Goal: Task Accomplishment & Management: Manage account settings

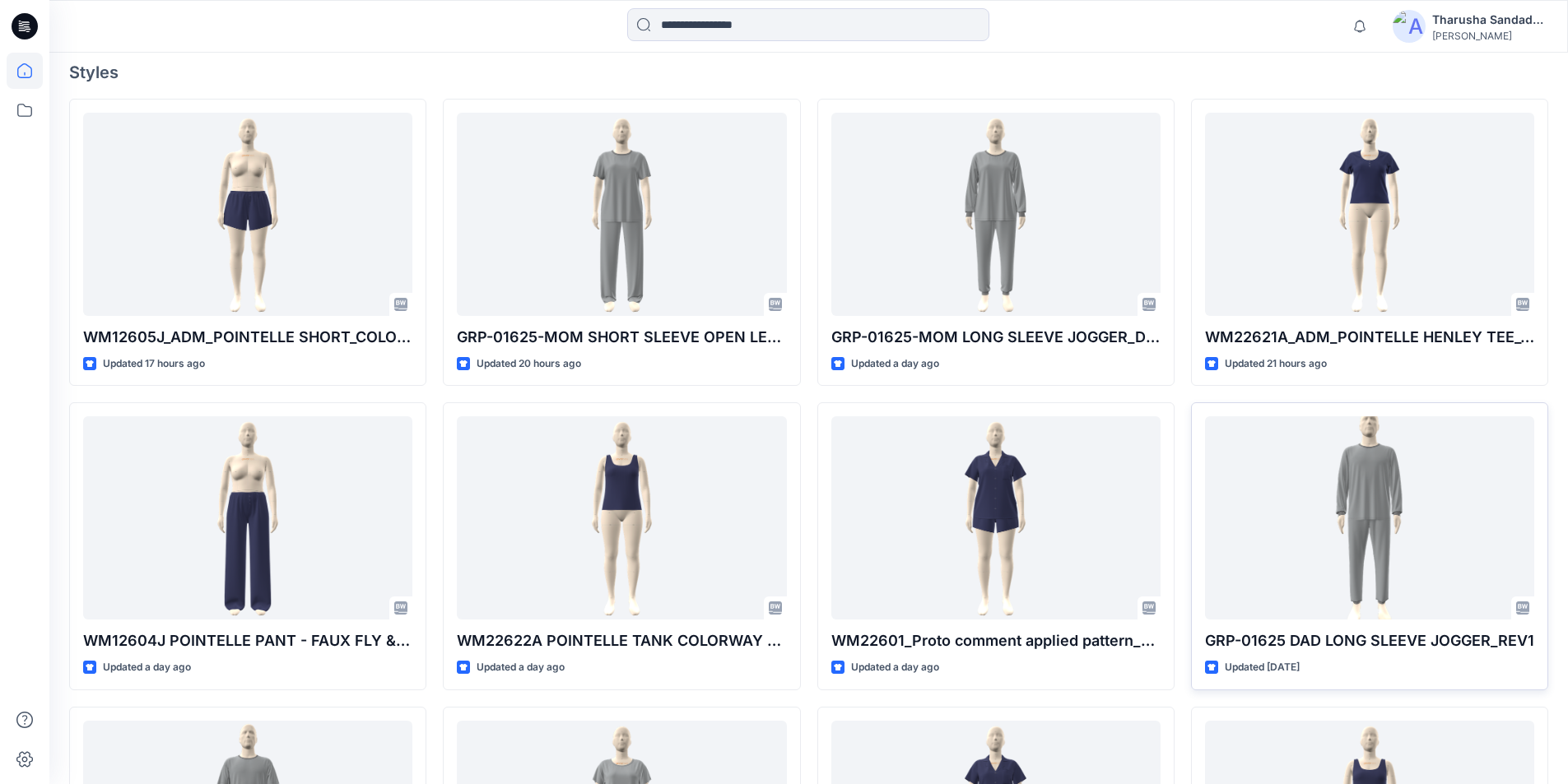
scroll to position [494, 0]
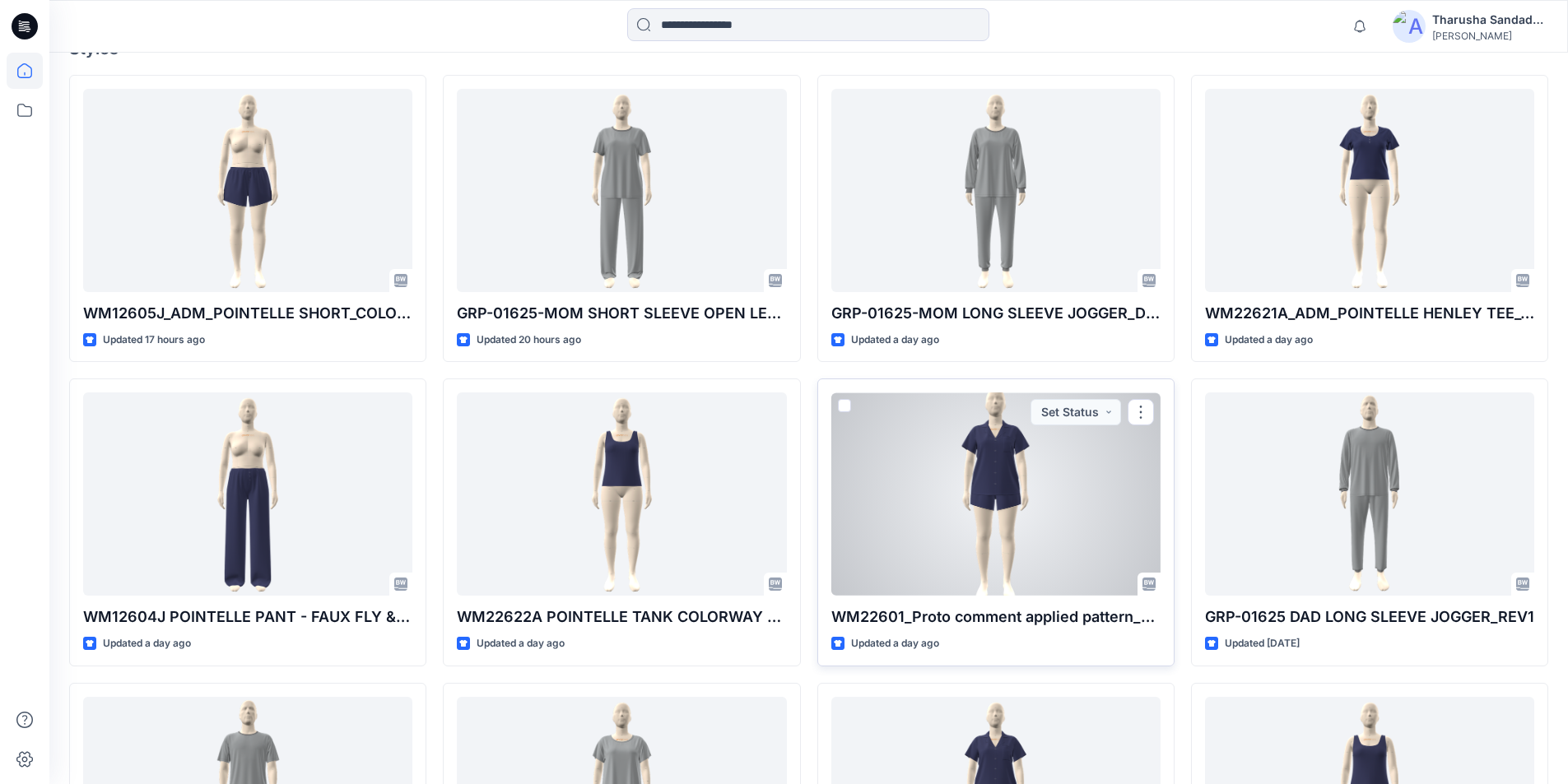
click at [1025, 478] on div at bounding box center [996, 494] width 329 height 203
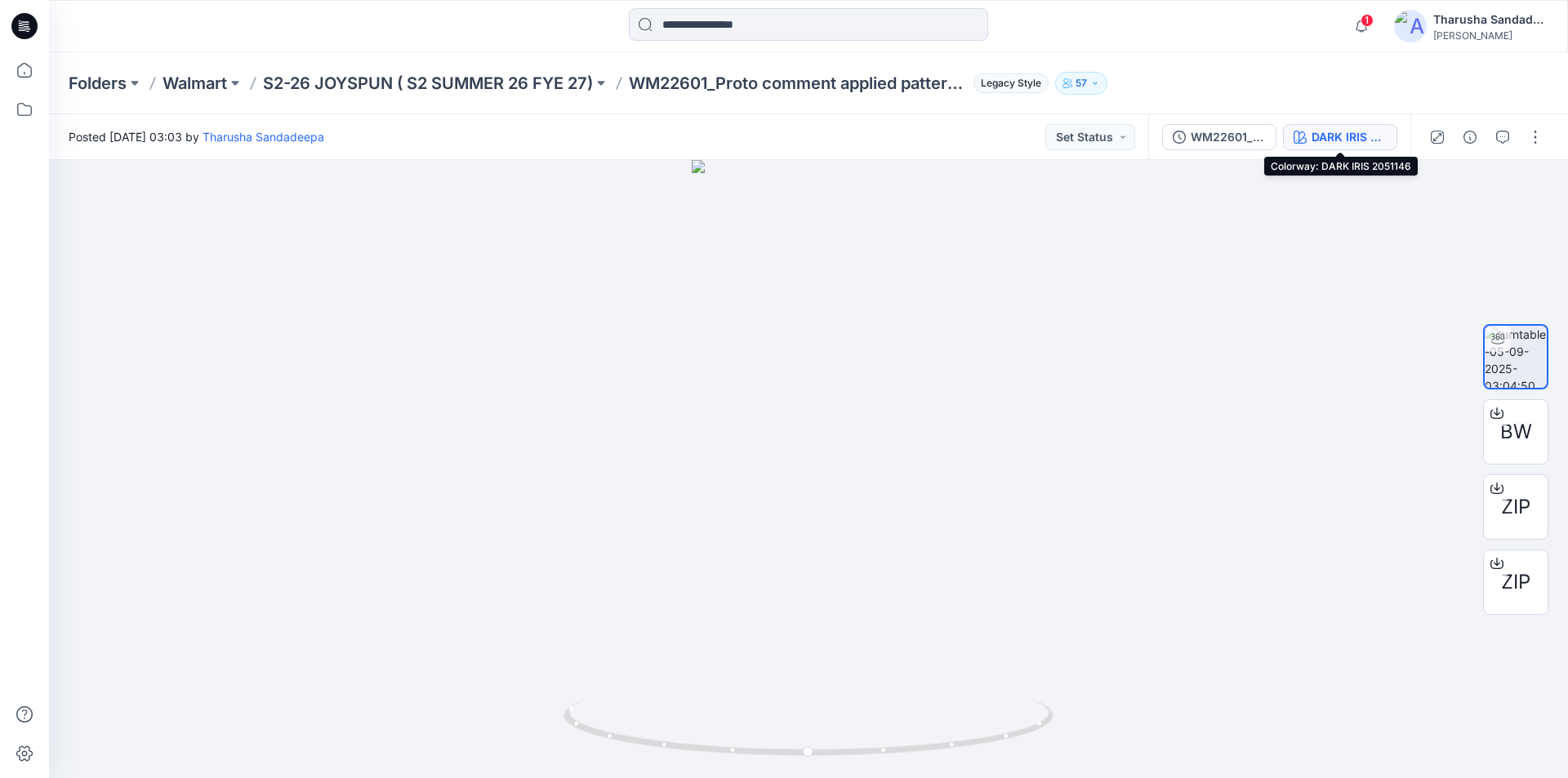
click div "DARK IRIS 2051146"
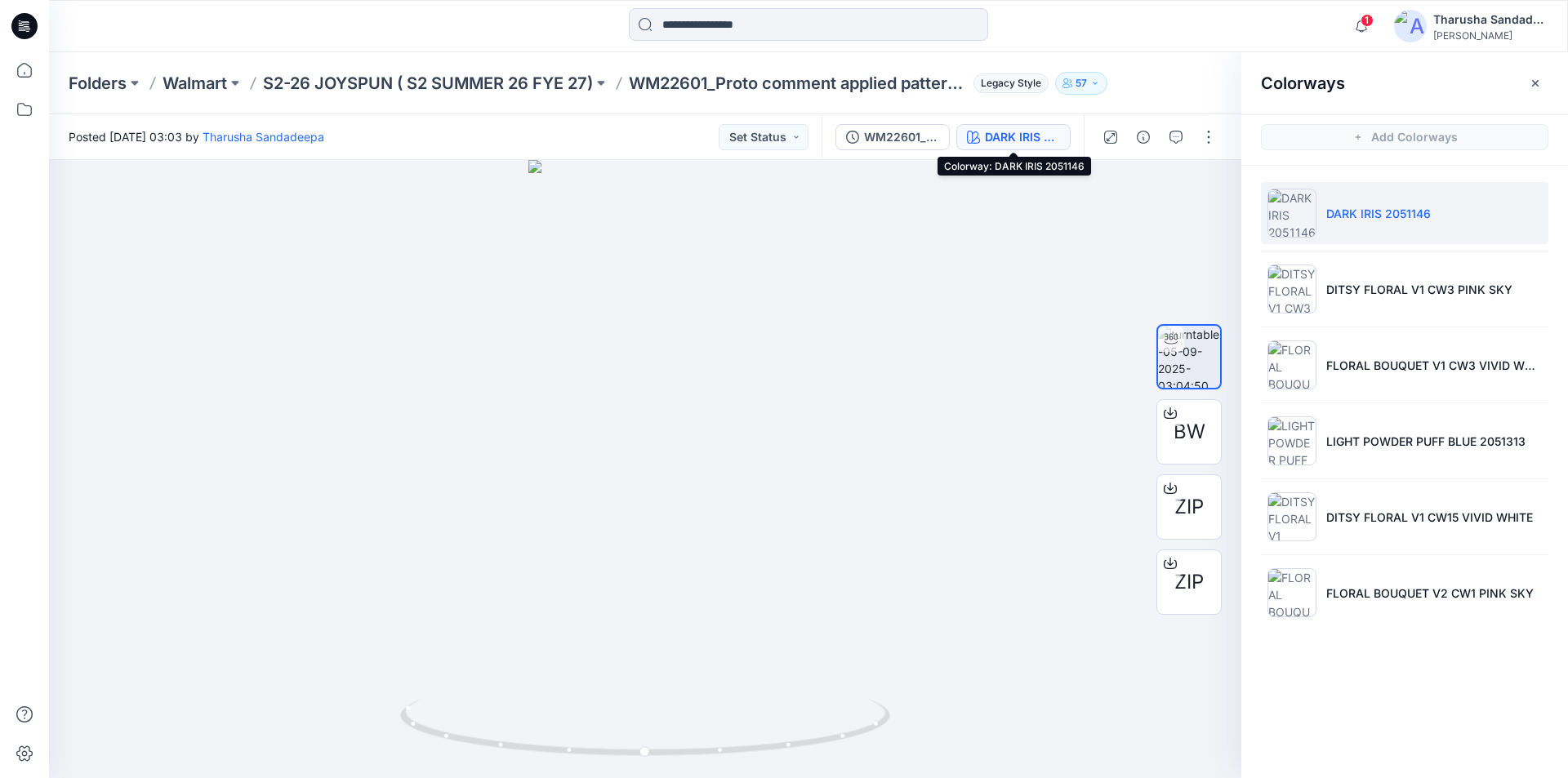
click icon
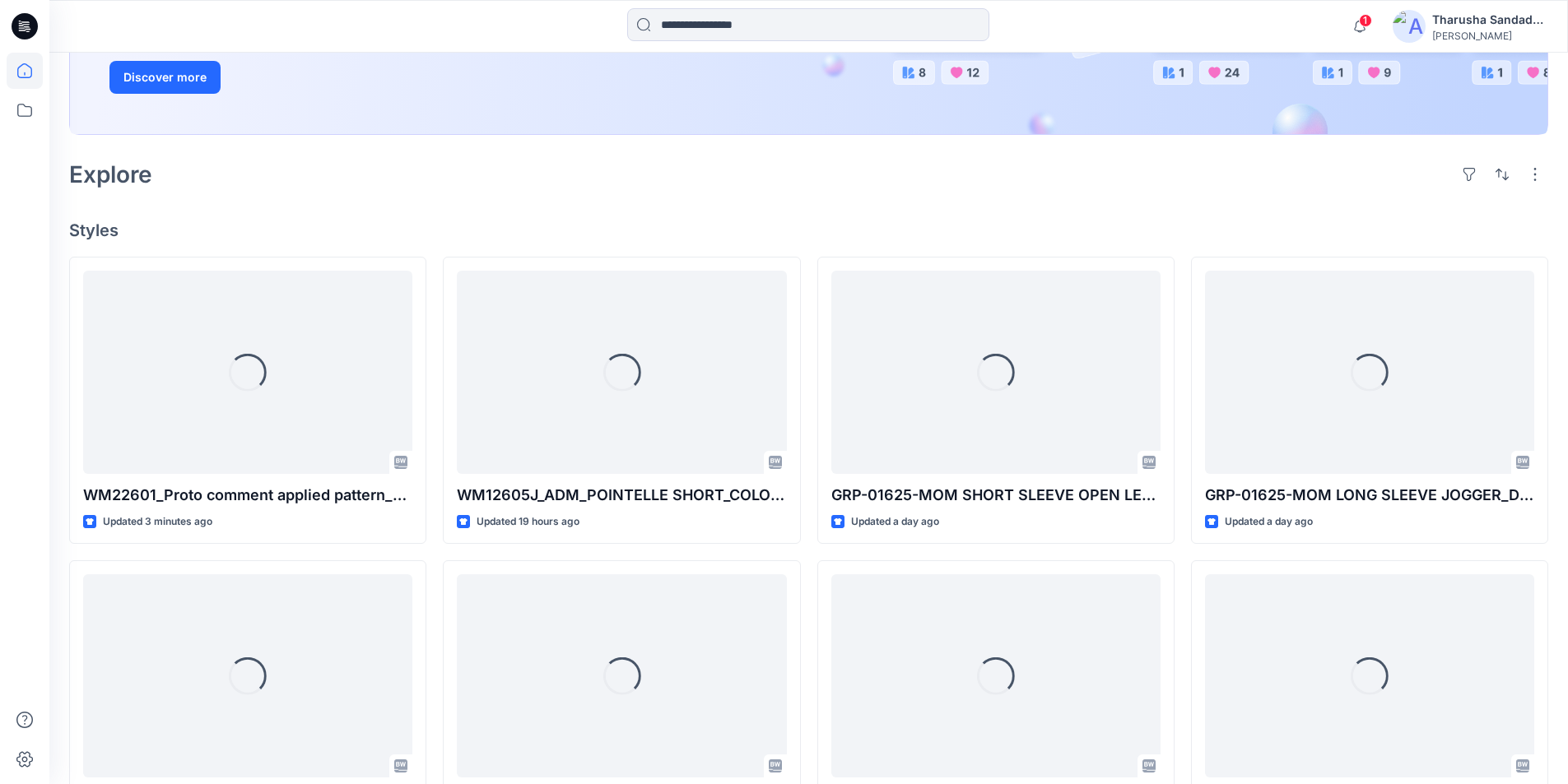
scroll to position [411, 0]
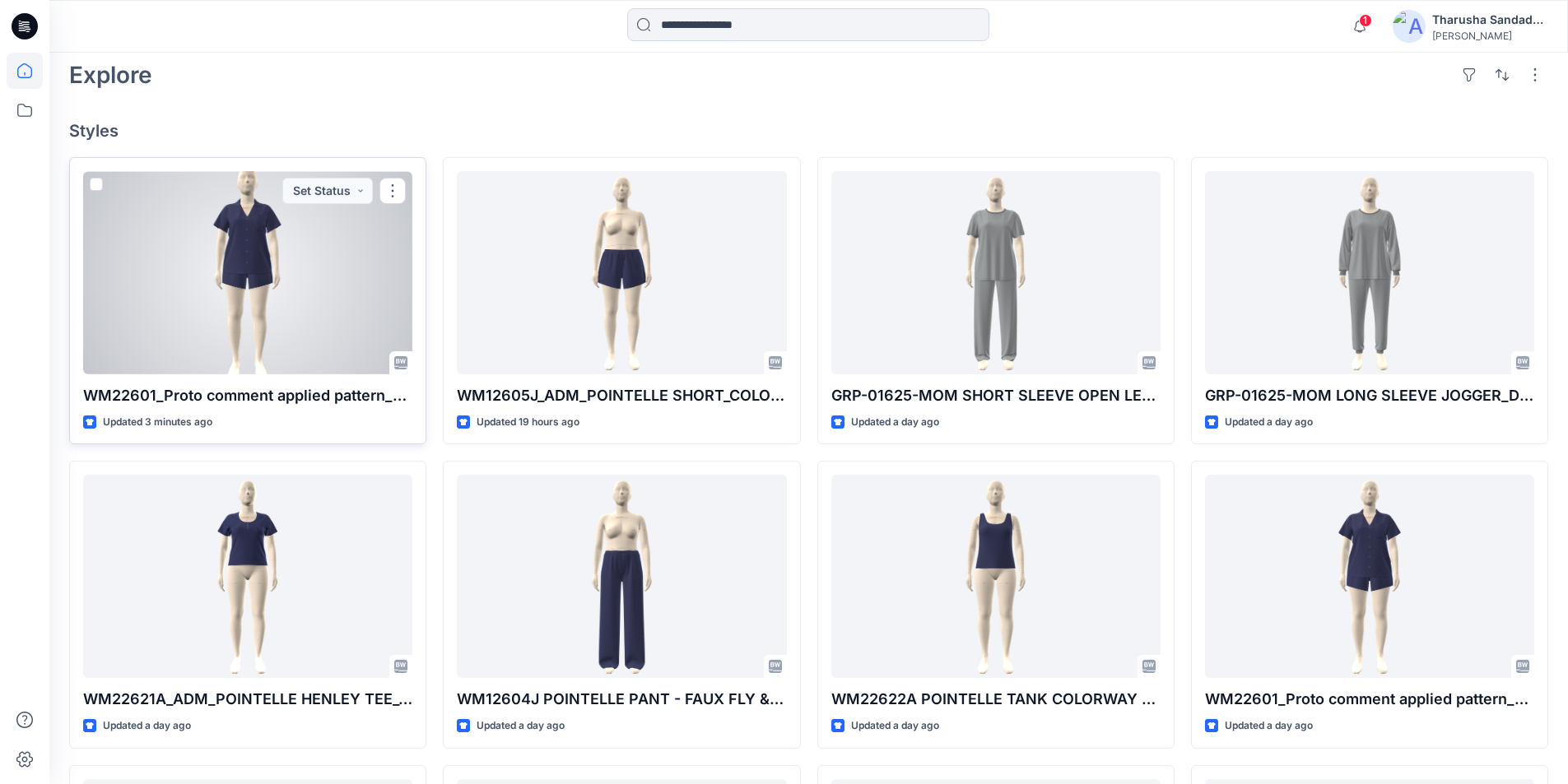
click div
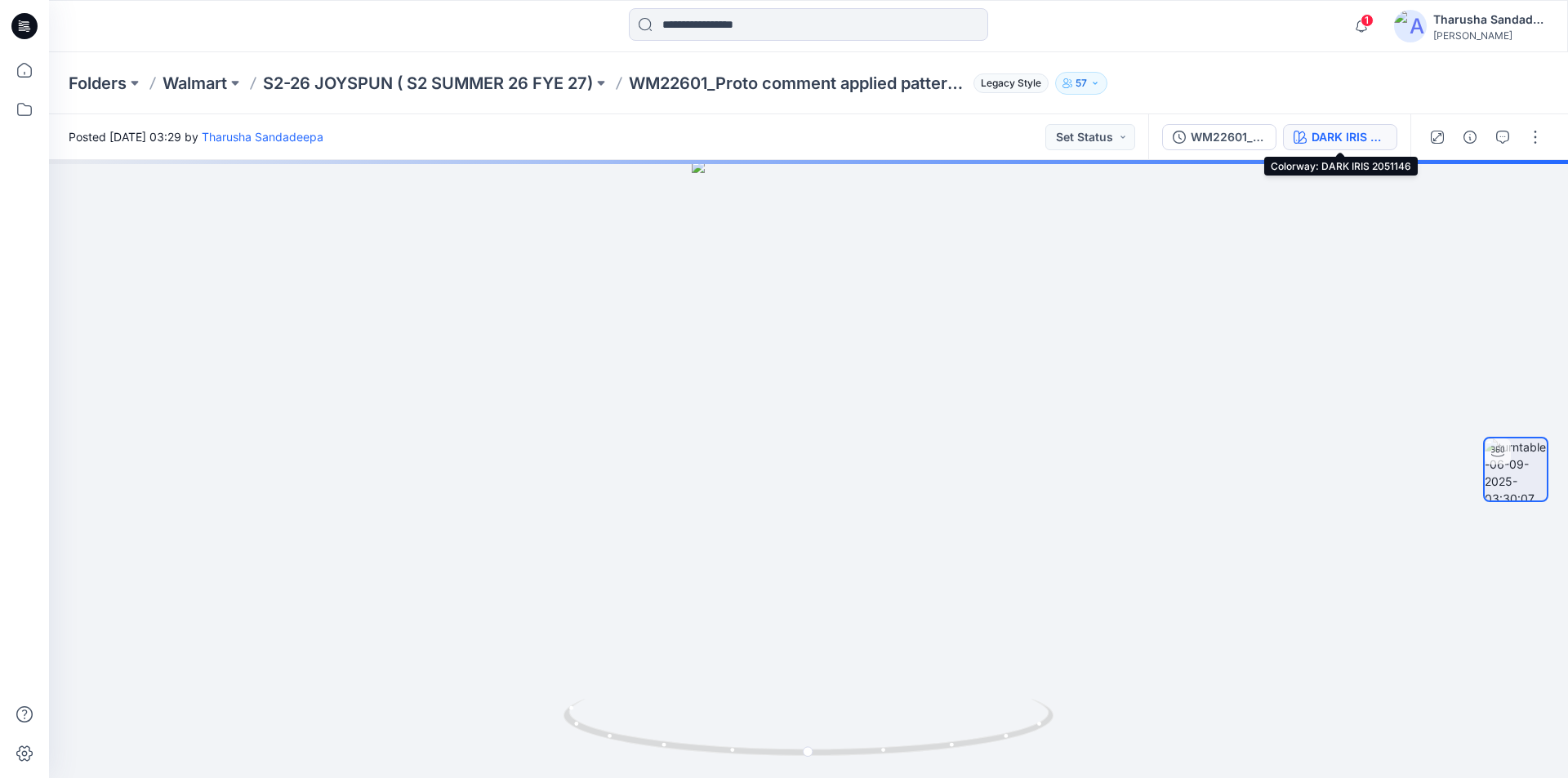
click div "DARK IRIS 2051146"
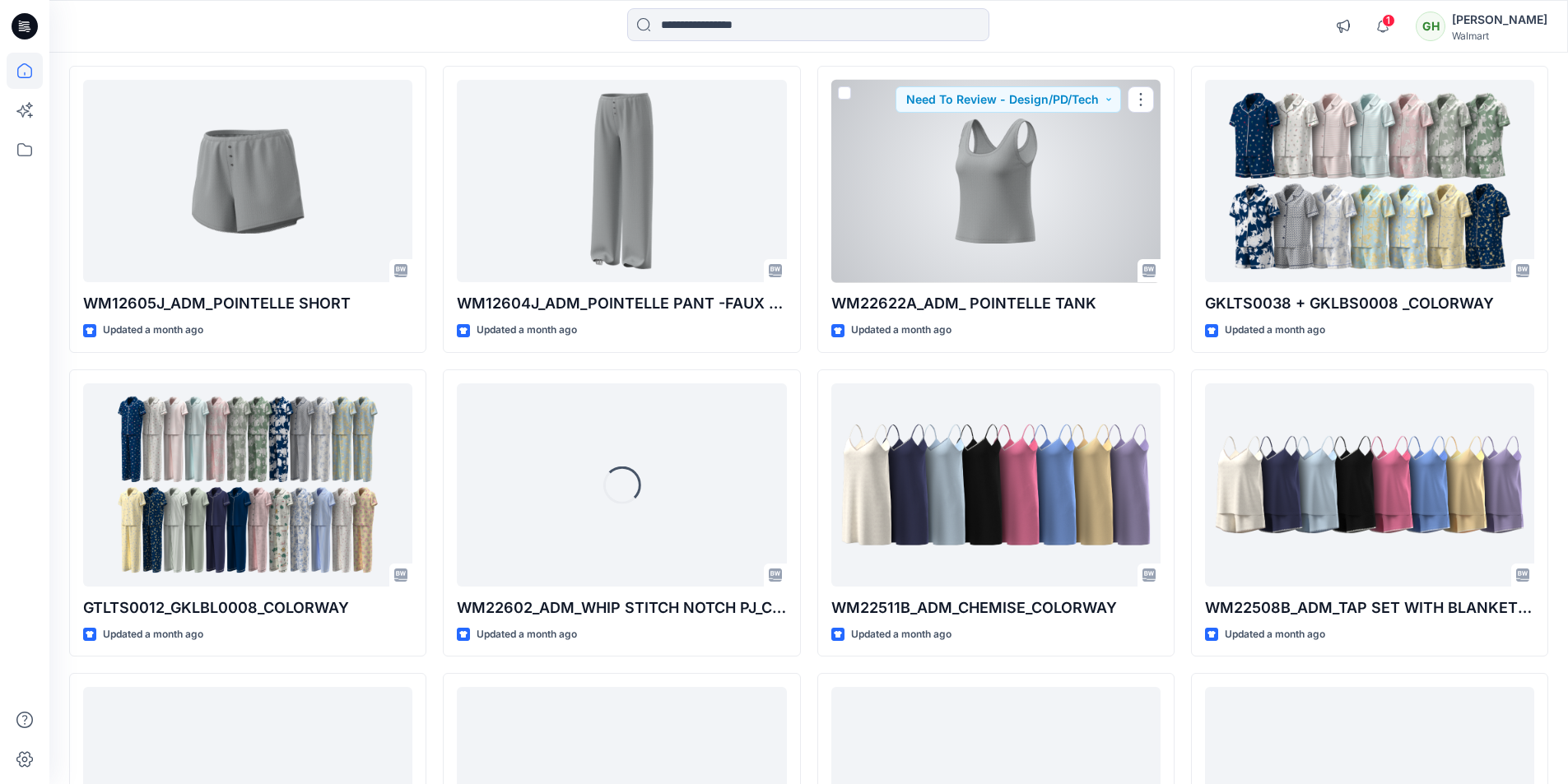
scroll to position [3811, 0]
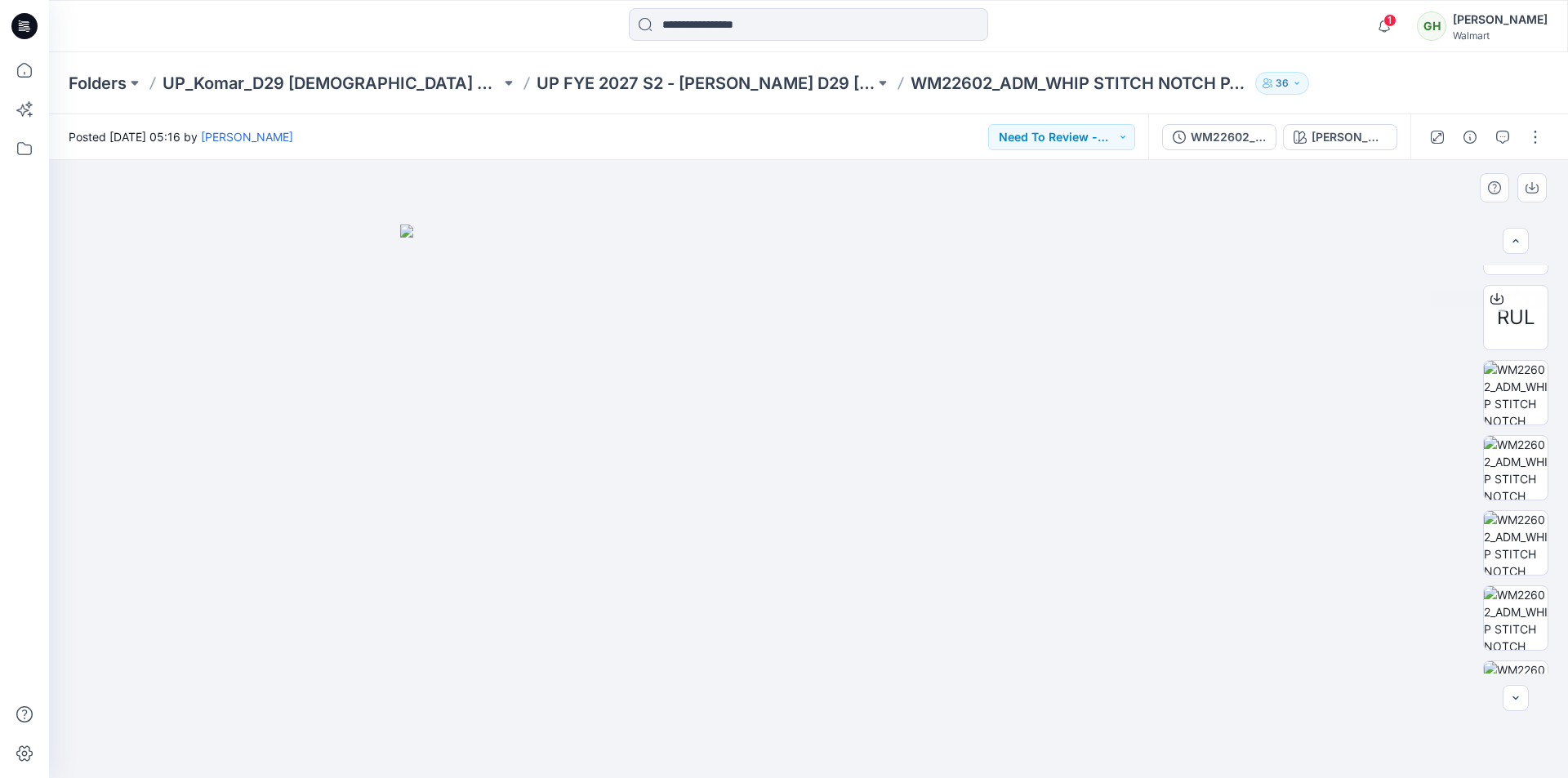
scroll to position [571, 0]
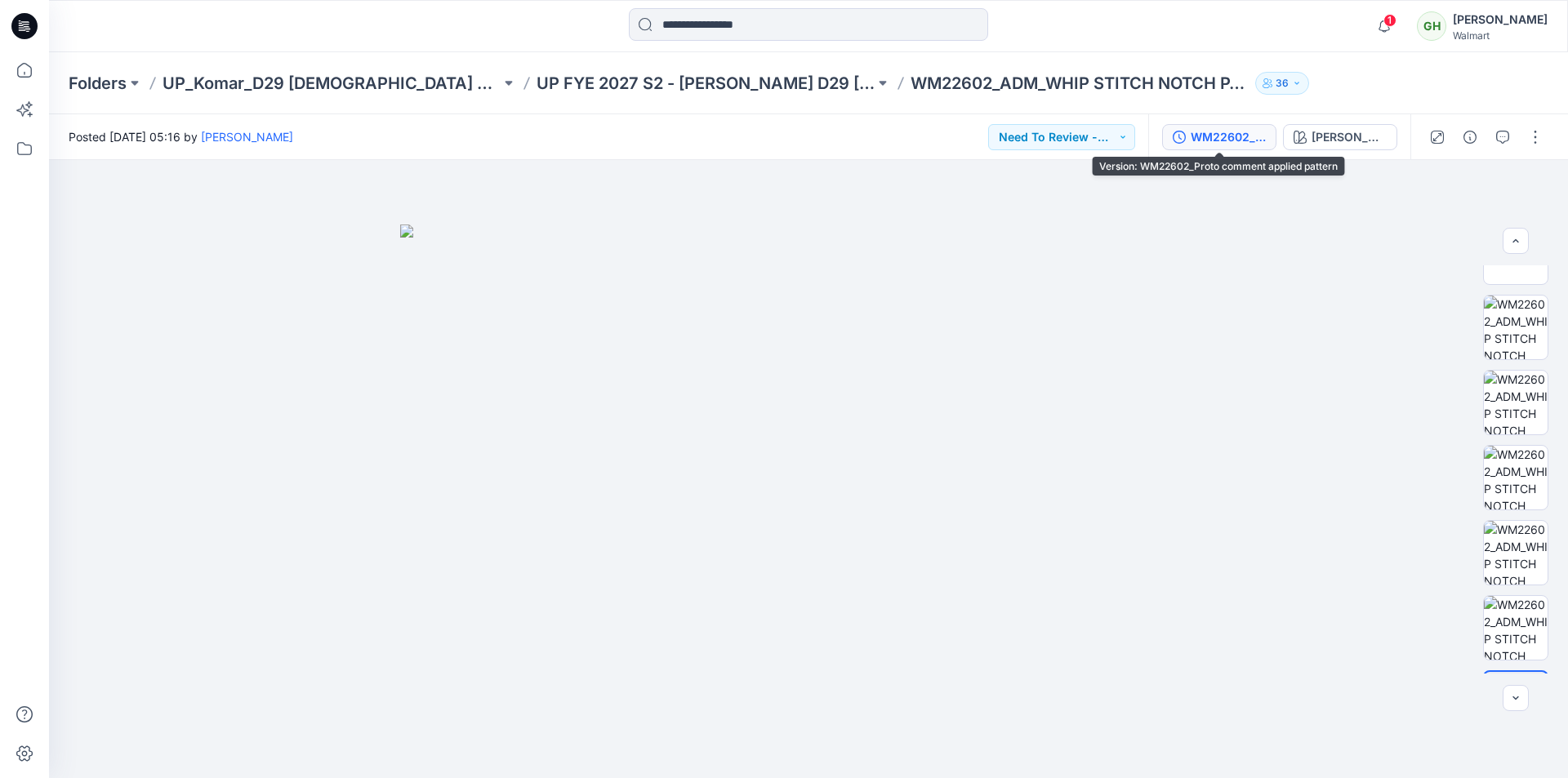
click at [1231, 143] on div "WM22602_Proto comment applied pattern" at bounding box center [1228, 137] width 76 height 18
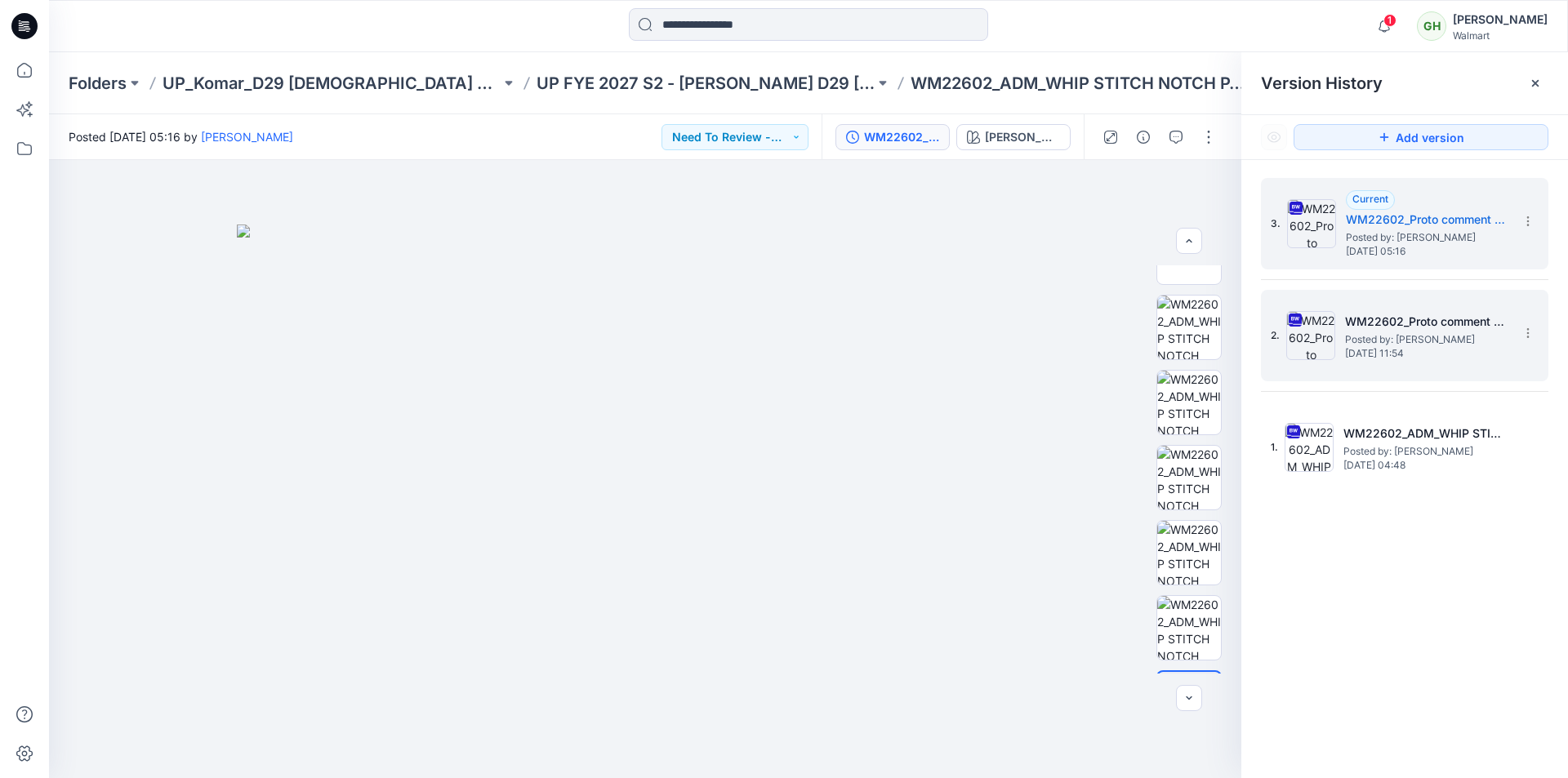
click at [1388, 321] on h5 "WM22602_Proto comment applied pattern" at bounding box center [1426, 321] width 163 height 20
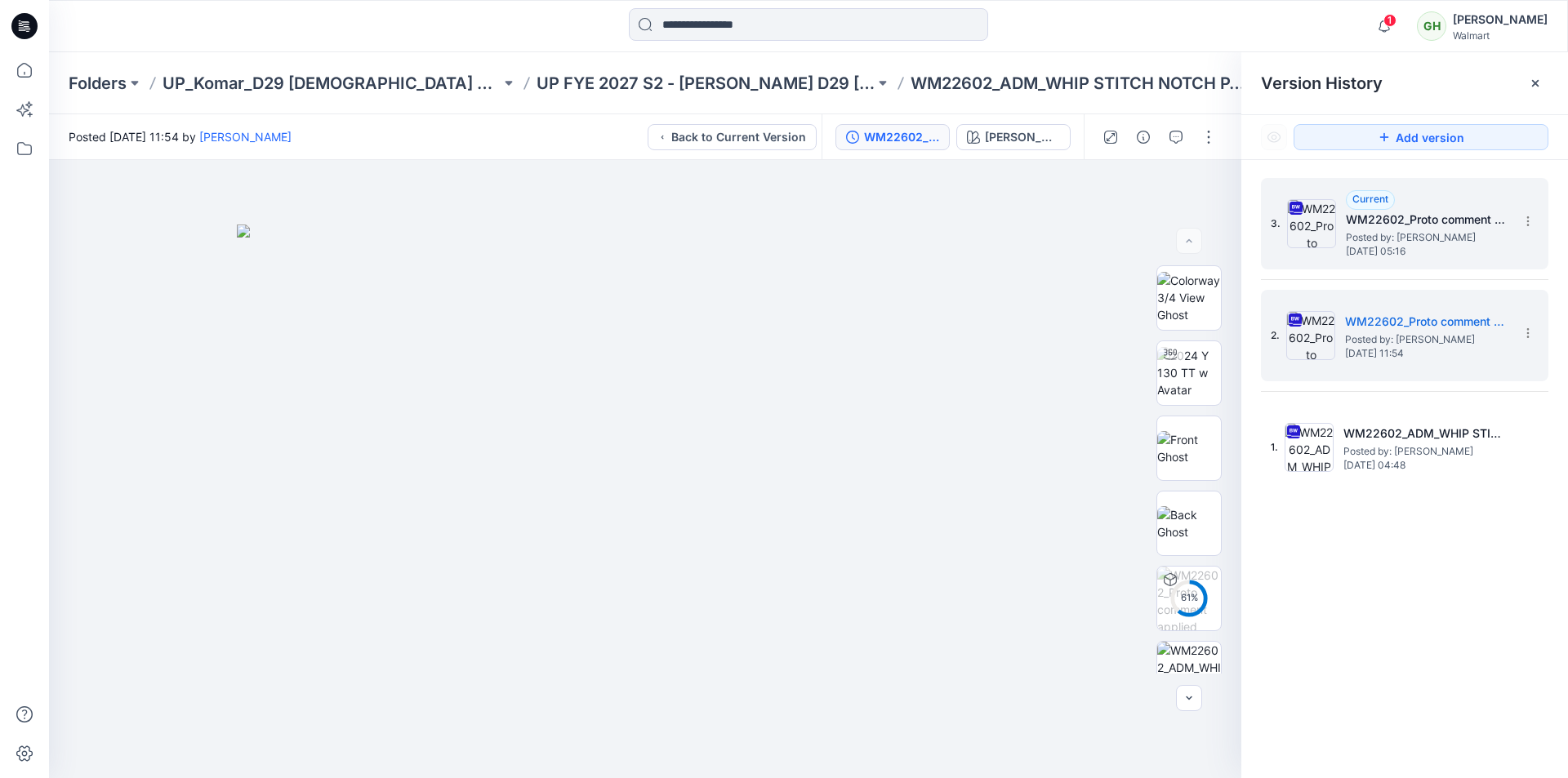
click at [1425, 227] on h5 "WM22602_Proto comment applied pattern" at bounding box center [1427, 219] width 163 height 20
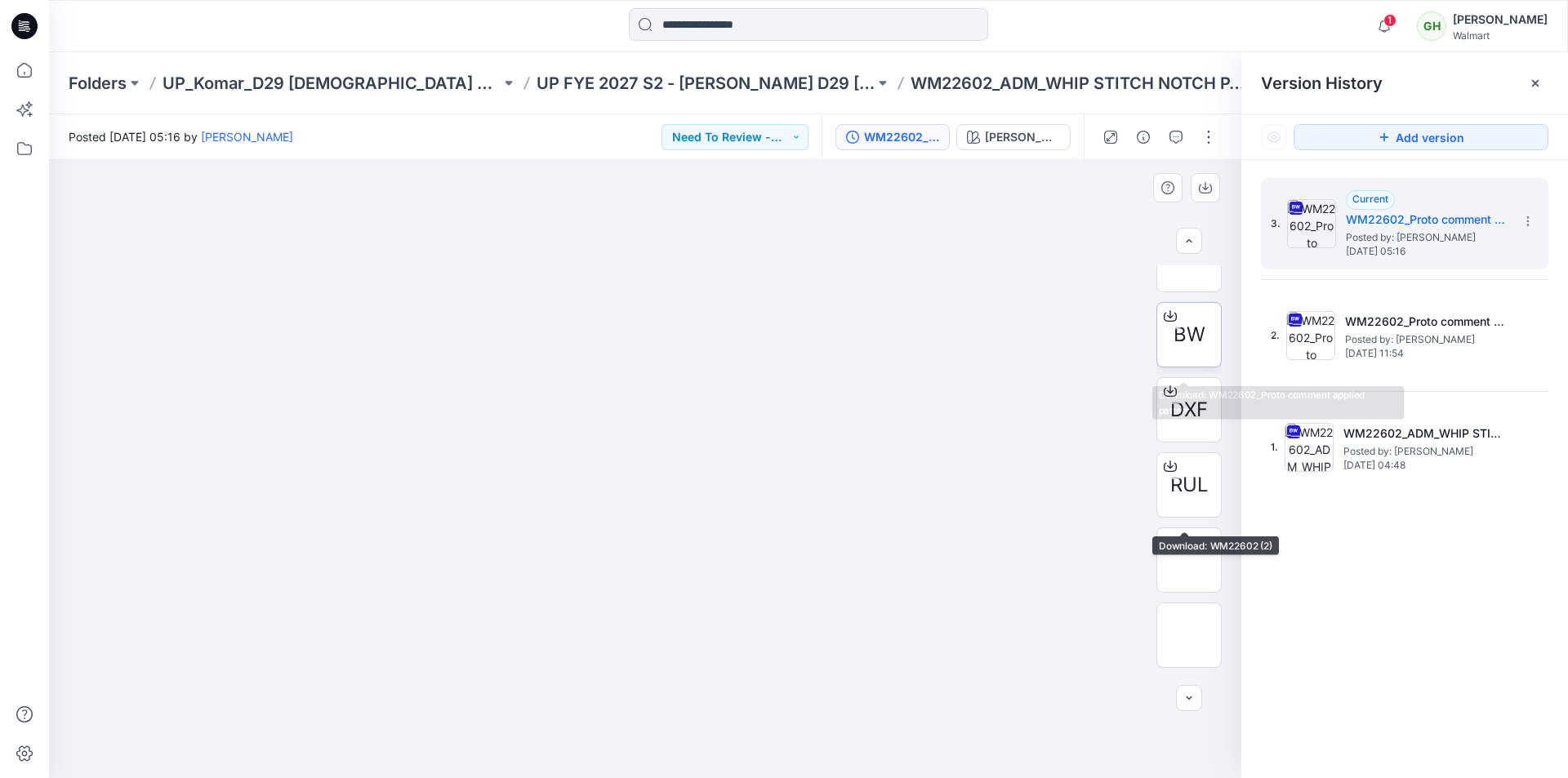
scroll to position [326, 0]
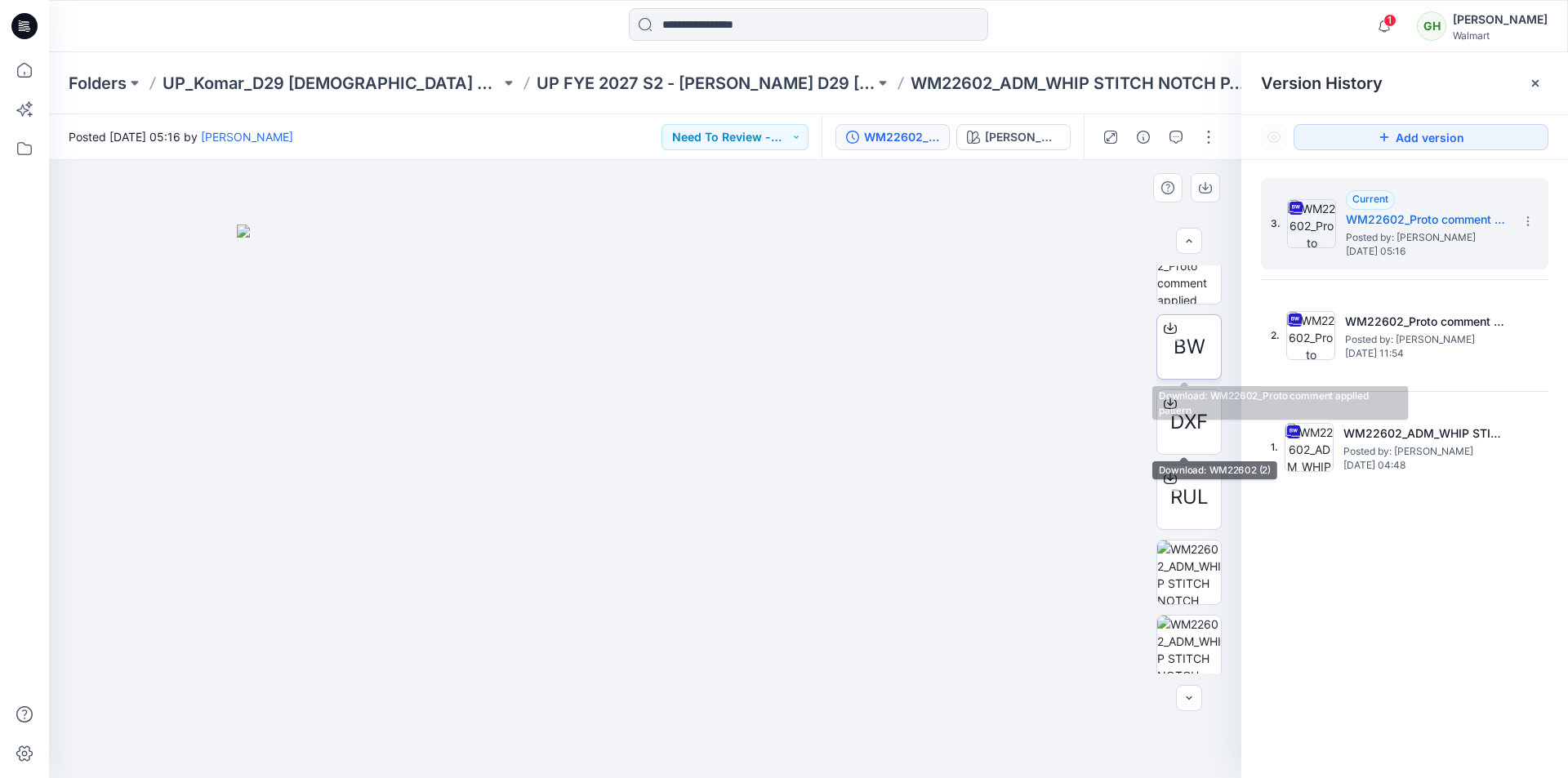
click at [1189, 346] on span "BW" at bounding box center [1190, 348] width 32 height 30
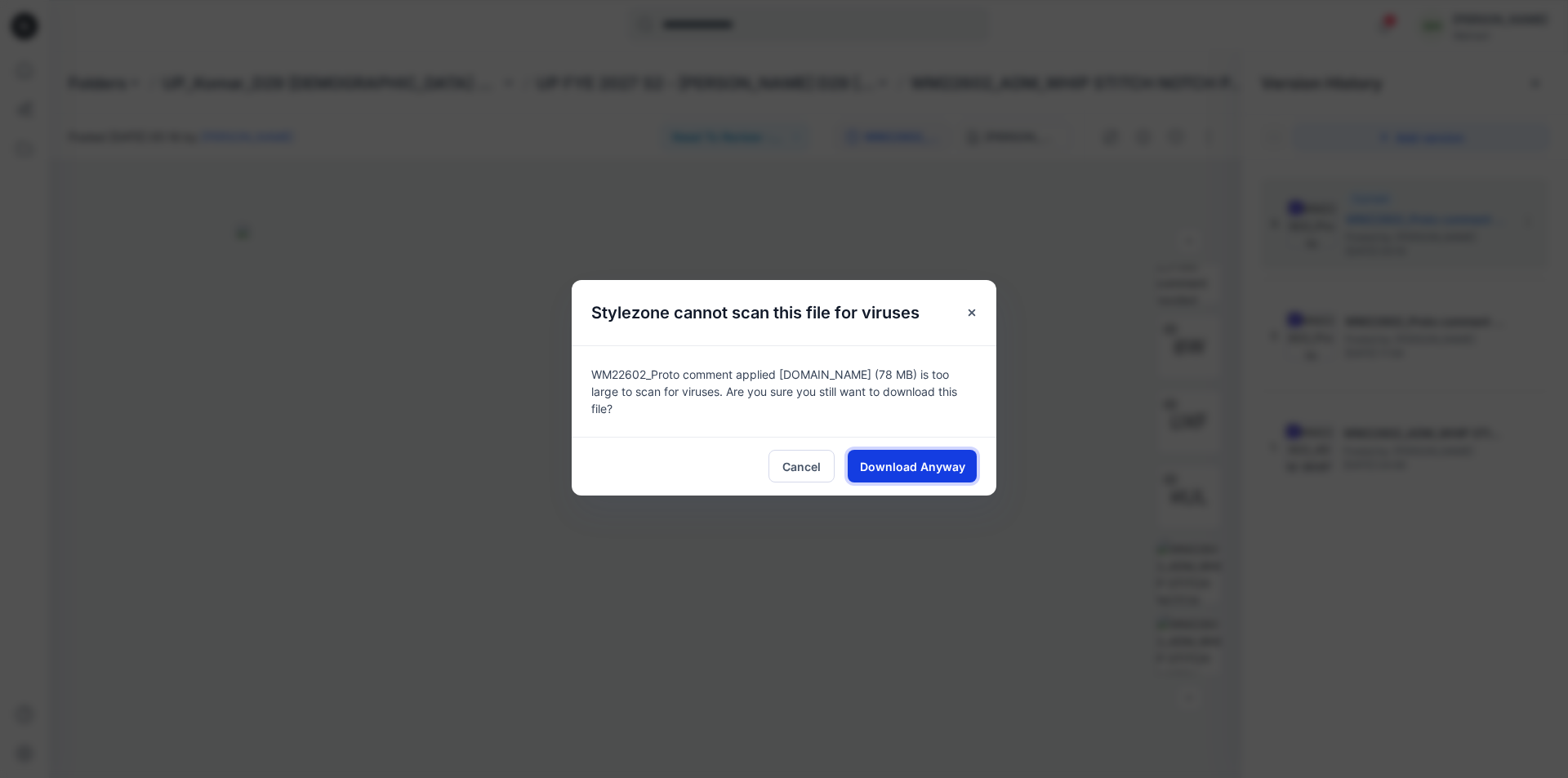
click at [941, 466] on span "Download Anyway" at bounding box center [912, 466] width 105 height 17
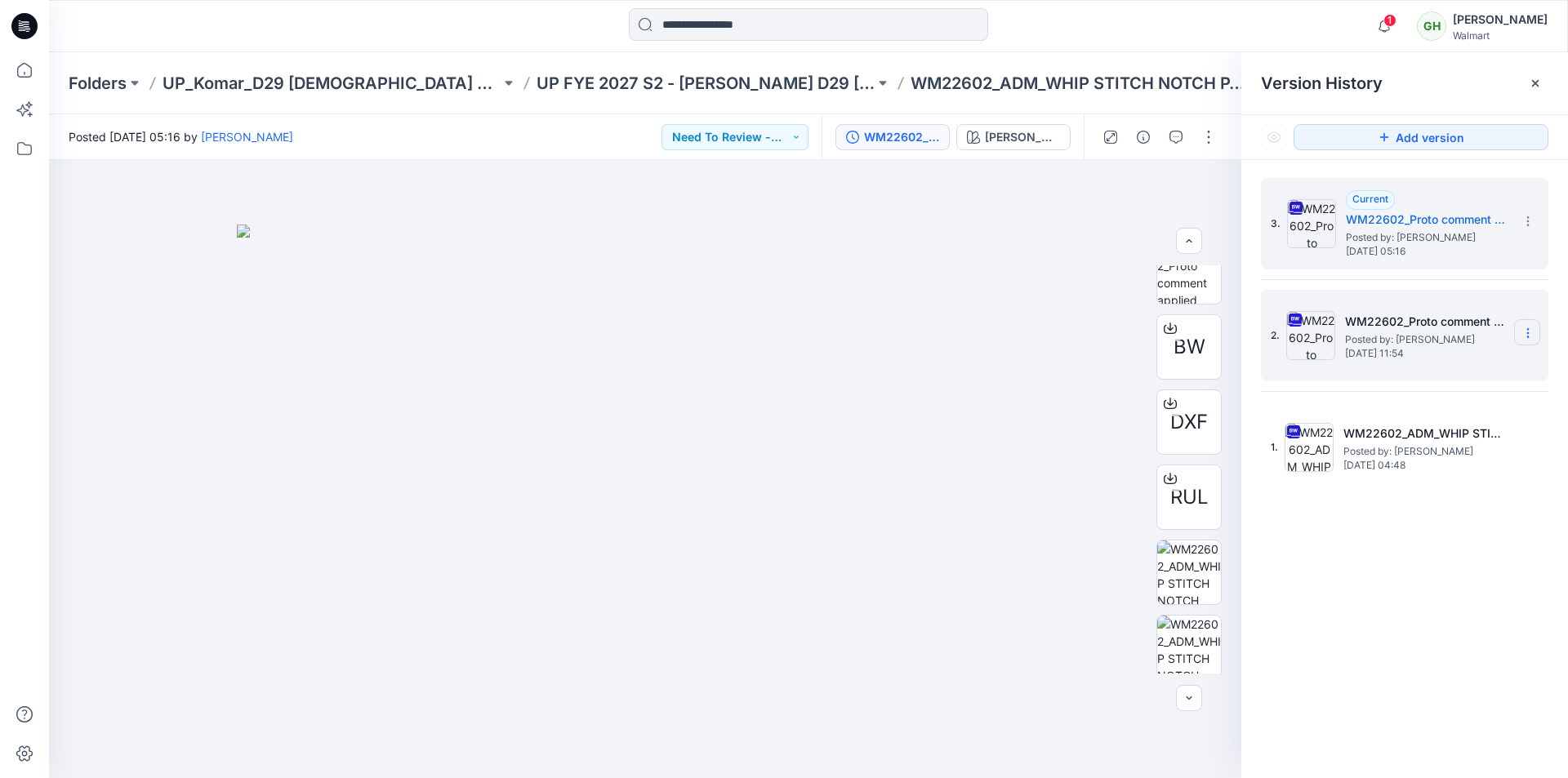
click at [1532, 334] on icon at bounding box center [1528, 333] width 13 height 13
click at [1443, 433] on span "Rename Version" at bounding box center [1419, 430] width 85 height 20
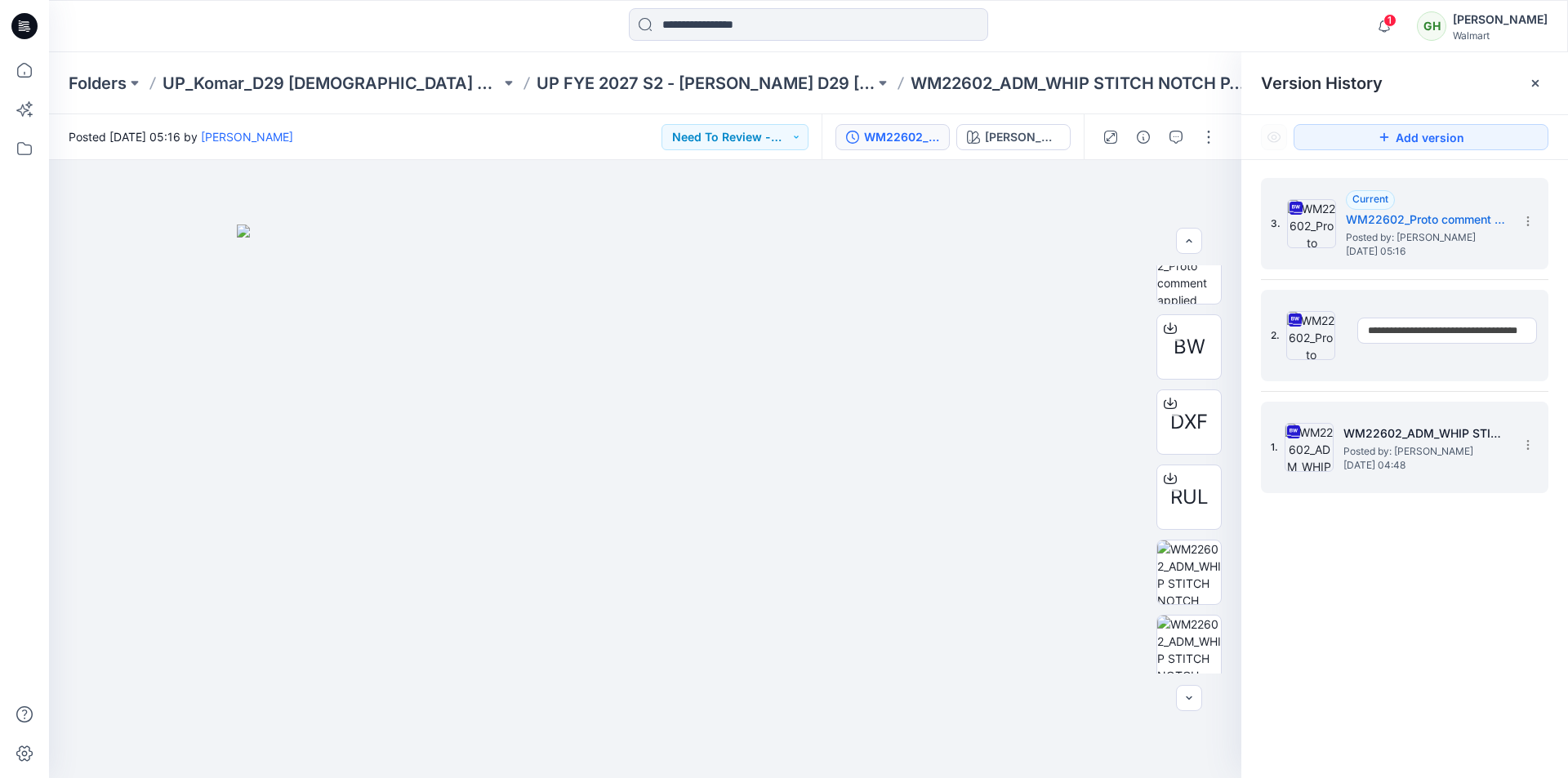
scroll to position [0, 38]
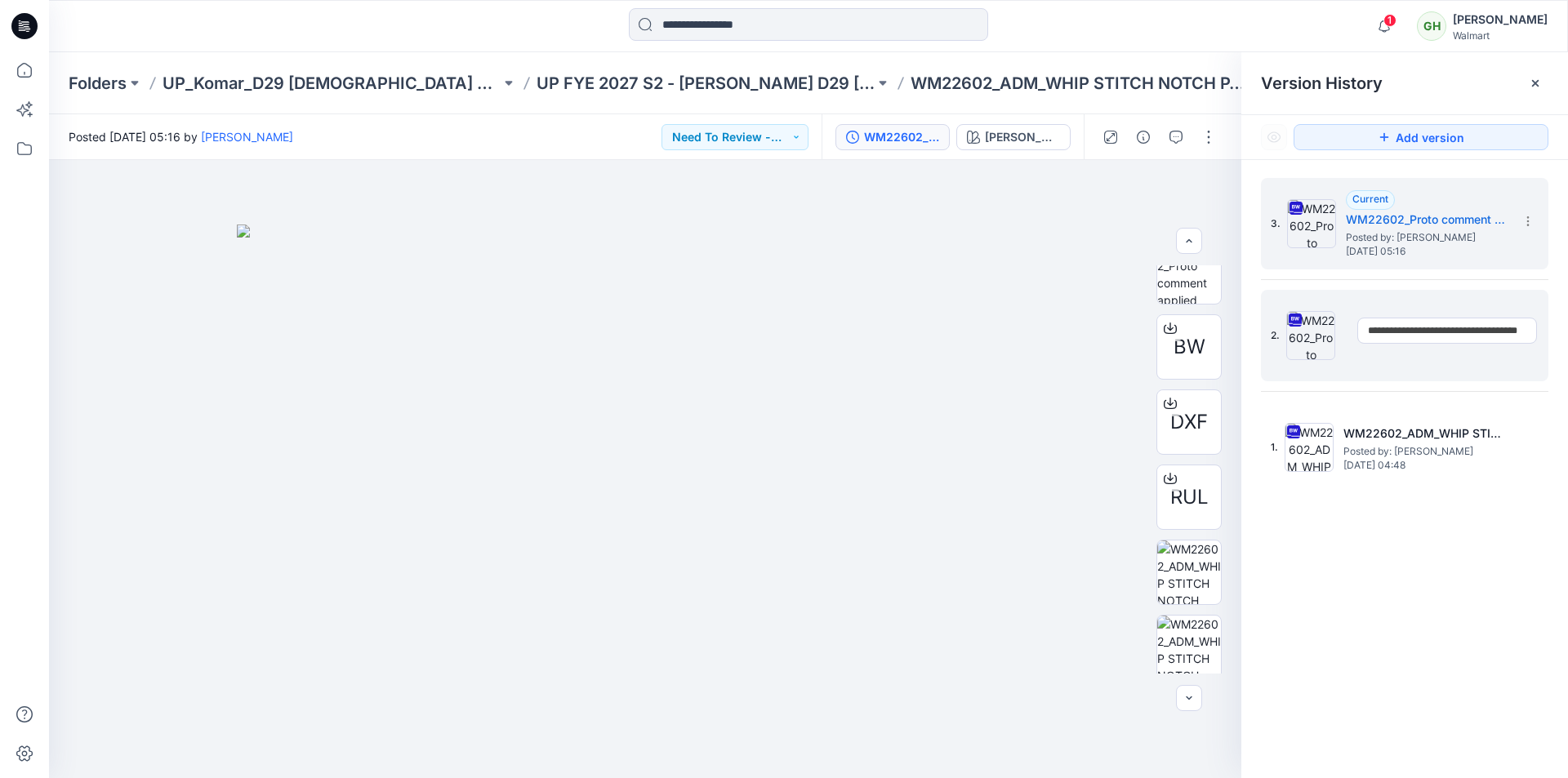
click at [1485, 286] on div "**********" at bounding box center [1404, 335] width 287 height 315
click at [1533, 331] on icon at bounding box center [1528, 333] width 13 height 13
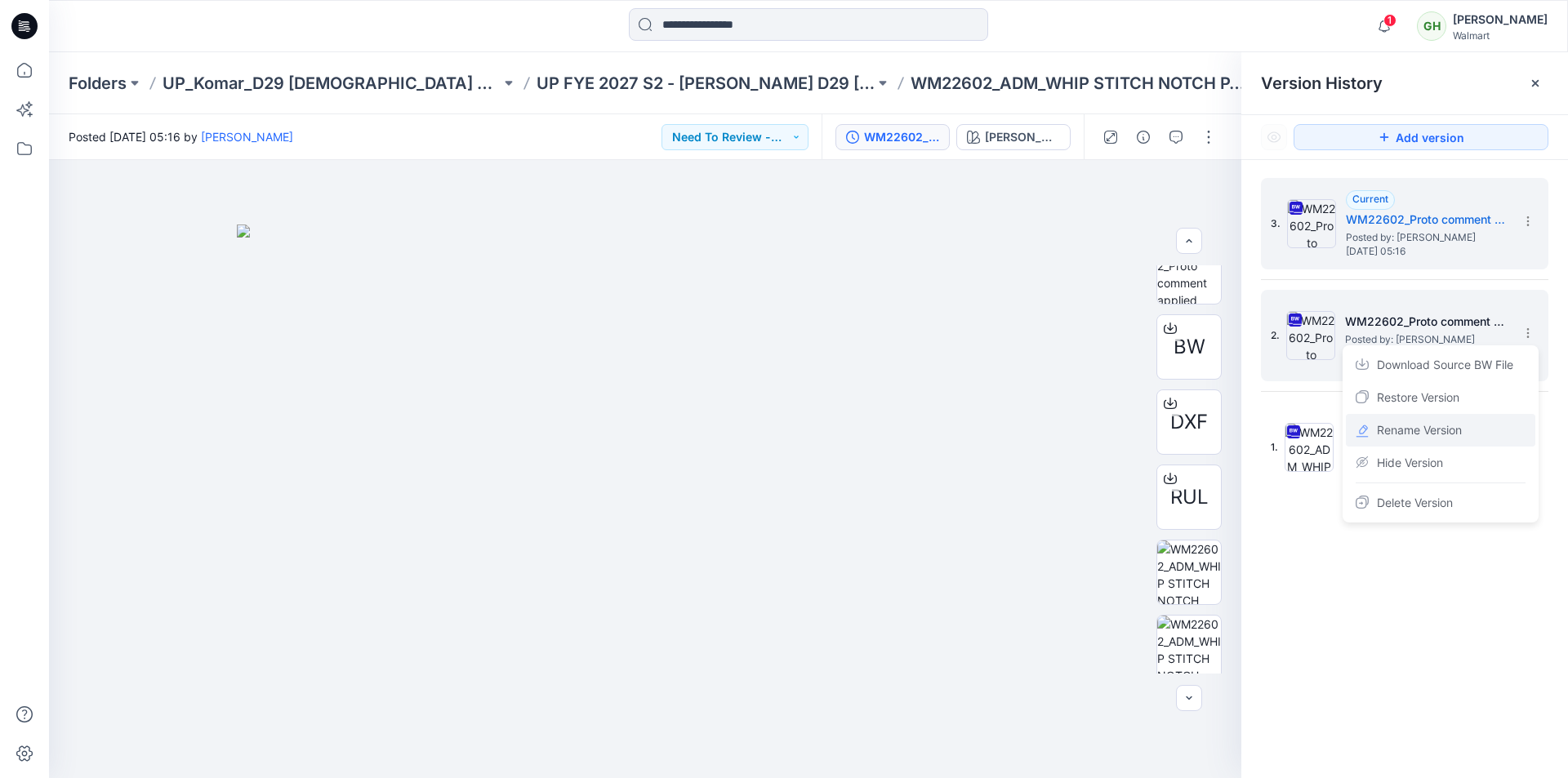
click at [1438, 423] on span "Rename Version" at bounding box center [1419, 430] width 85 height 20
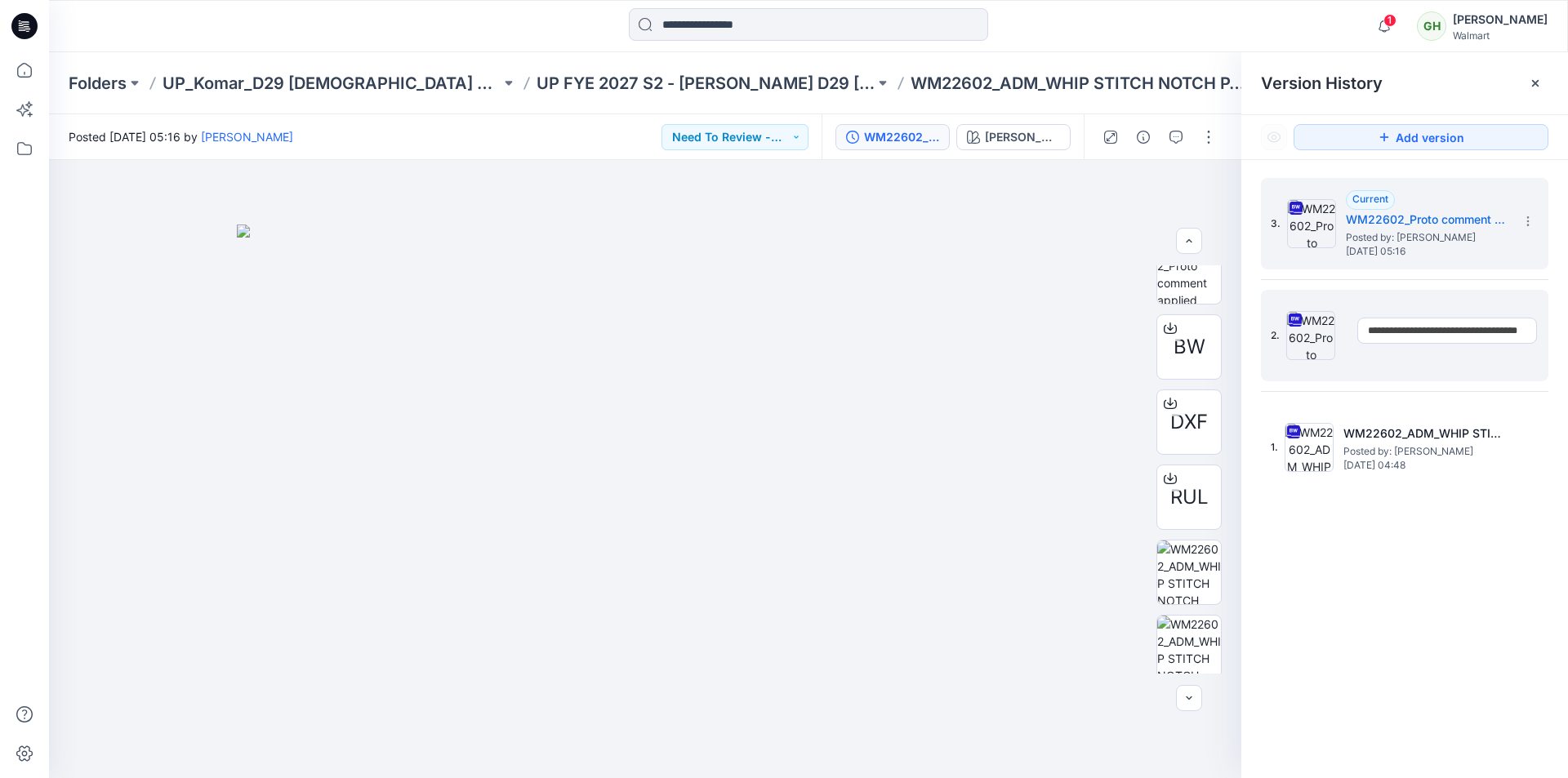
click at [1531, 335] on input "**********" at bounding box center [1447, 331] width 180 height 26
type input "**********"
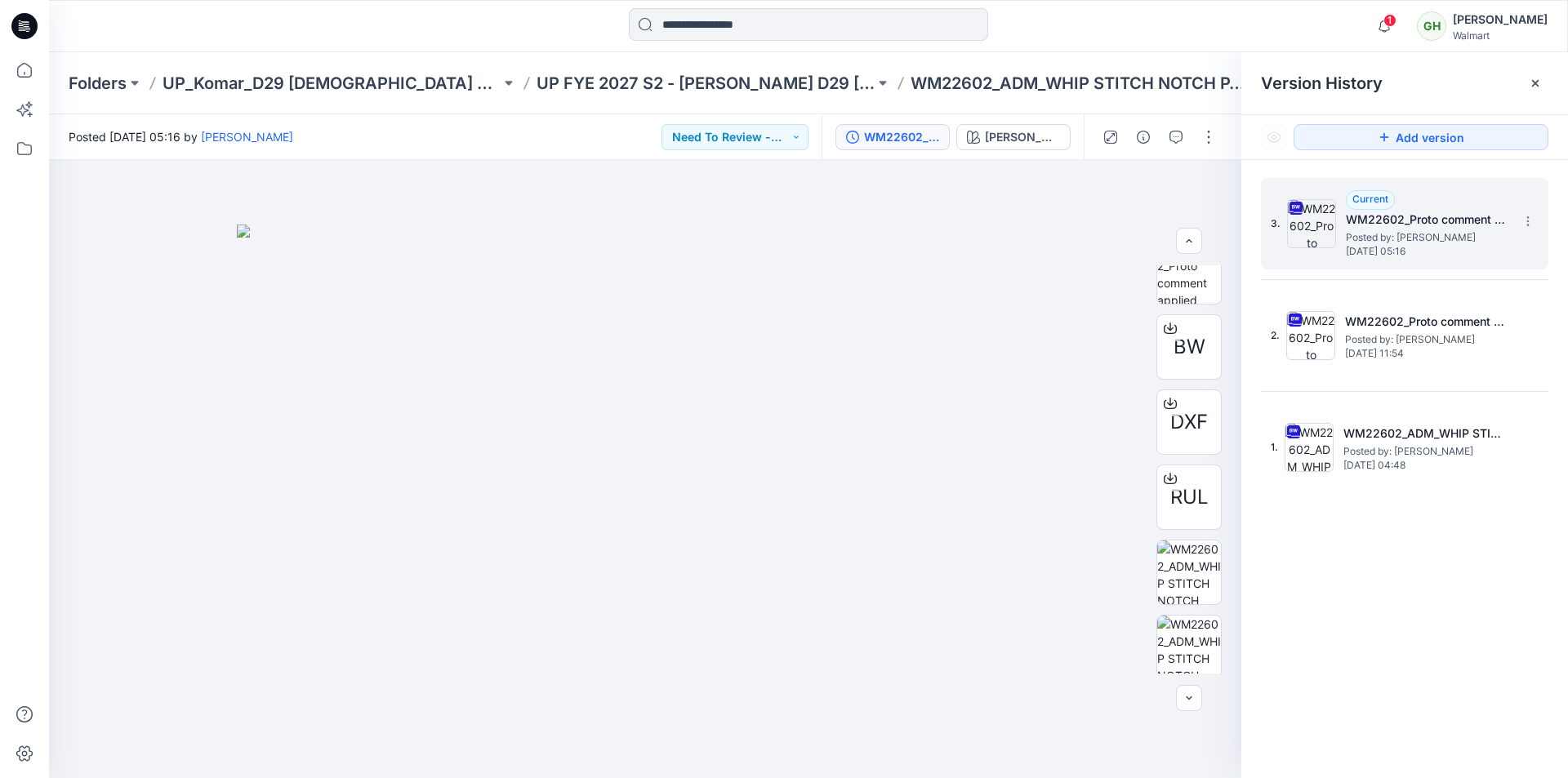
click at [1547, 222] on div "3. Current WM22602_Proto comment applied pattern Posted by: Gayan Hettiarachchi…" at bounding box center [1404, 224] width 287 height 91
click at [1522, 224] on icon at bounding box center [1528, 221] width 13 height 13
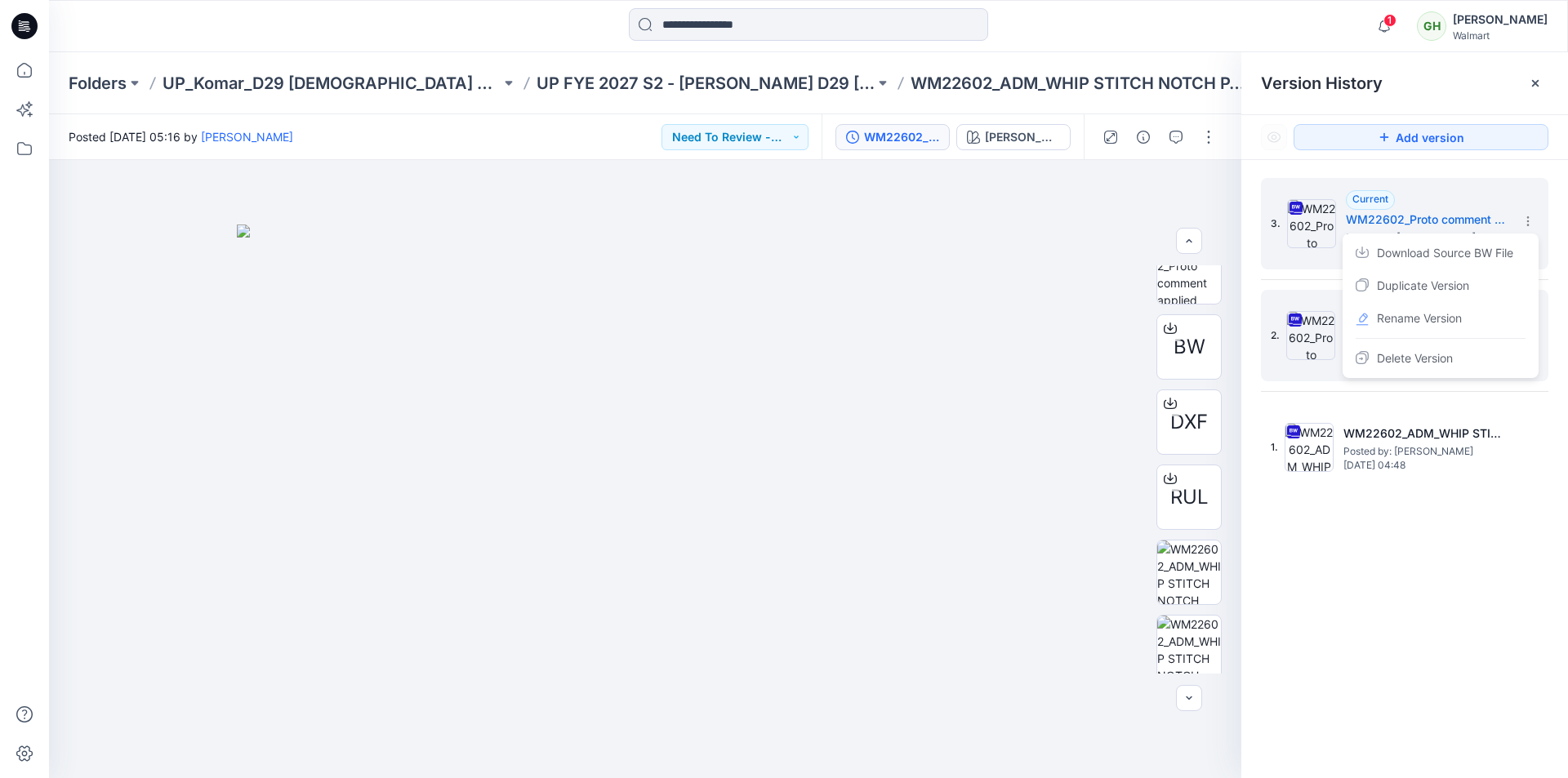
click at [1457, 318] on span "Rename Version" at bounding box center [1419, 318] width 85 height 20
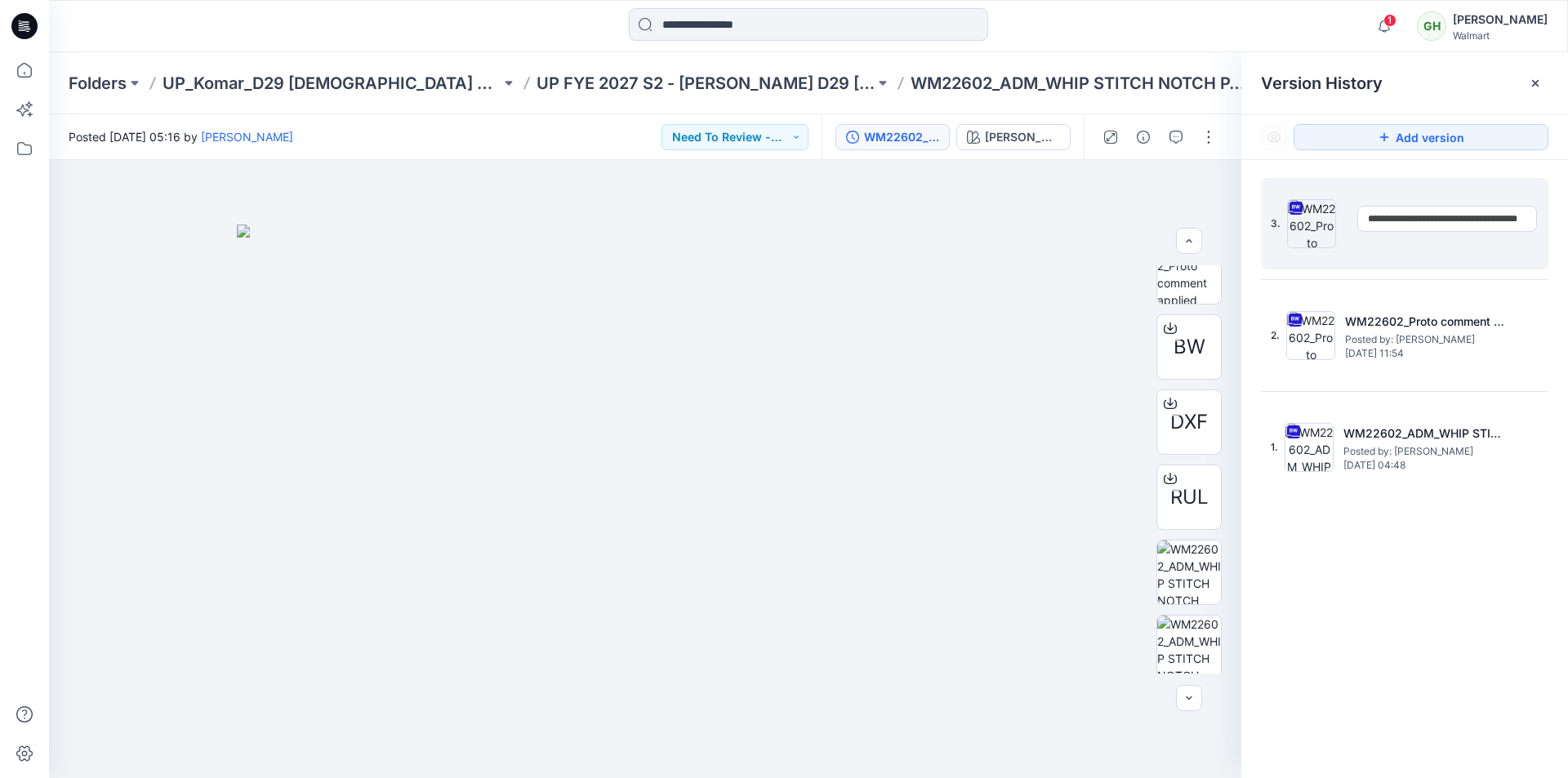
scroll to position [0, 38]
click at [1529, 221] on input "**********" at bounding box center [1447, 219] width 180 height 26
type input "**********"
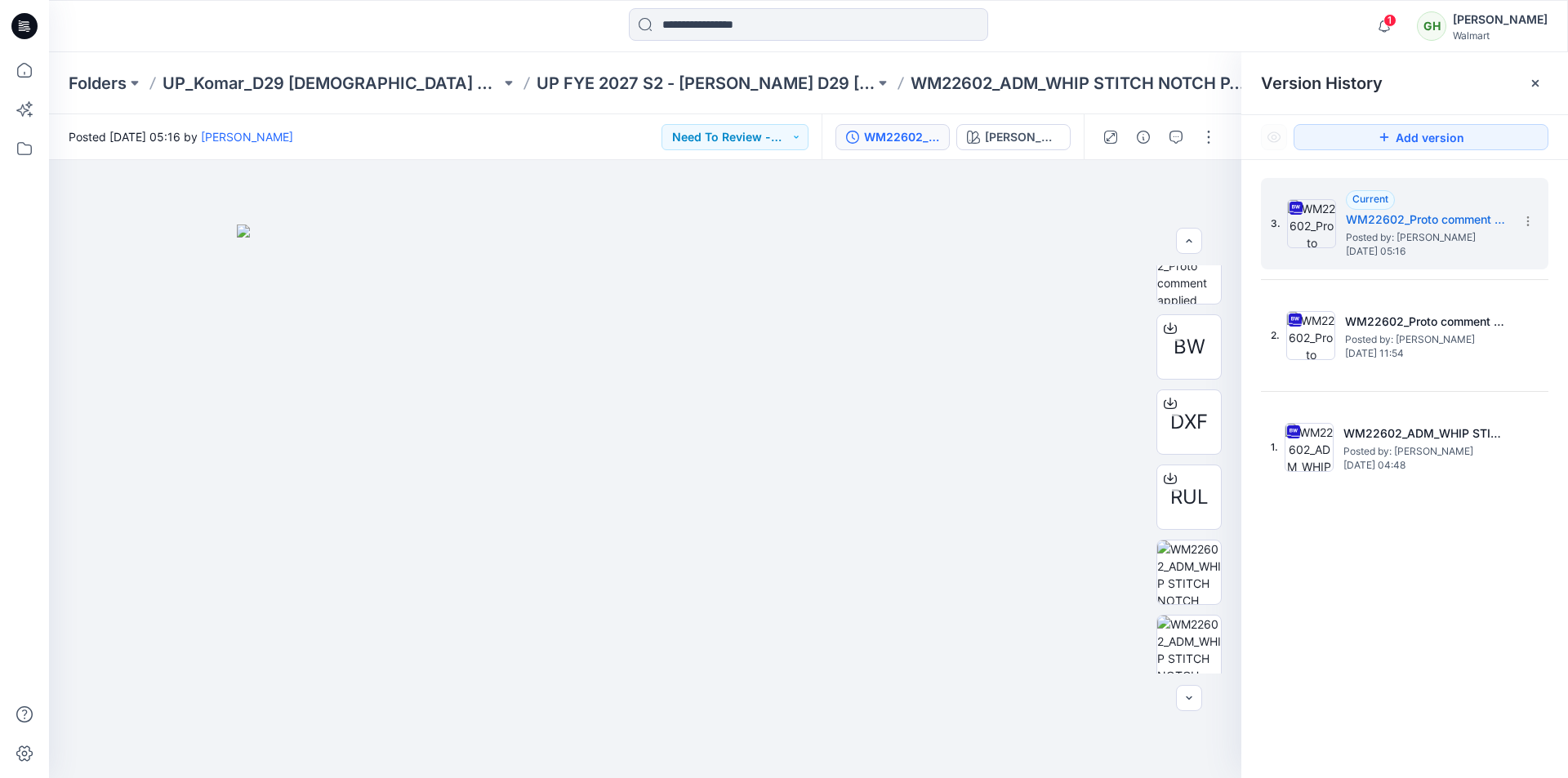
click at [1550, 176] on div "3. Current WM22602_Proto comment applied pattern Posted by: Gayan Hettiarachchi…" at bounding box center [1404, 481] width 326 height 641
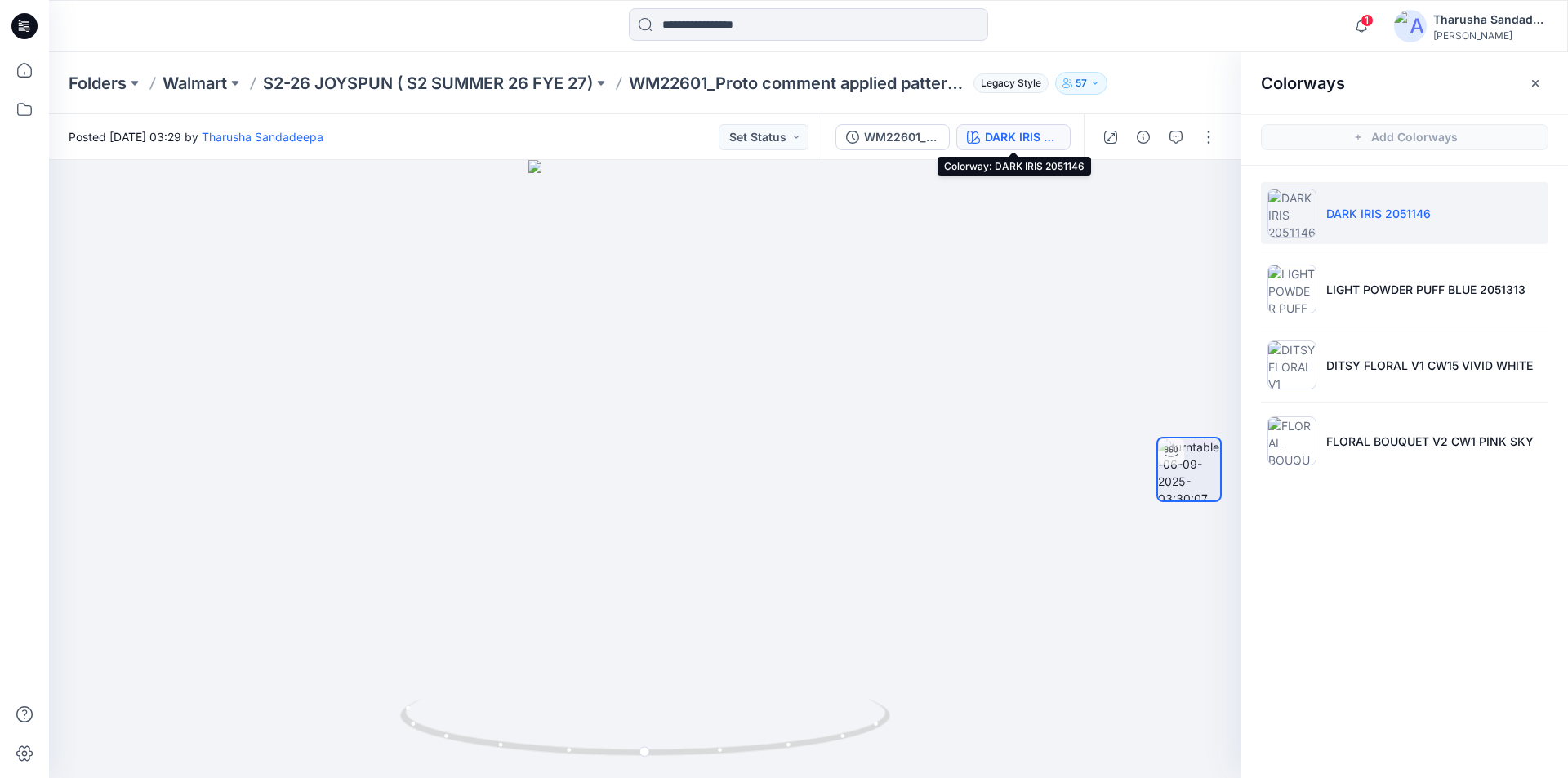
click at [16, 30] on icon at bounding box center [24, 26] width 26 height 26
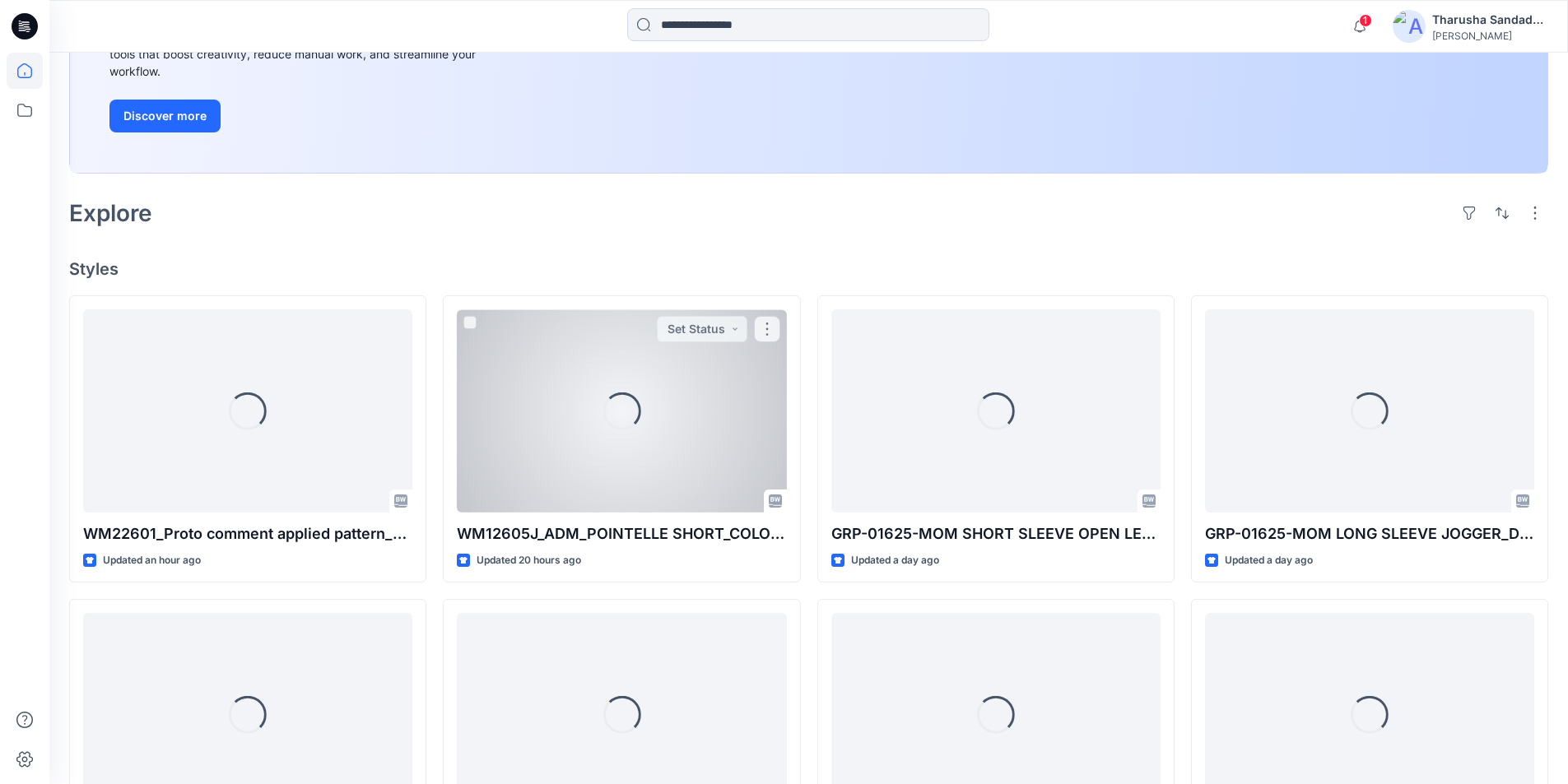
scroll to position [278, 0]
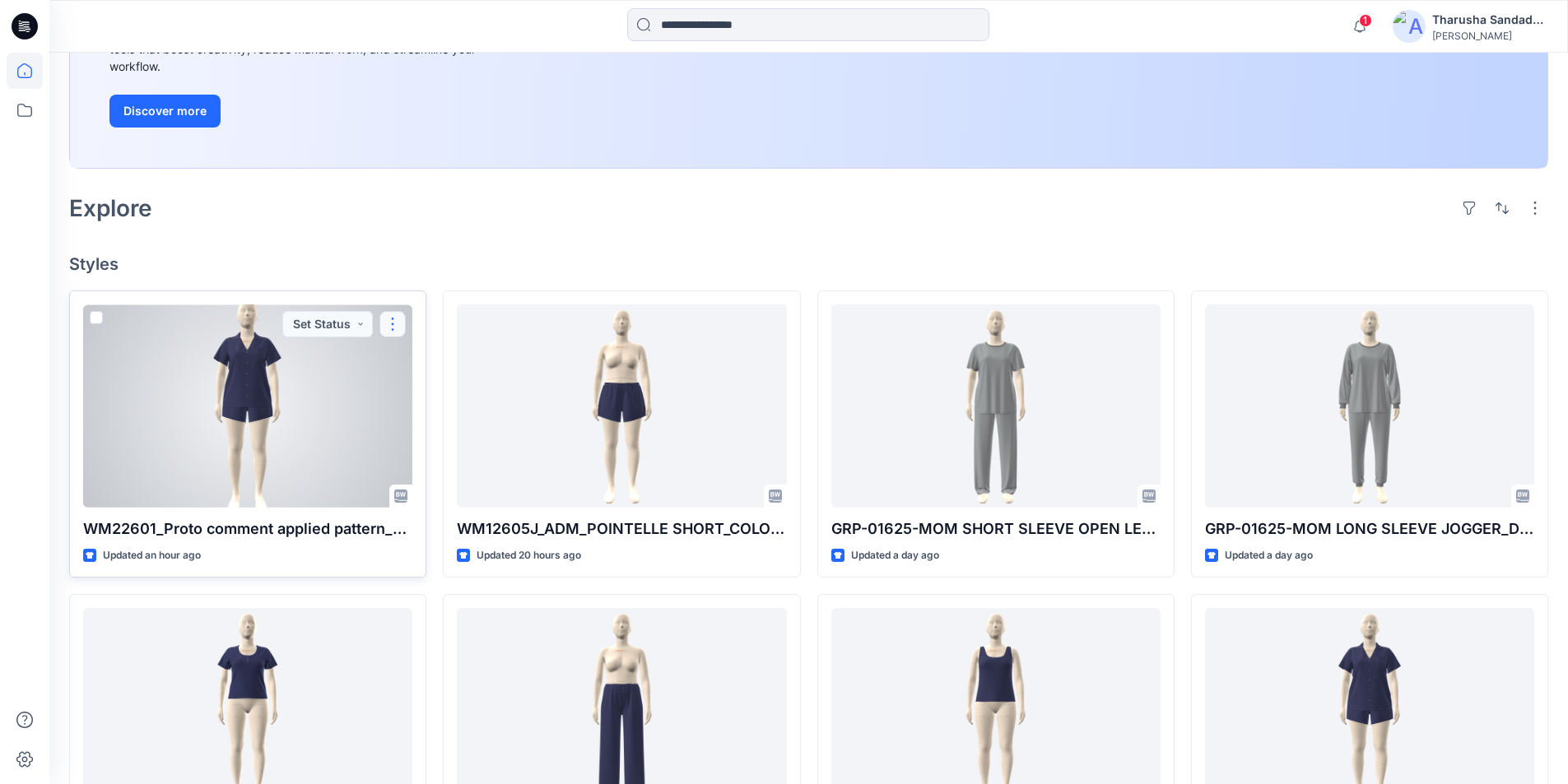
click at [396, 329] on button "button" at bounding box center [393, 324] width 26 height 26
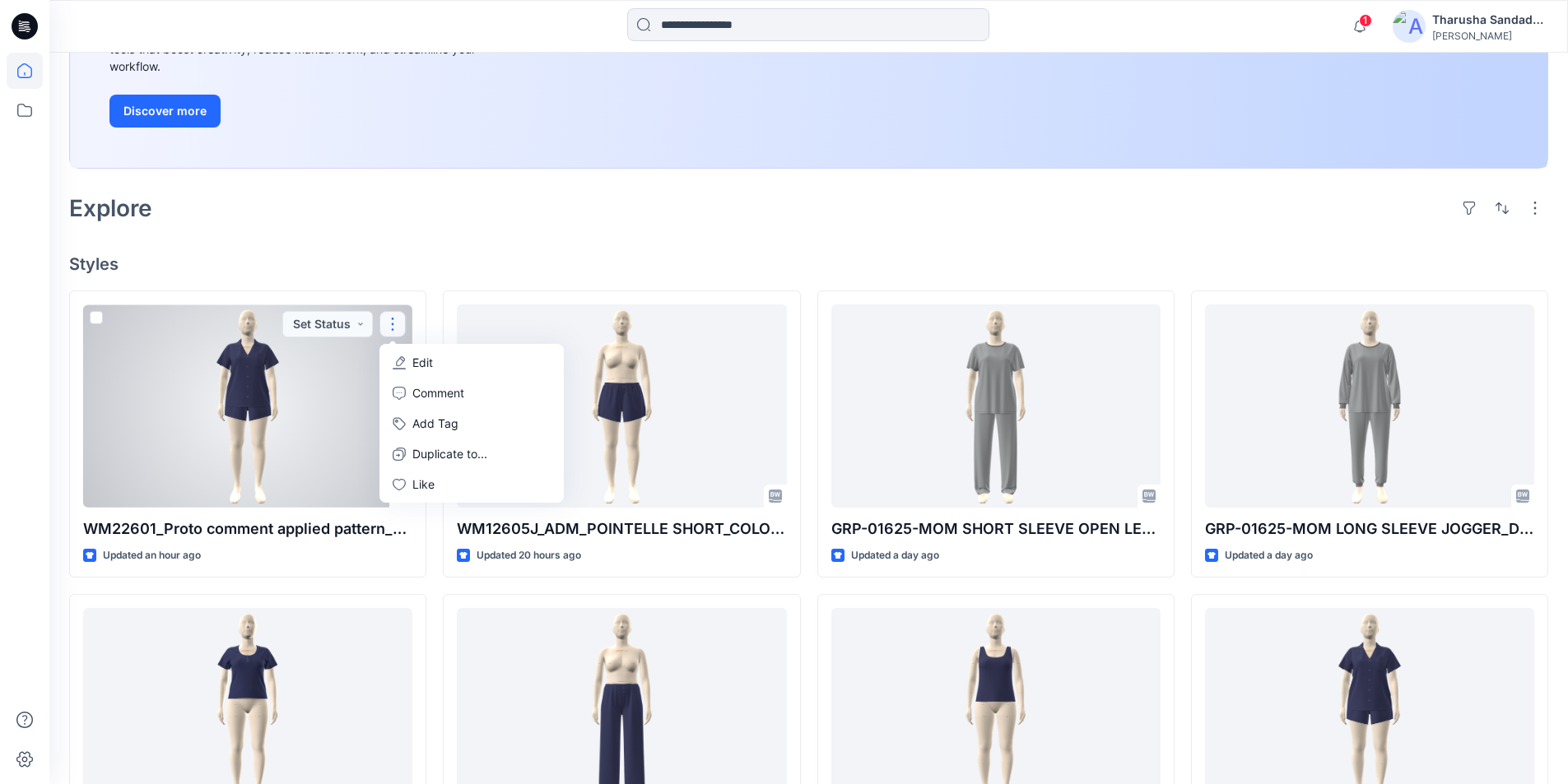
drag, startPoint x: 309, startPoint y: 392, endPoint x: 330, endPoint y: 402, distance: 23.3
click at [307, 391] on div at bounding box center [247, 406] width 329 height 203
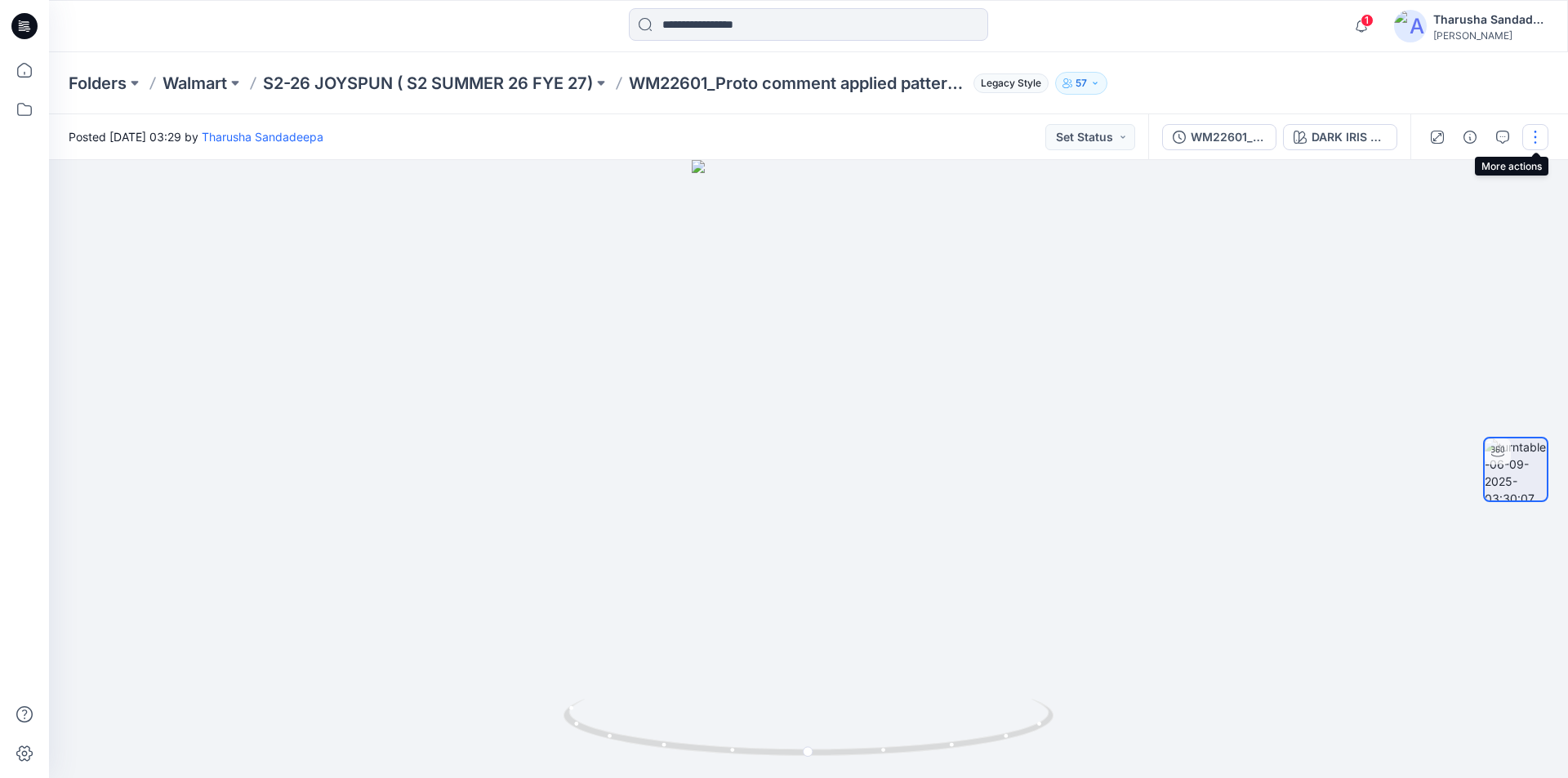
click at [1546, 133] on button "button" at bounding box center [1535, 137] width 26 height 26
click at [1471, 183] on button "Edit" at bounding box center [1466, 175] width 150 height 30
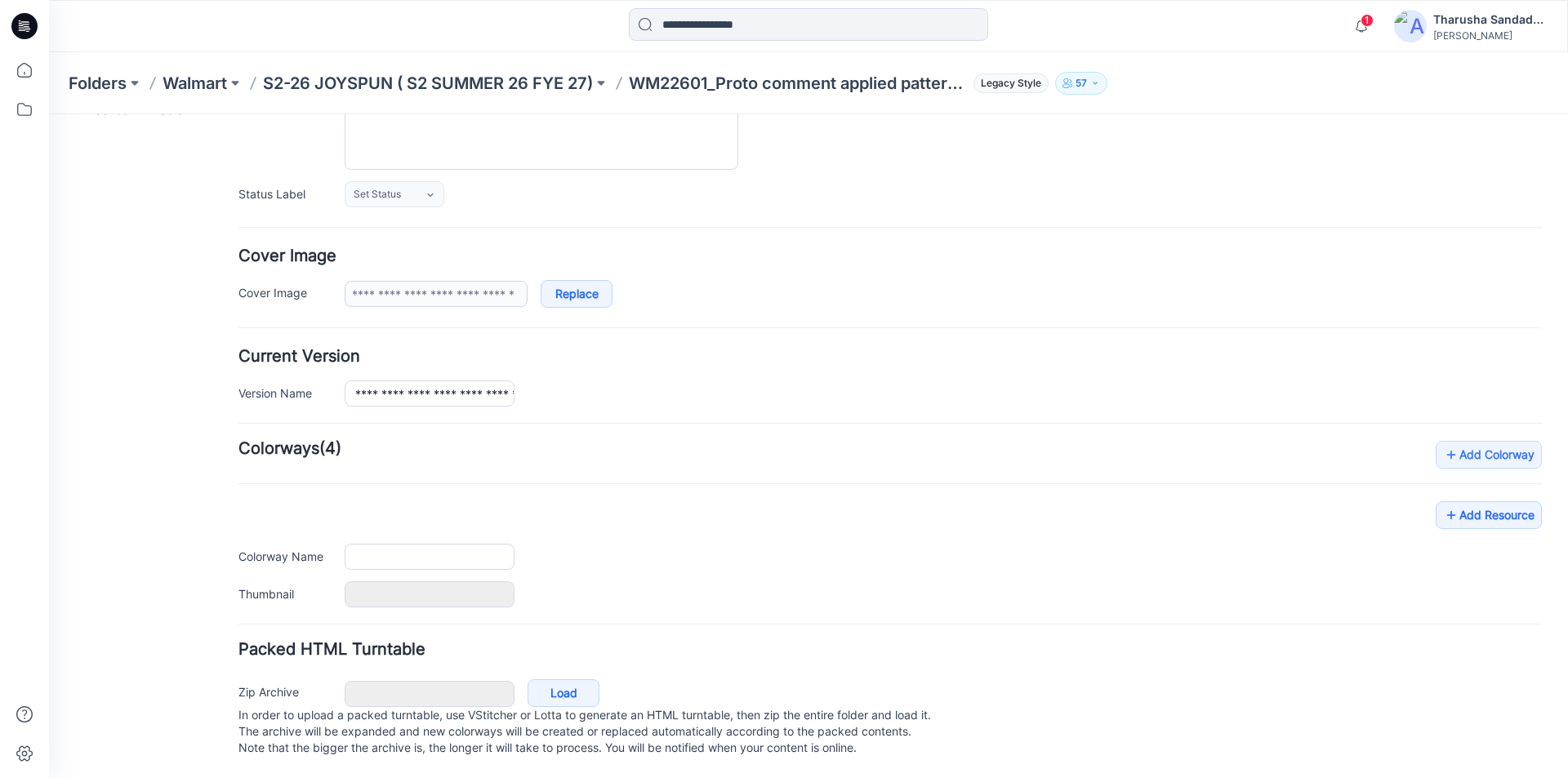
type input "**********"
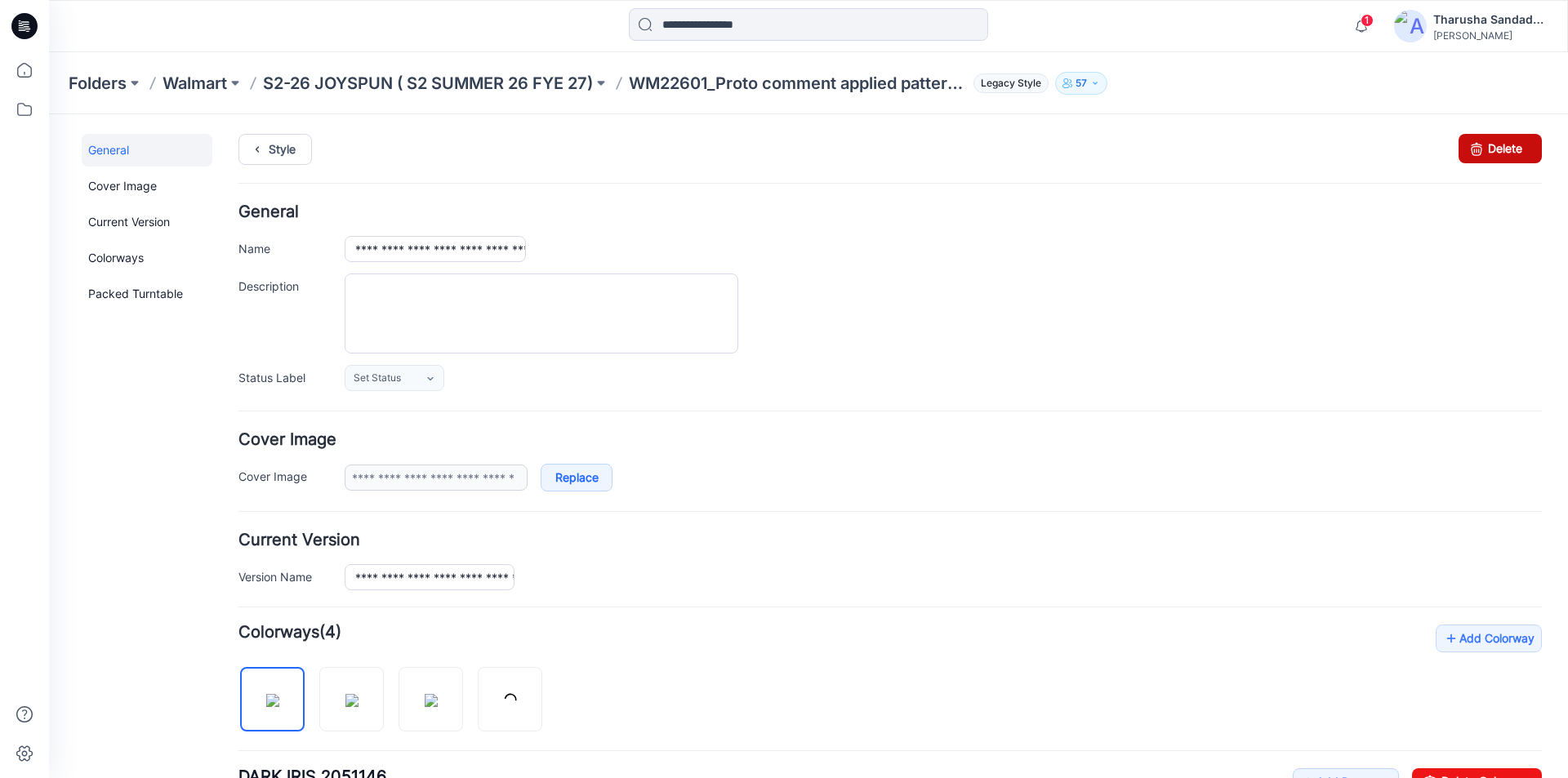
click at [1485, 160] on link "Delete" at bounding box center [1499, 149] width 83 height 30
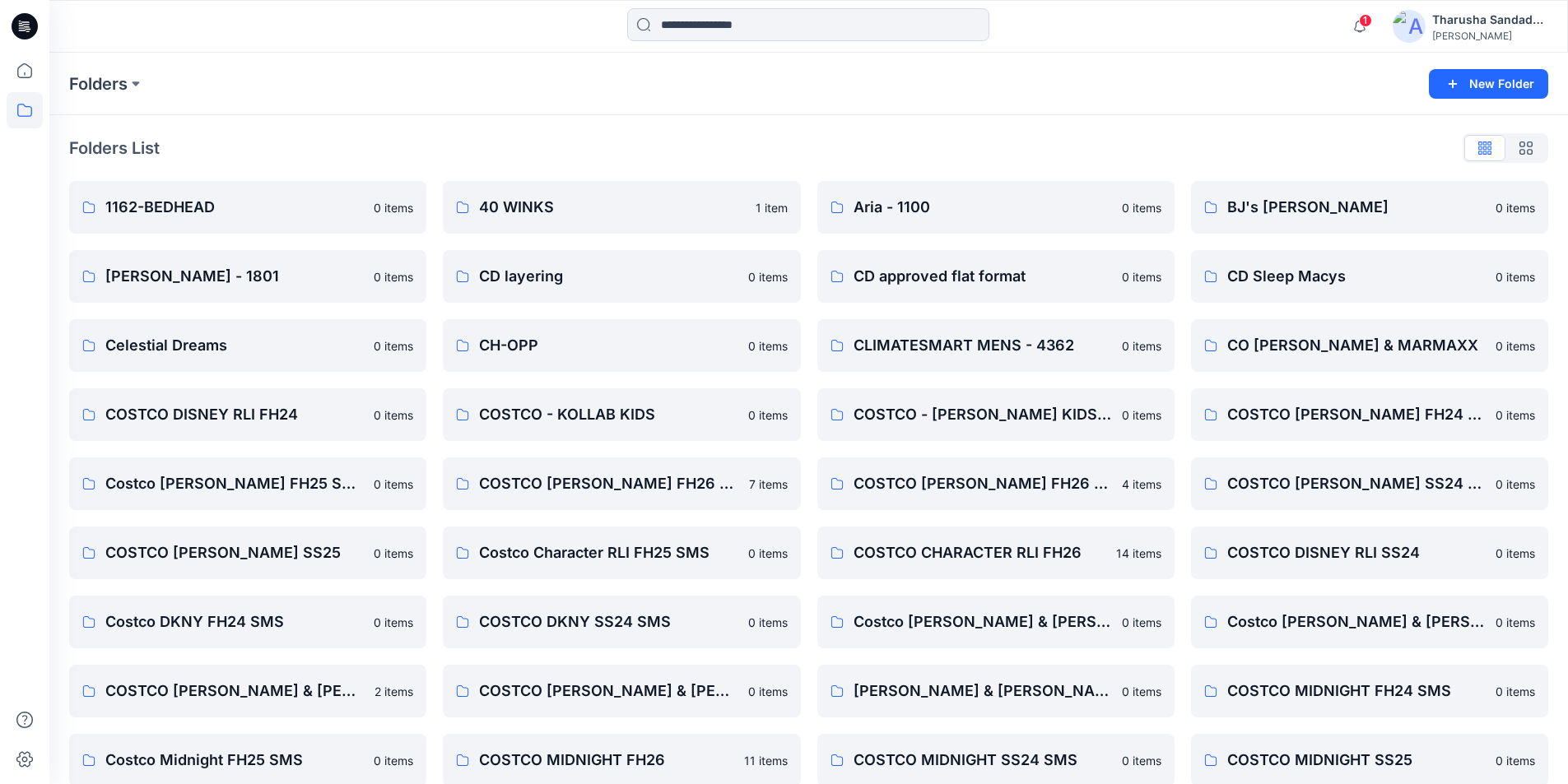
click at [12, 27] on icon at bounding box center [24, 26] width 26 height 26
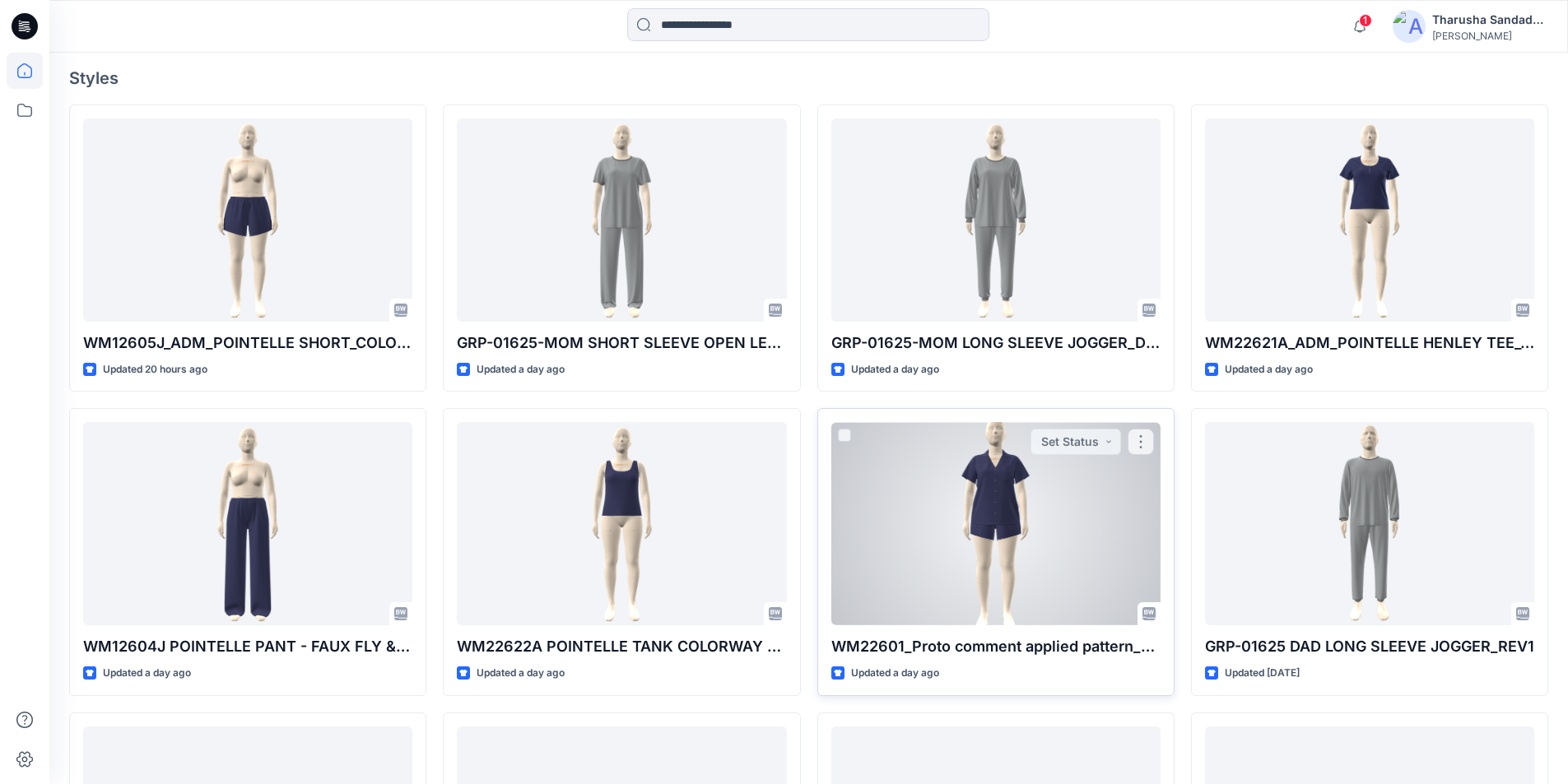
scroll to position [494, 0]
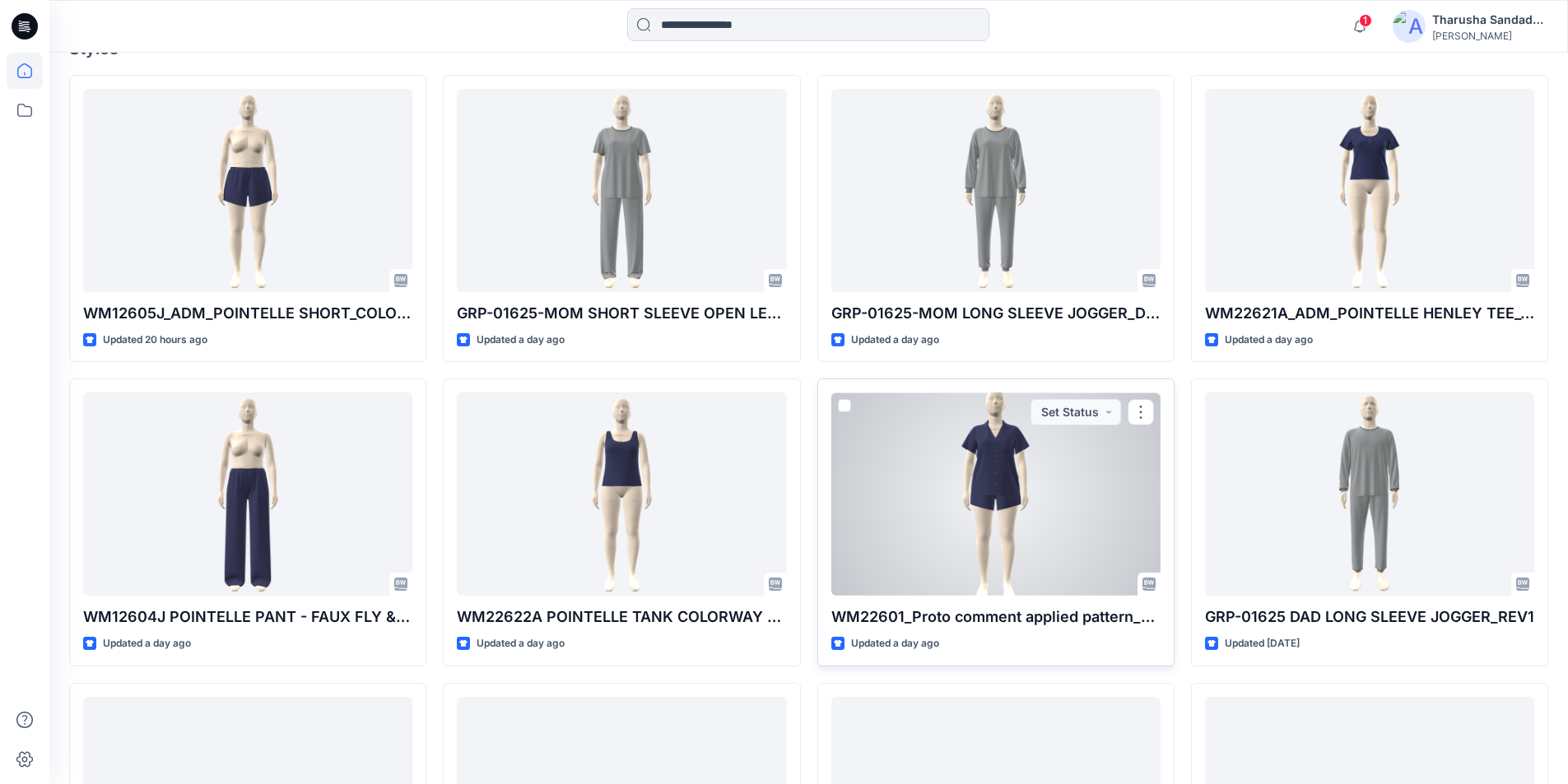
click at [1015, 517] on div at bounding box center [996, 494] width 329 height 203
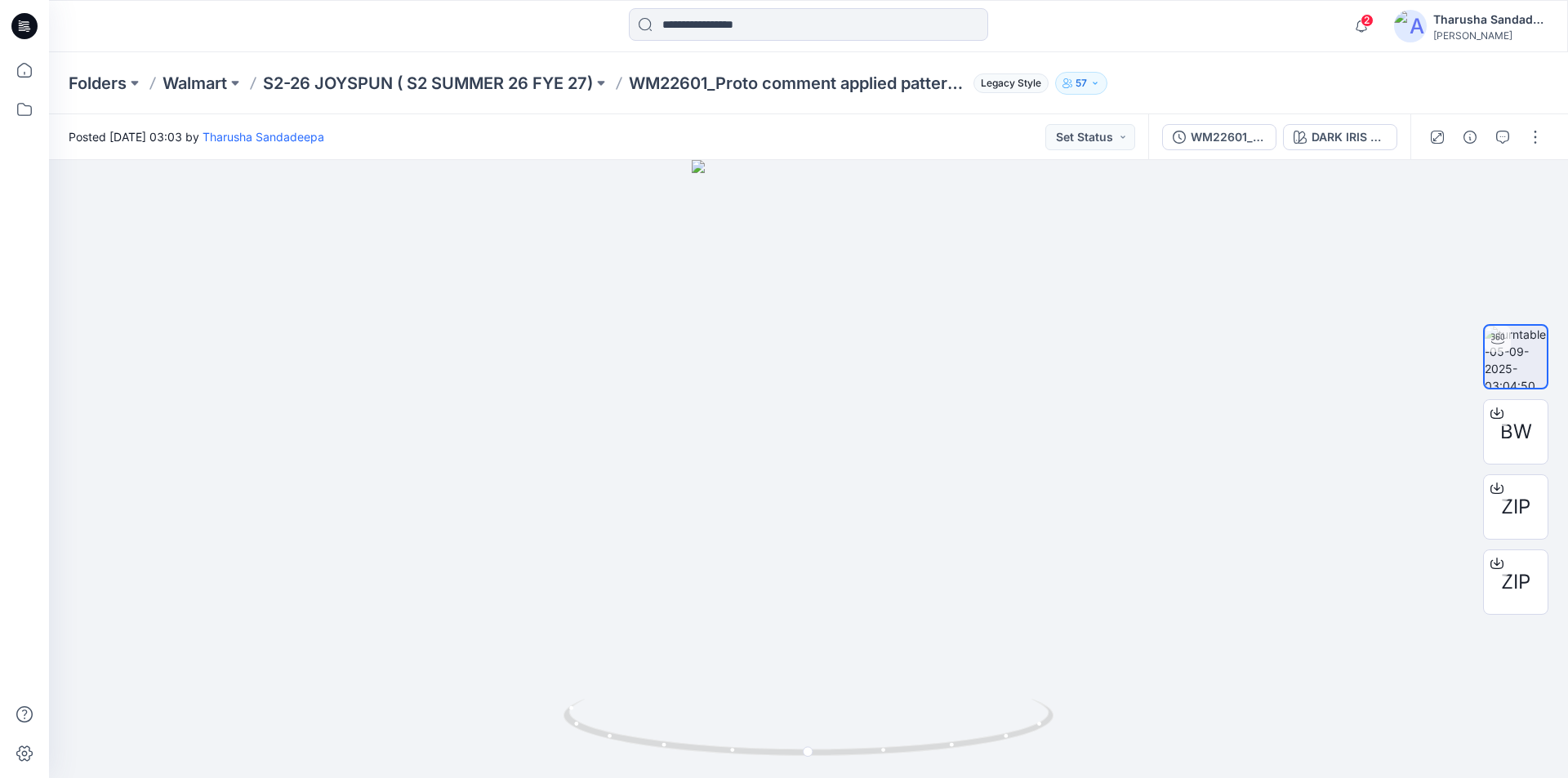
click at [28, 30] on icon at bounding box center [24, 26] width 26 height 26
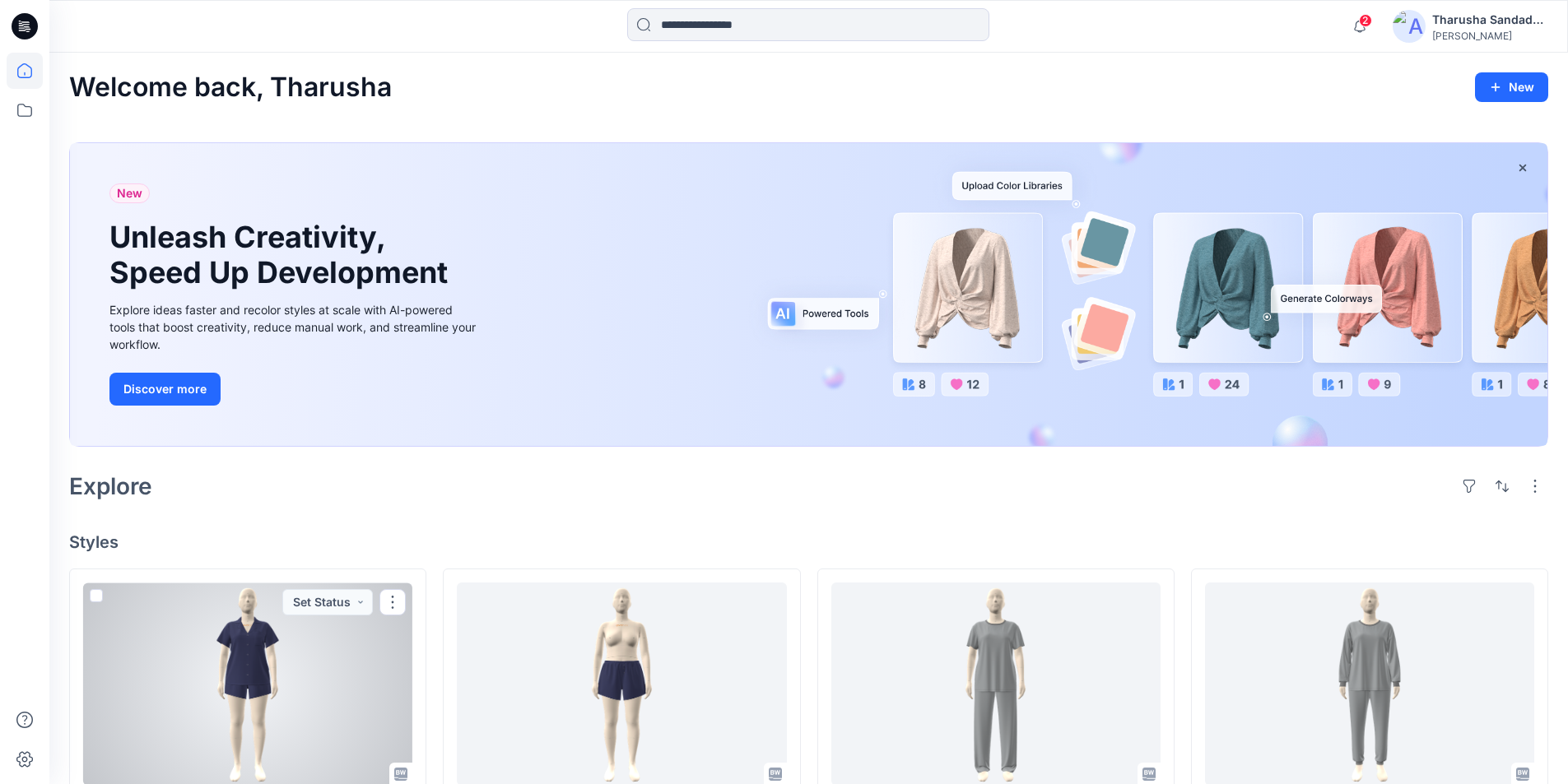
click at [237, 636] on div at bounding box center [247, 684] width 329 height 203
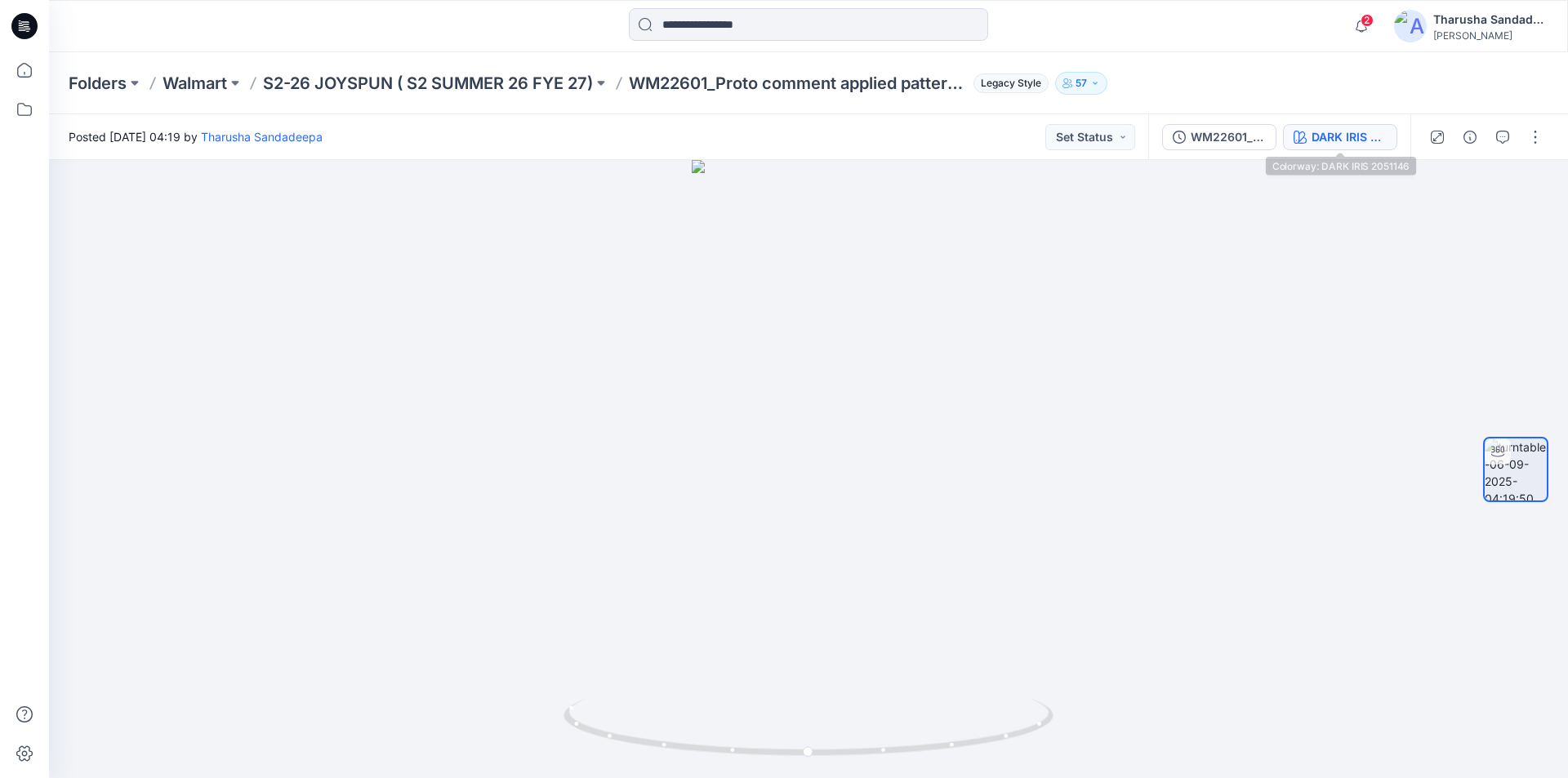
click at [1359, 140] on div "DARK IRIS 2051146" at bounding box center [1349, 137] width 76 height 18
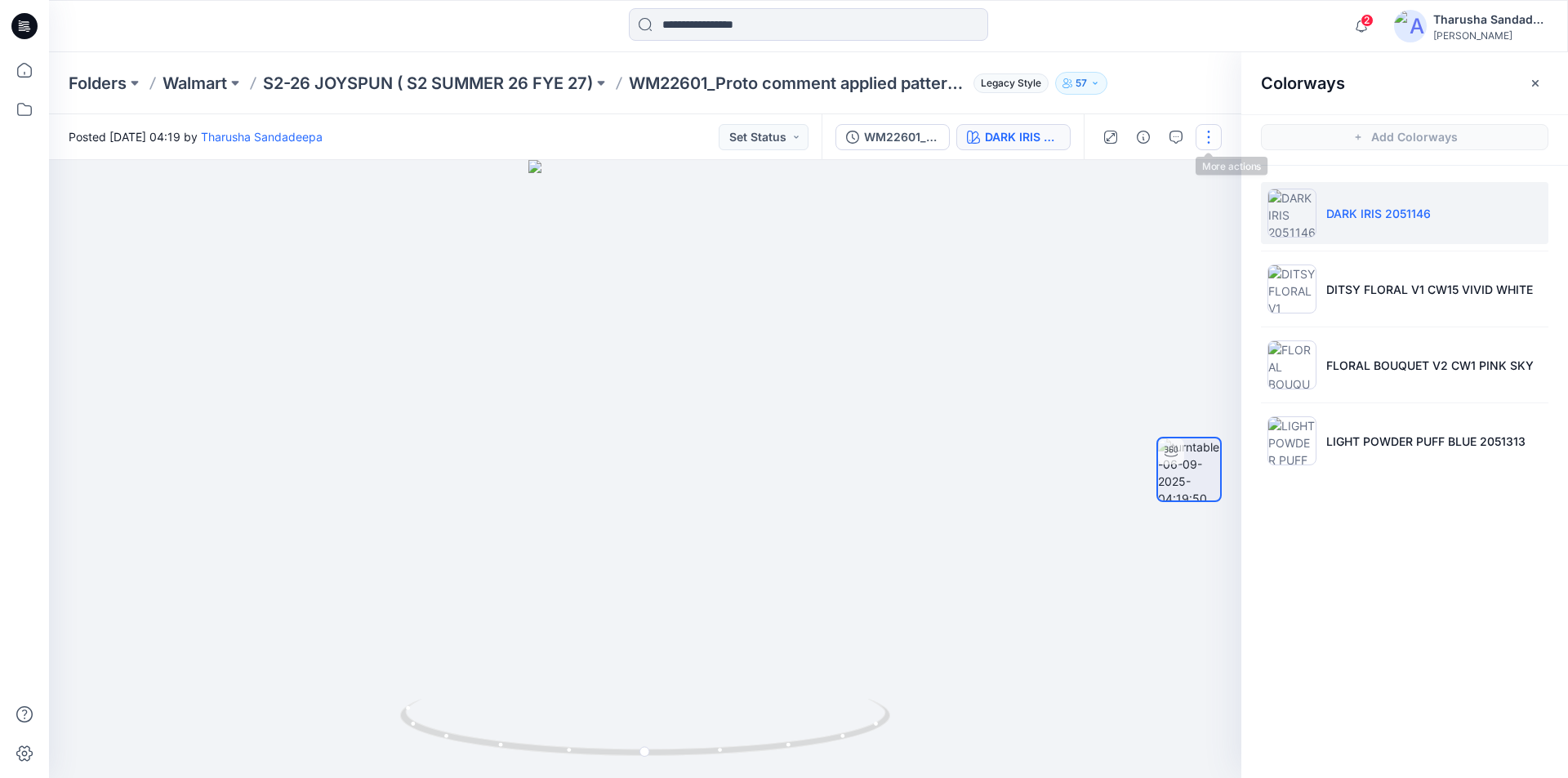
click at [1209, 130] on button "button" at bounding box center [1208, 137] width 26 height 26
click at [1132, 181] on button "Edit" at bounding box center [1139, 175] width 150 height 30
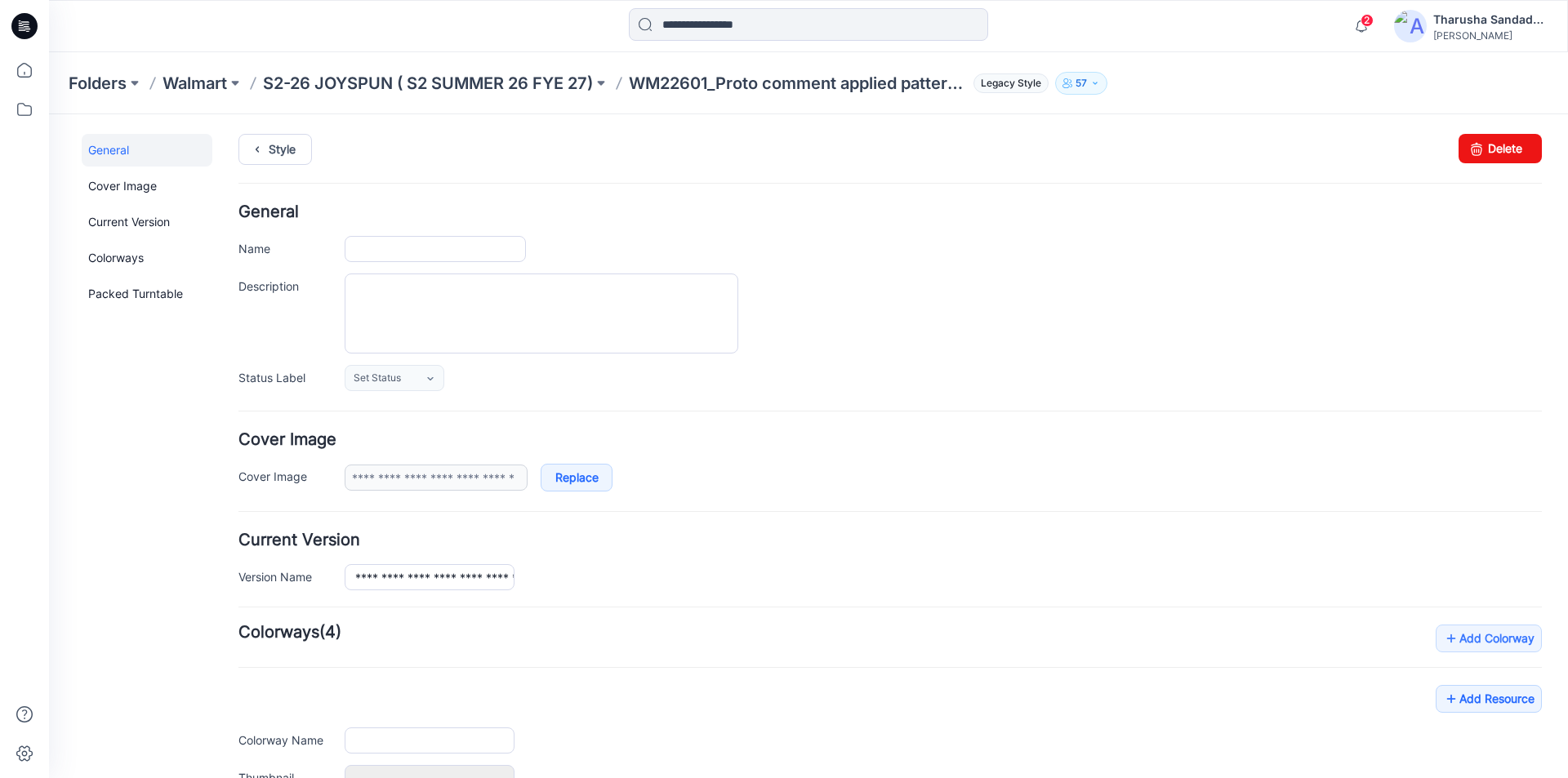
type input "**********"
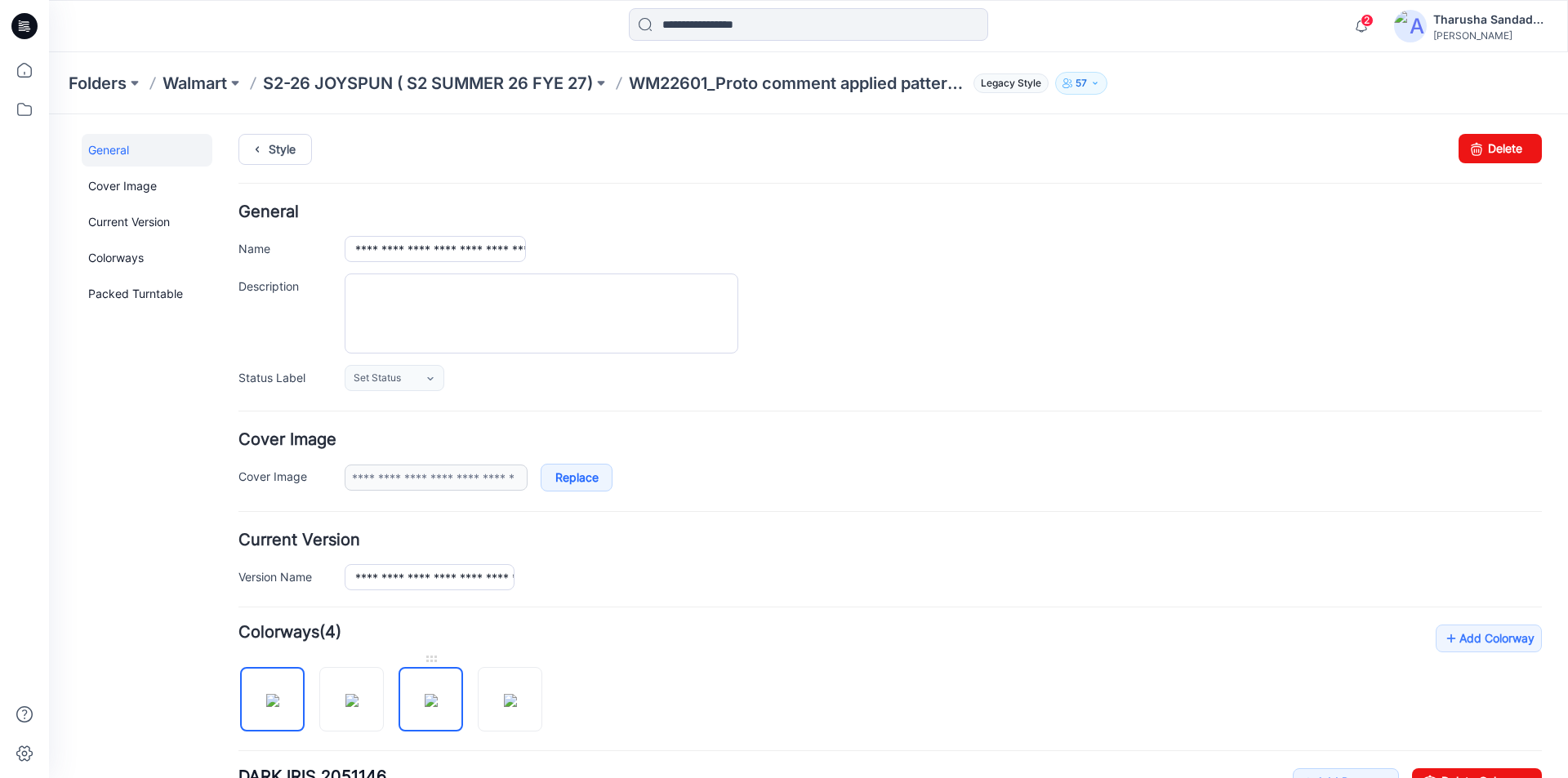
click at [438, 703] on img at bounding box center [431, 701] width 13 height 13
type input "**********"
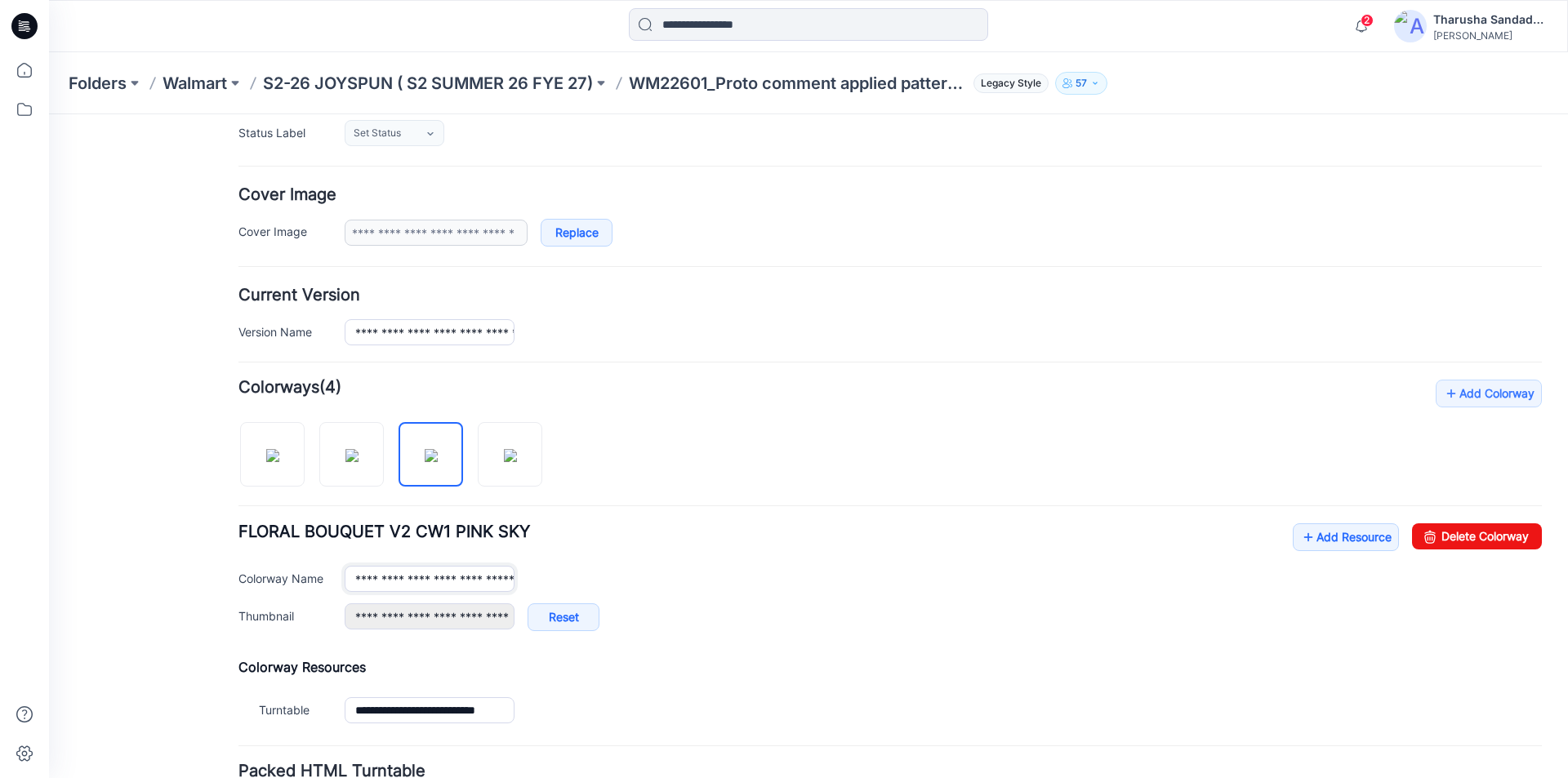
scroll to position [0, 44]
drag, startPoint x: 357, startPoint y: 581, endPoint x: 1038, endPoint y: 586, distance: 681.0
click at [1038, 586] on div "**********" at bounding box center [943, 579] width 1197 height 26
paste input "text"
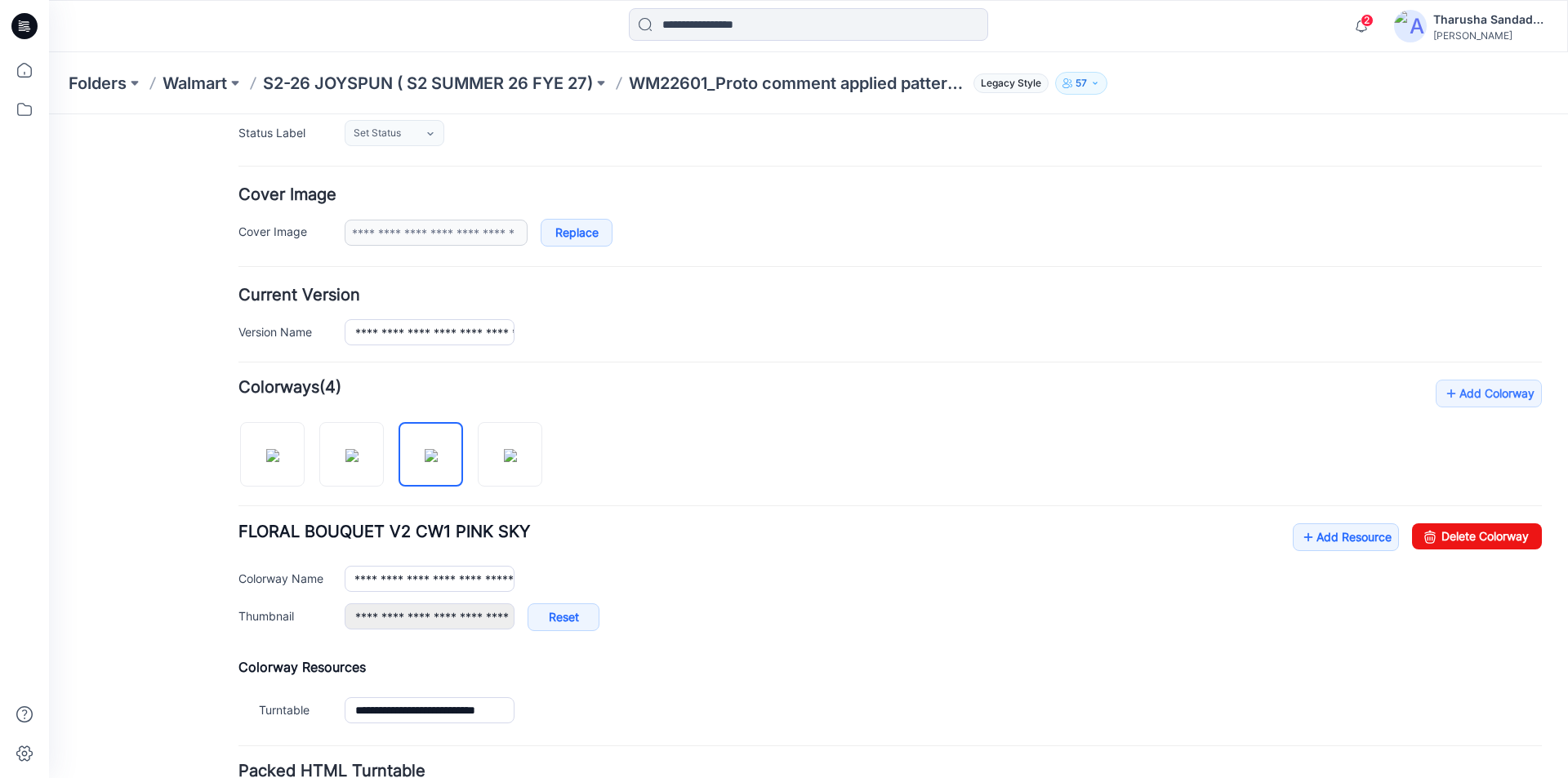
click at [808, 560] on div "**********" at bounding box center [890, 584] width 1303 height 124
click at [886, 533] on div "**********" at bounding box center [890, 584] width 1303 height 124
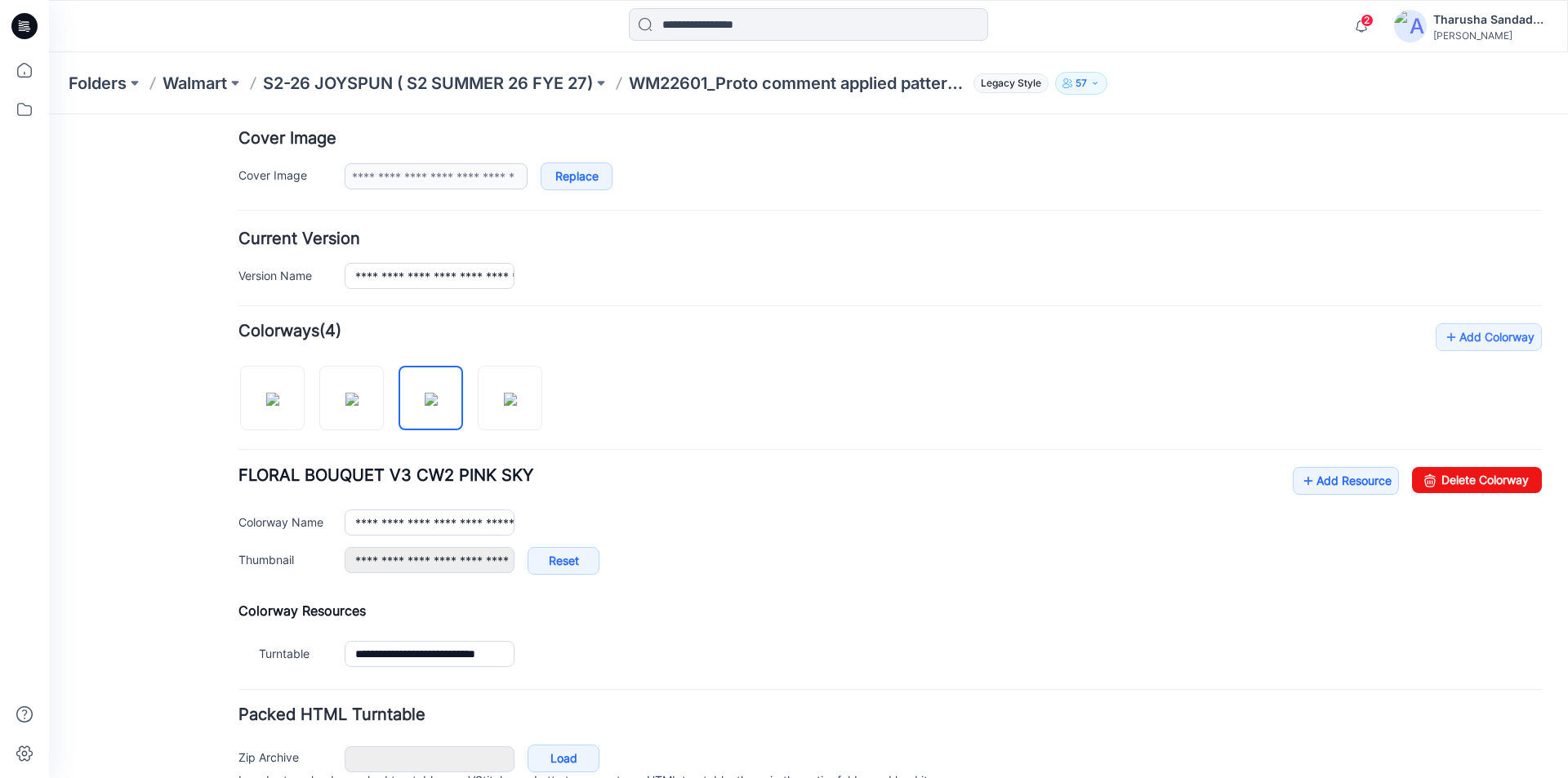
scroll to position [383, 0]
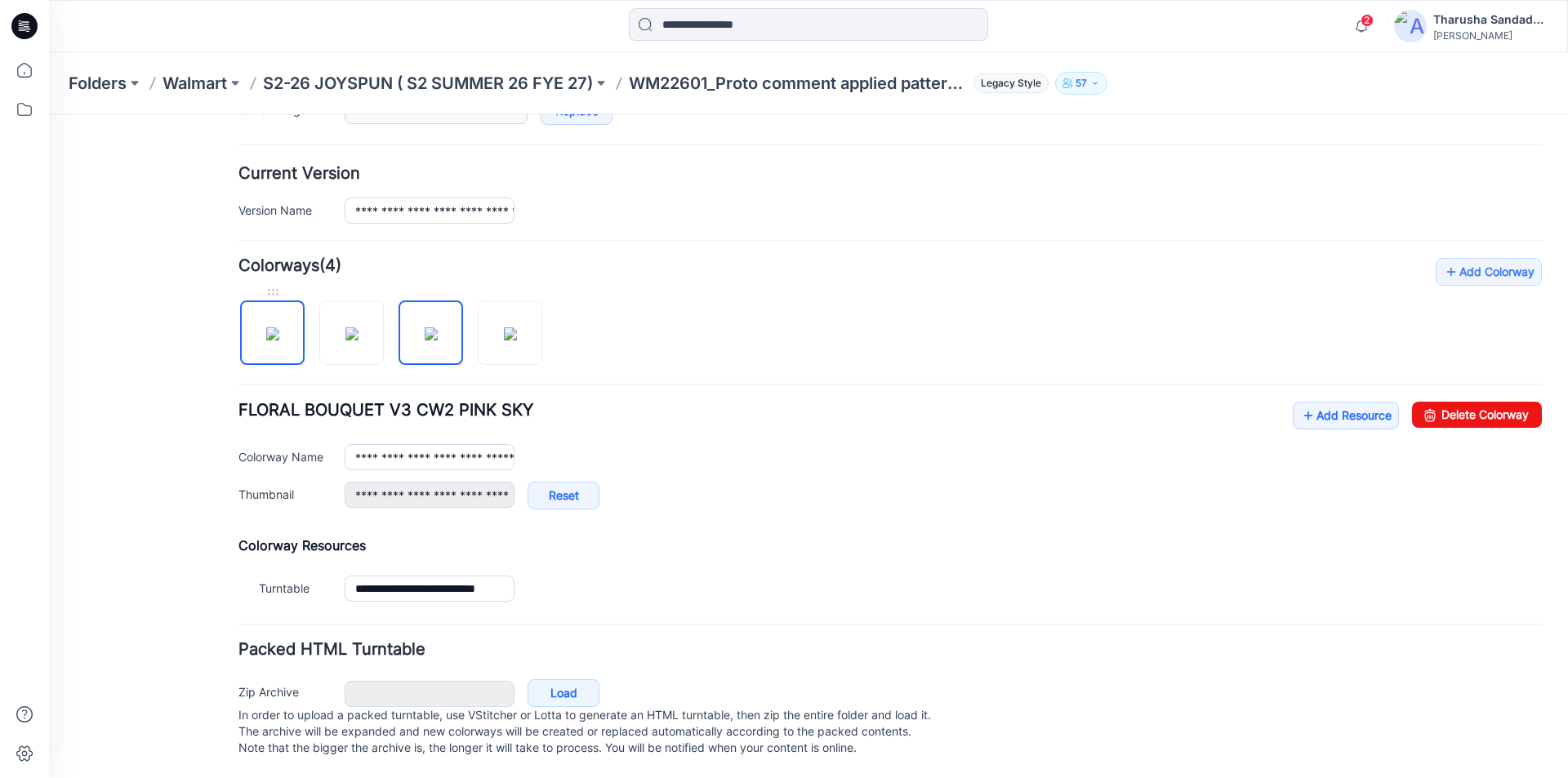
click at [271, 327] on img at bounding box center [273, 334] width 13 height 13
type input "**********"
click at [1317, 403] on link "Add Resource" at bounding box center [1346, 416] width 106 height 28
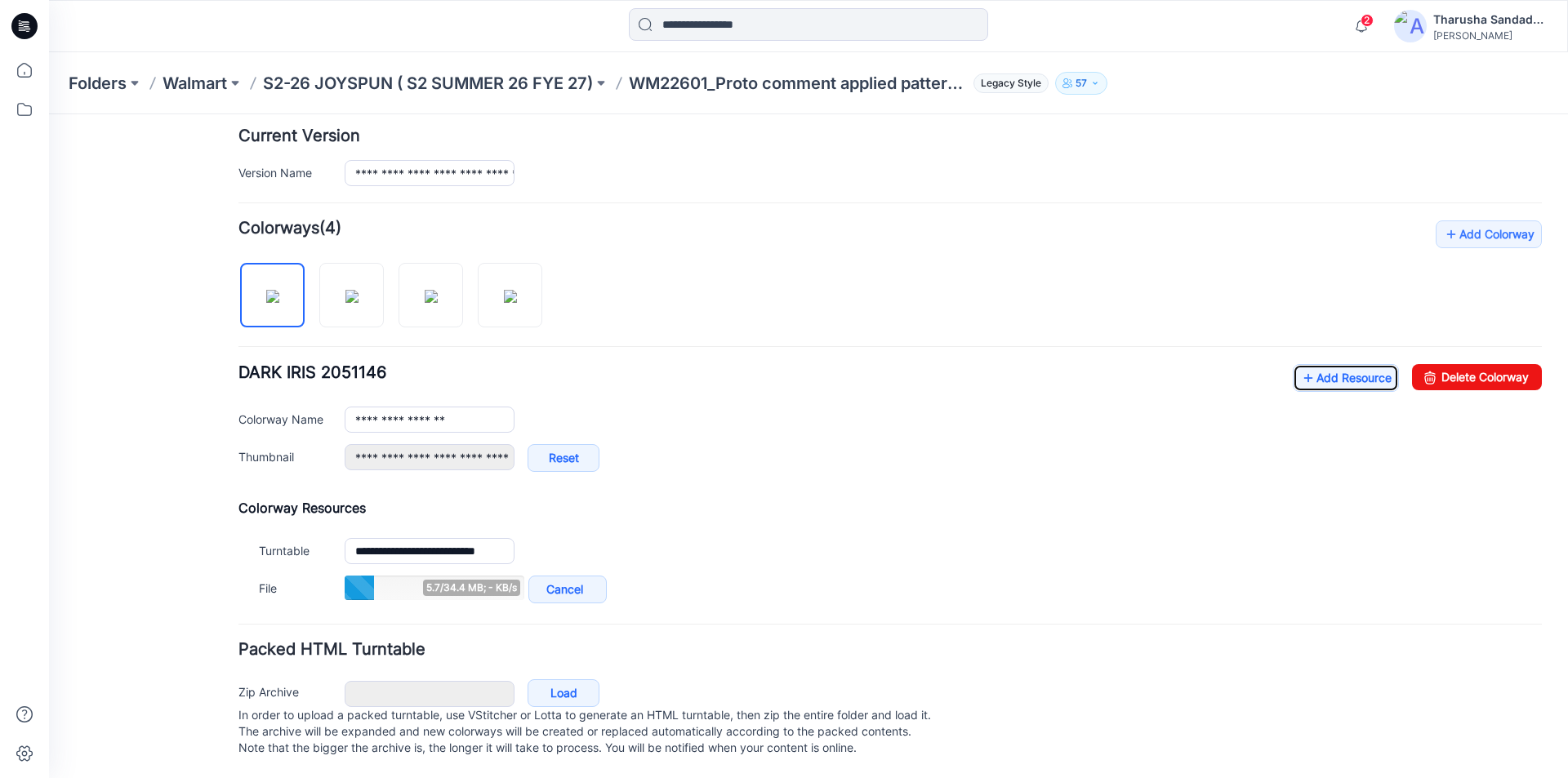
scroll to position [420, 0]
click at [1312, 369] on link "Add Resource" at bounding box center [1346, 378] width 106 height 28
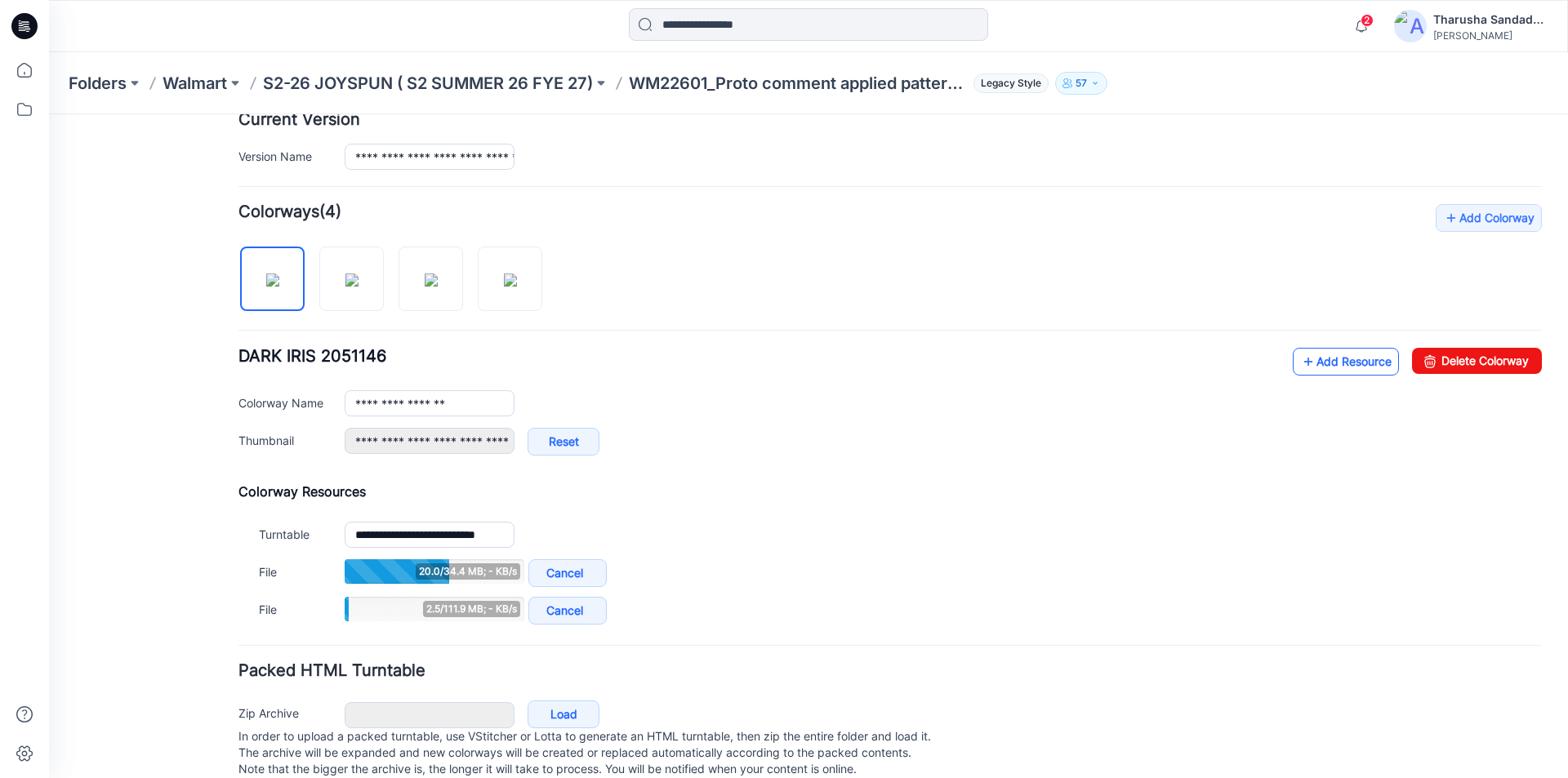
click at [1340, 363] on link "Add Resource" at bounding box center [1346, 362] width 106 height 28
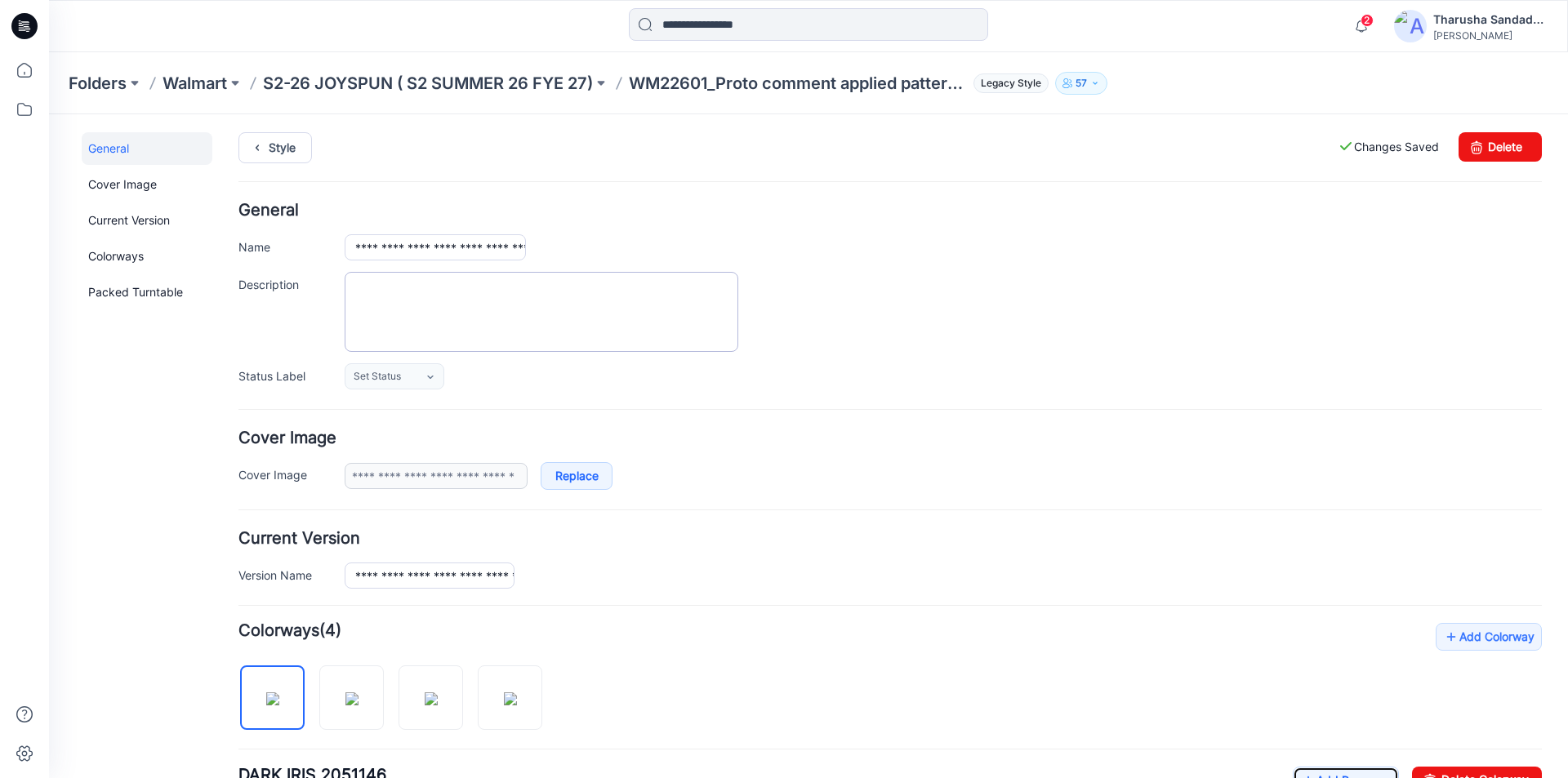
scroll to position [0, 0]
click at [280, 148] on link "Style" at bounding box center [275, 149] width 74 height 31
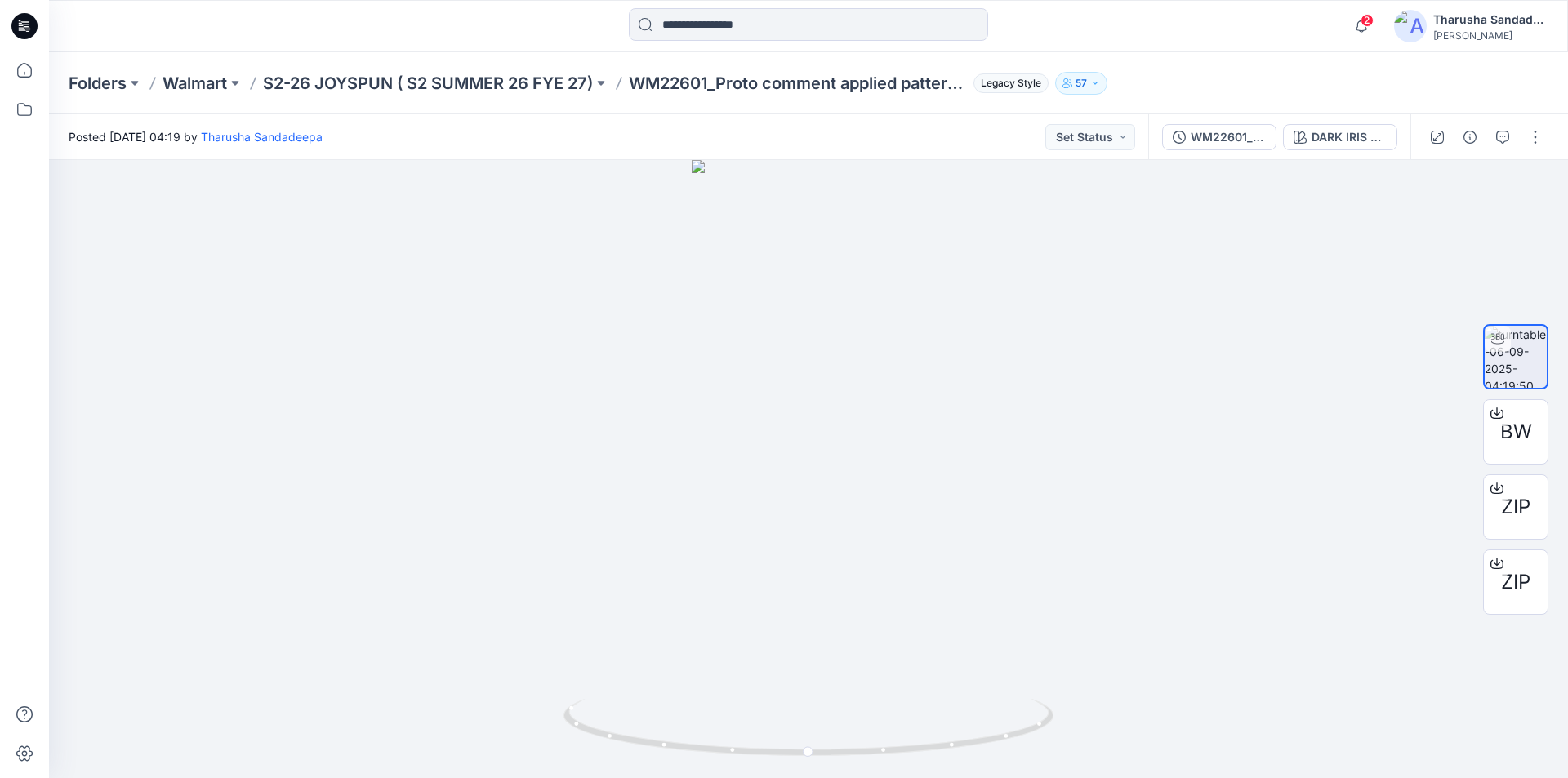
click at [26, 33] on icon at bounding box center [24, 26] width 26 height 26
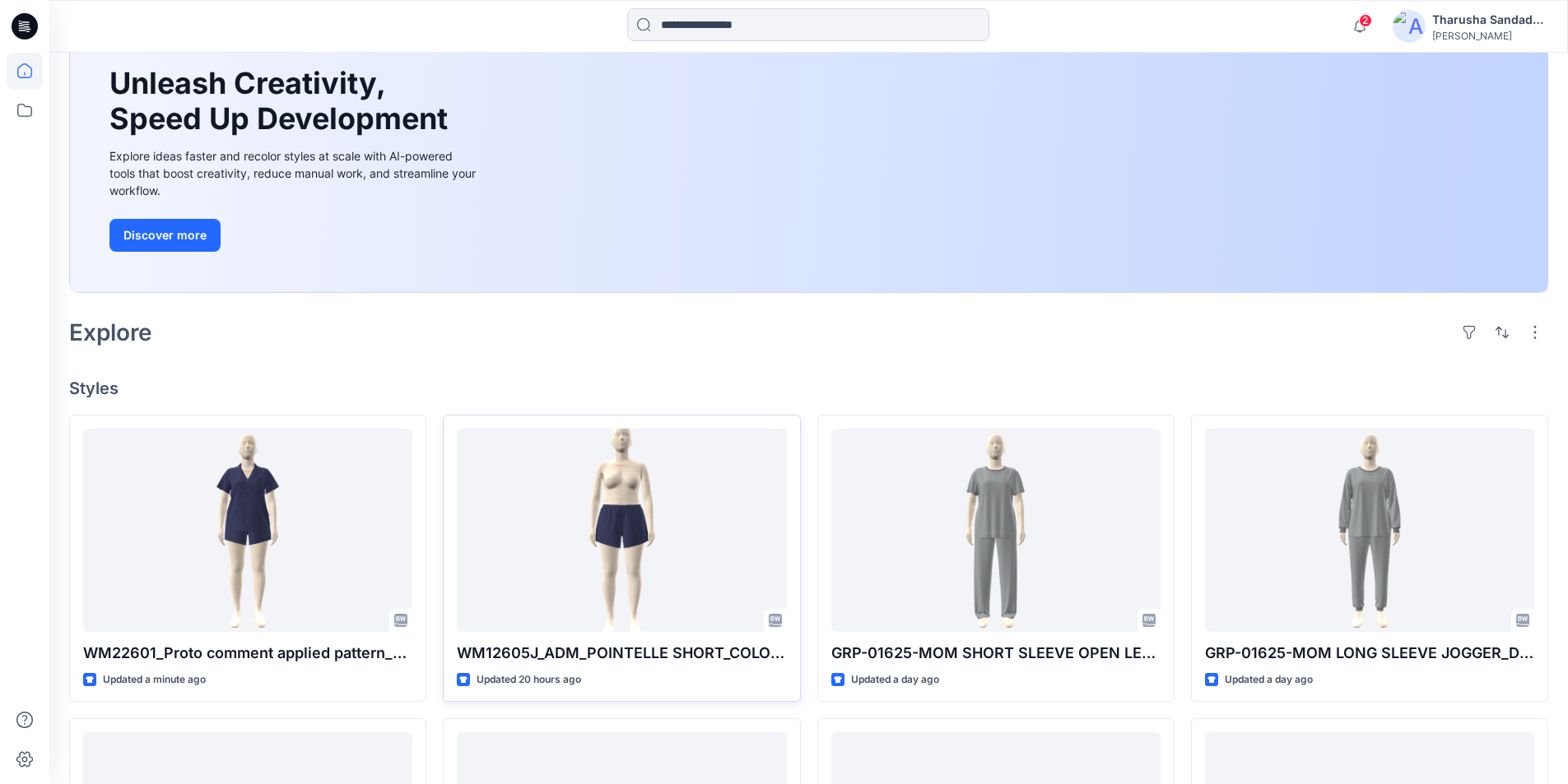
scroll to position [164, 0]
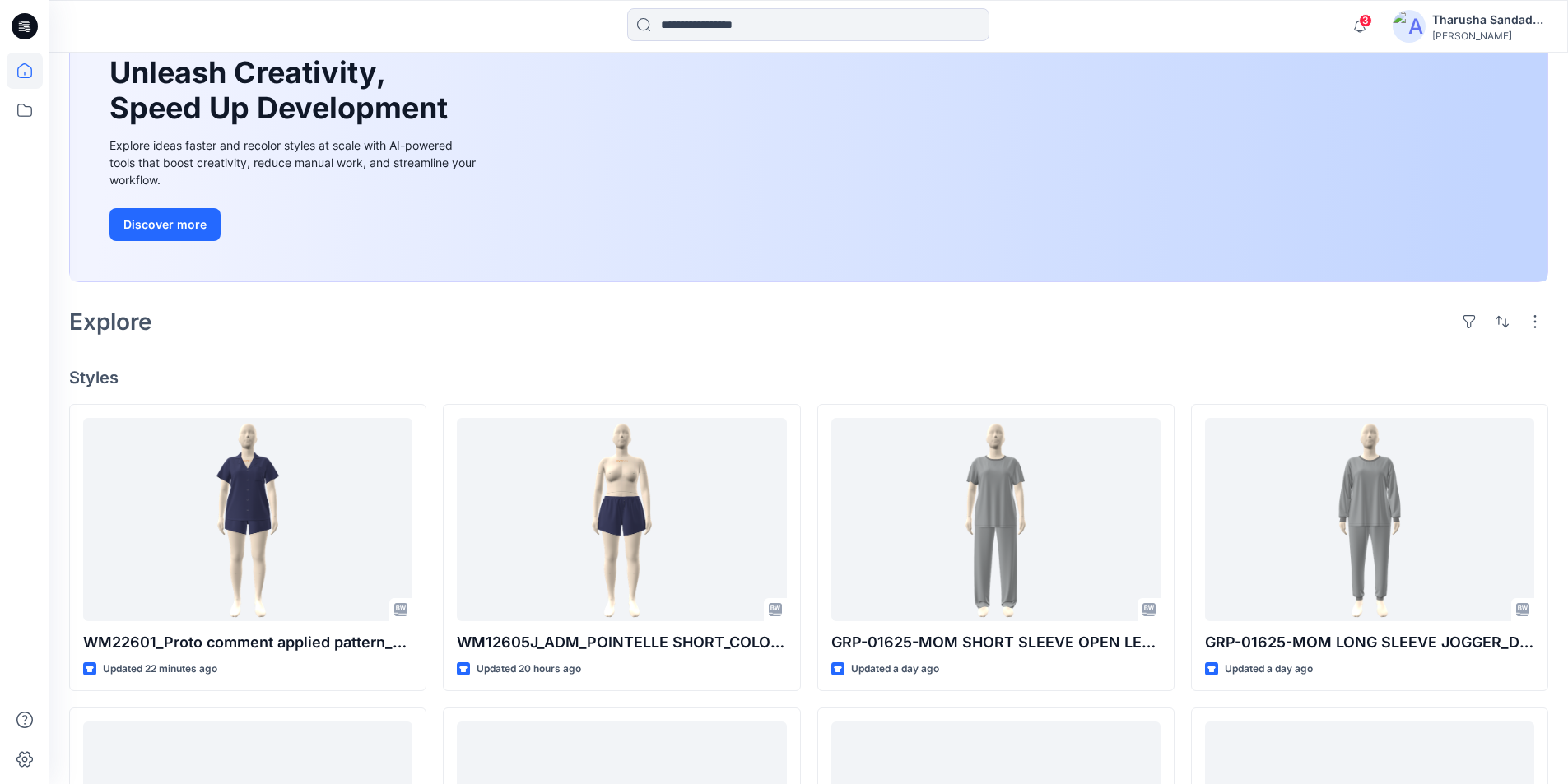
drag, startPoint x: 12, startPoint y: 22, endPoint x: 52, endPoint y: 10, distance: 41.8
click at [12, 23] on icon at bounding box center [24, 26] width 26 height 53
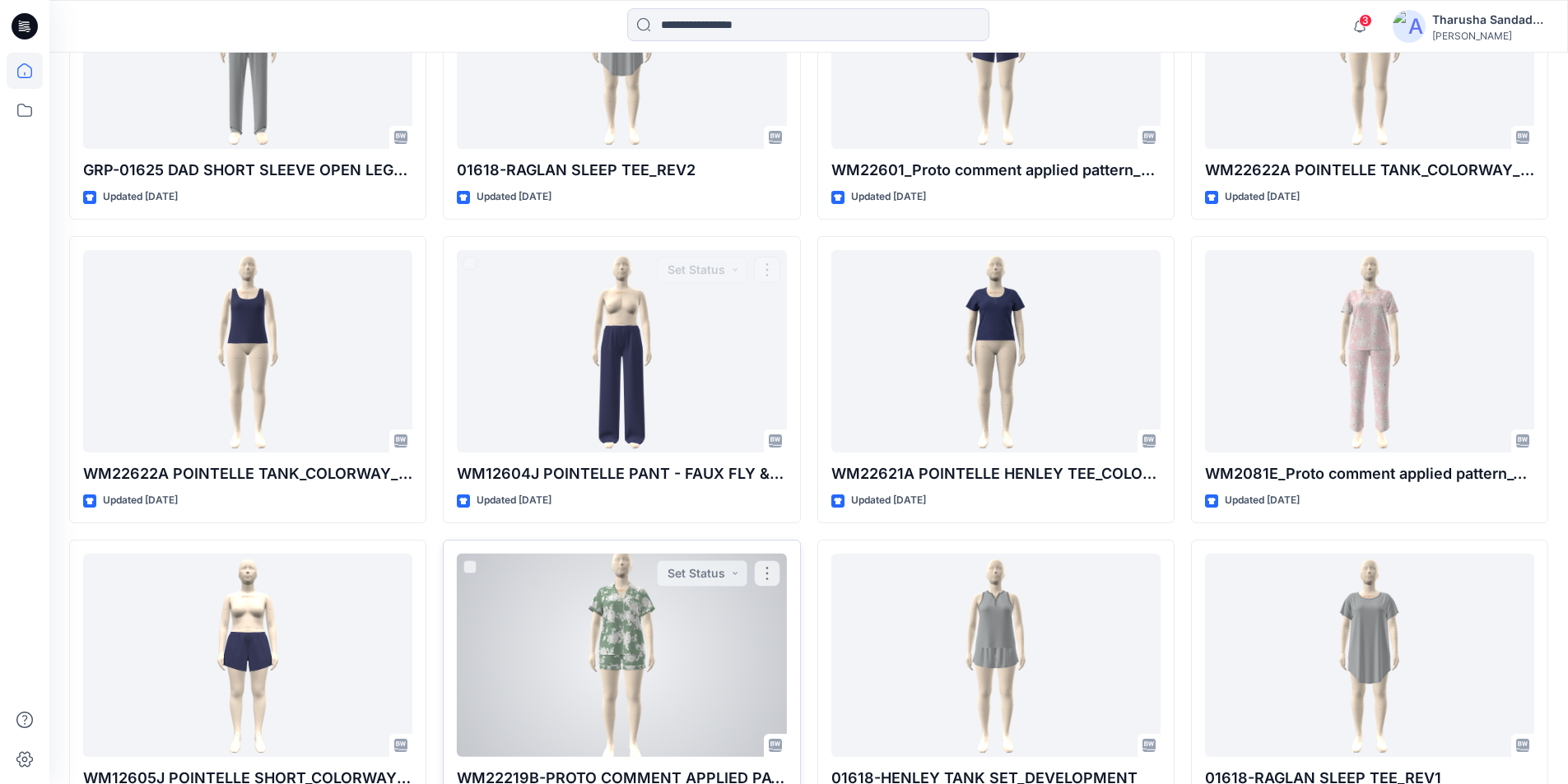
scroll to position [1334, 0]
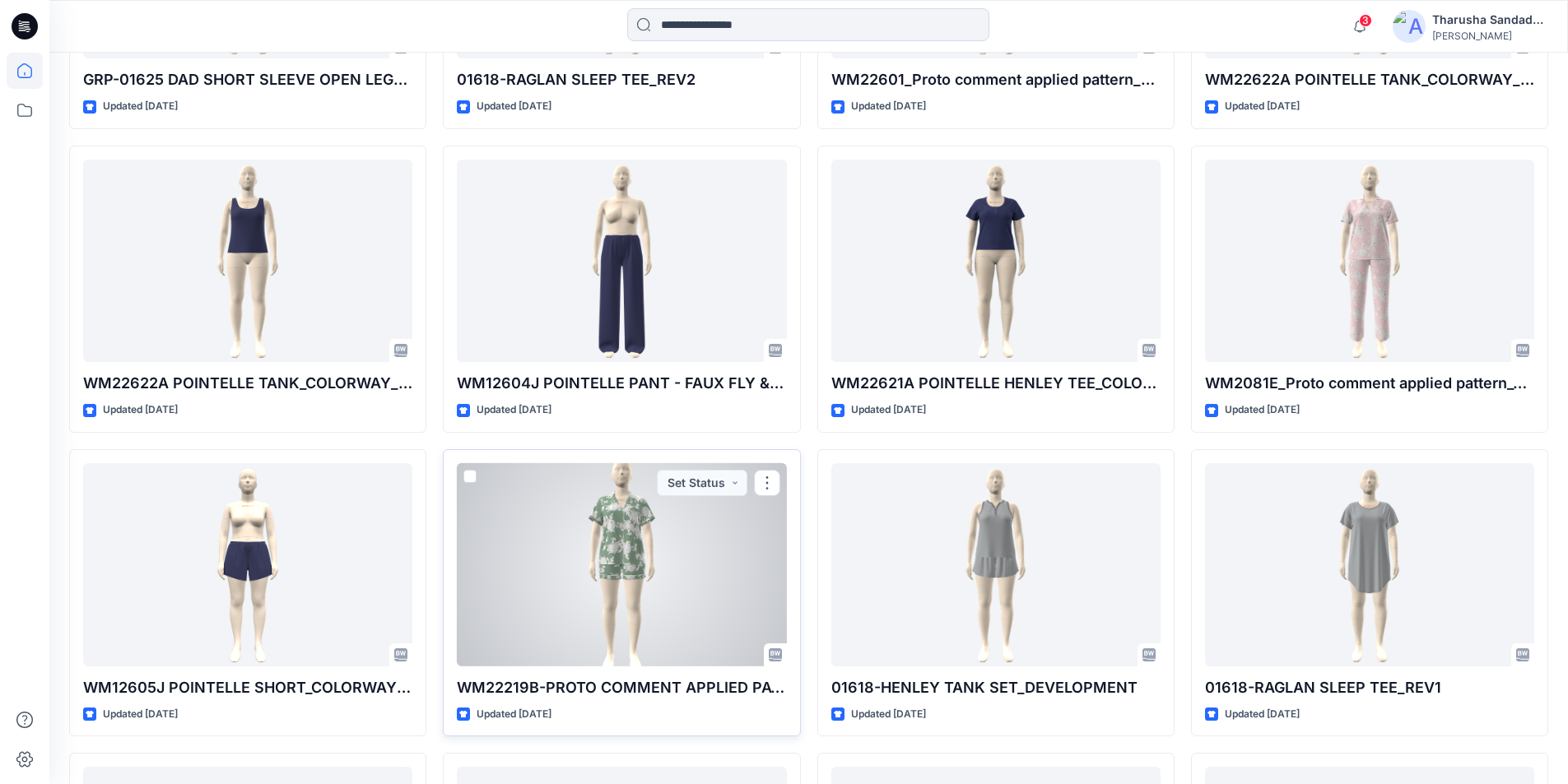
click at [640, 542] on div at bounding box center [621, 564] width 329 height 203
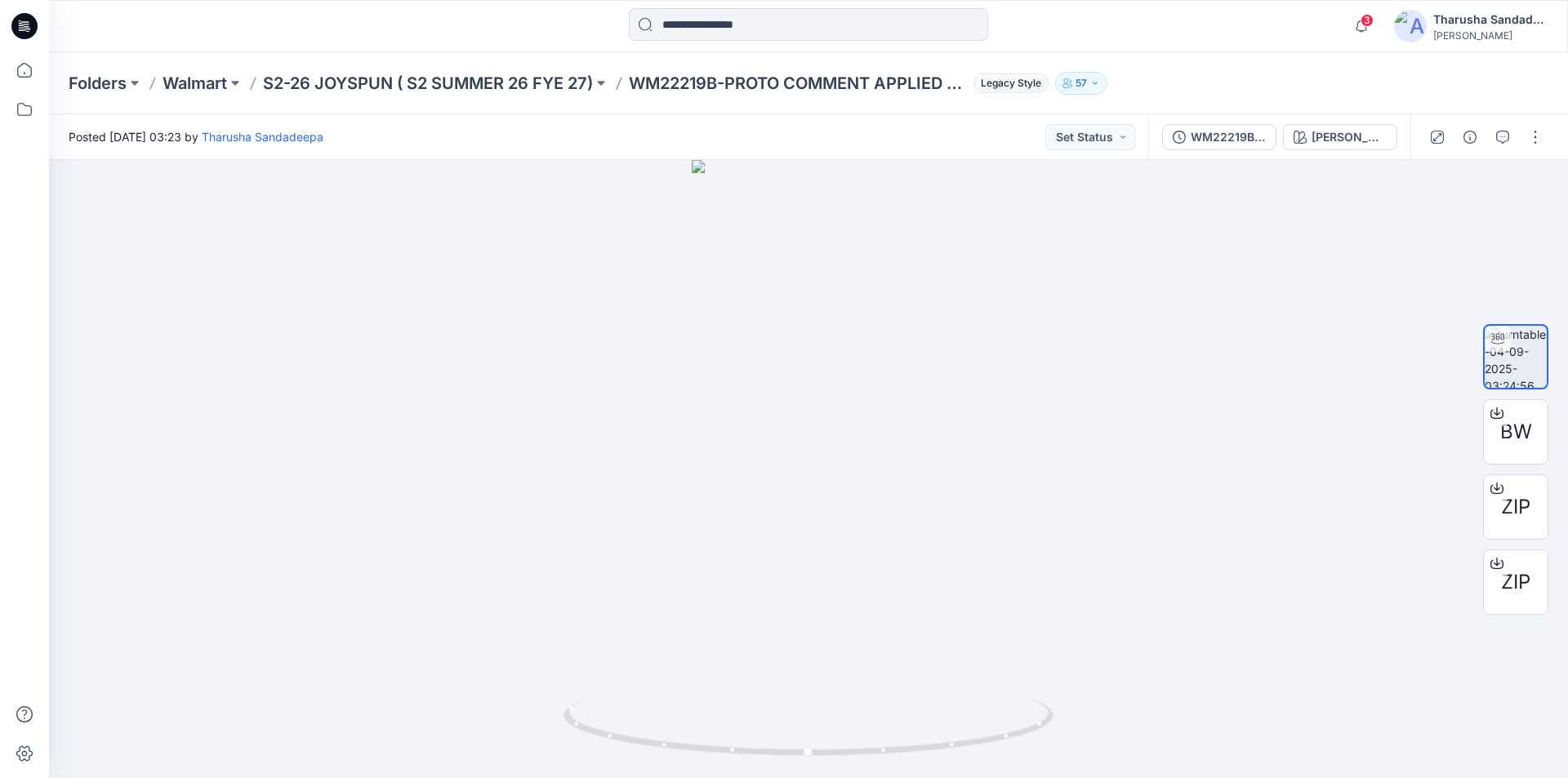
click at [31, 30] on icon at bounding box center [24, 26] width 26 height 26
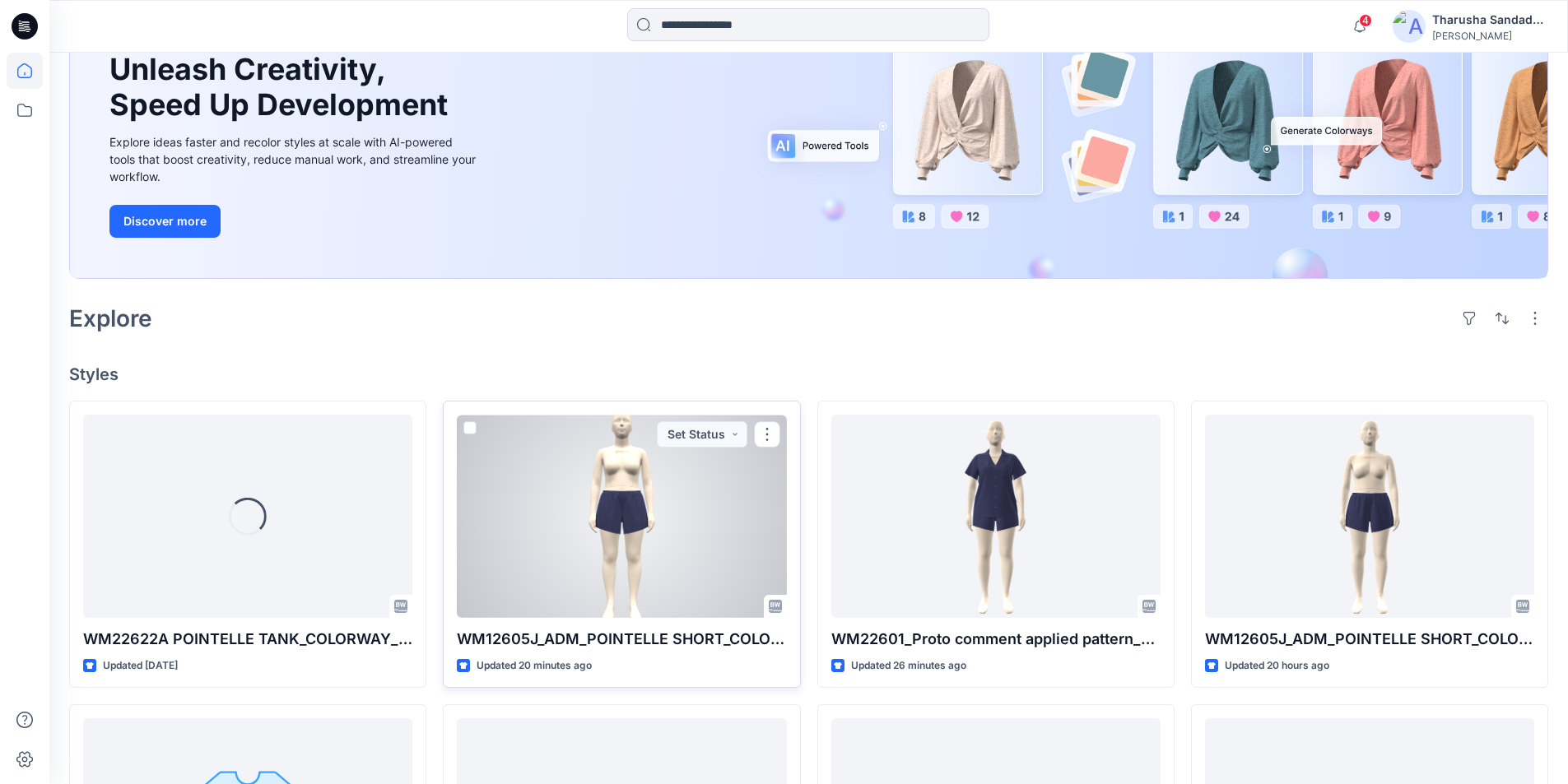
scroll to position [247, 0]
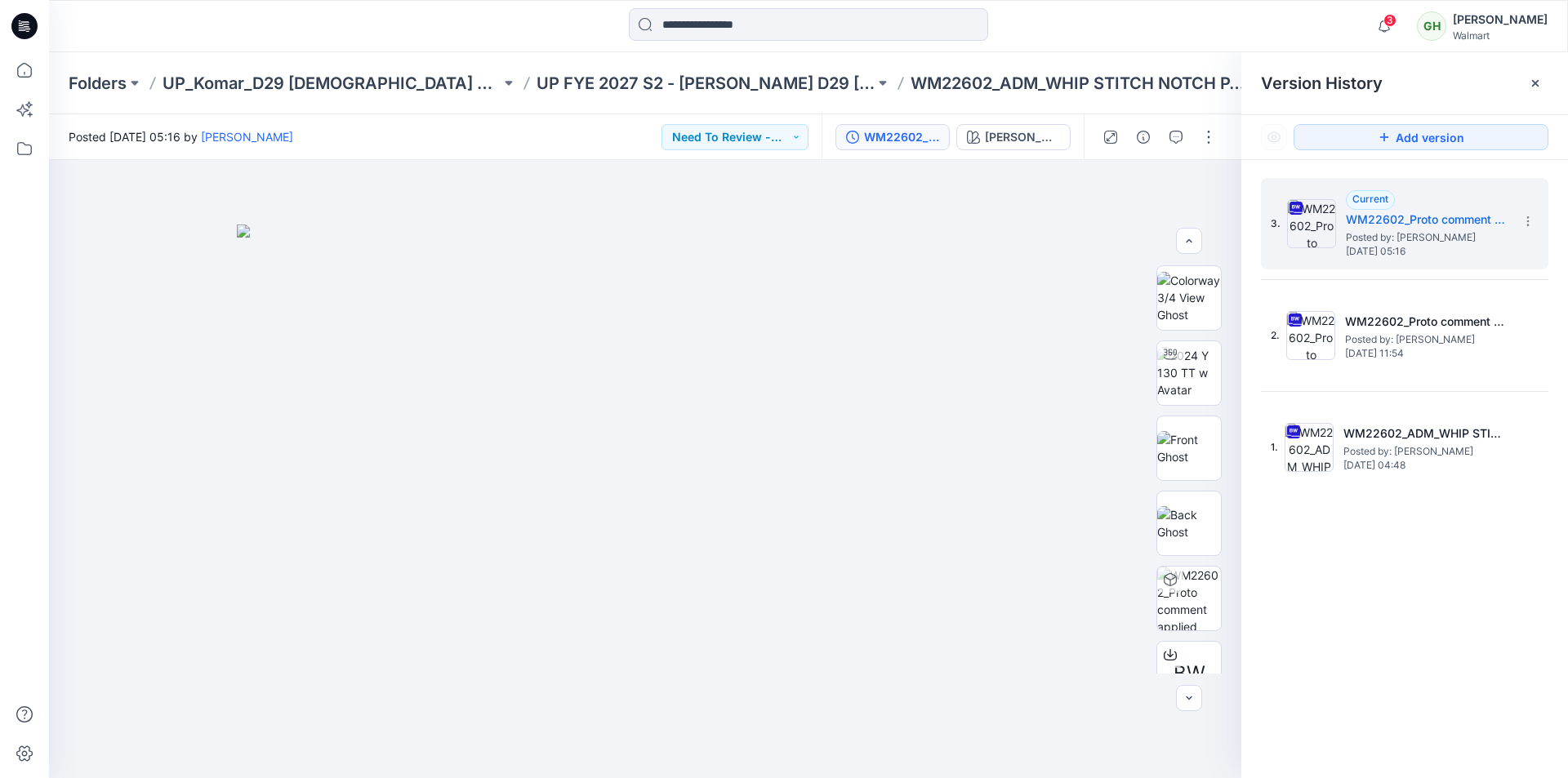
scroll to position [326, 0]
click at [25, 23] on icon at bounding box center [24, 26] width 26 height 26
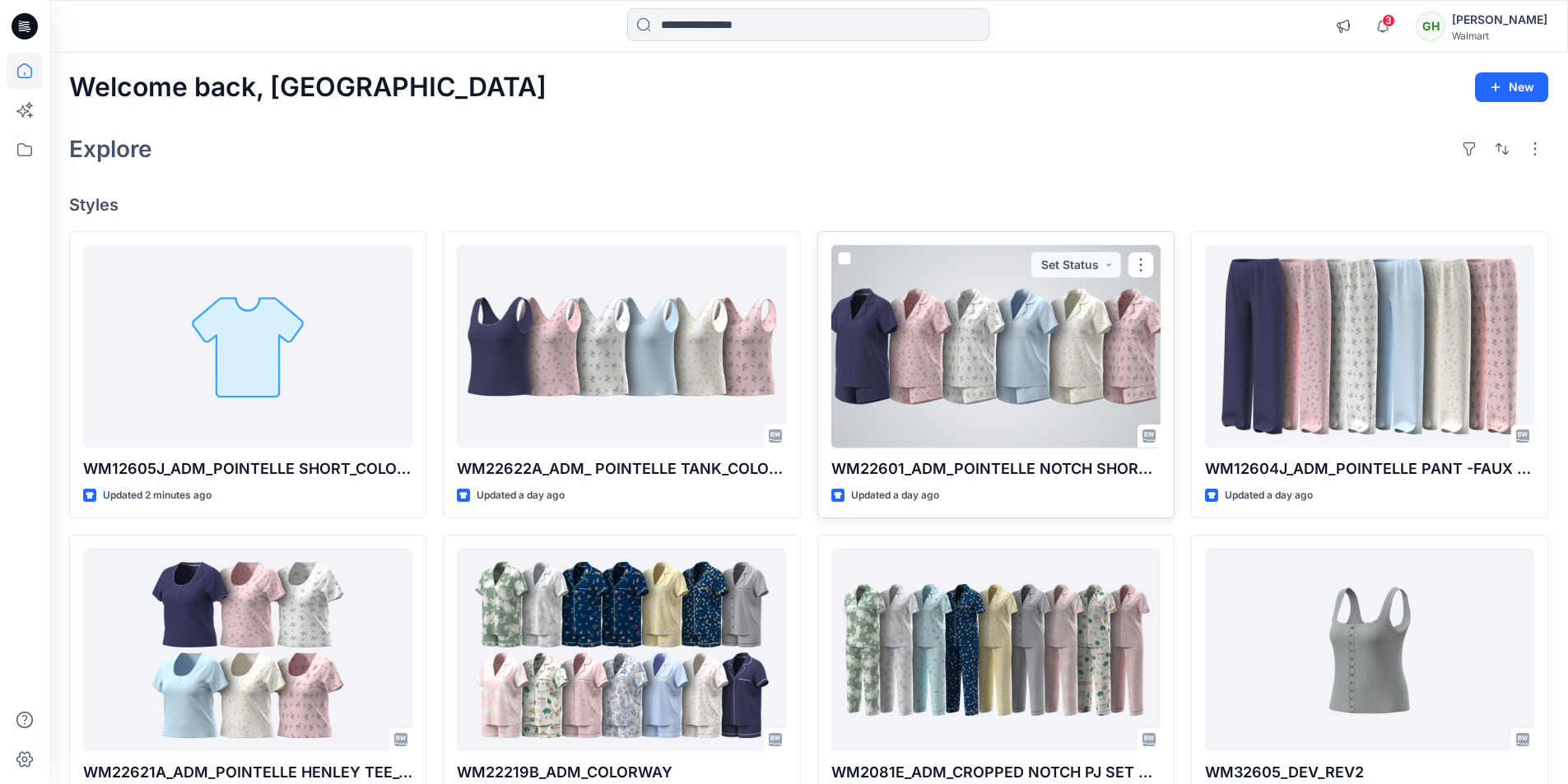
click at [953, 399] on div at bounding box center [996, 346] width 329 height 203
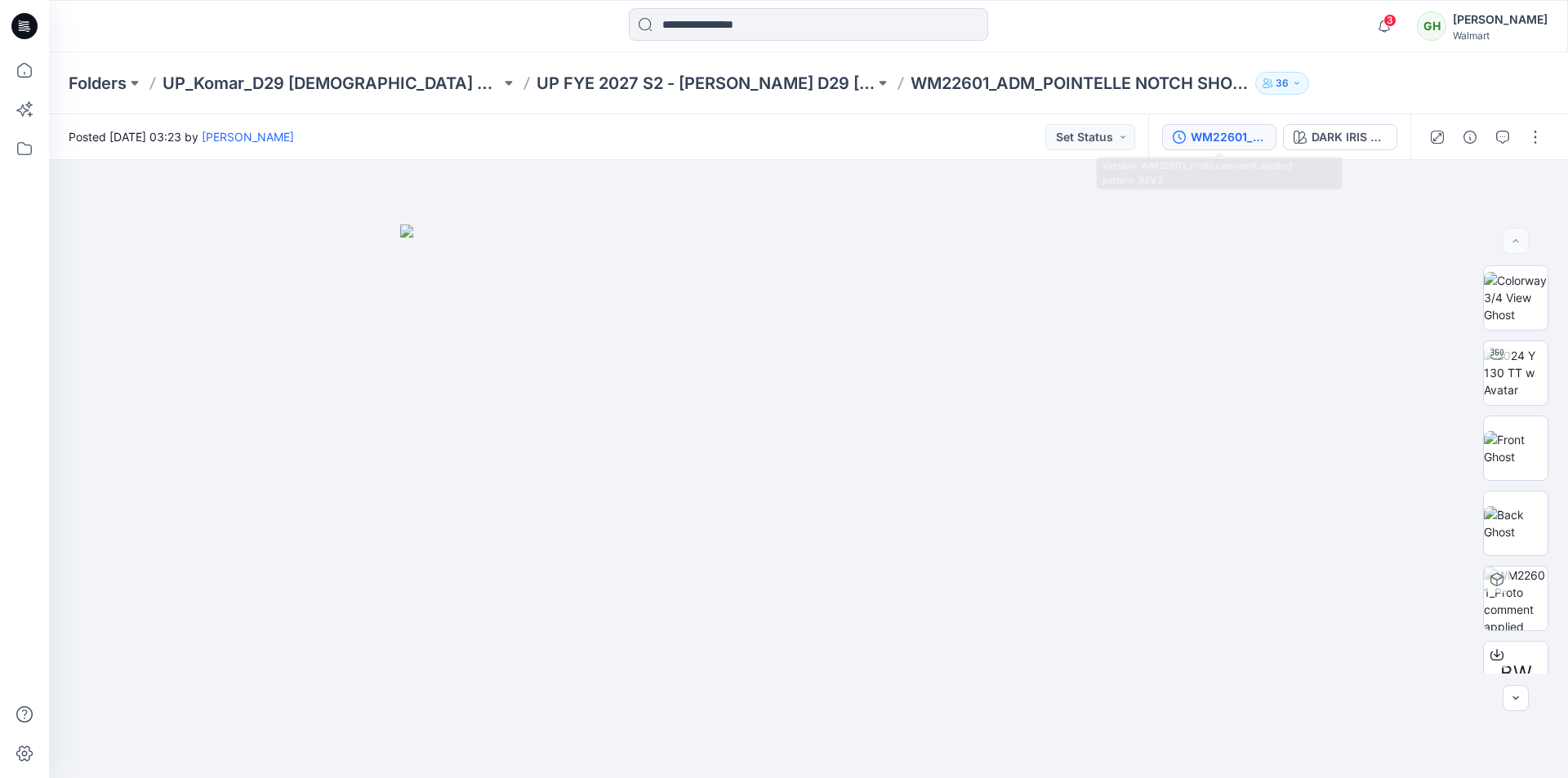
click at [1240, 133] on div "WM22601_Proto comment applied pattern_REV3" at bounding box center [1228, 137] width 76 height 18
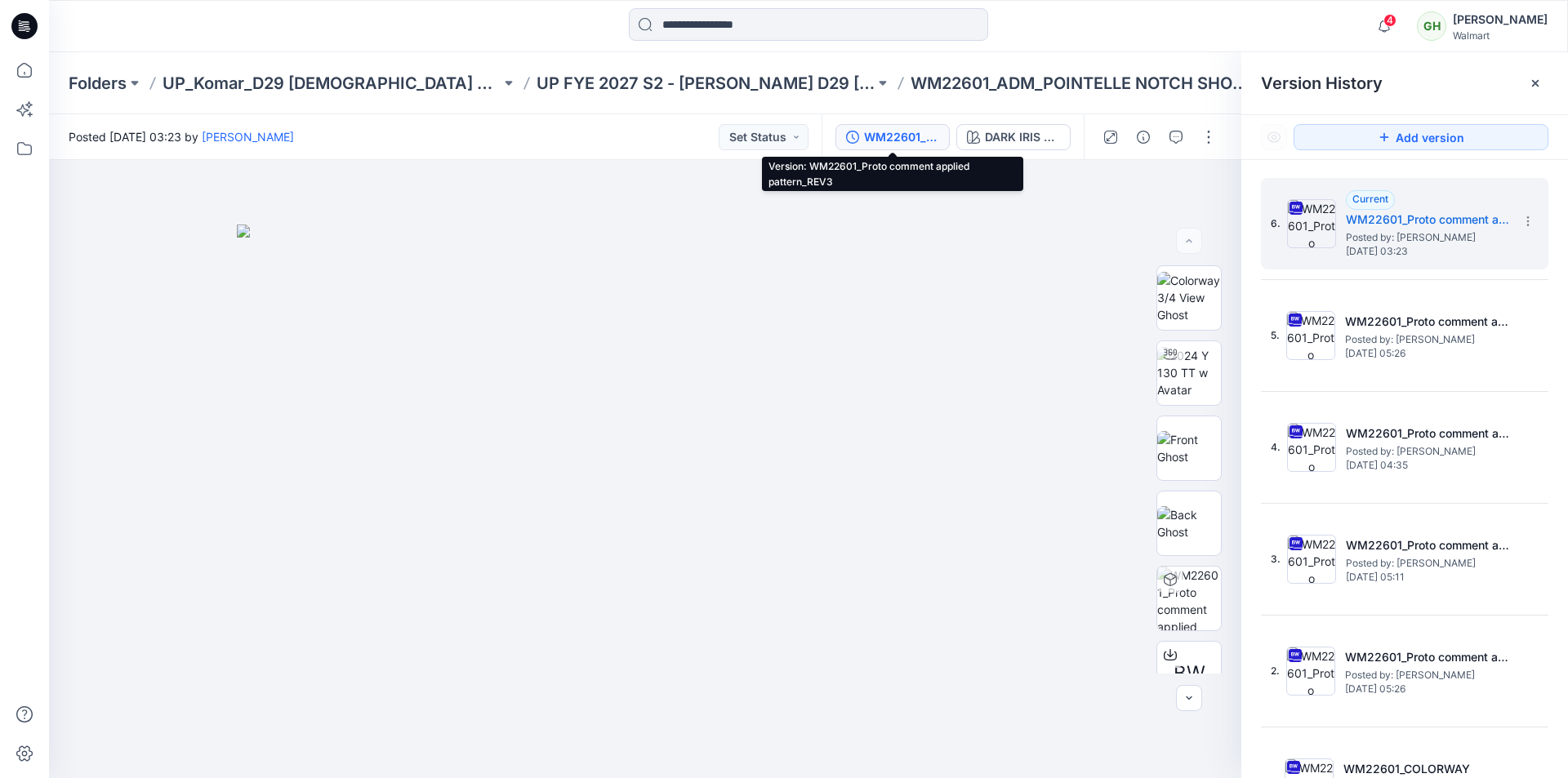
click at [33, 24] on icon at bounding box center [24, 26] width 26 height 26
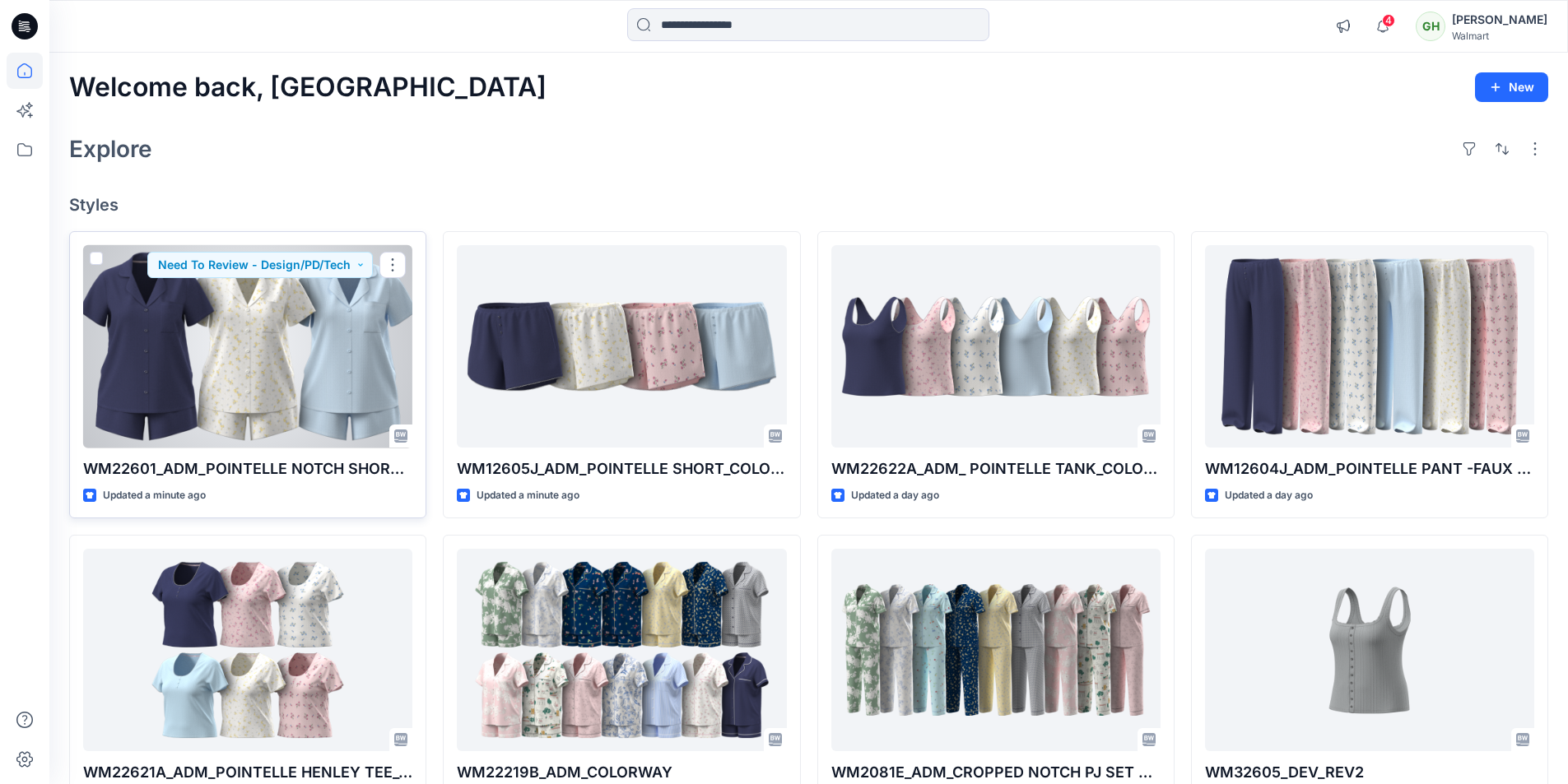
click at [335, 407] on div at bounding box center [247, 346] width 329 height 203
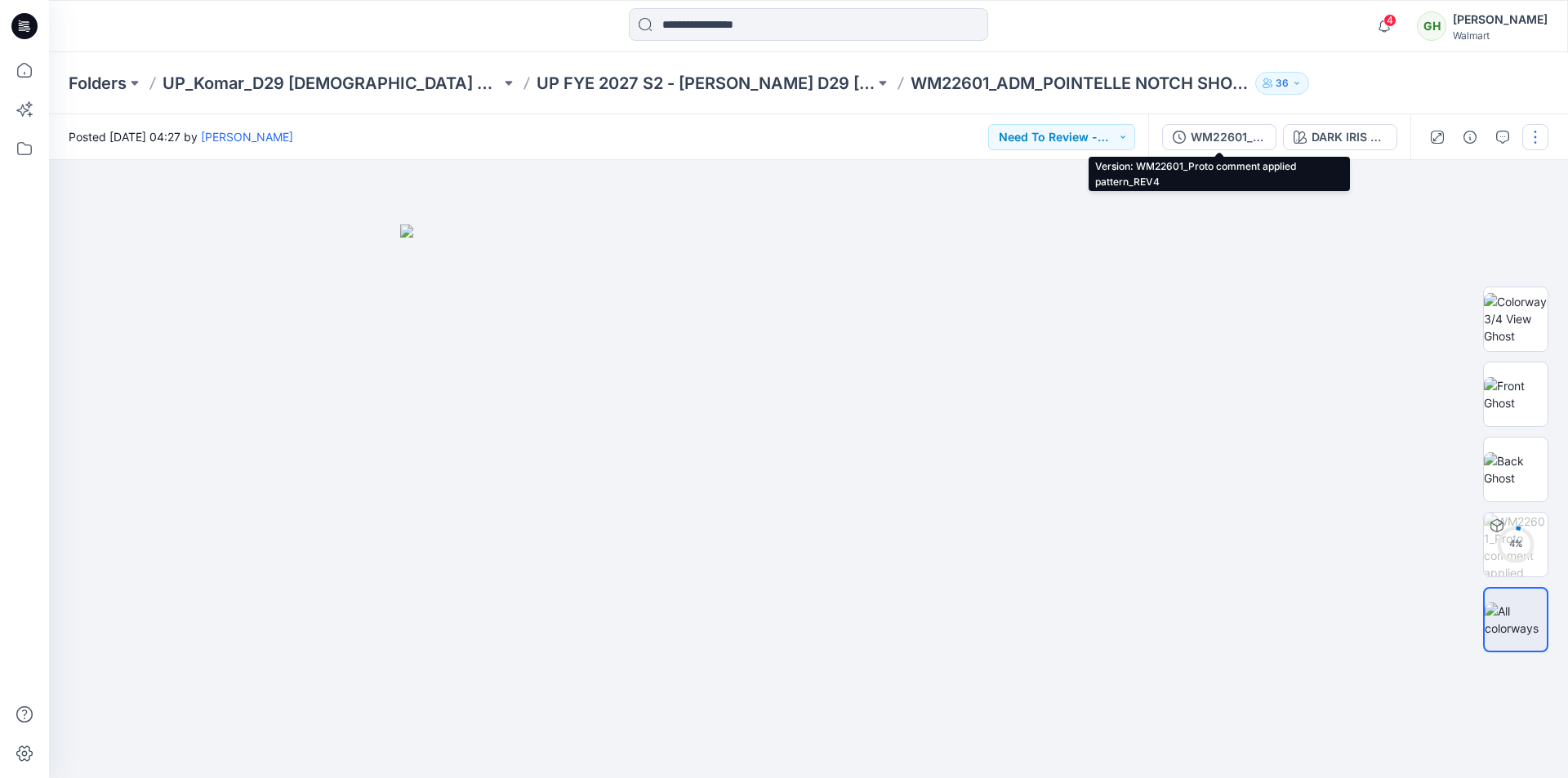
click at [1215, 129] on div "WM22601_Proto comment applied pattern_REV4" at bounding box center [1228, 137] width 76 height 18
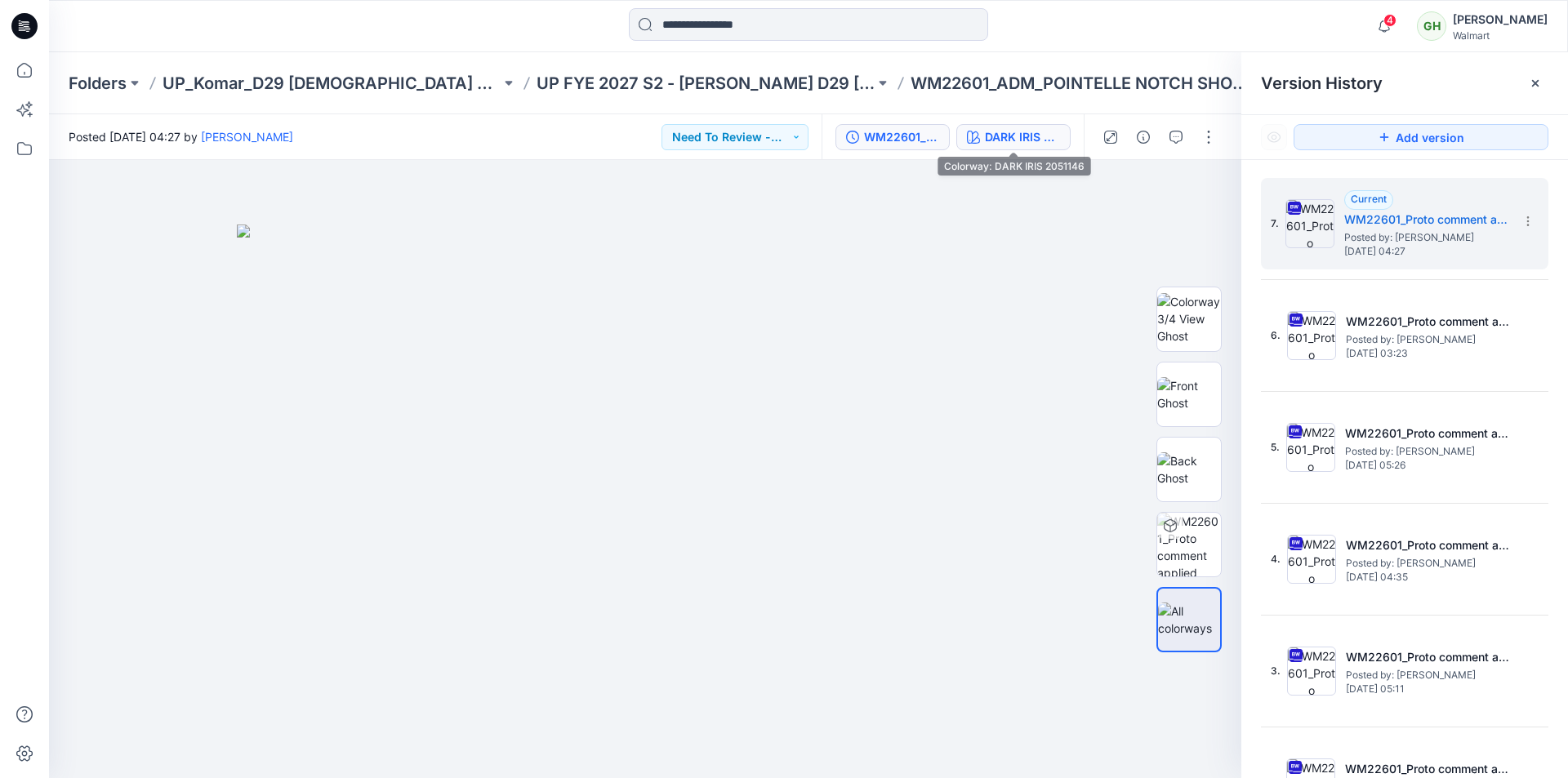
click at [1013, 135] on div "DARK IRIS 2051146" at bounding box center [1022, 137] width 76 height 18
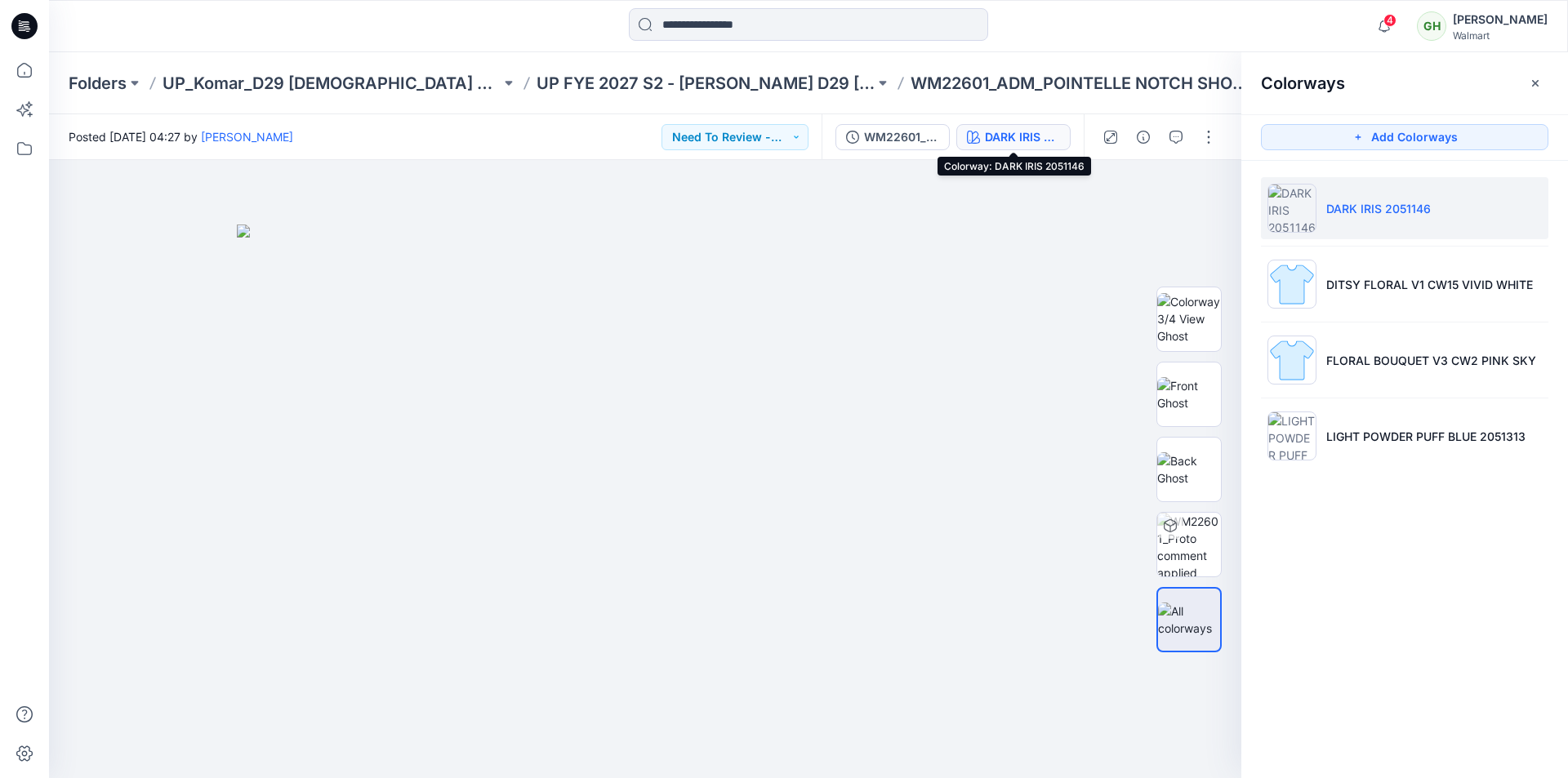
click at [1002, 136] on div "DARK IRIS 2051146" at bounding box center [1022, 137] width 76 height 18
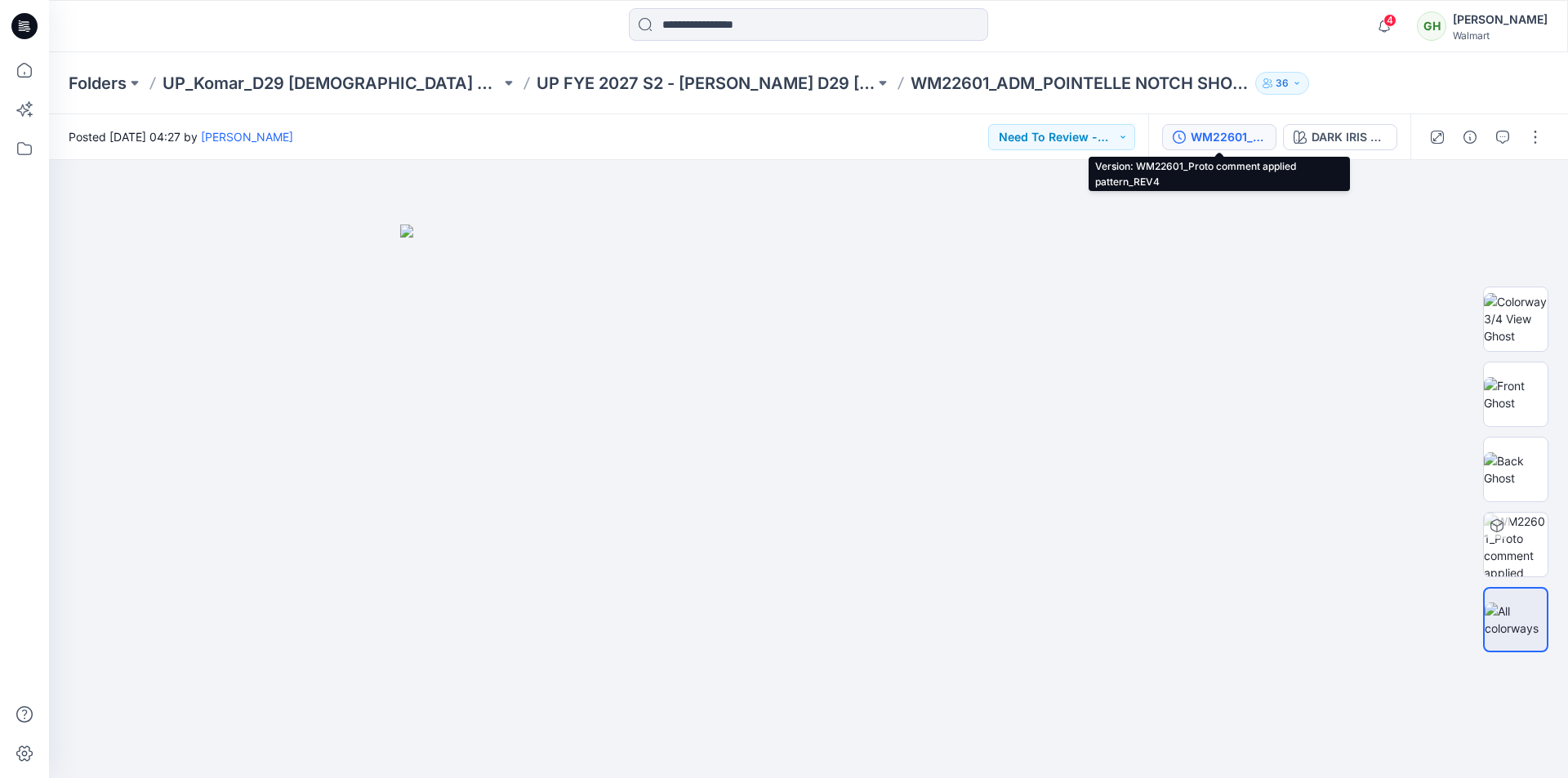
click at [1226, 143] on div "WM22601_Proto comment applied pattern_REV4" at bounding box center [1228, 137] width 76 height 18
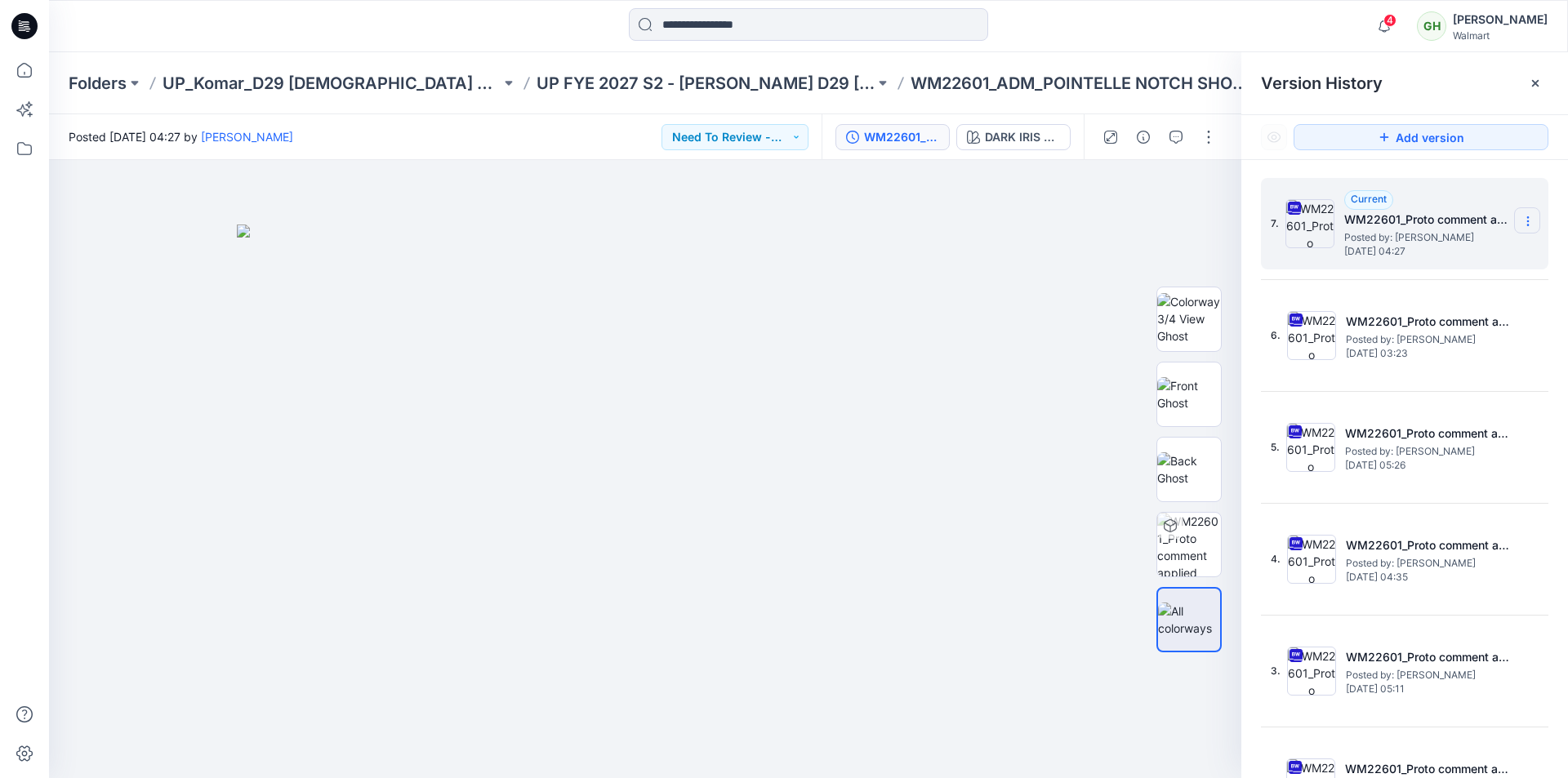
click at [1522, 221] on icon at bounding box center [1528, 221] width 13 height 13
click at [1419, 359] on span "Delete Version" at bounding box center [1414, 358] width 76 height 20
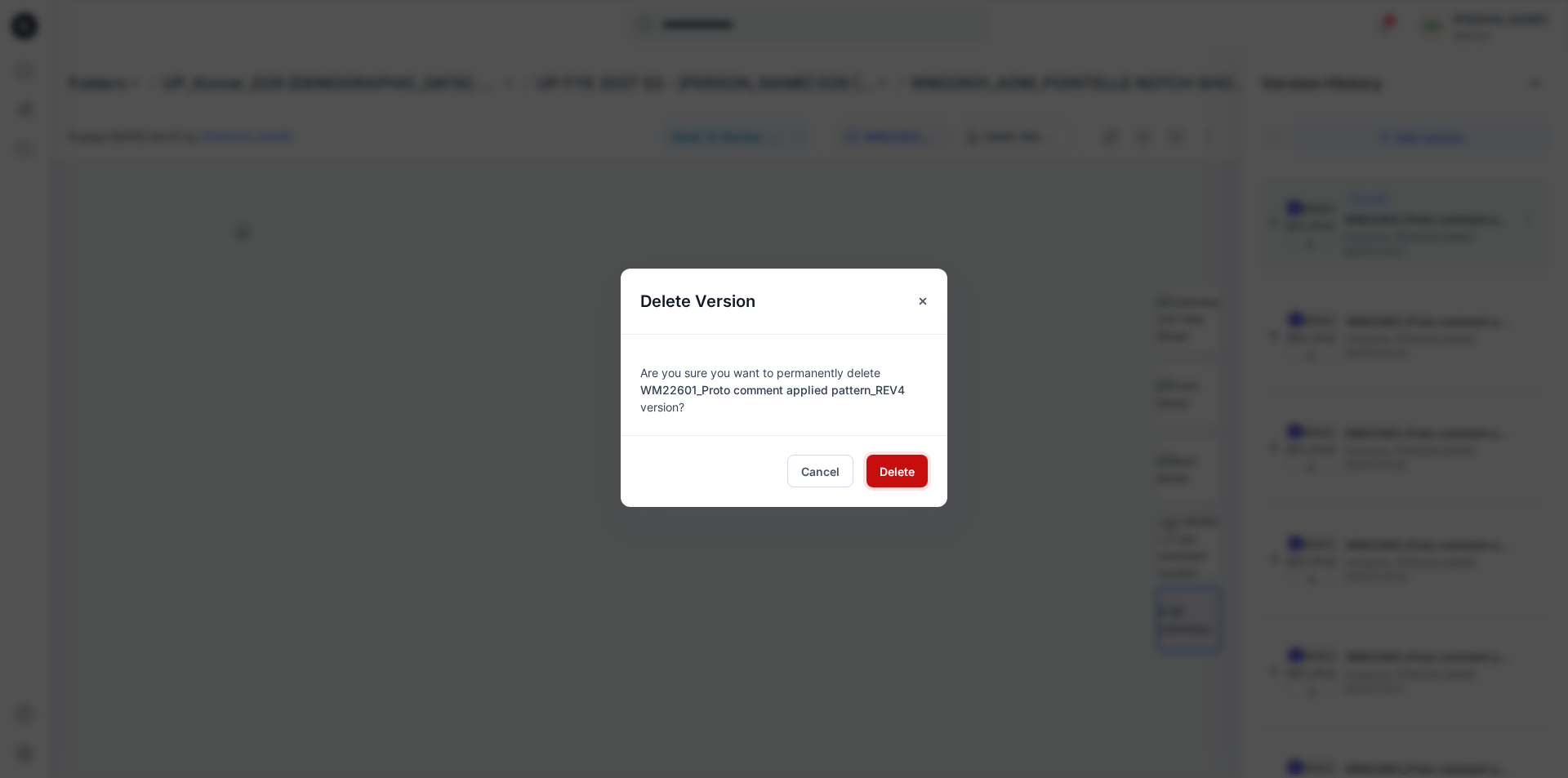
click at [900, 470] on span "Delete" at bounding box center [897, 471] width 35 height 17
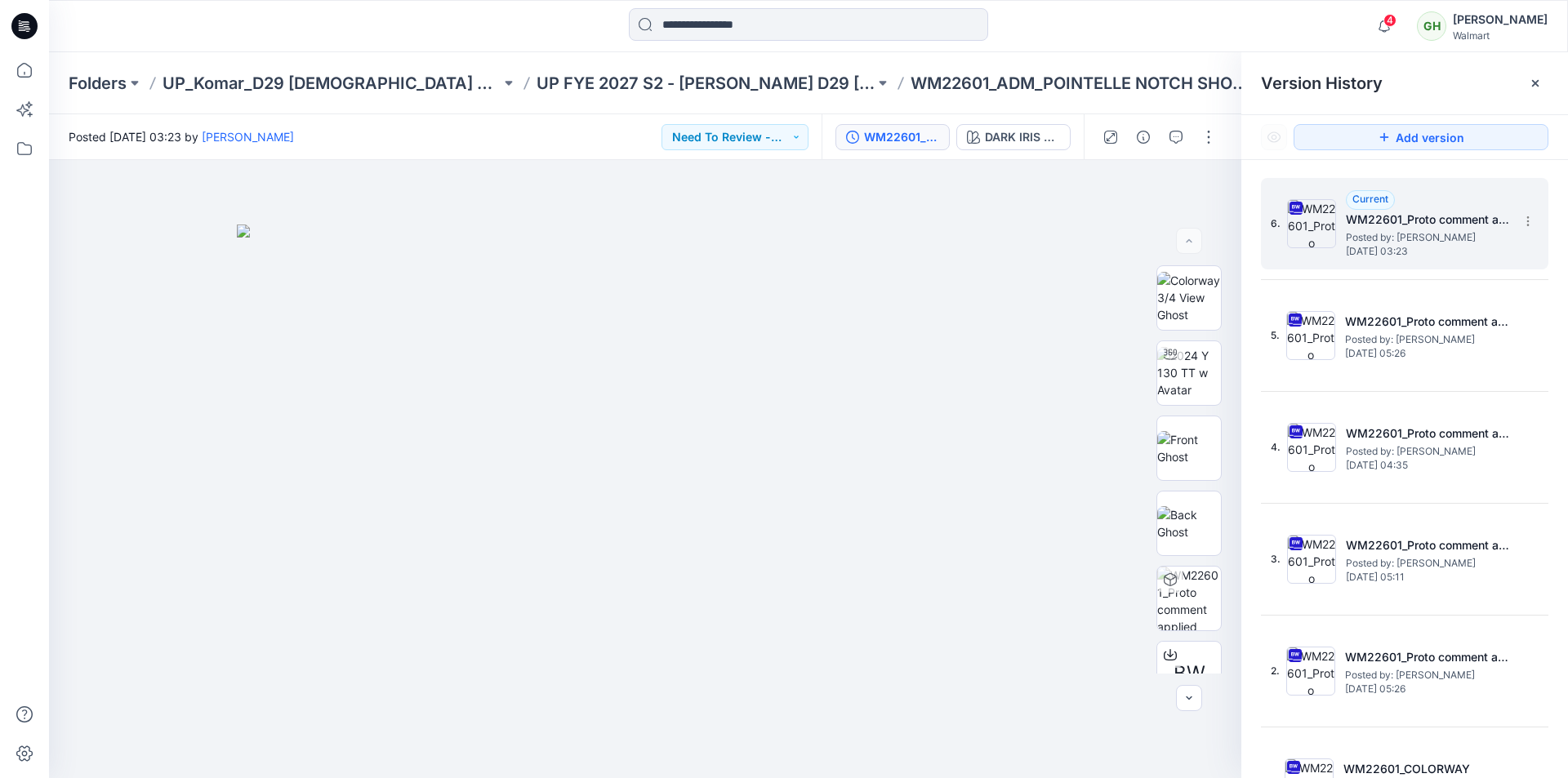
click at [1415, 236] on span "Posted by: Gayan Hettiarachchi" at bounding box center [1427, 238] width 163 height 17
click at [25, 24] on icon at bounding box center [26, 23] width 7 height 1
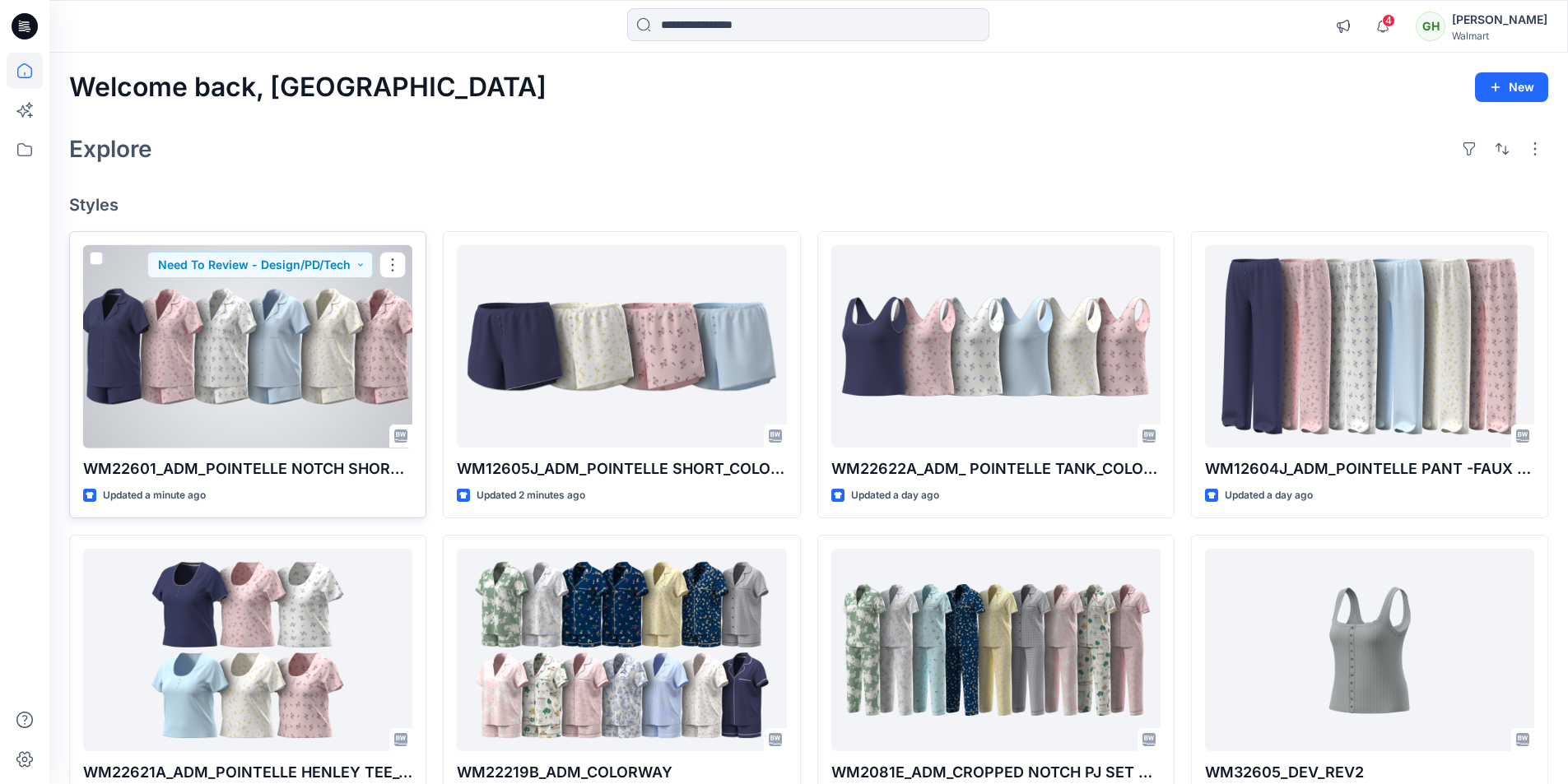
click at [303, 378] on div at bounding box center [247, 346] width 329 height 203
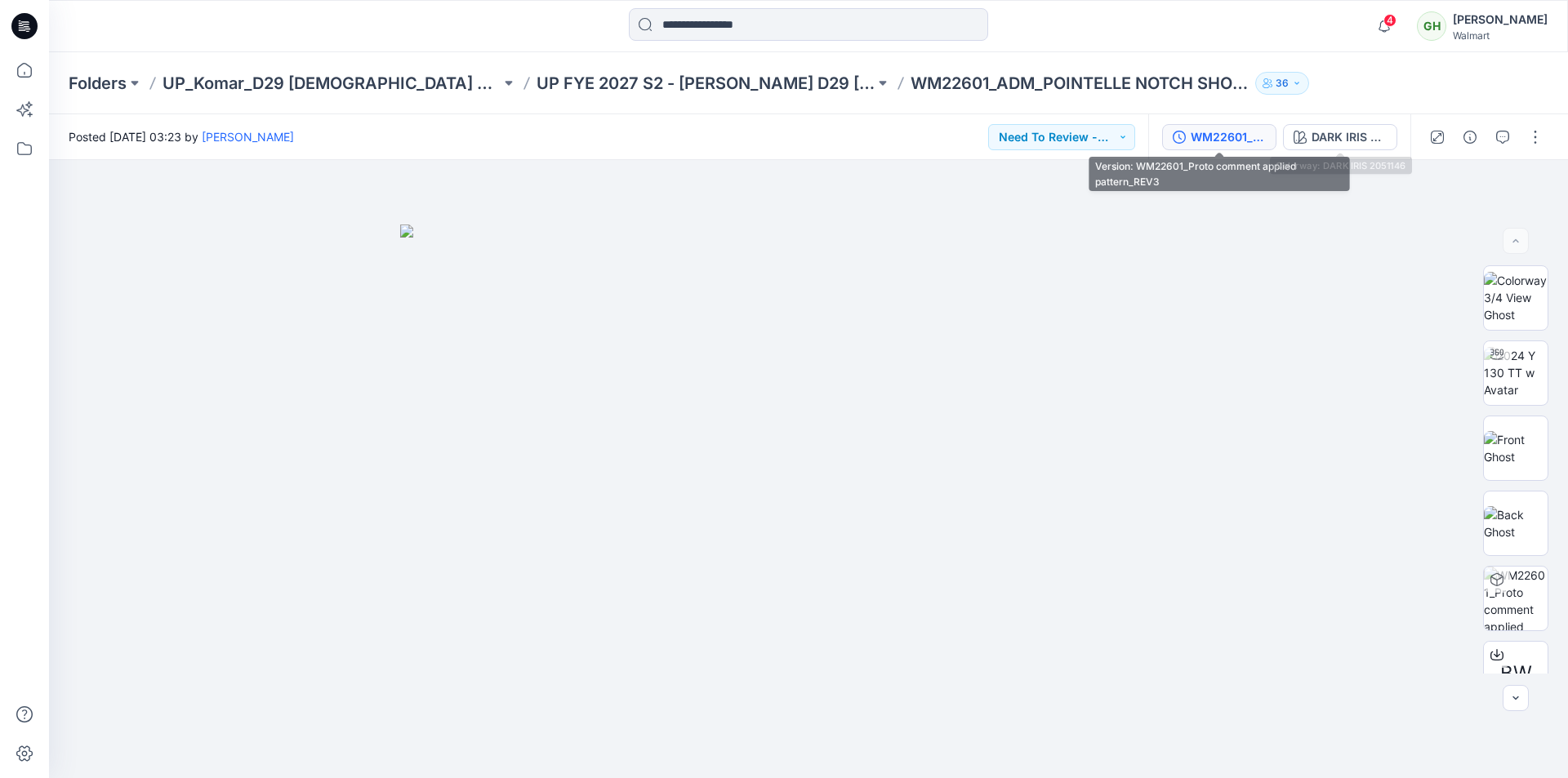
click at [1228, 138] on div "WM22601_Proto comment applied pattern_REV3" at bounding box center [1228, 137] width 76 height 18
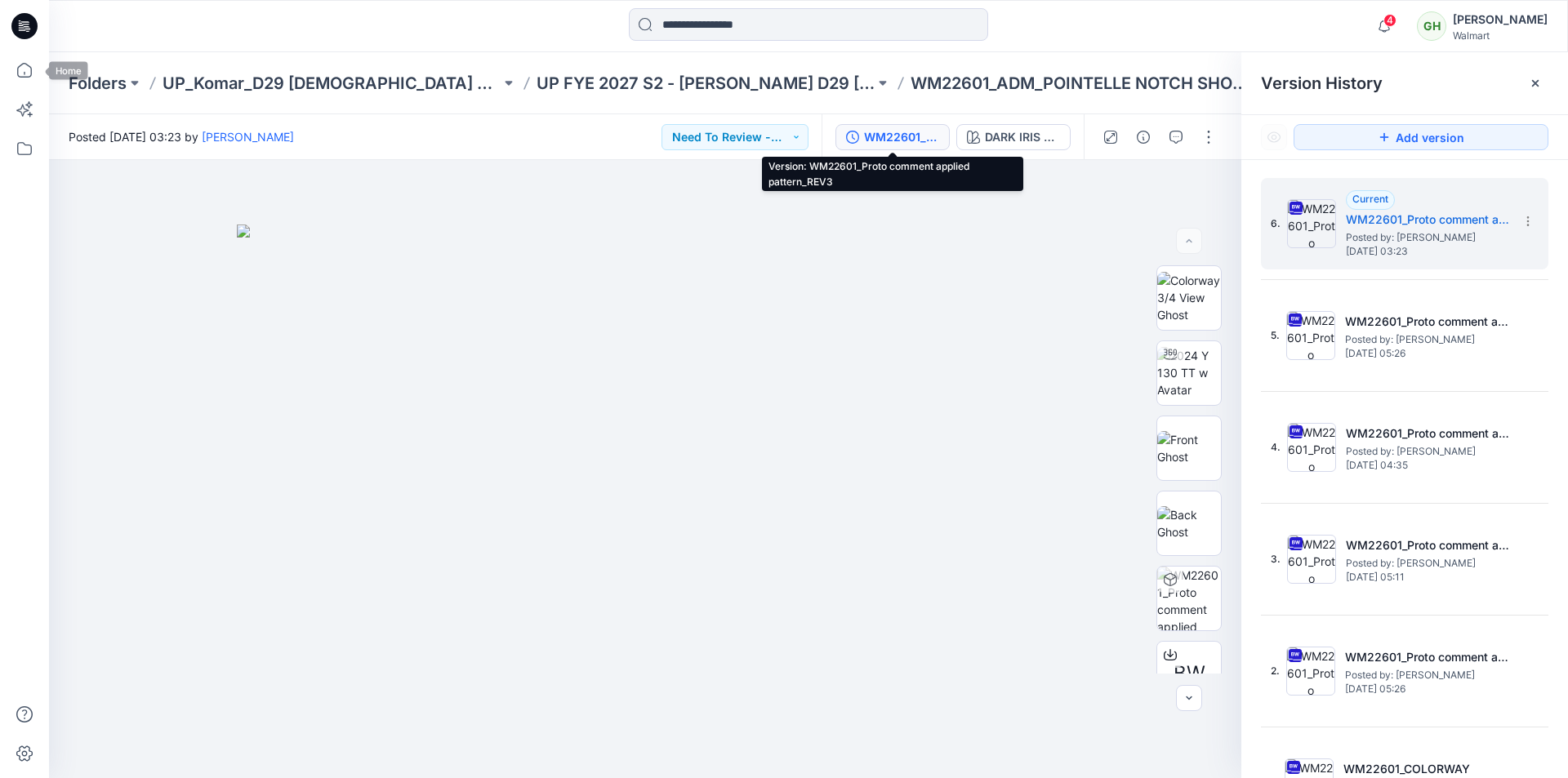
click at [32, 34] on icon at bounding box center [24, 26] width 26 height 26
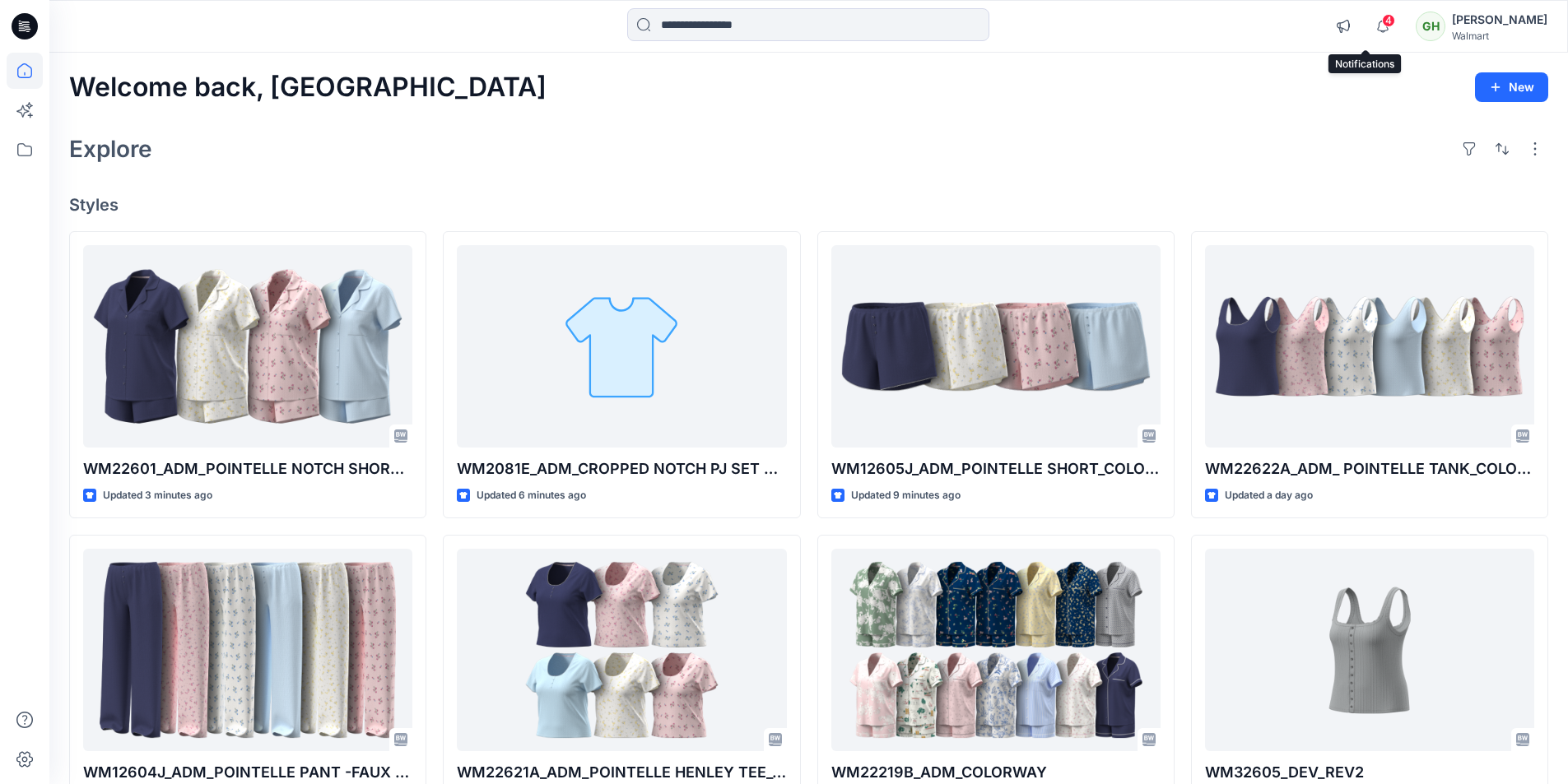
click at [1382, 24] on span "4" at bounding box center [1389, 21] width 13 height 13
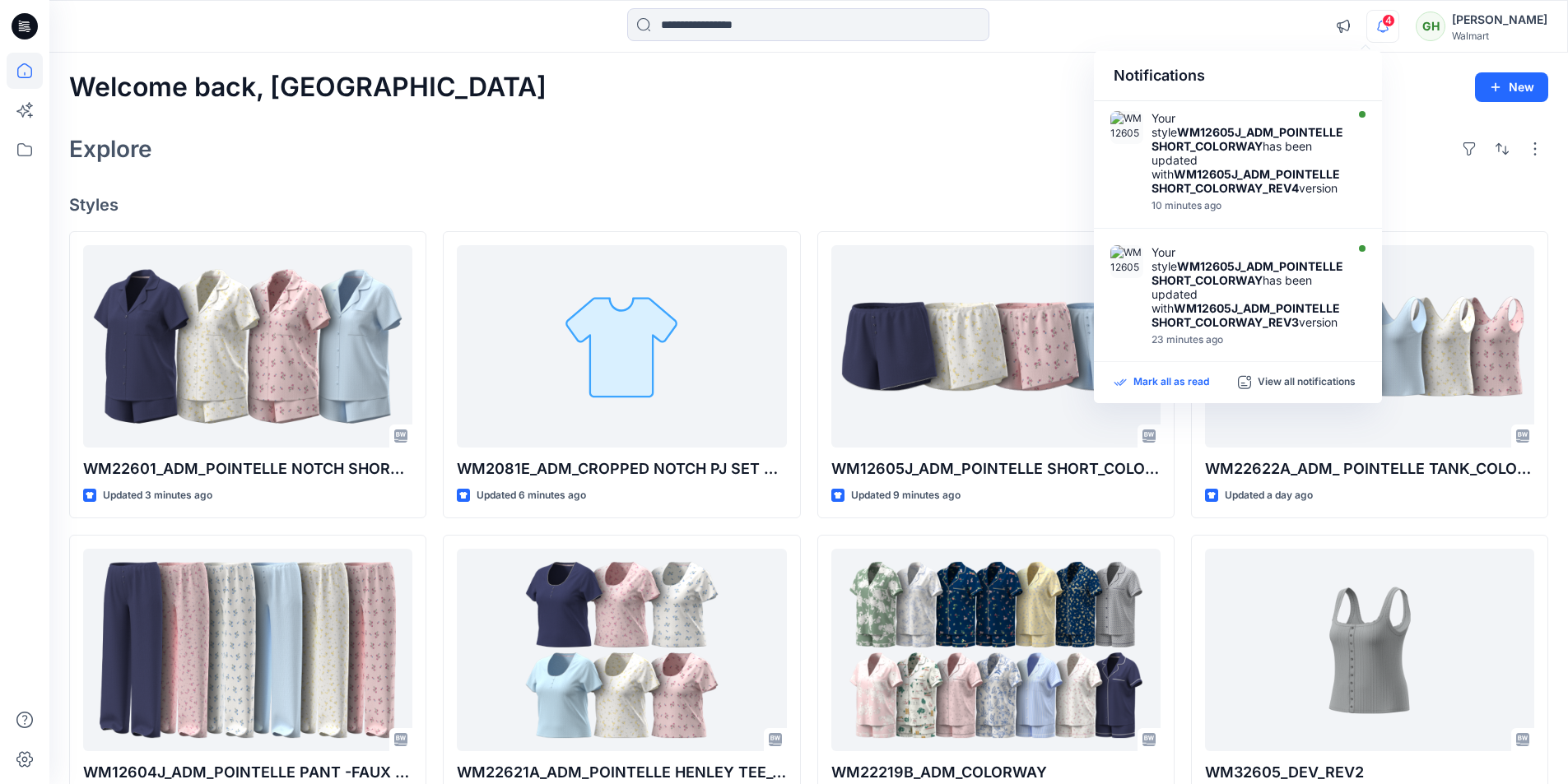
drag, startPoint x: 1180, startPoint y: 385, endPoint x: 1144, endPoint y: 377, distance: 36.9
click at [1181, 385] on p "Mark all as read" at bounding box center [1171, 382] width 76 height 15
click at [703, 127] on div "Welcome back, Gayan New Explore Styles WM22601_ADM_POINTELLE NOTCH SHORTIE_COLO…" at bounding box center [809, 628] width 1518 height 1151
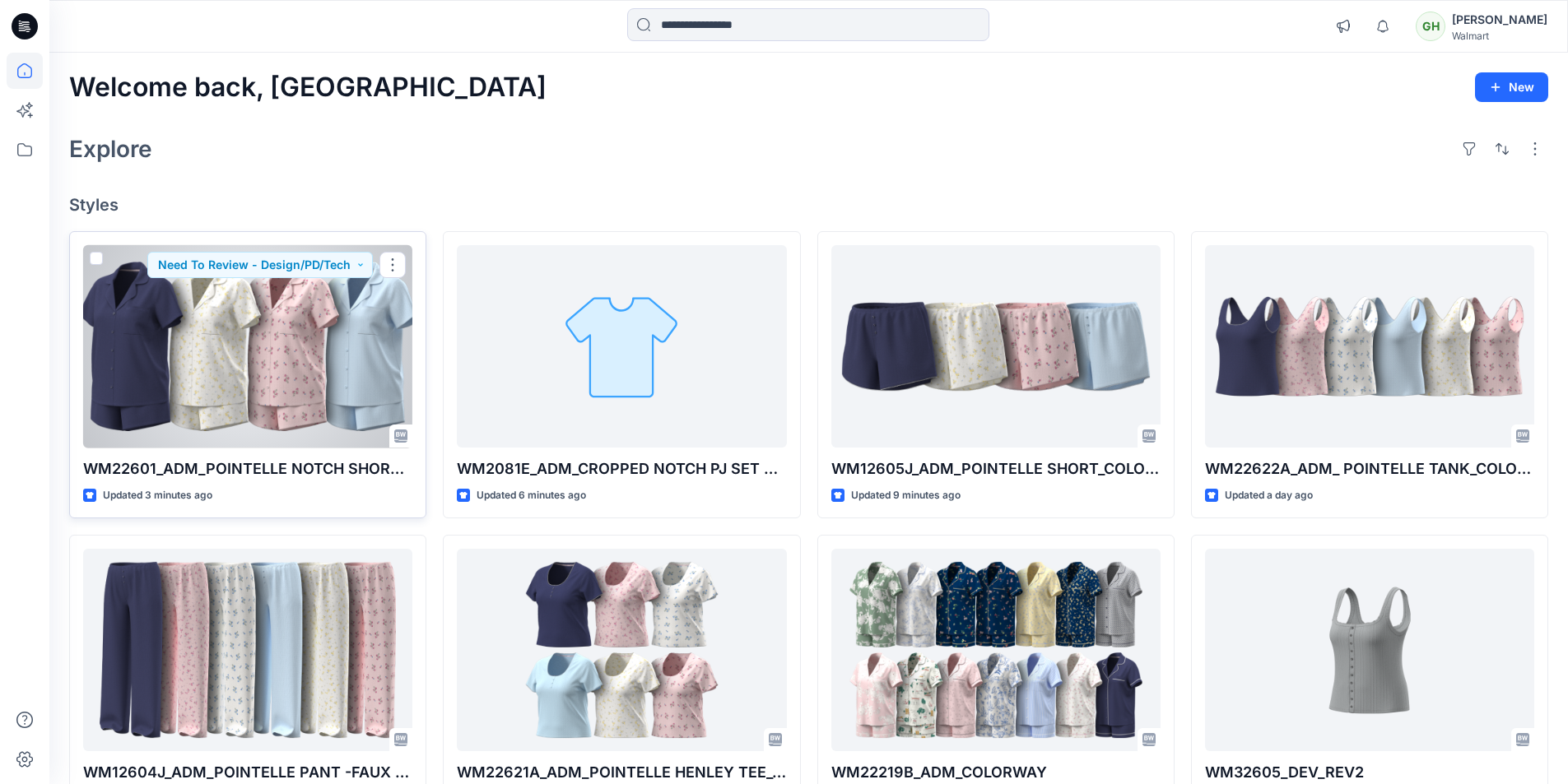
click at [292, 336] on div at bounding box center [247, 346] width 329 height 203
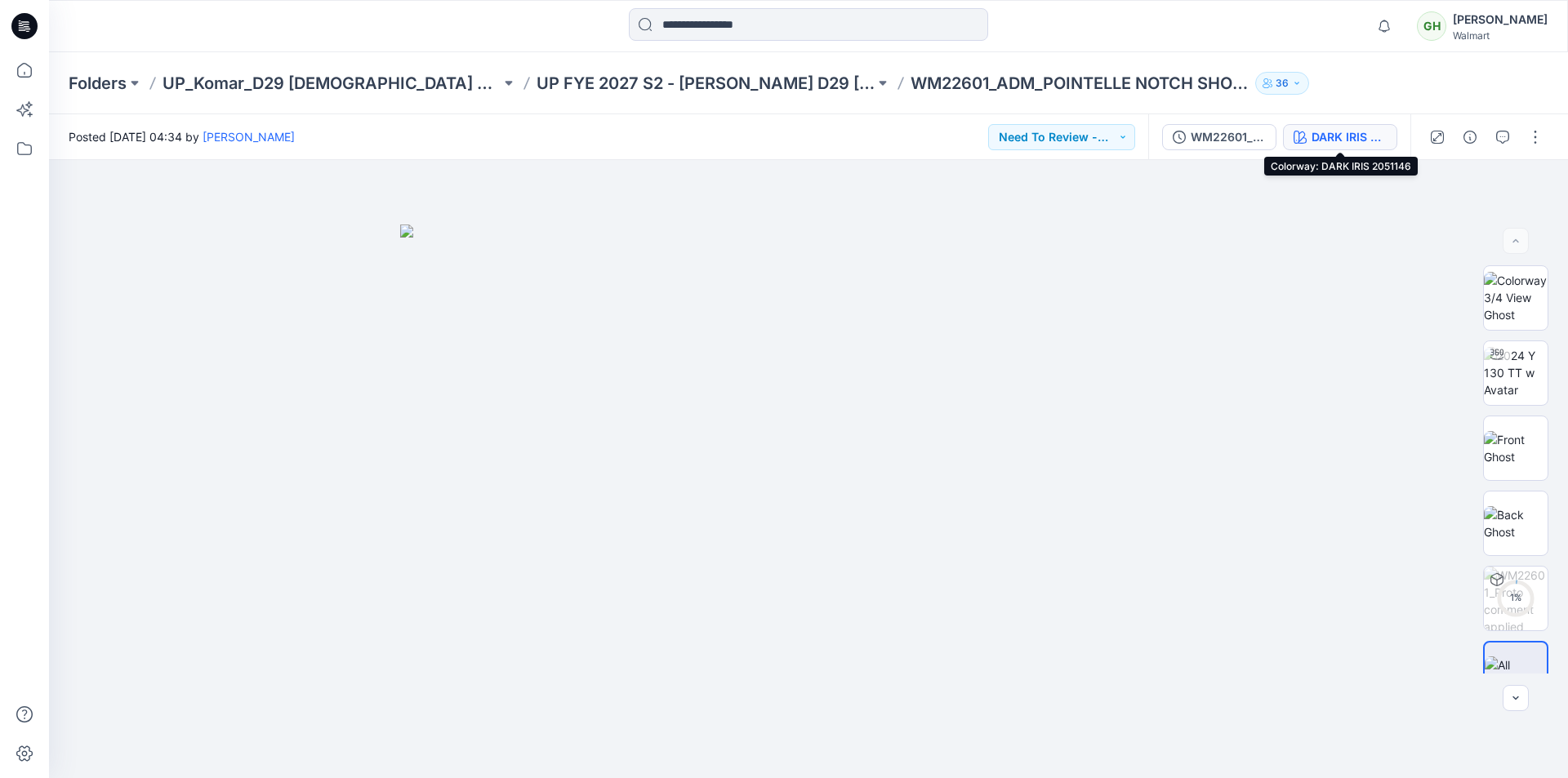
click at [1318, 142] on div "DARK IRIS 2051146" at bounding box center [1349, 137] width 76 height 18
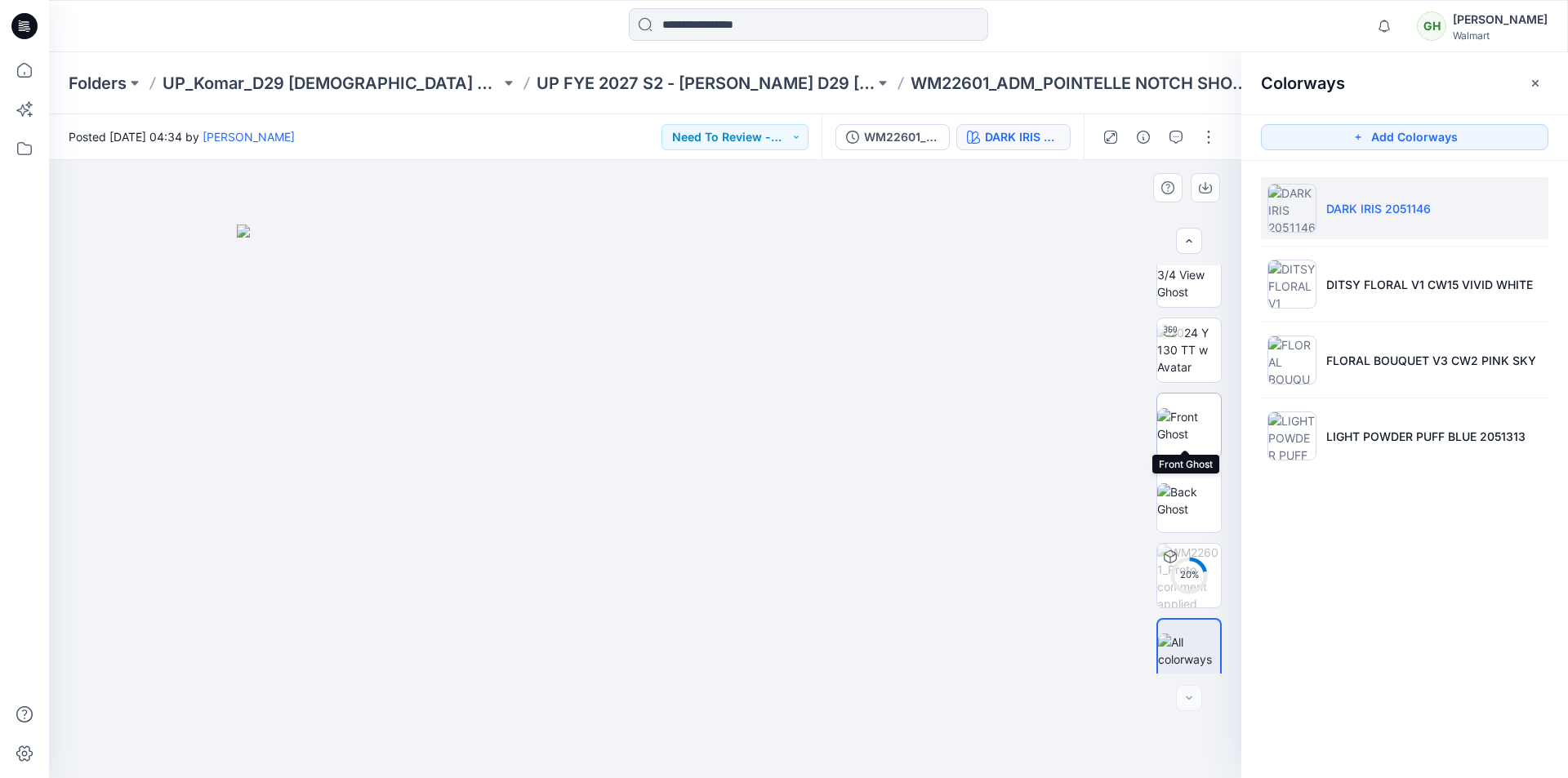
scroll to position [33, 0]
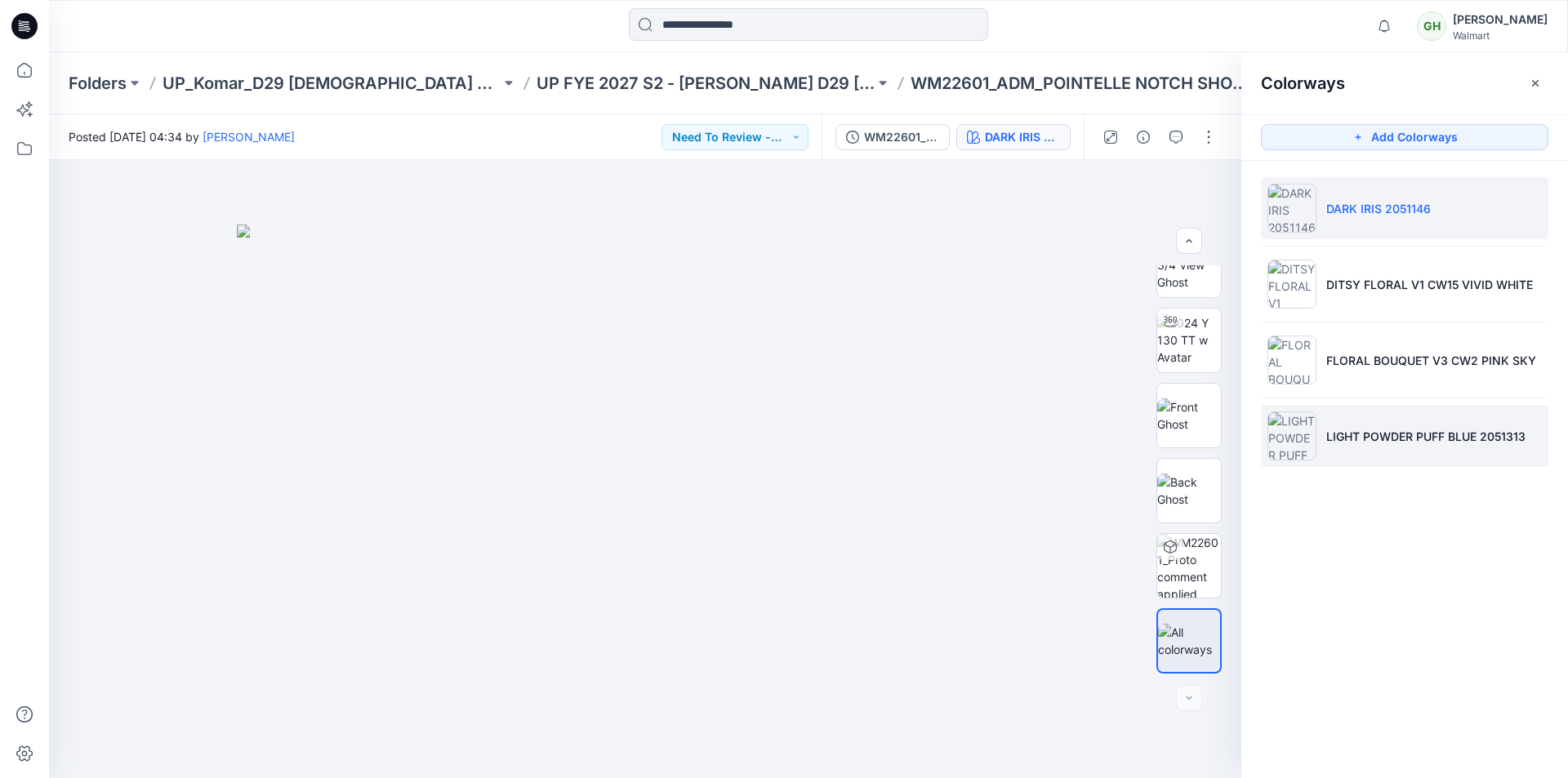
click at [1346, 442] on p "LIGHT POWDER PUFF BLUE 2051313" at bounding box center [1426, 436] width 199 height 17
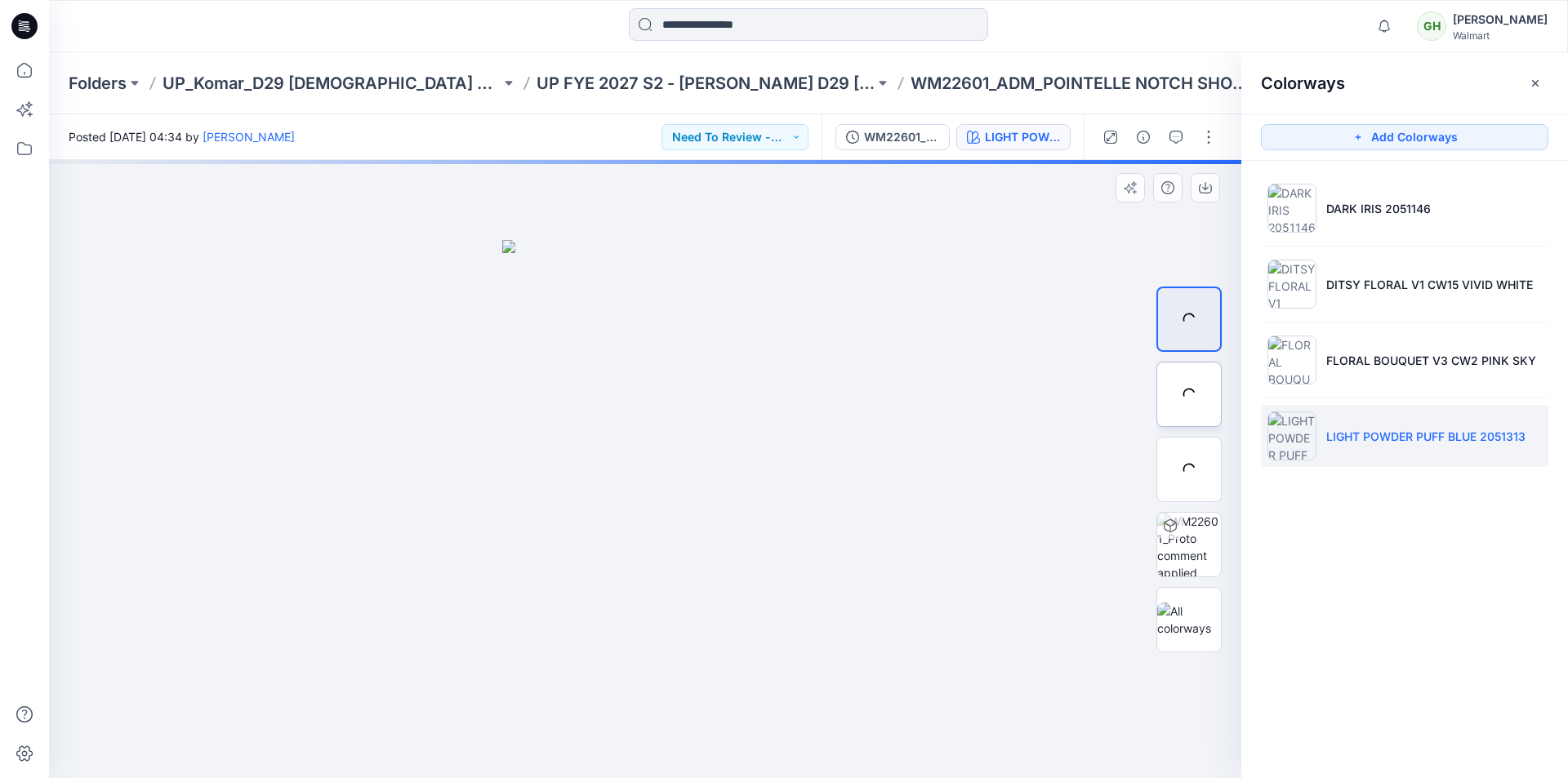
scroll to position [0, 0]
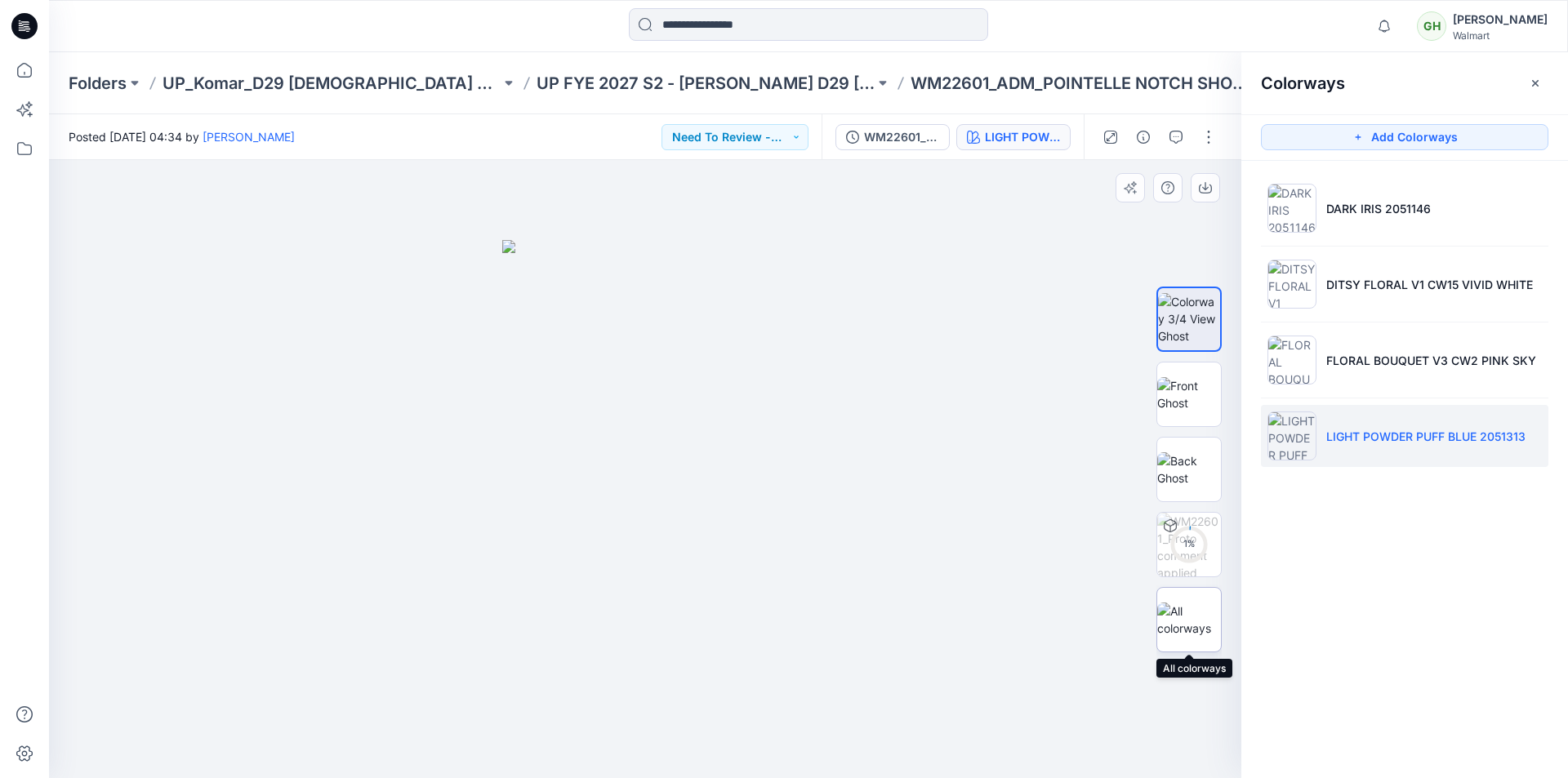
drag, startPoint x: 1175, startPoint y: 622, endPoint x: 1177, endPoint y: 615, distance: 7.3
click at [1178, 621] on img at bounding box center [1189, 619] width 63 height 34
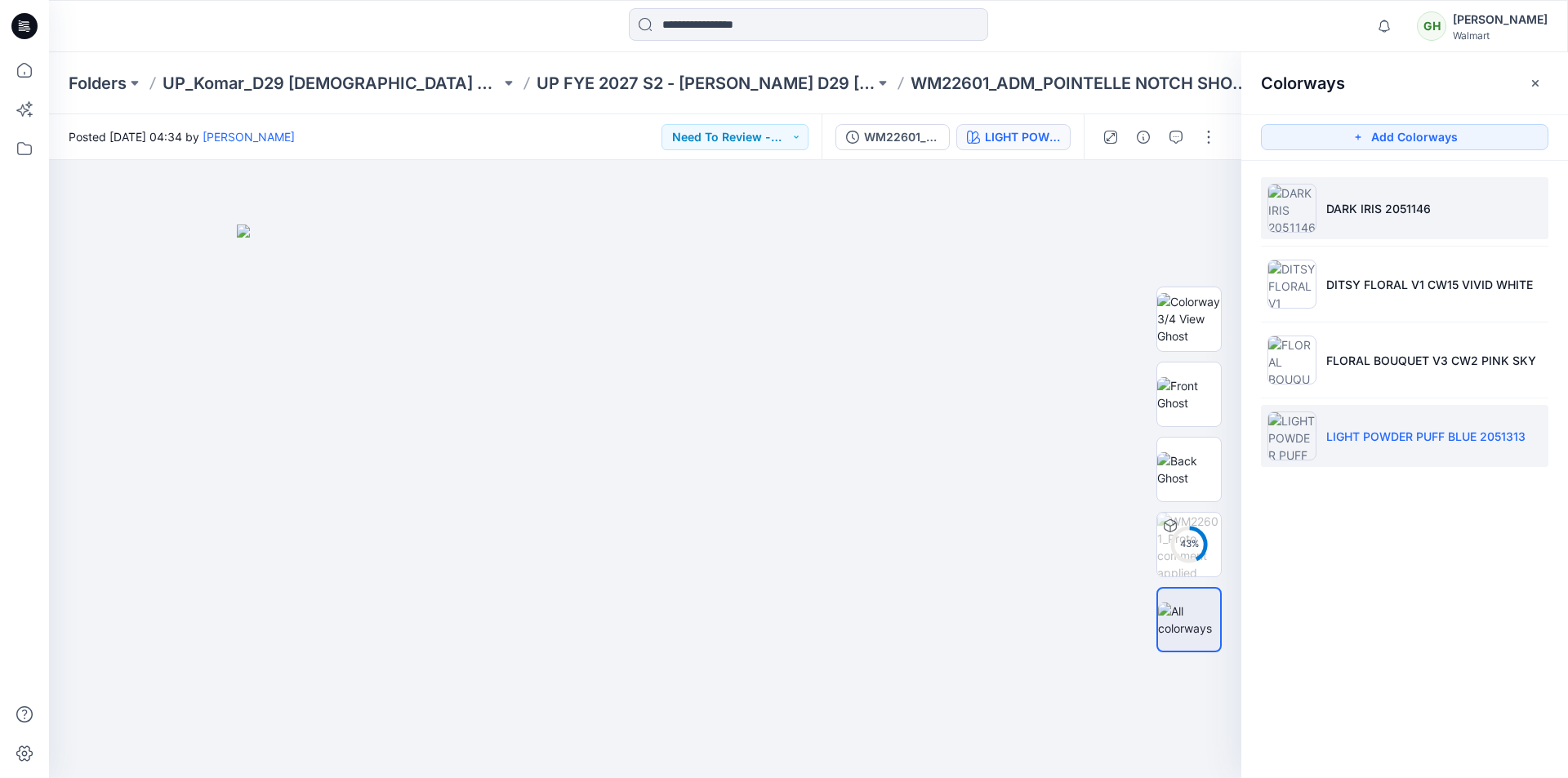
click at [1333, 221] on li "DARK IRIS 2051146" at bounding box center [1404, 208] width 287 height 62
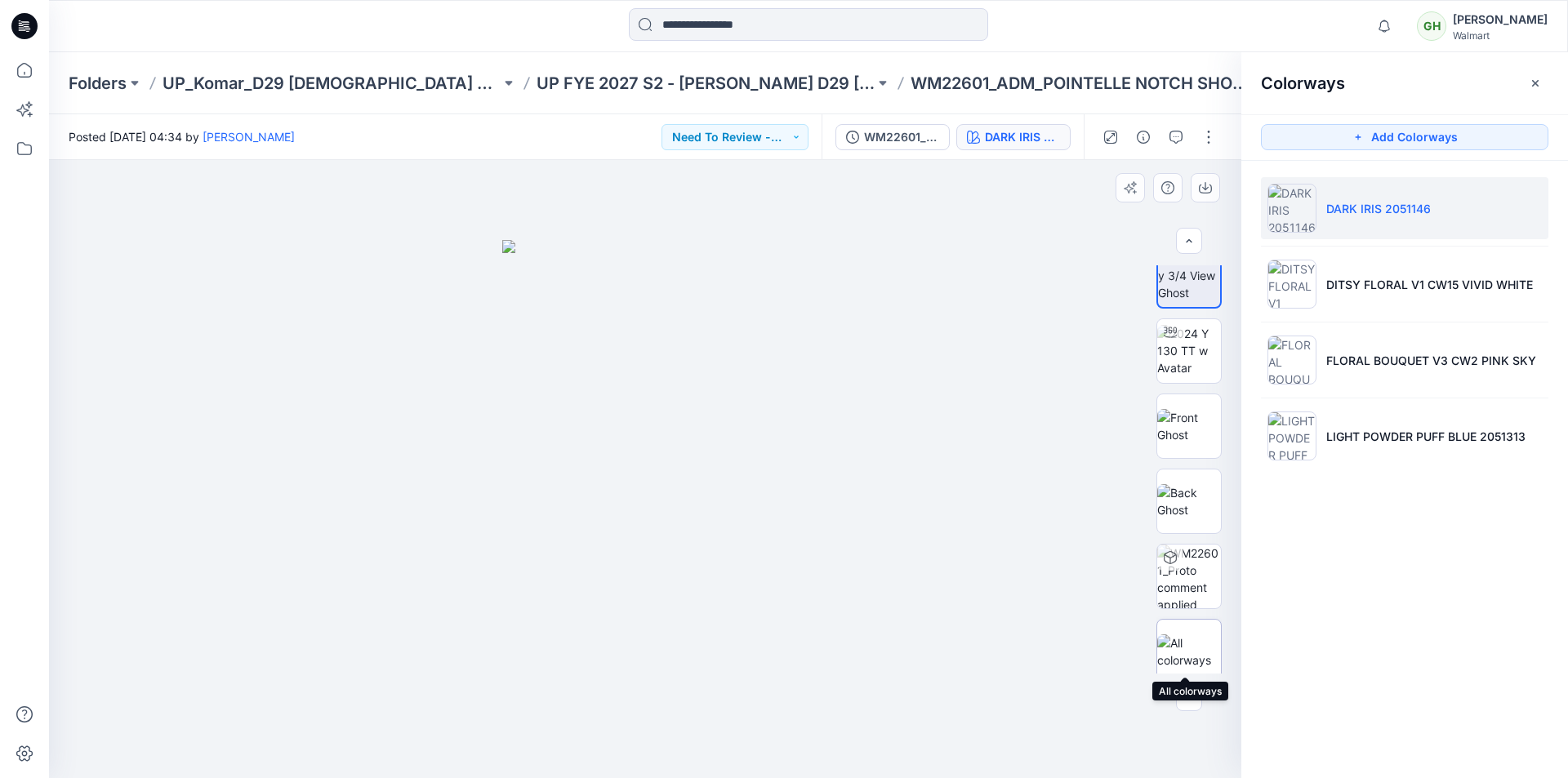
scroll to position [33, 0]
click at [1183, 644] on img at bounding box center [1189, 640] width 63 height 34
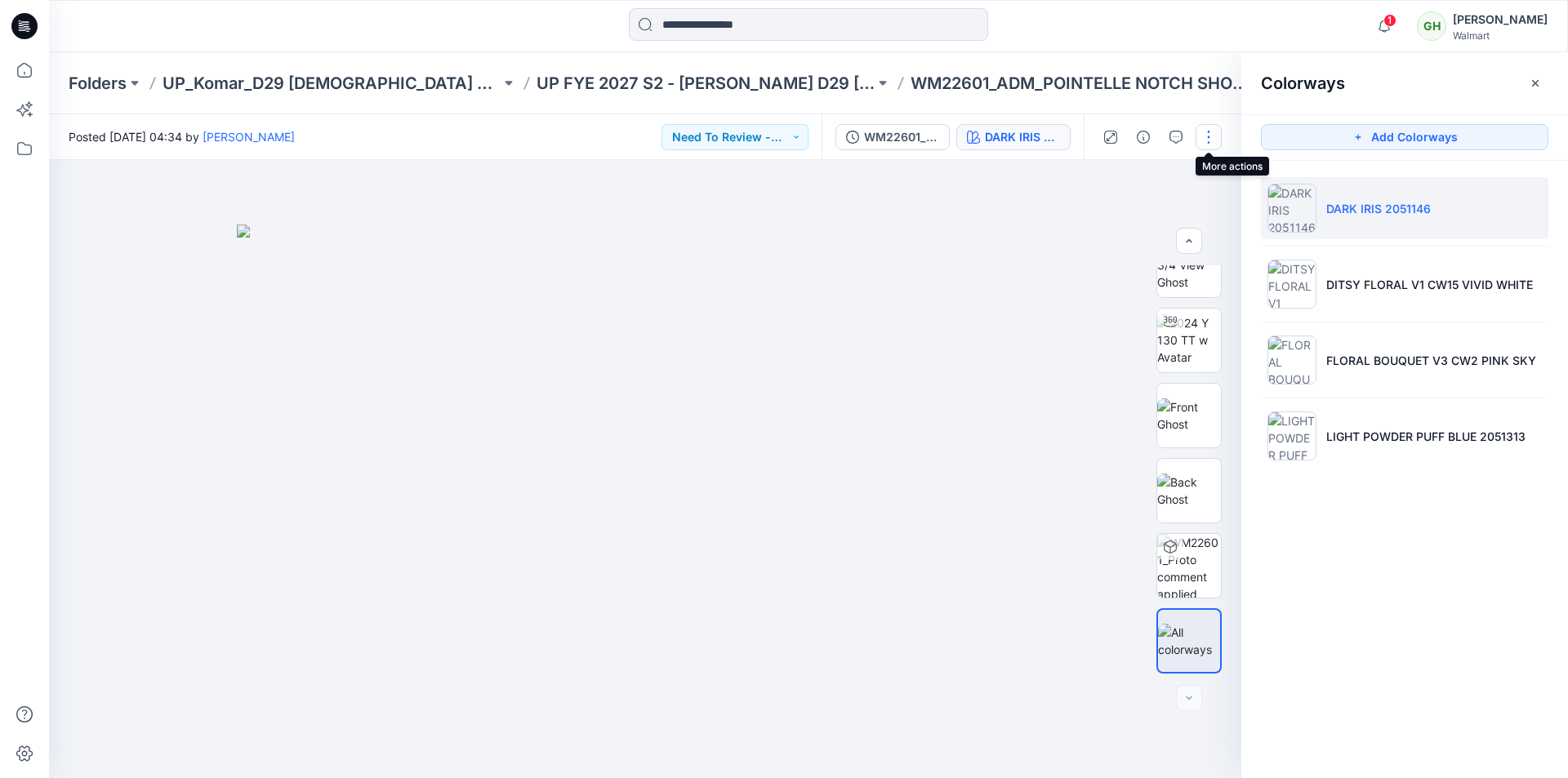
click at [1207, 138] on button "button" at bounding box center [1208, 137] width 26 height 26
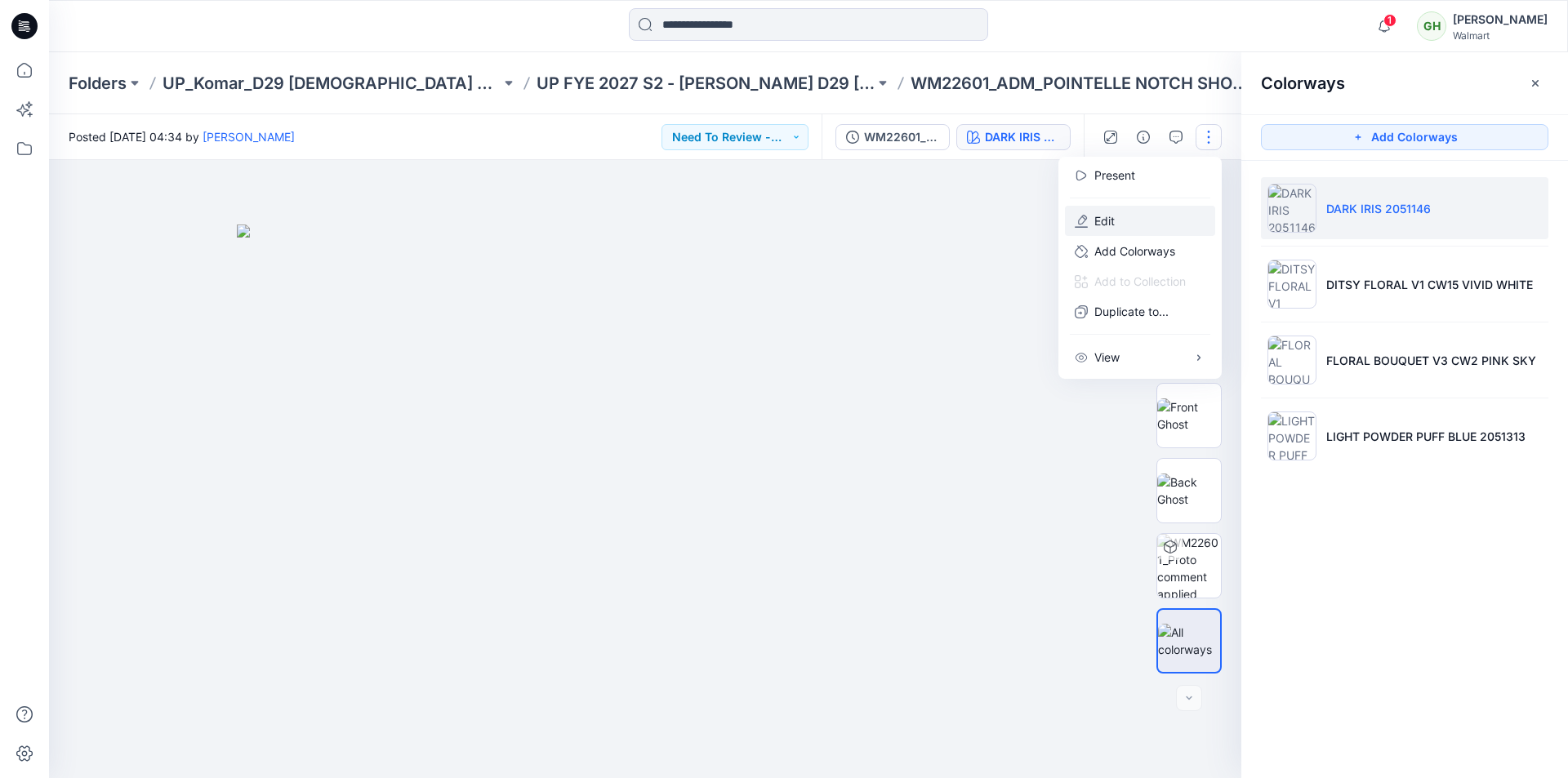
click at [1141, 212] on button "Edit" at bounding box center [1139, 221] width 150 height 30
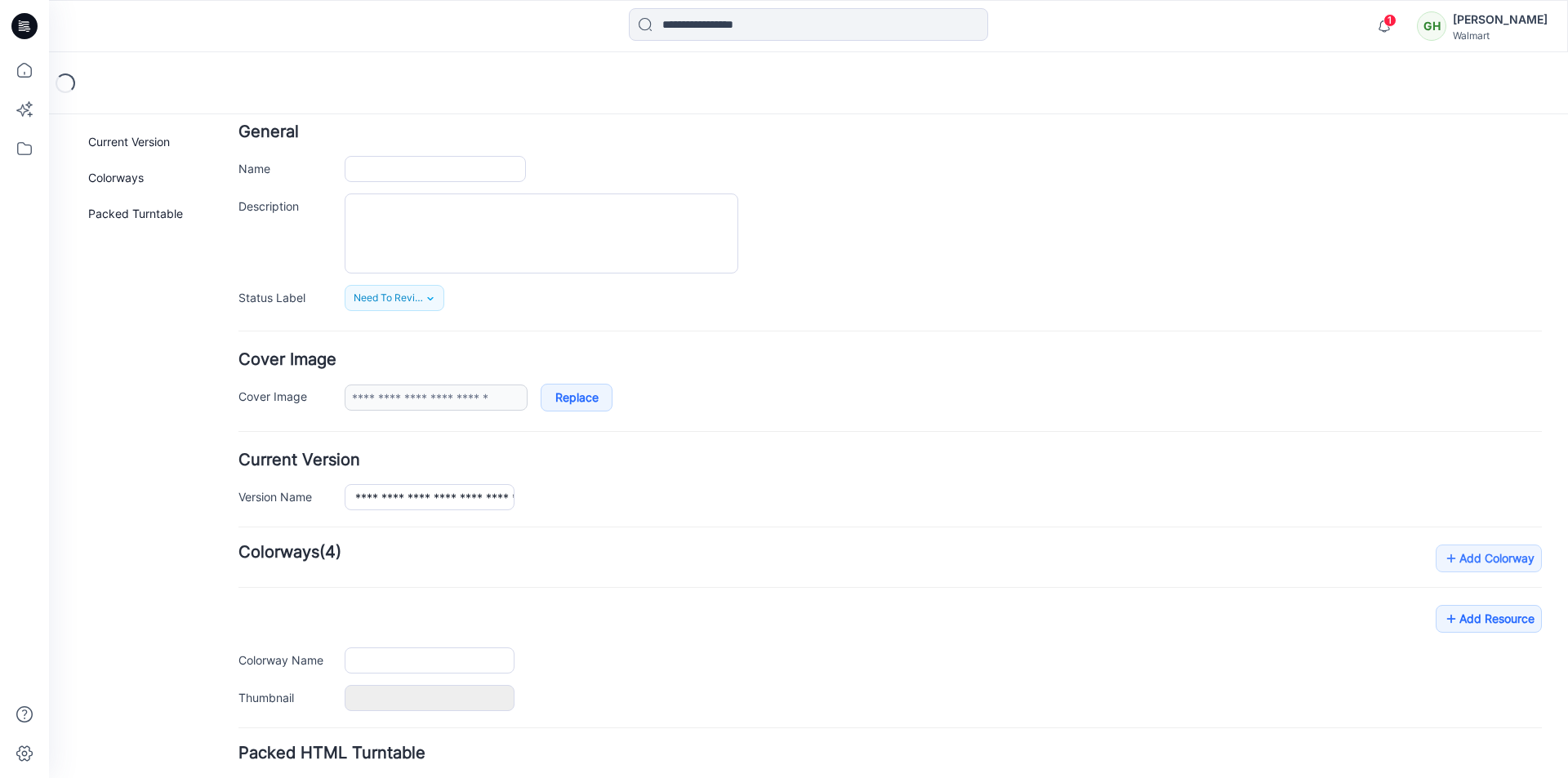
type input "**********"
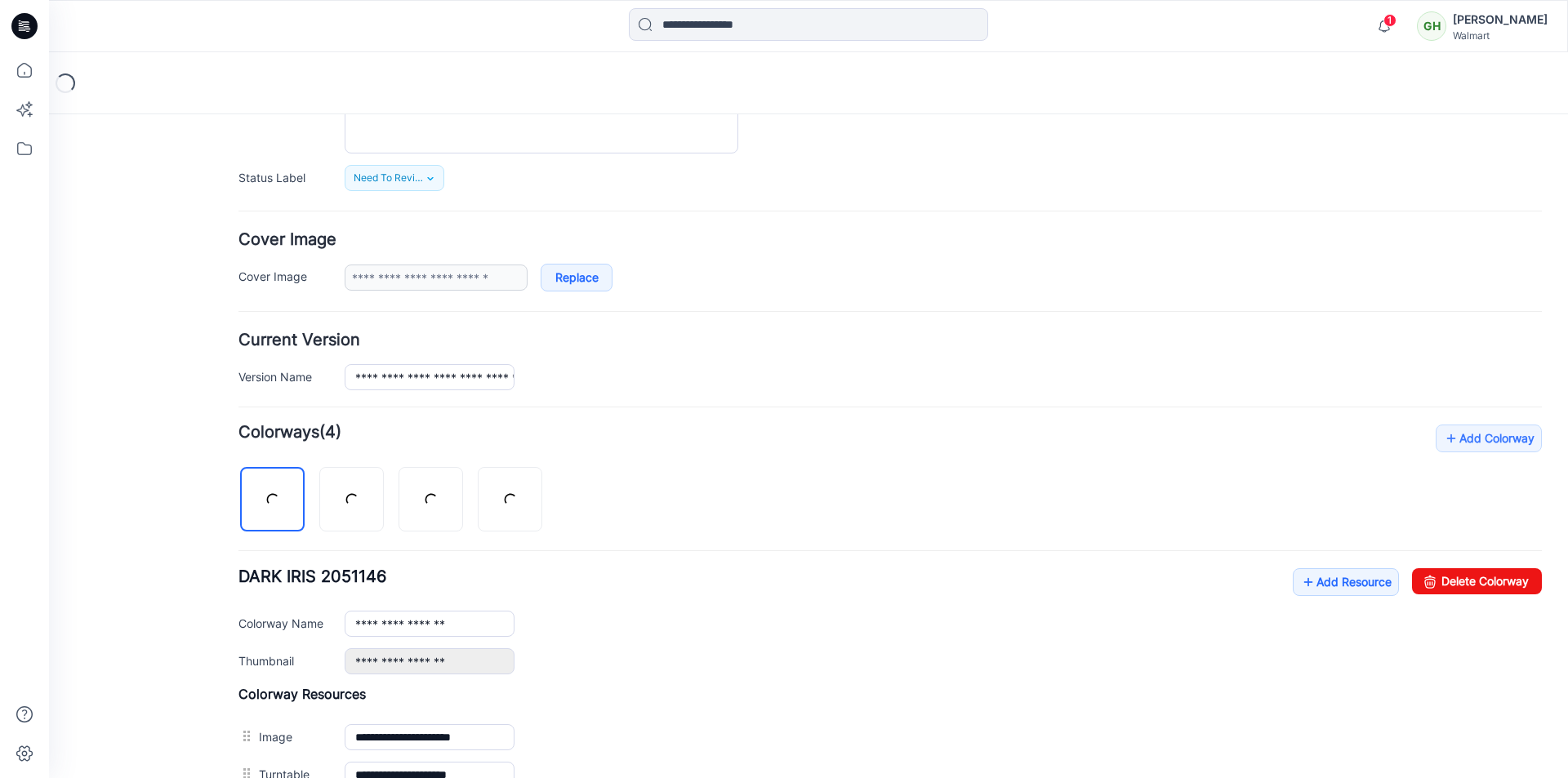
scroll to position [363, 0]
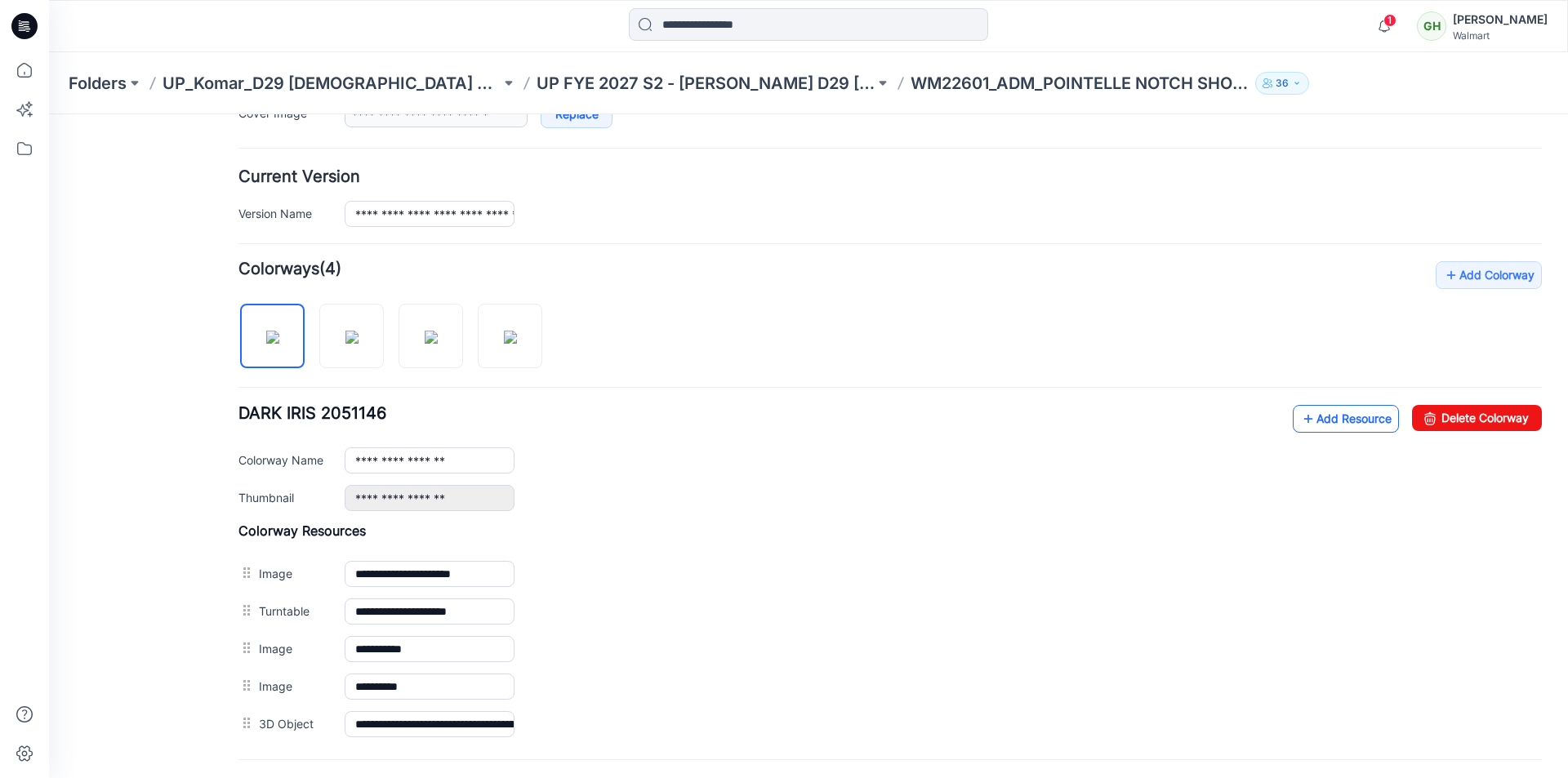
click at [1324, 430] on link "Add Resource" at bounding box center [1346, 418] width 106 height 28
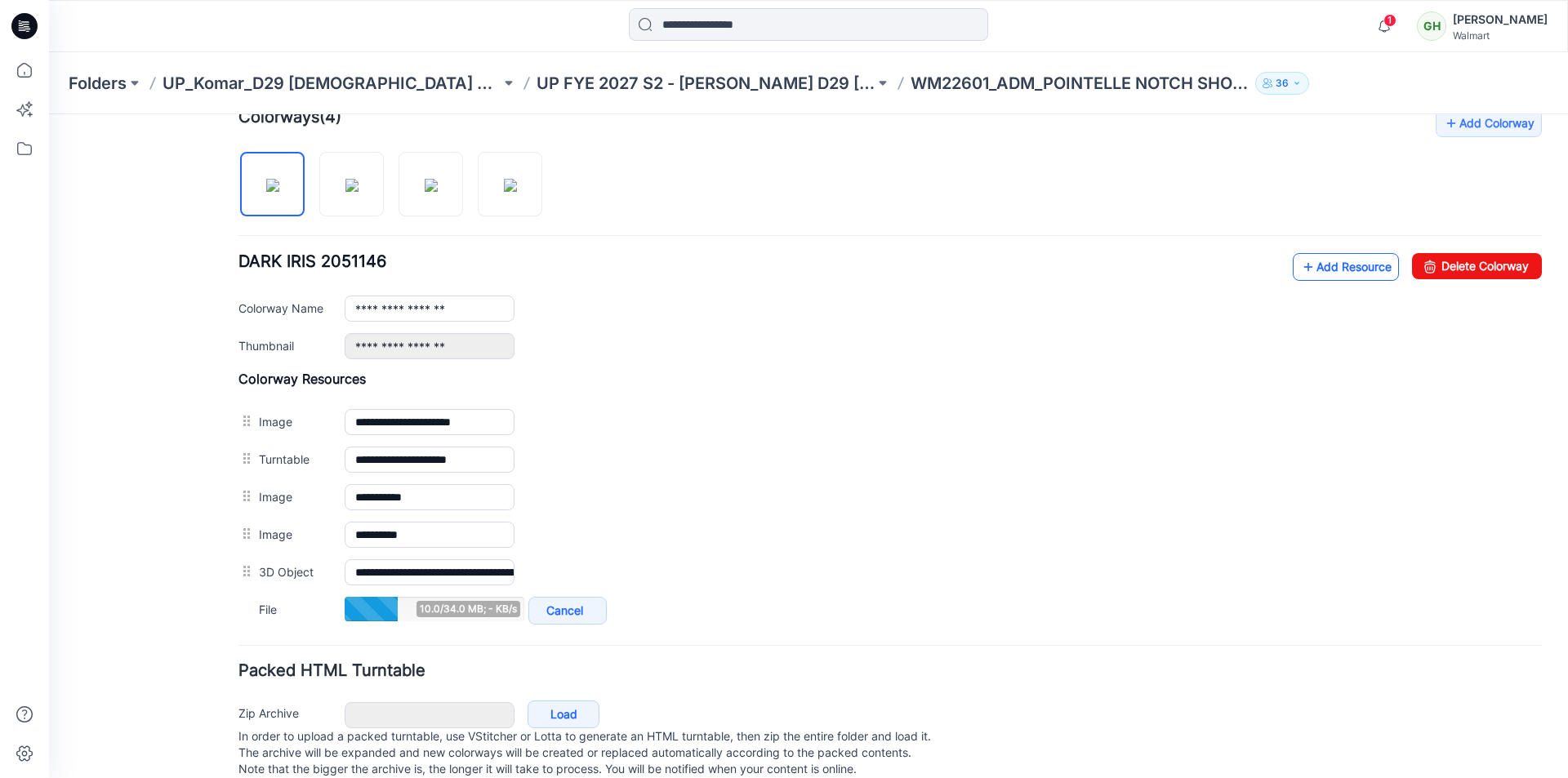
click at [1312, 270] on link "Add Resource" at bounding box center [1346, 267] width 106 height 28
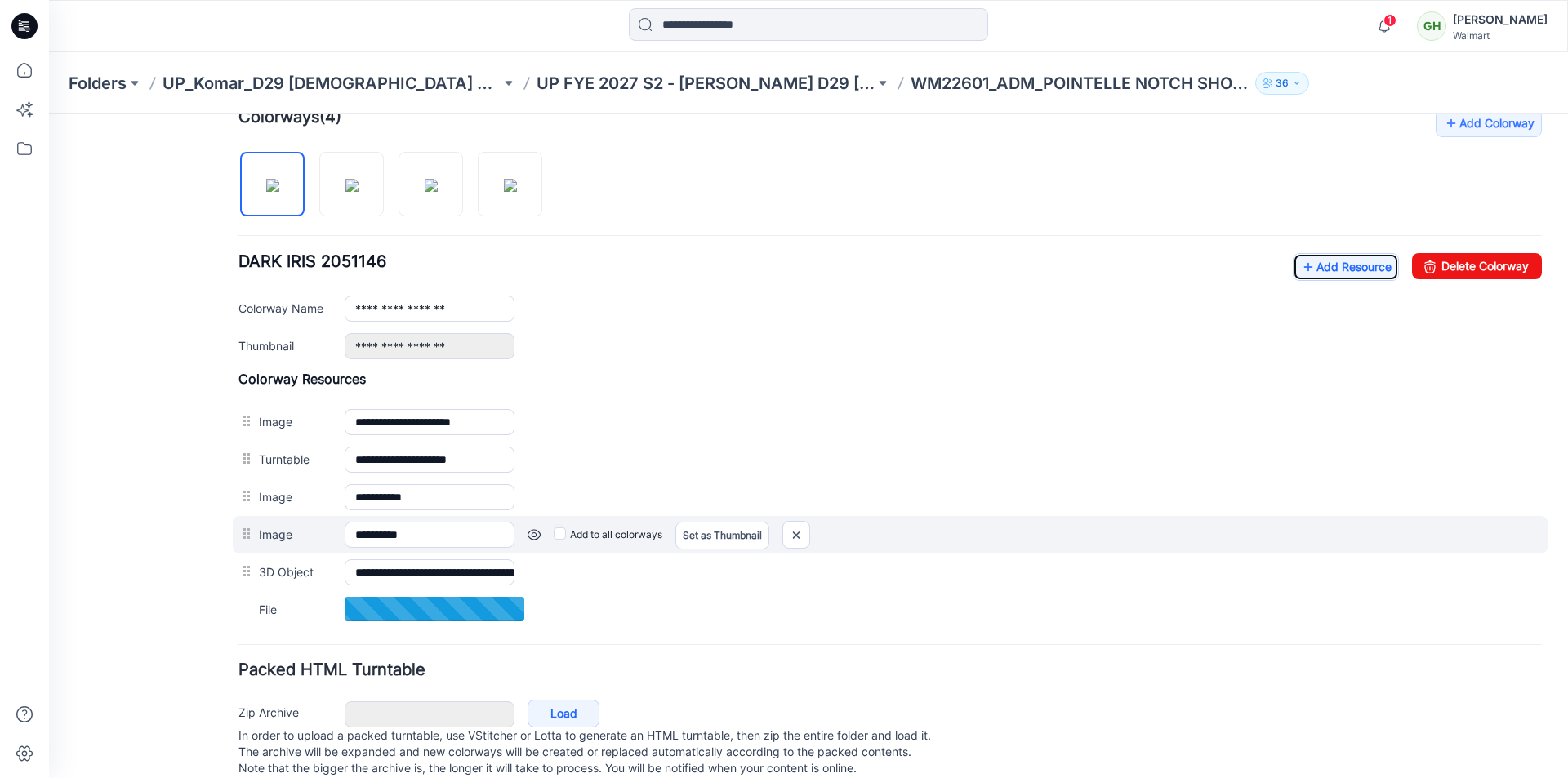
scroll to position [552, 0]
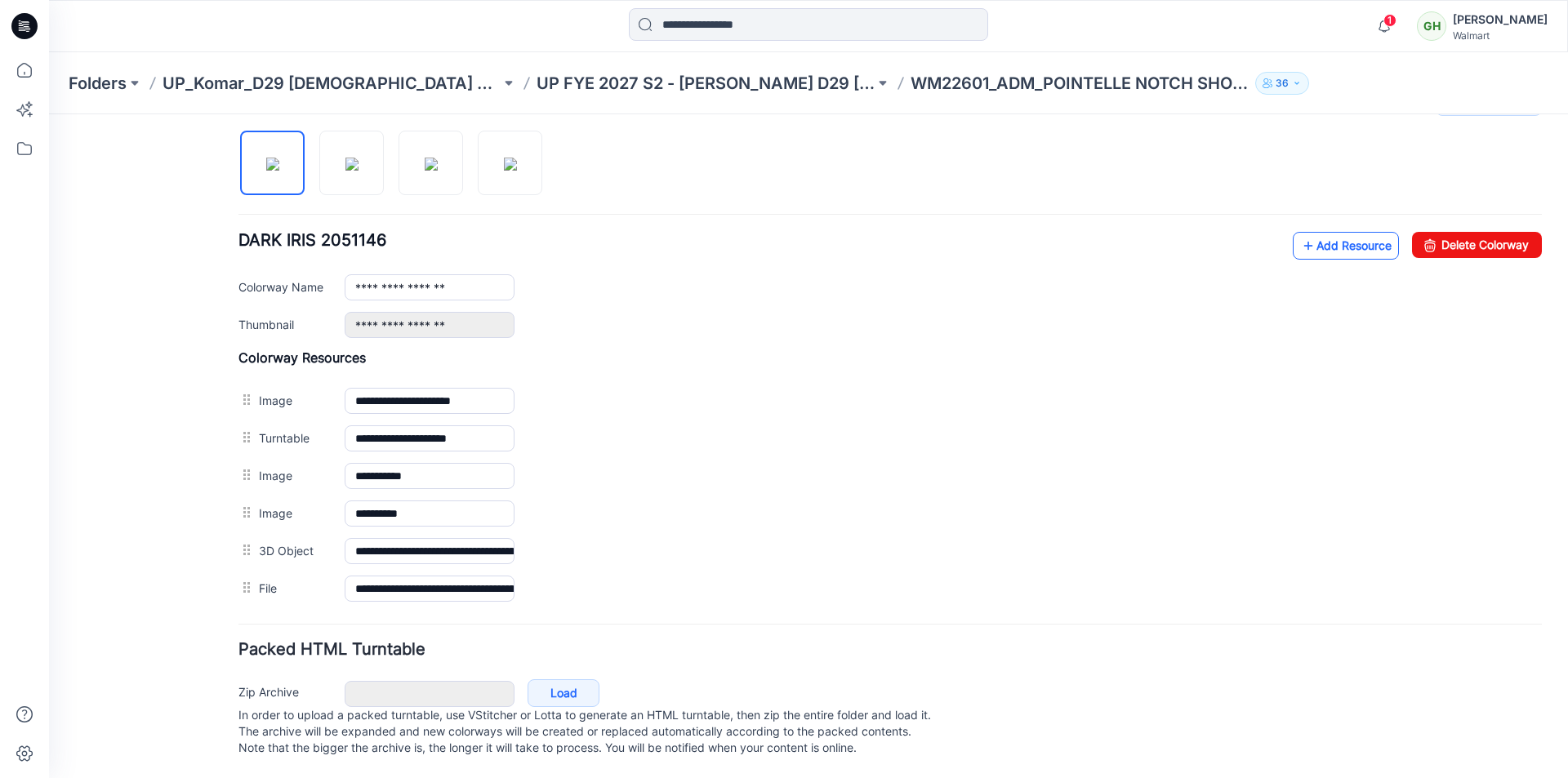
click at [1324, 238] on link "Add Resource" at bounding box center [1346, 246] width 106 height 28
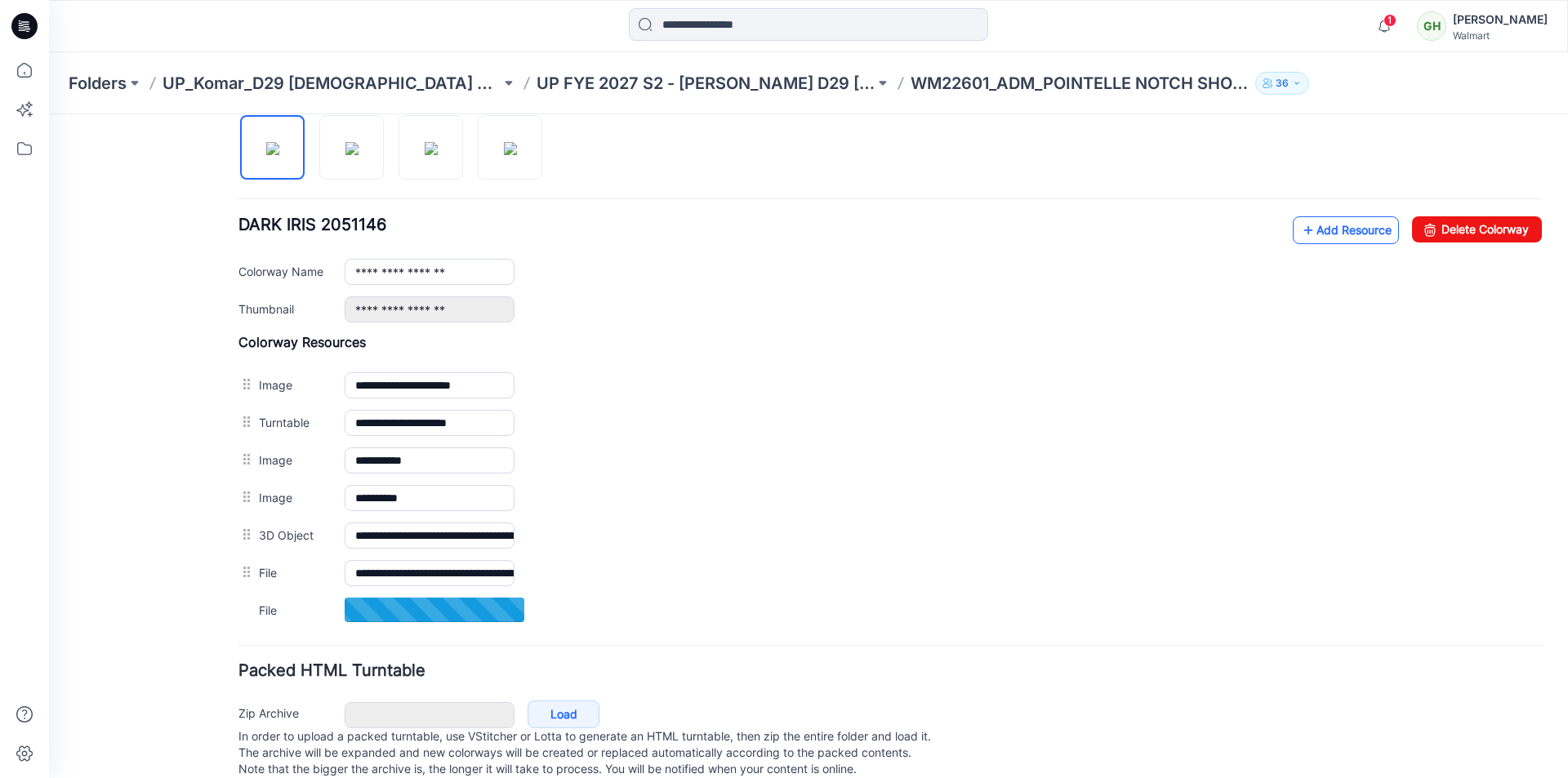
click at [1313, 236] on link "Add Resource" at bounding box center [1346, 230] width 106 height 28
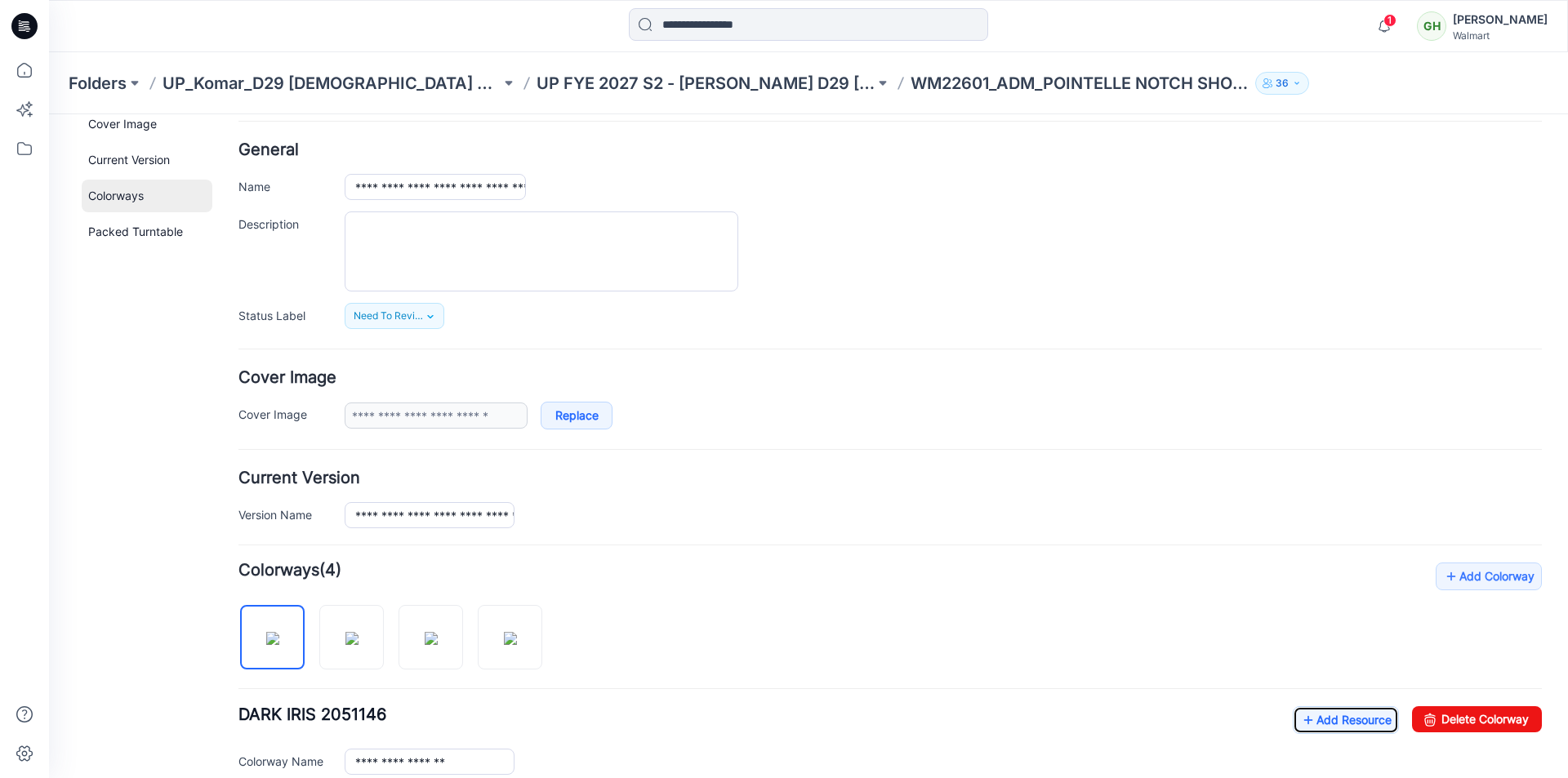
scroll to position [0, 0]
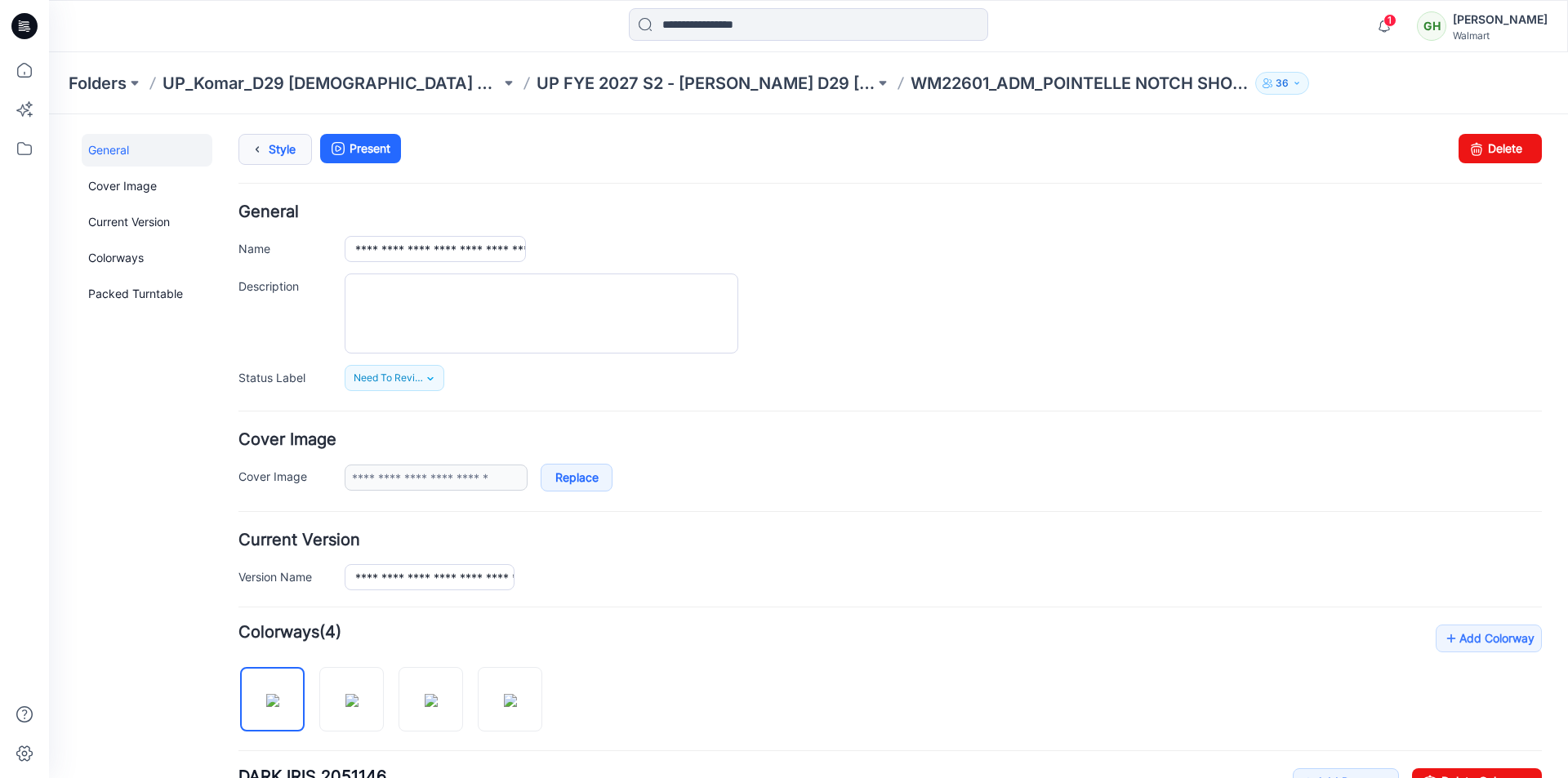
click at [278, 147] on link "Style" at bounding box center [275, 149] width 74 height 31
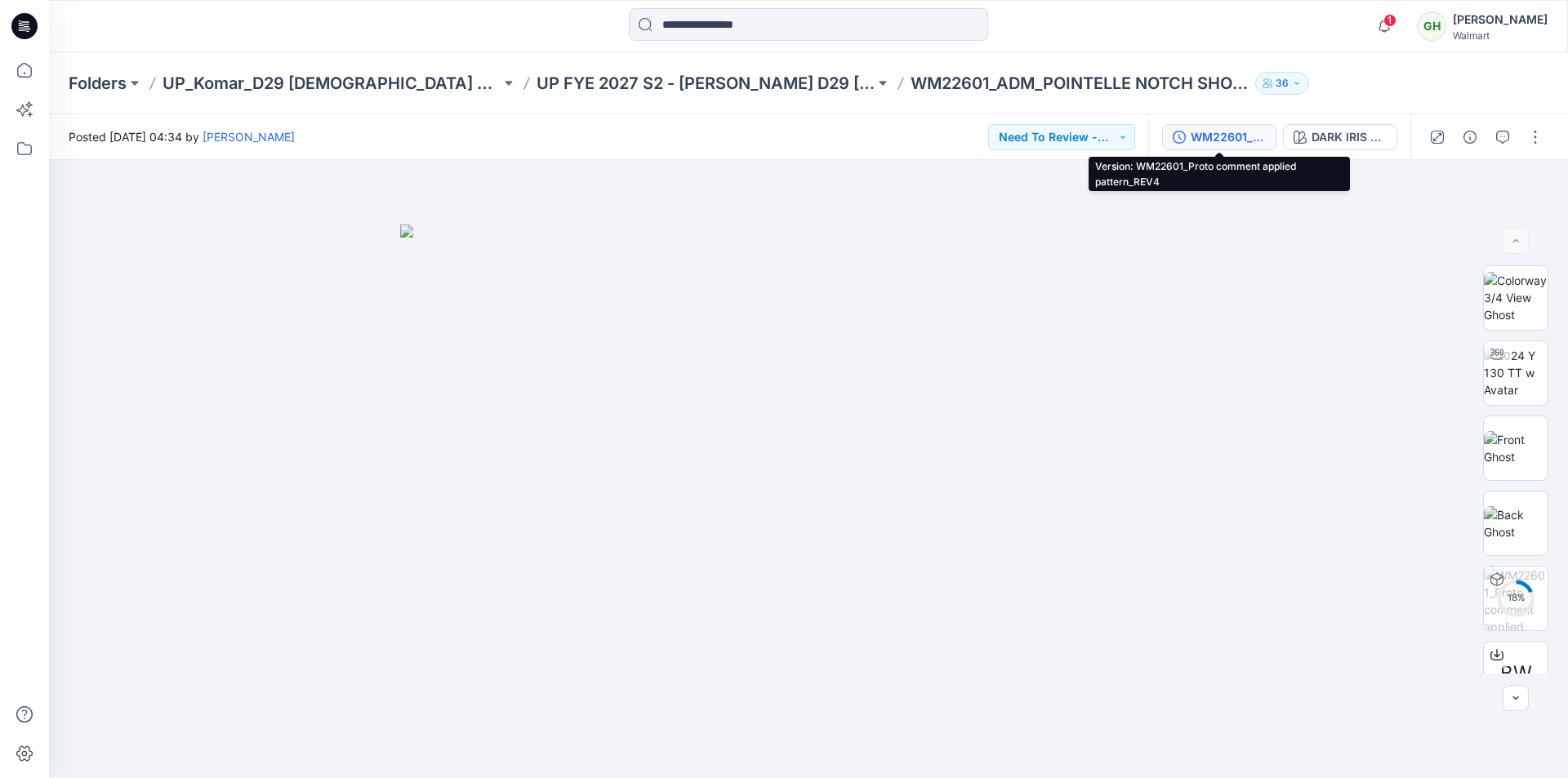
click at [1208, 134] on div "WM22601_Proto comment applied pattern_REV4" at bounding box center [1228, 137] width 76 height 18
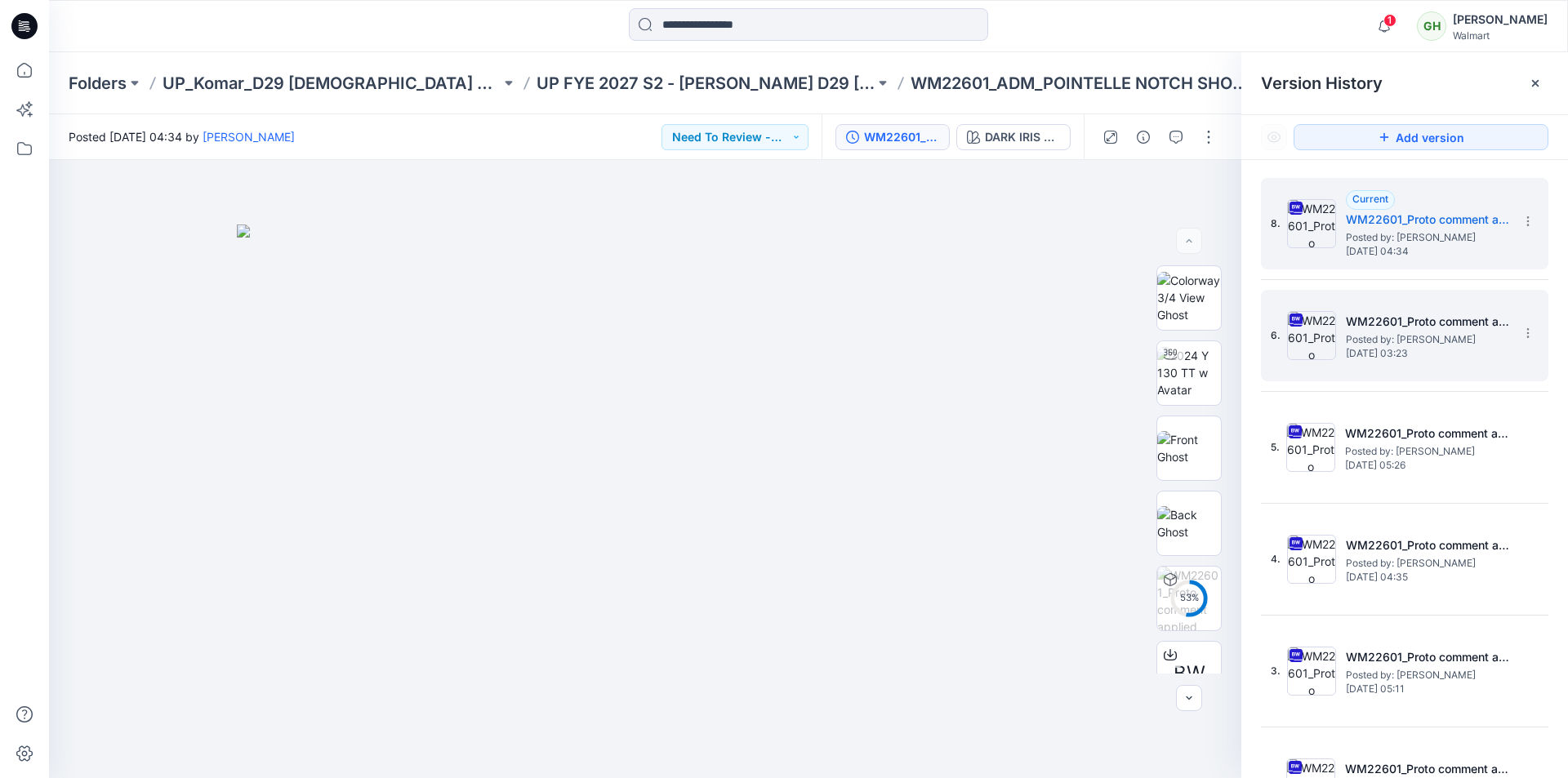
drag, startPoint x: 1430, startPoint y: 338, endPoint x: 1375, endPoint y: 327, distance: 56.1
click at [1429, 337] on span "Posted by: [PERSON_NAME]" at bounding box center [1427, 340] width 163 height 17
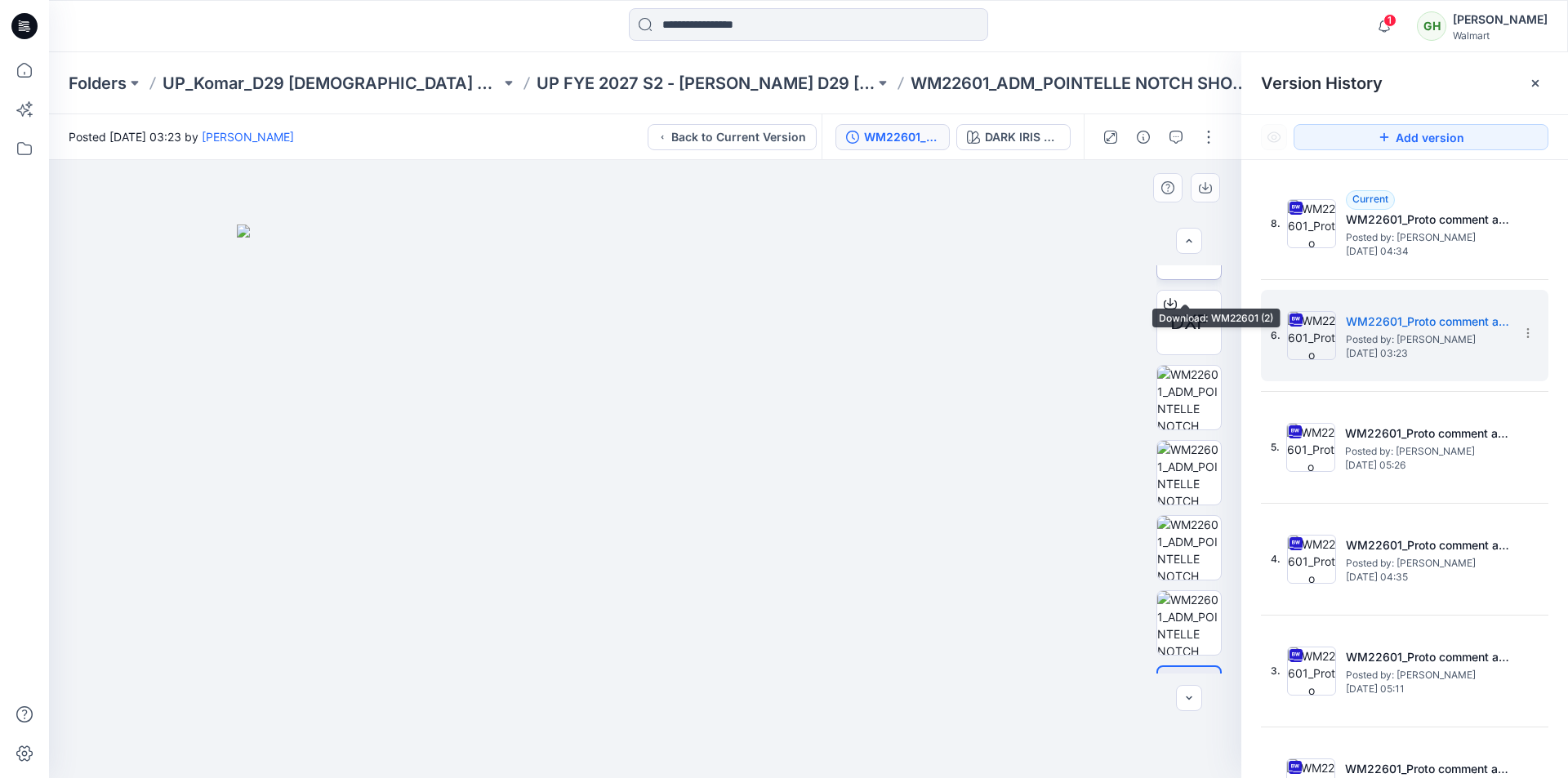
scroll to position [558, 0]
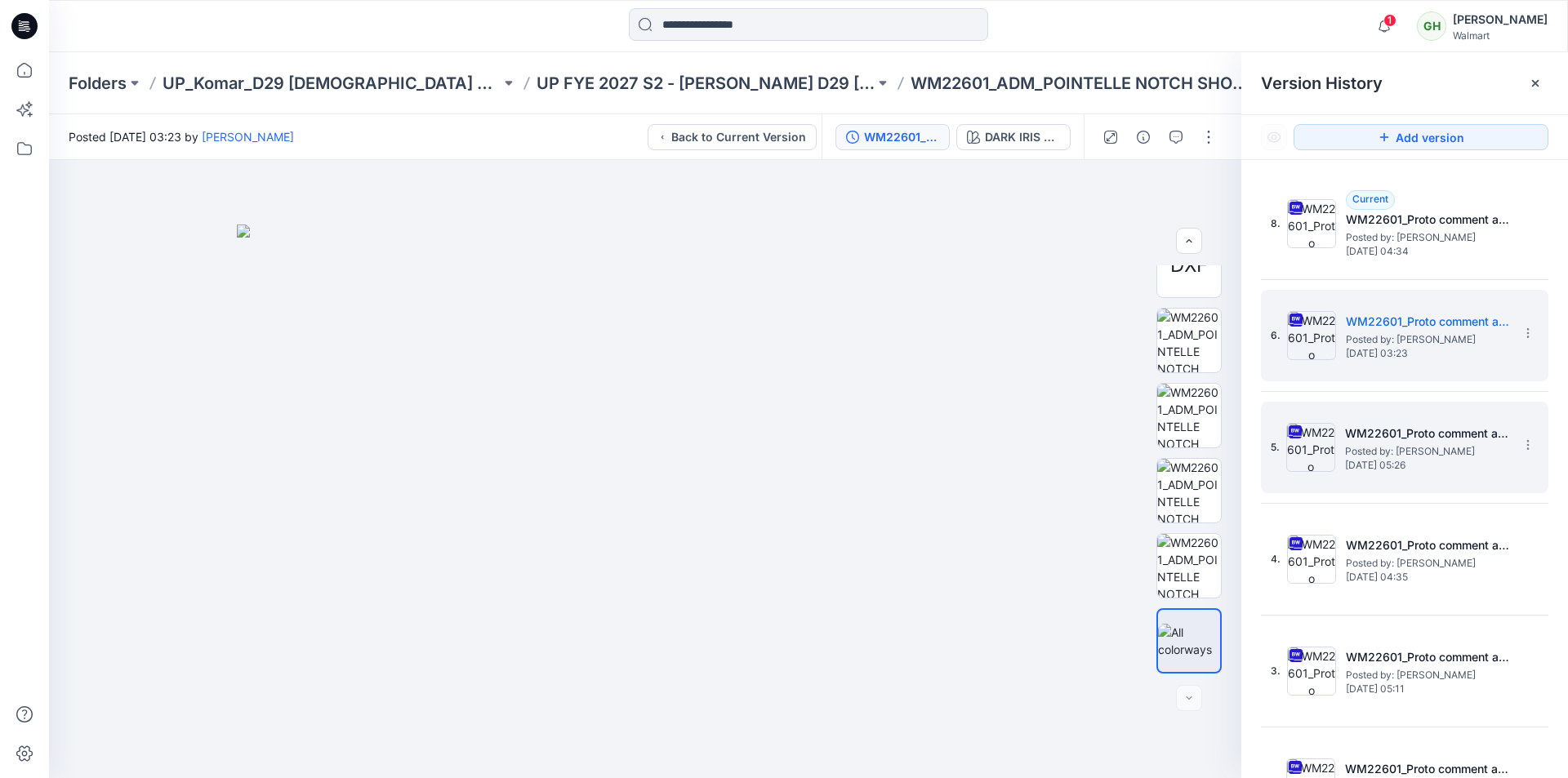
click at [1367, 433] on h5 "WM22601_Proto comment applied pattern_REV3" at bounding box center [1426, 433] width 163 height 20
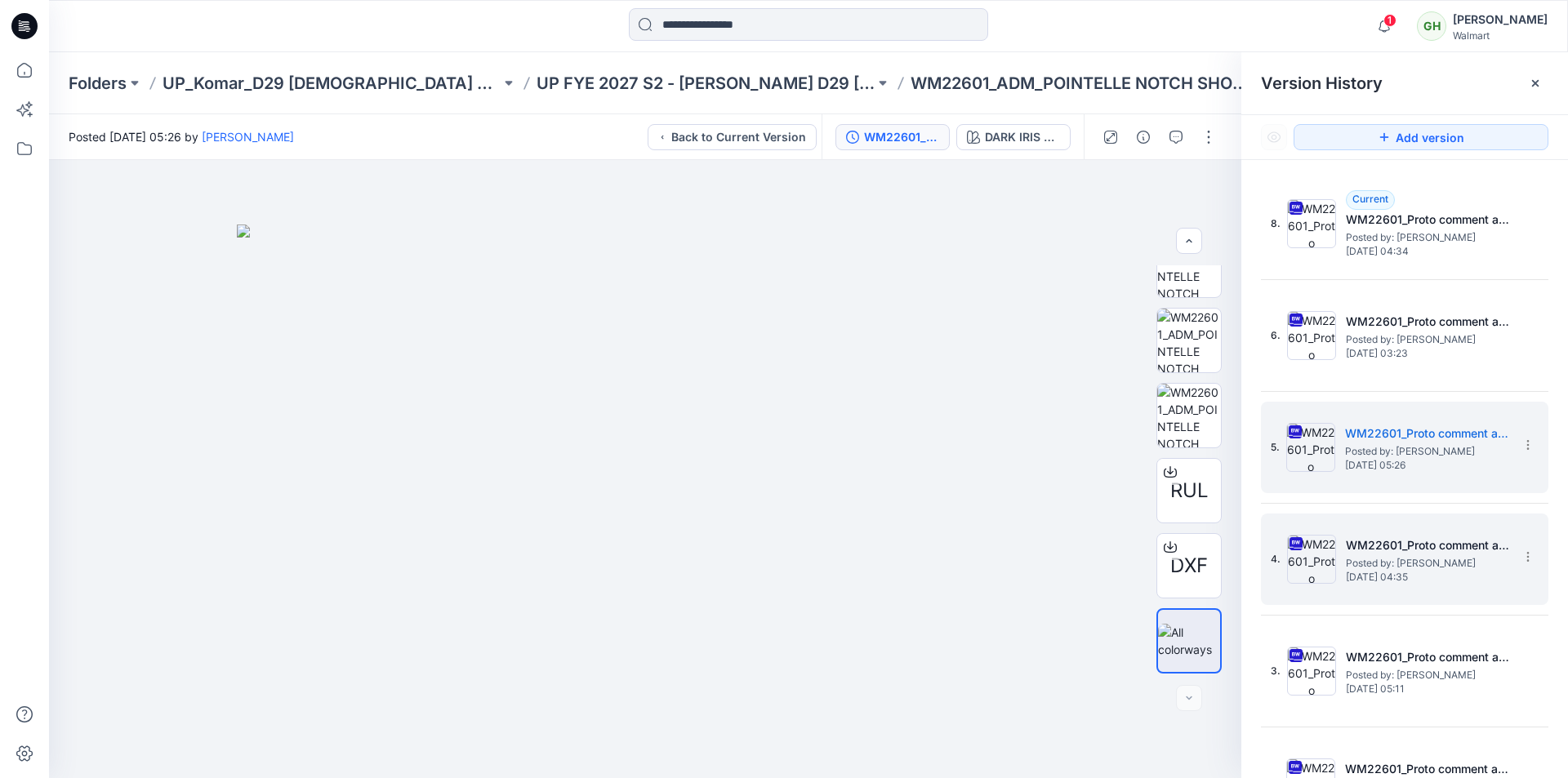
click at [1377, 554] on h5 "WM22601_Proto comment applied pattern_REV2" at bounding box center [1427, 545] width 163 height 20
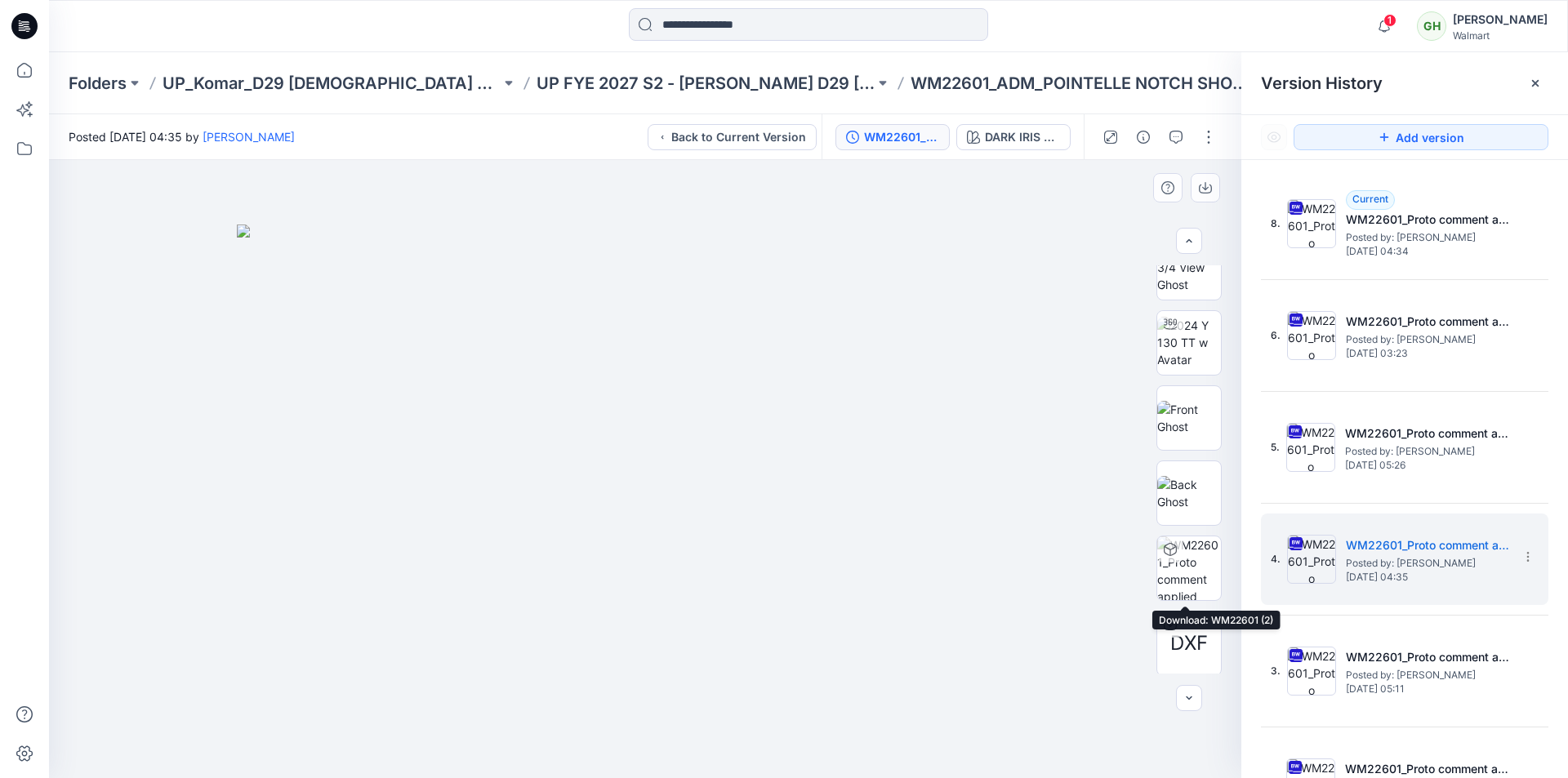
scroll to position [0, 0]
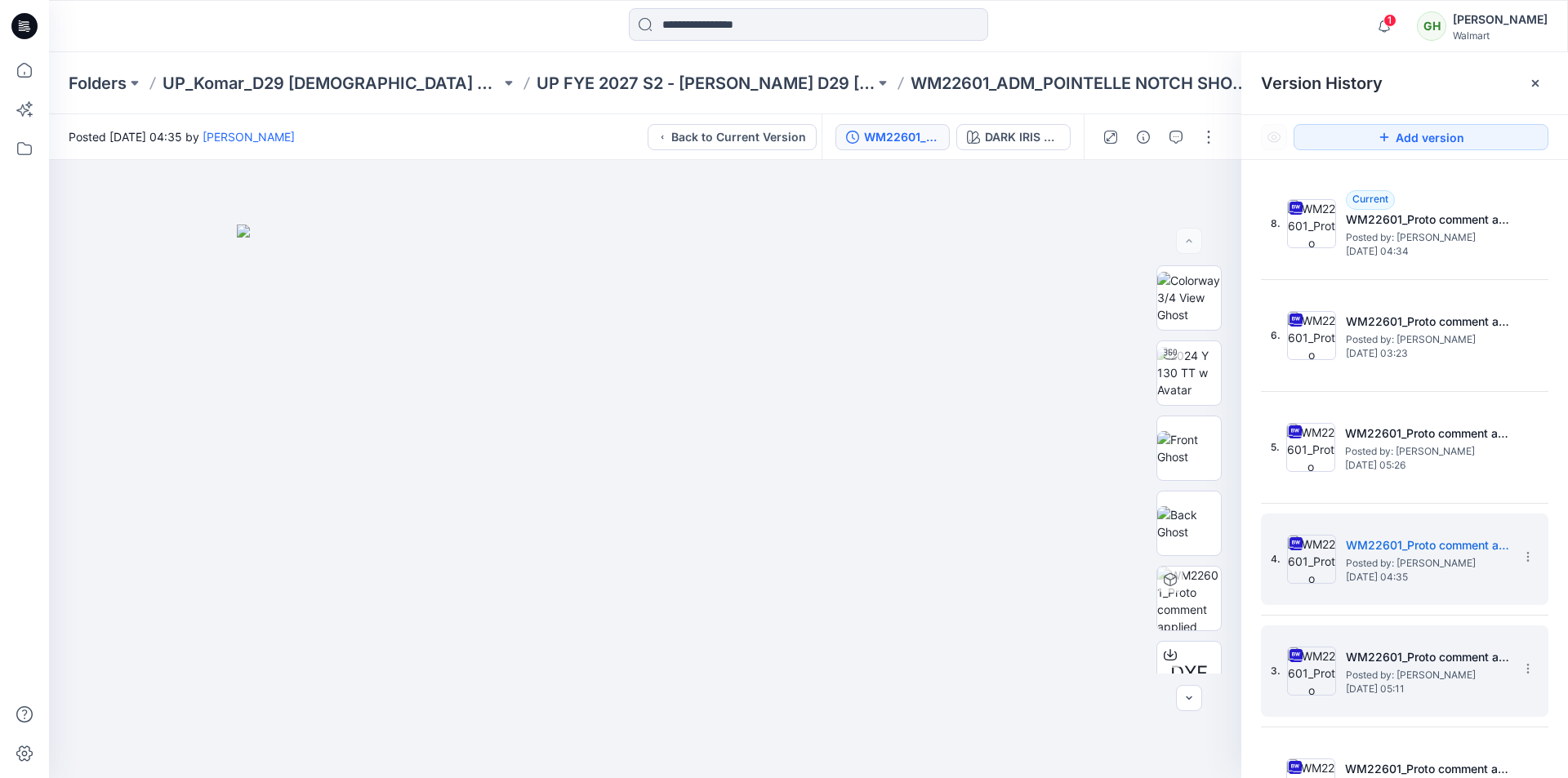
click at [1389, 664] on h5 "WM22601_Proto comment applied pattern_REV1" at bounding box center [1427, 657] width 163 height 20
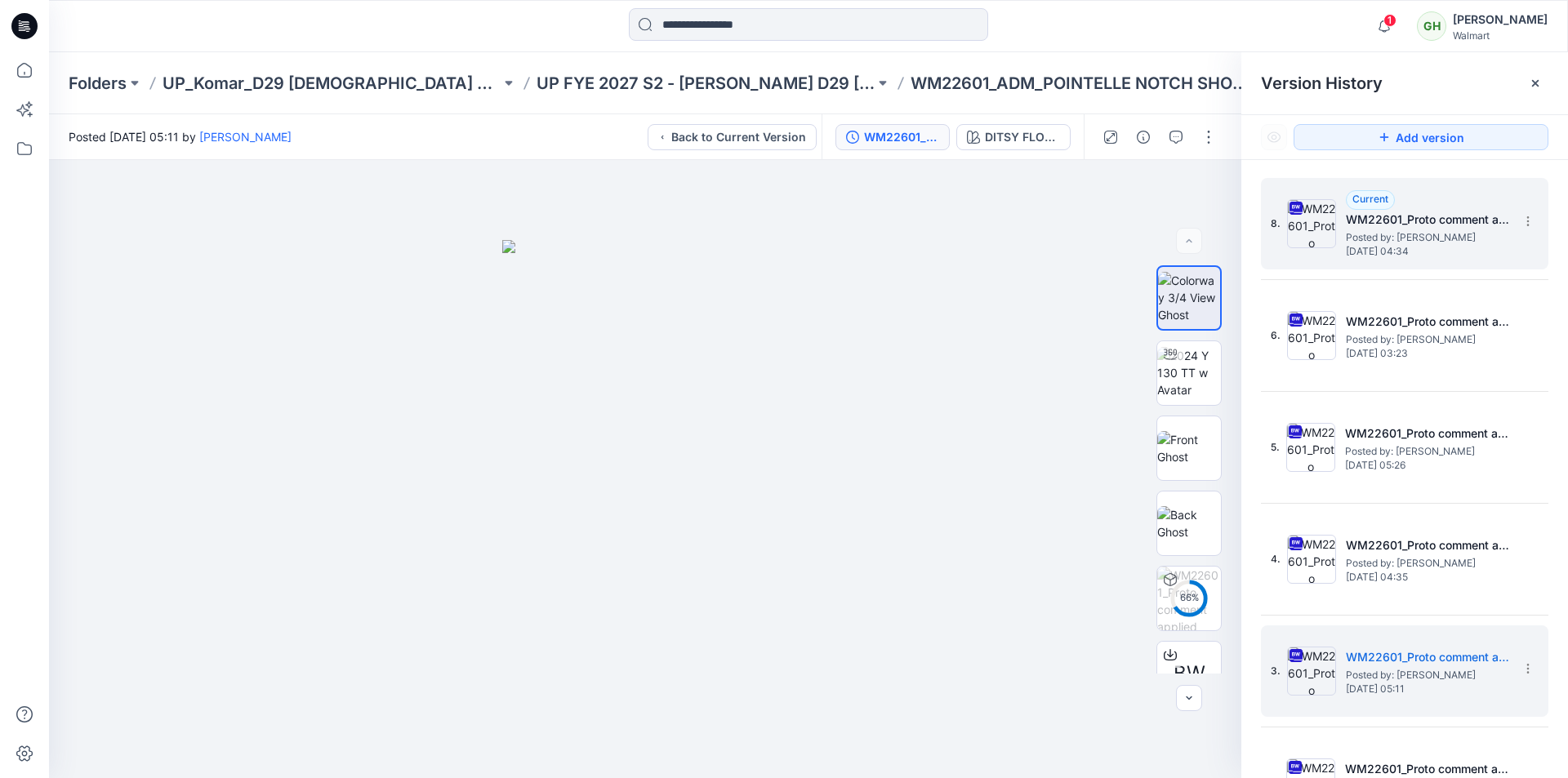
click at [1394, 246] on span "[DATE] 04:34" at bounding box center [1427, 252] width 163 height 11
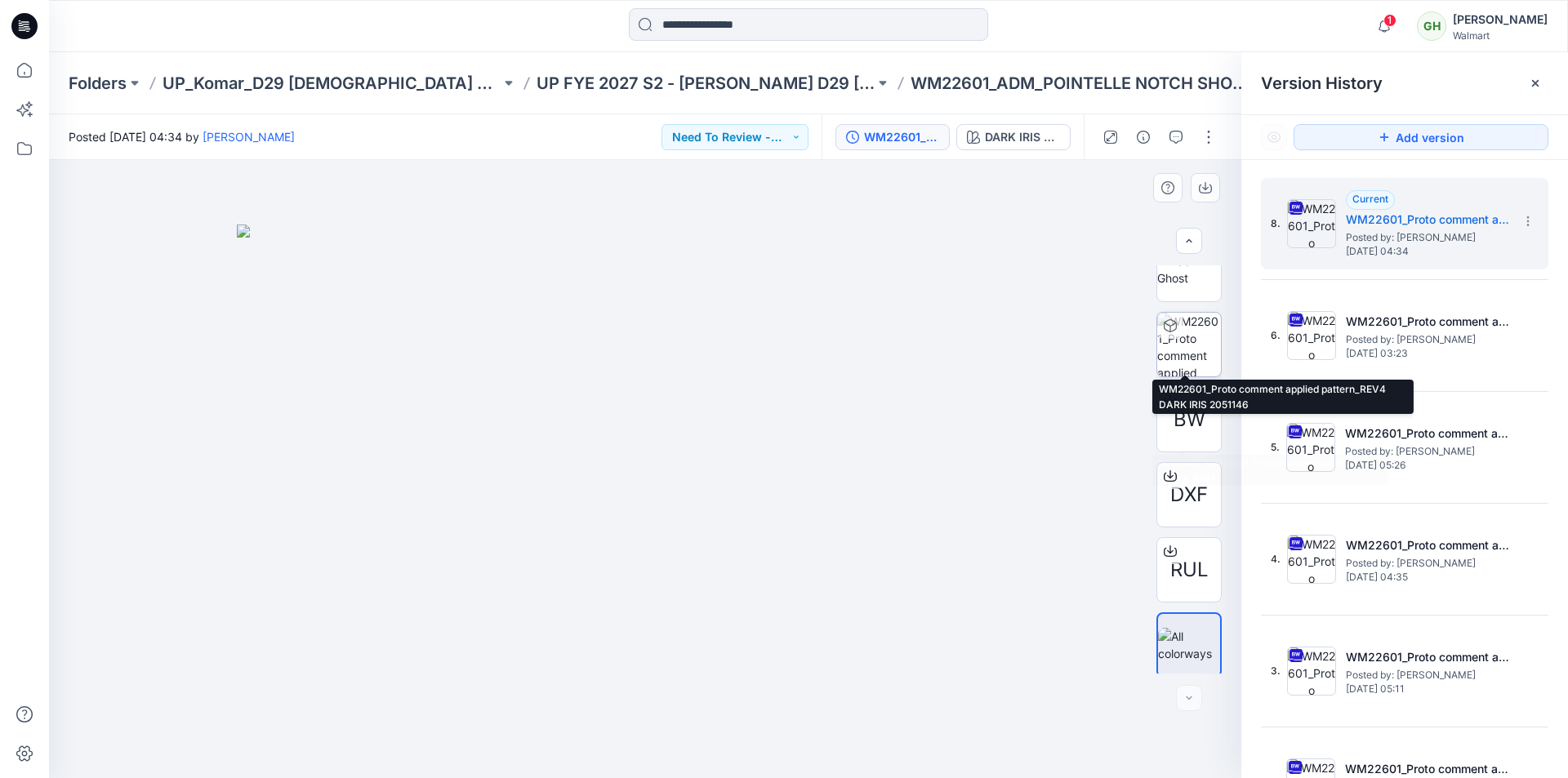
scroll to position [258, 0]
click at [1213, 135] on button "button" at bounding box center [1208, 137] width 26 height 26
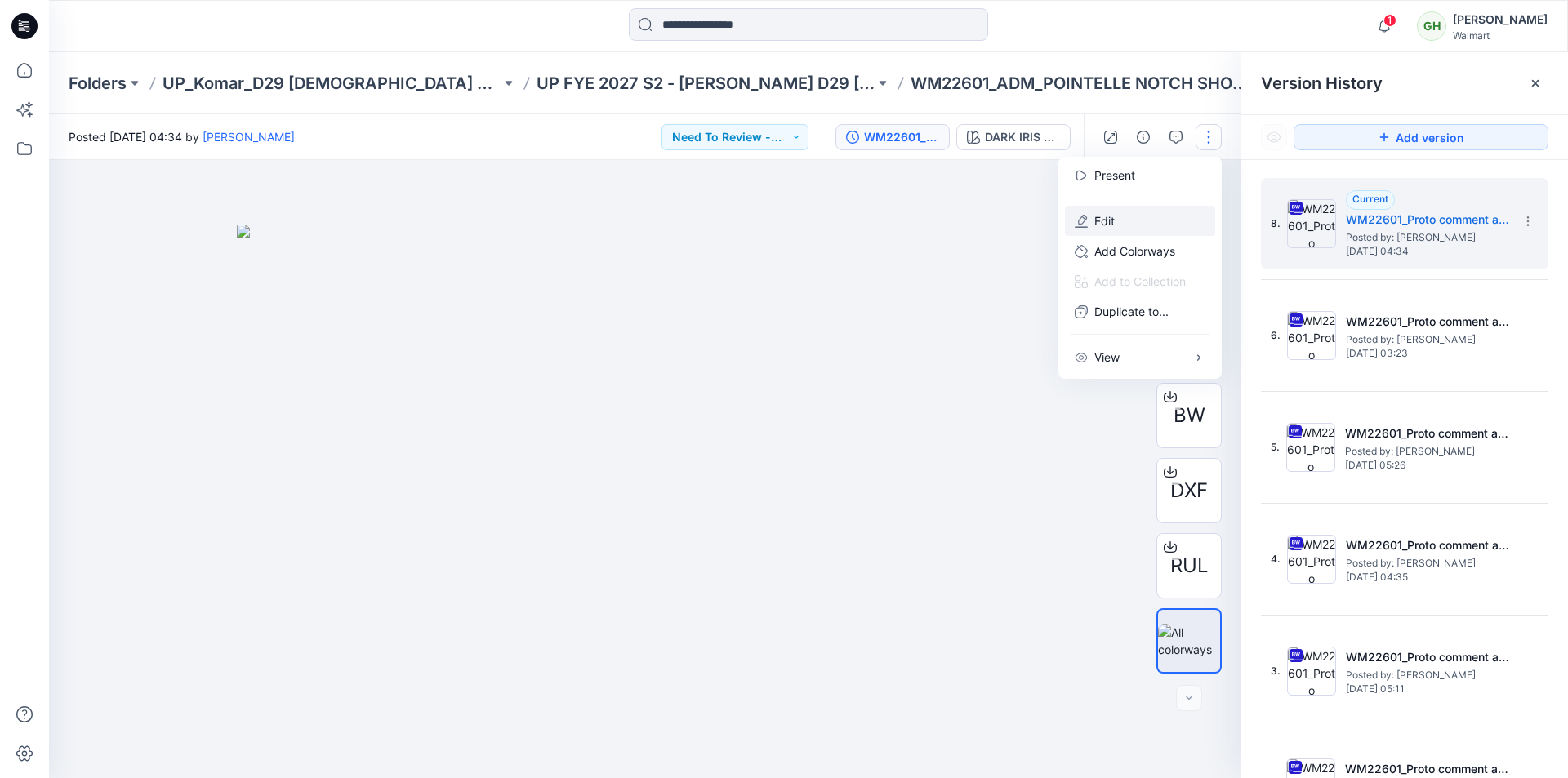
click at [1115, 223] on p "Edit" at bounding box center [1105, 221] width 21 height 17
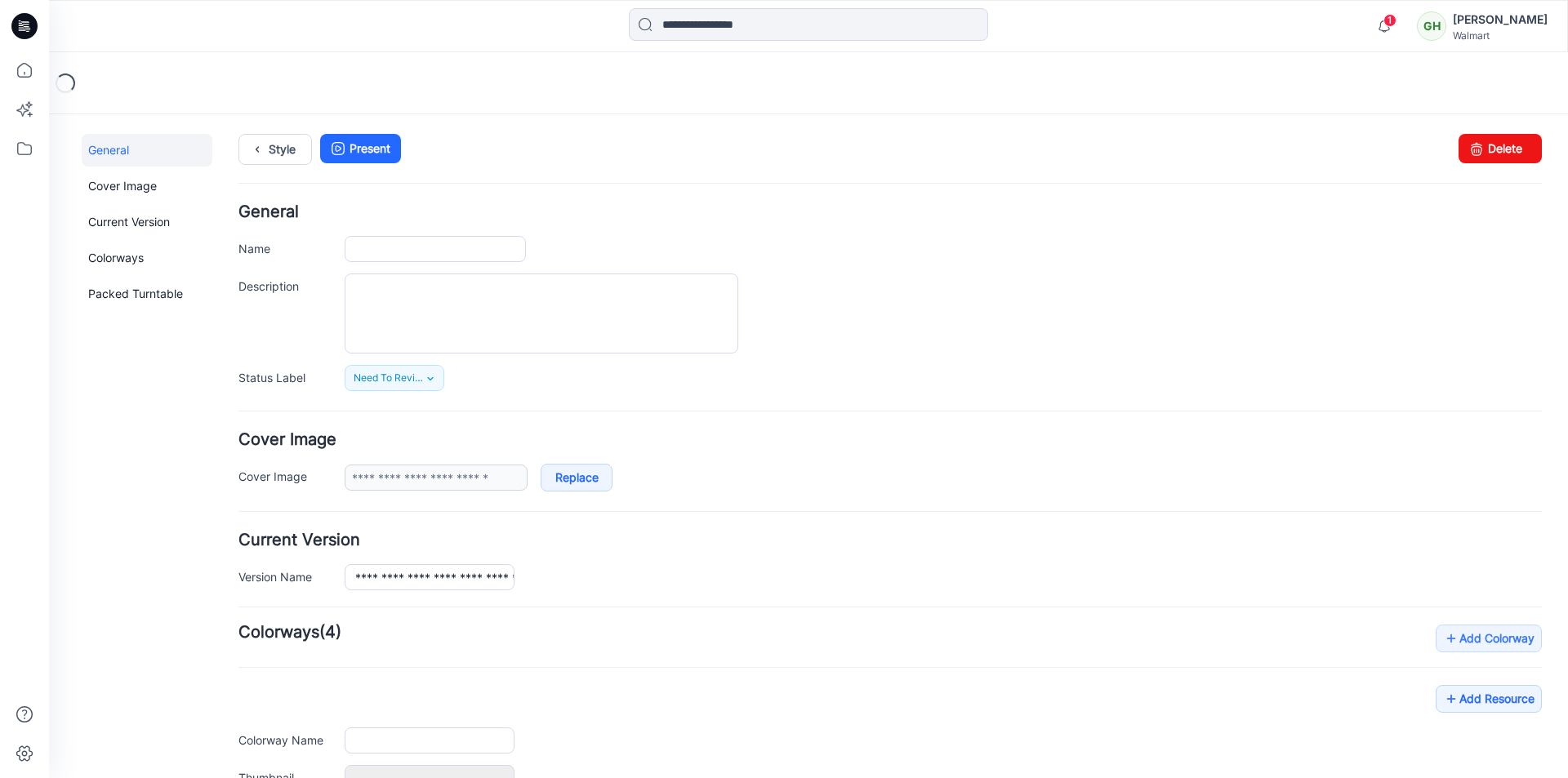
type input "**********"
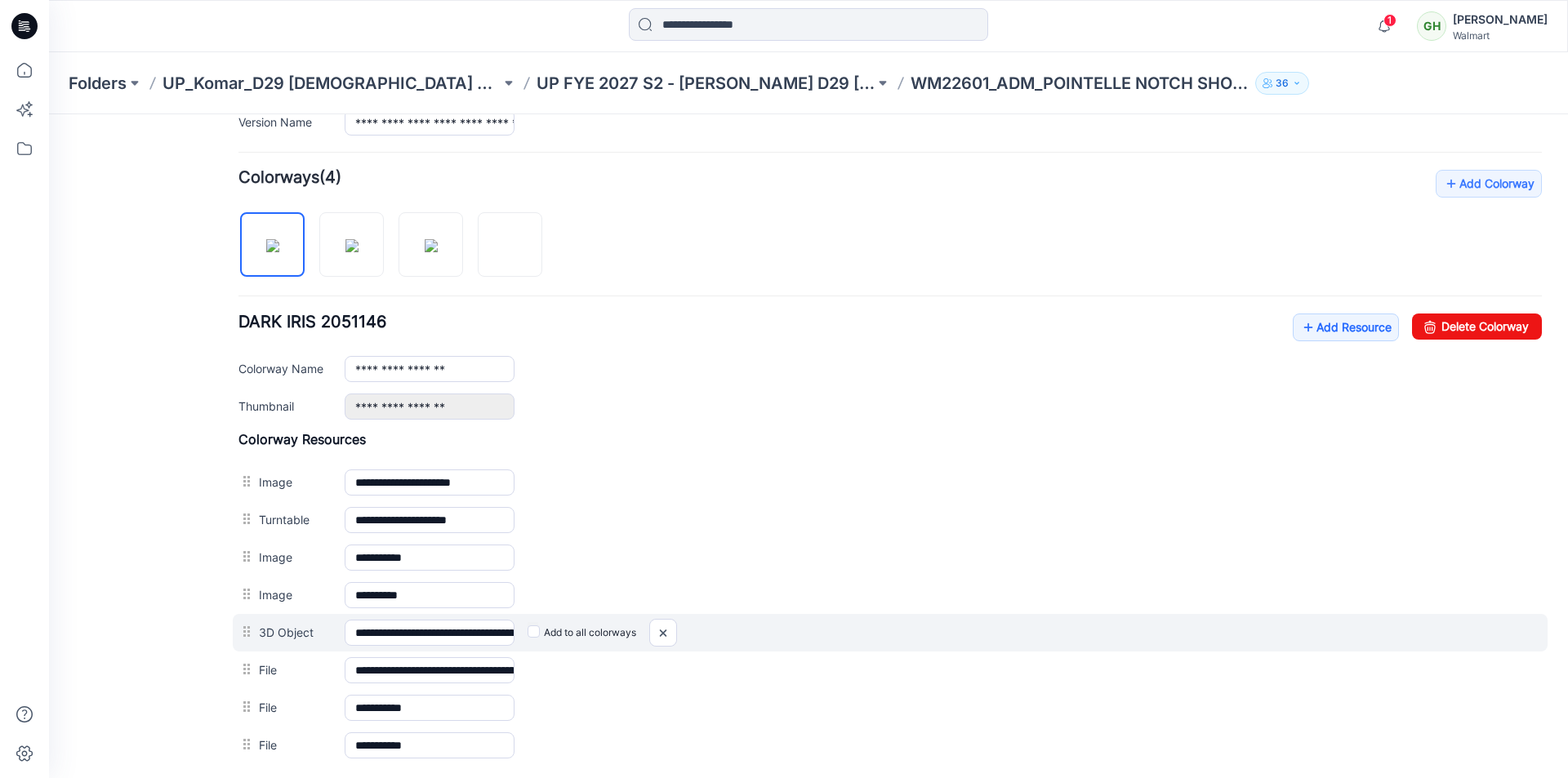
scroll to position [571, 0]
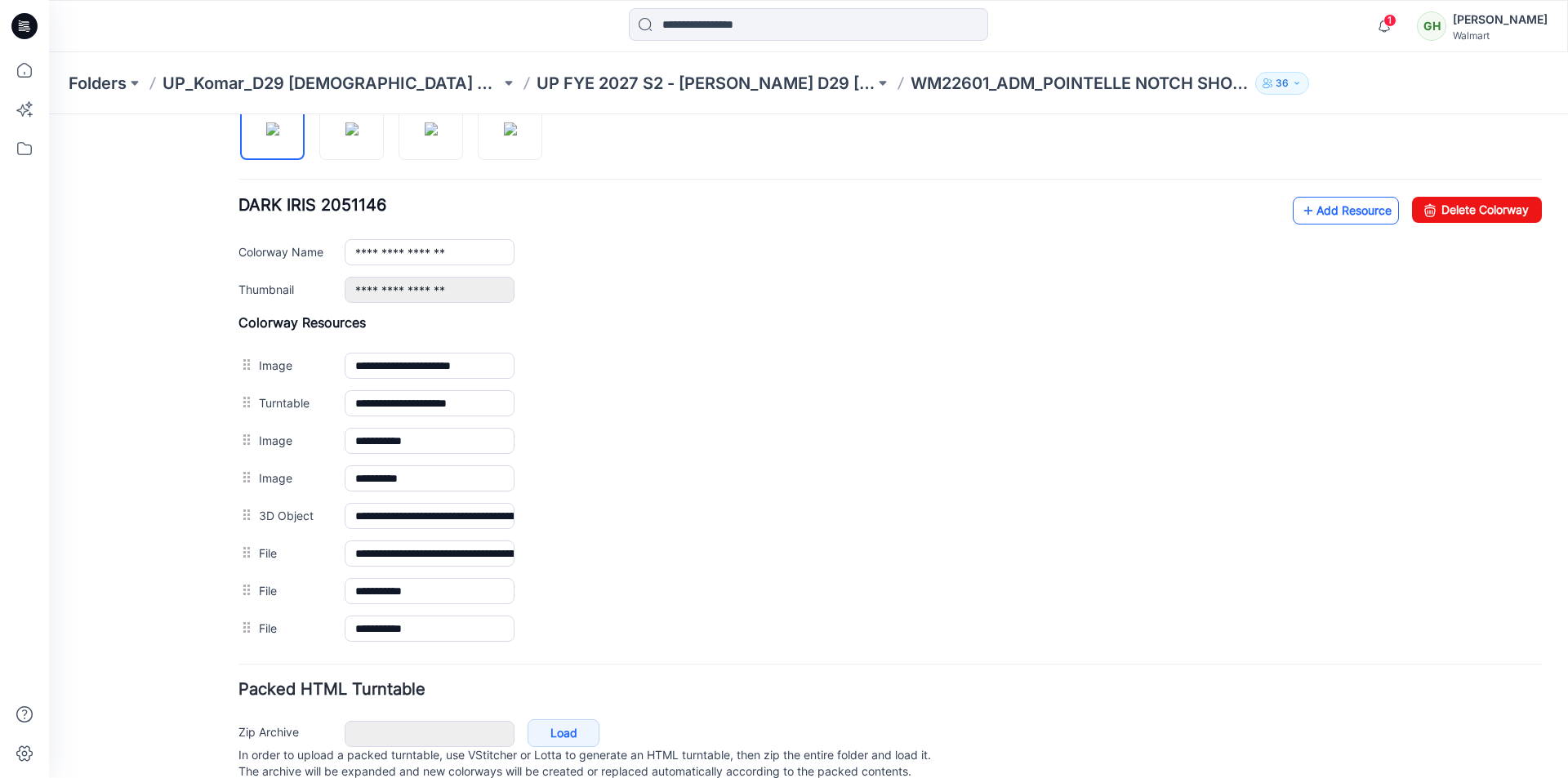
click at [1347, 217] on link "Add Resource" at bounding box center [1346, 211] width 106 height 28
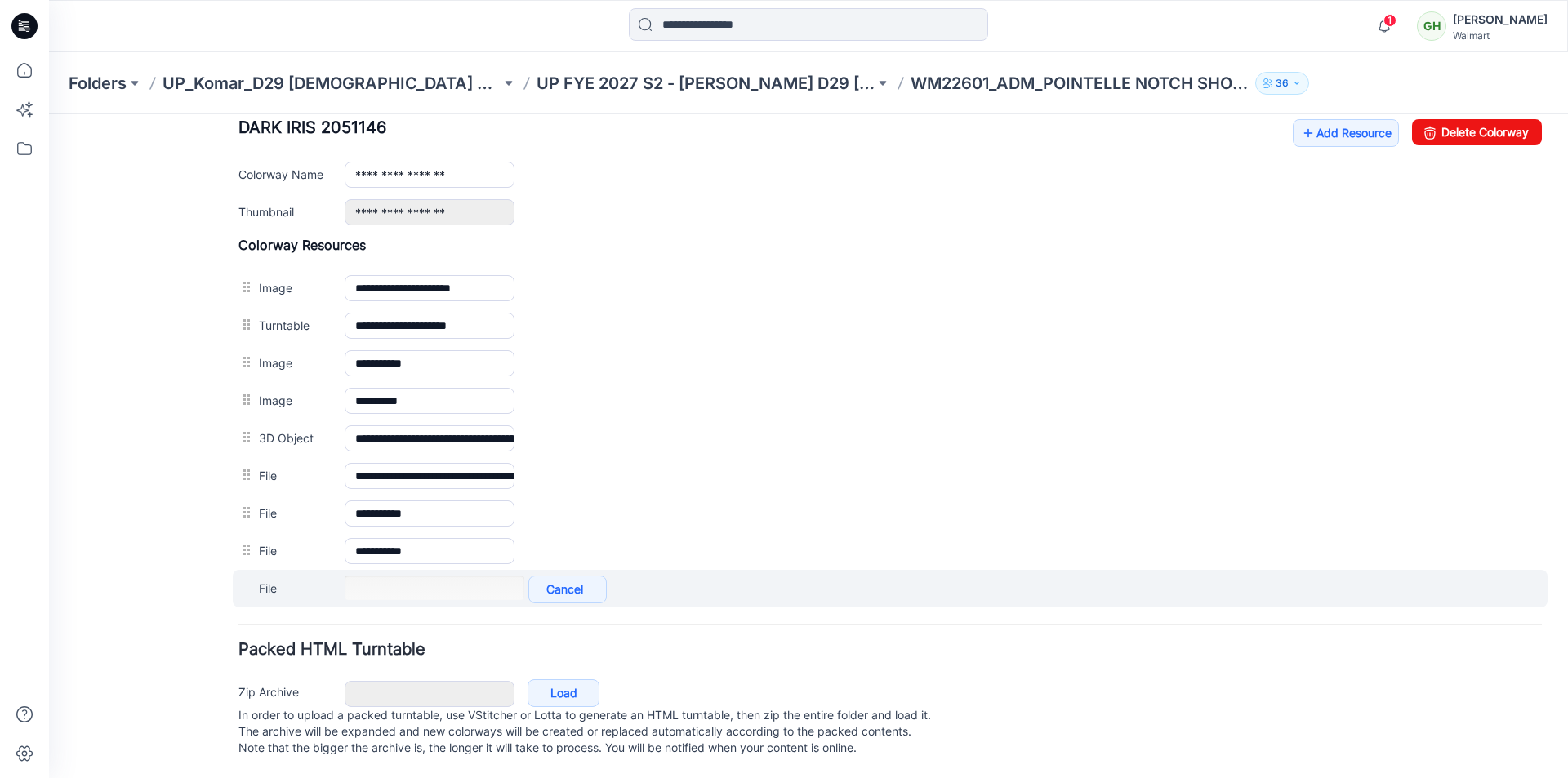
scroll to position [665, 0]
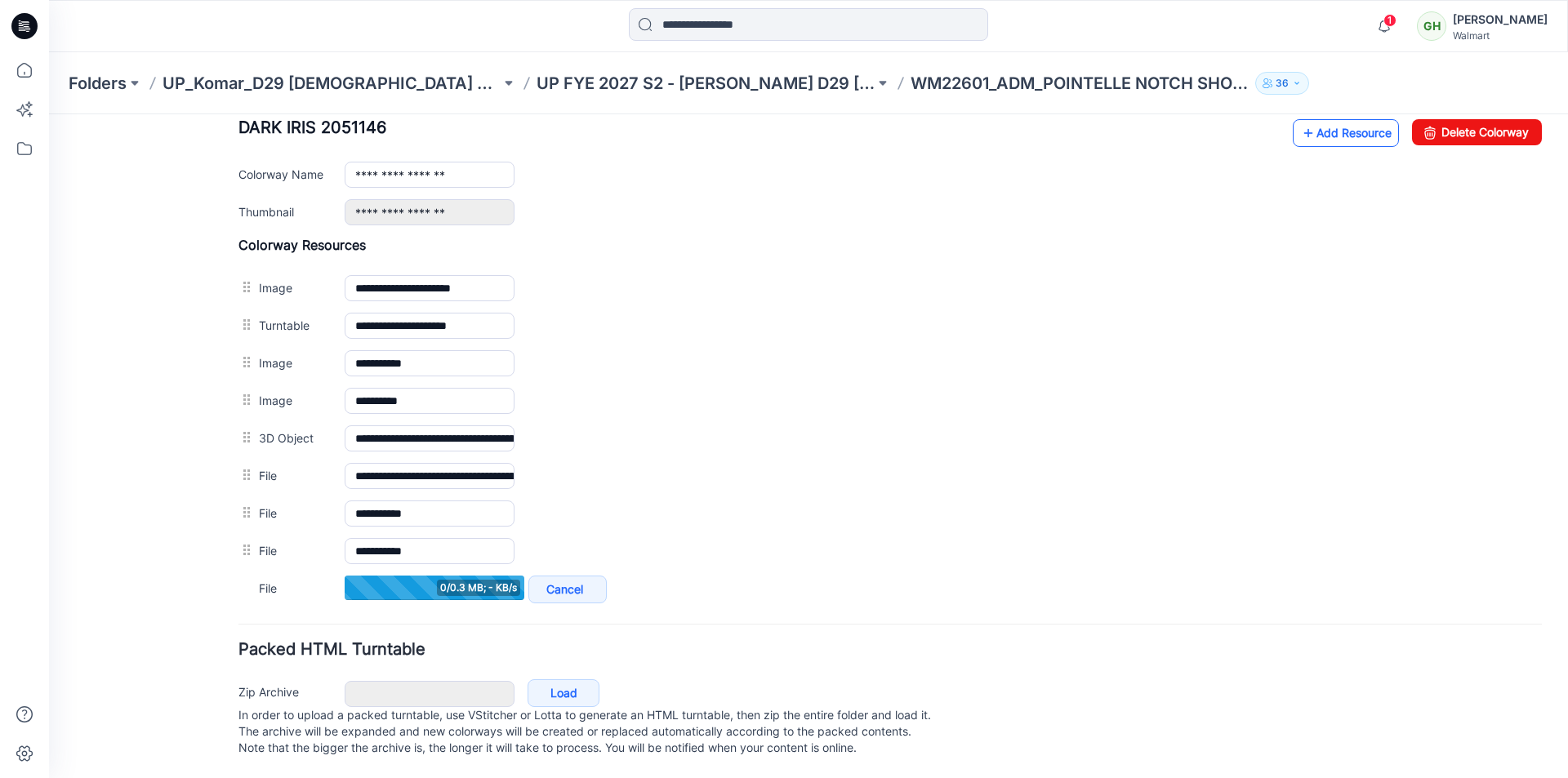
click at [1334, 122] on link "Add Resource" at bounding box center [1346, 133] width 106 height 28
click at [1350, 120] on link "Add Resource" at bounding box center [1346, 133] width 106 height 28
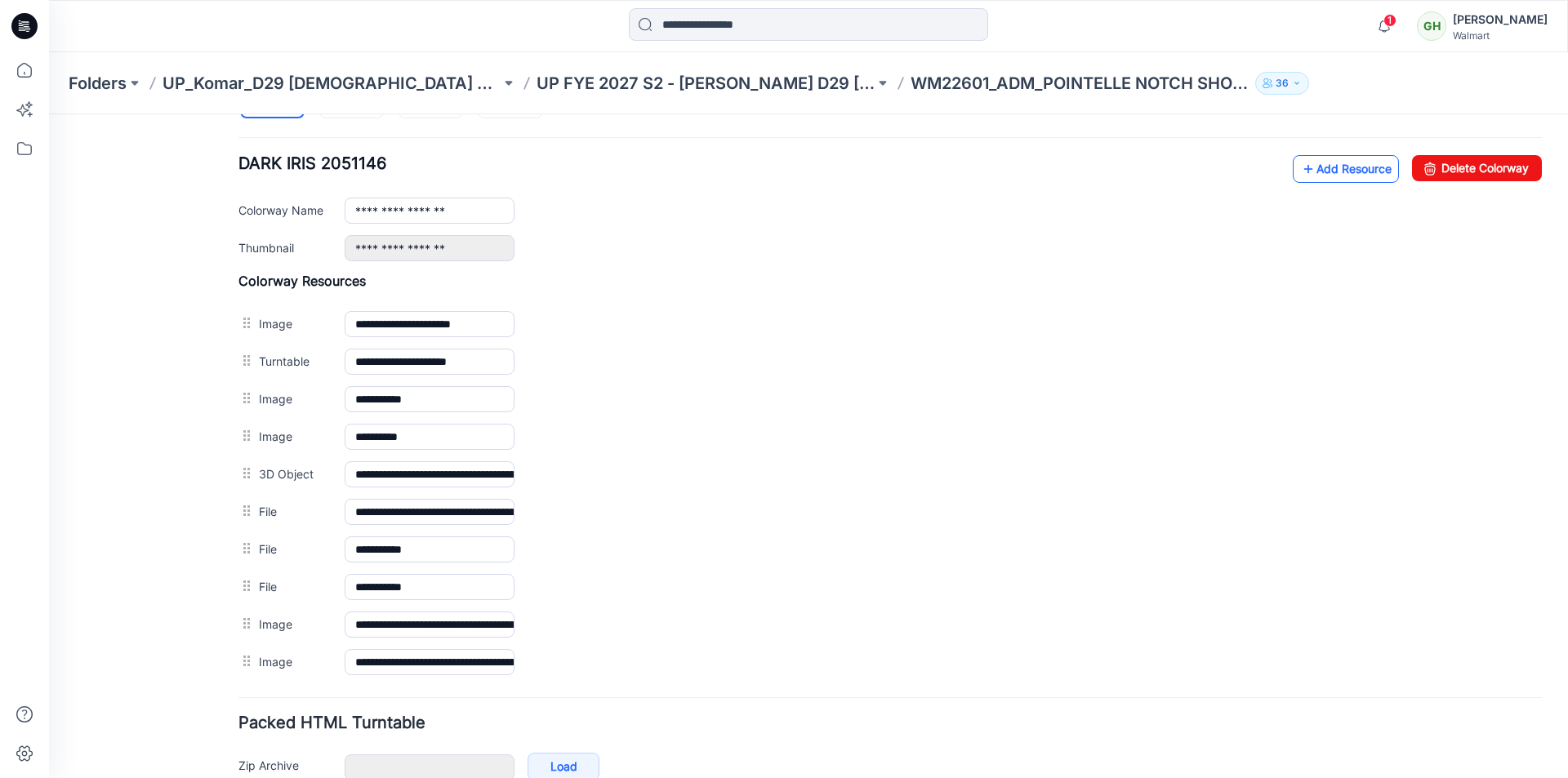
scroll to position [583, 0]
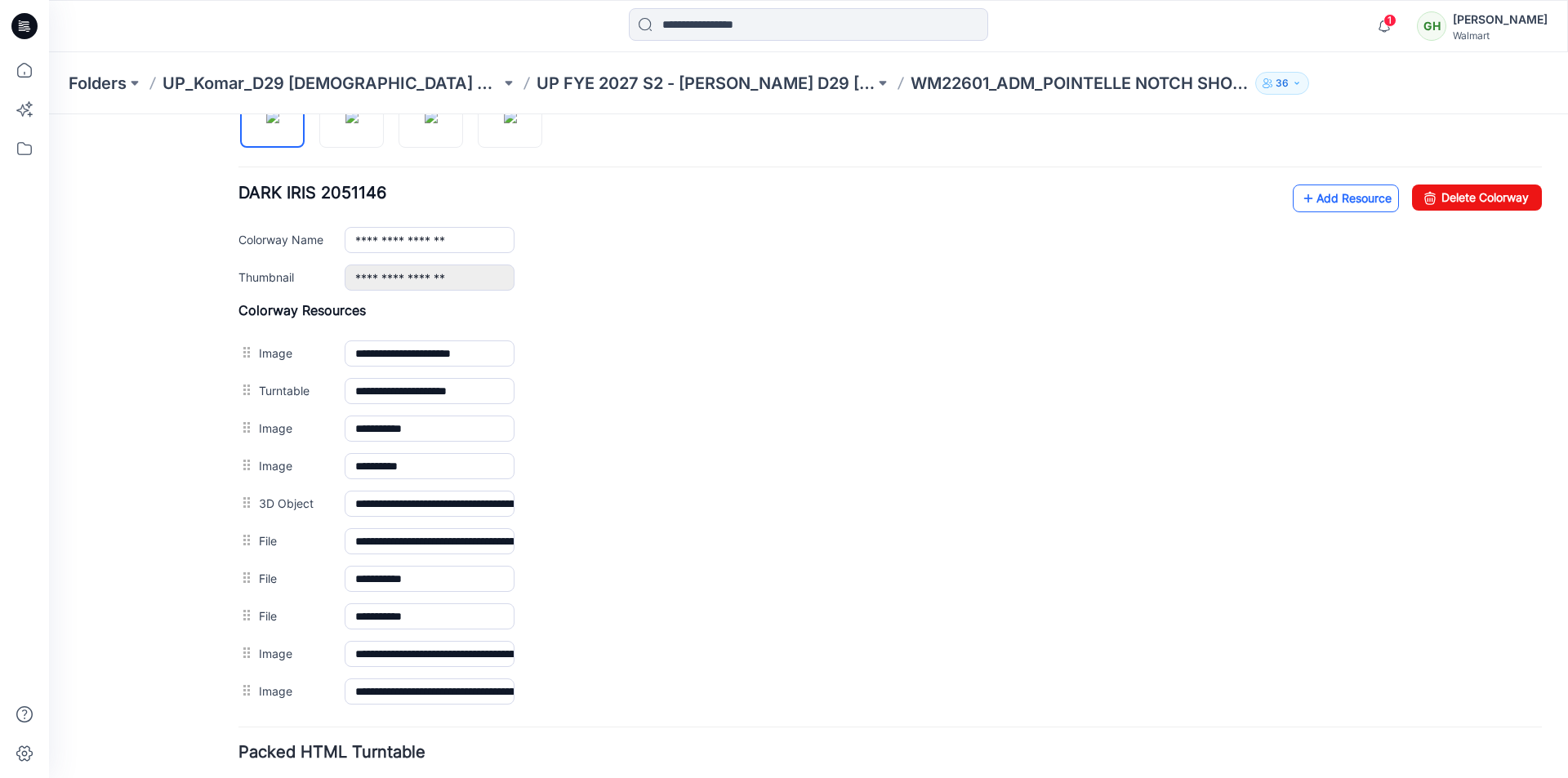
click at [1337, 203] on link "Add Resource" at bounding box center [1346, 198] width 106 height 28
click at [1340, 203] on link "Add Resource" at bounding box center [1346, 198] width 106 height 28
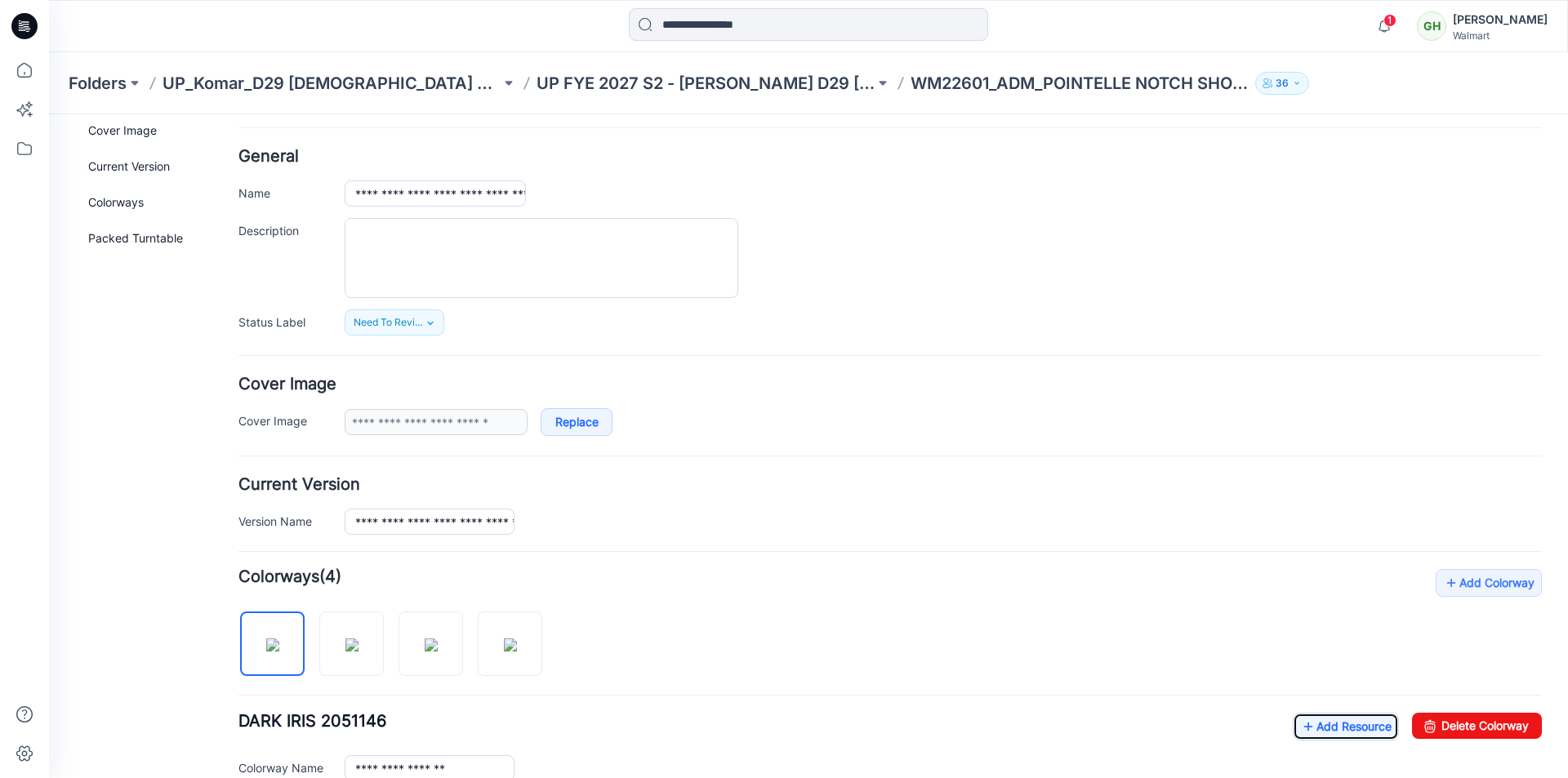
scroll to position [0, 0]
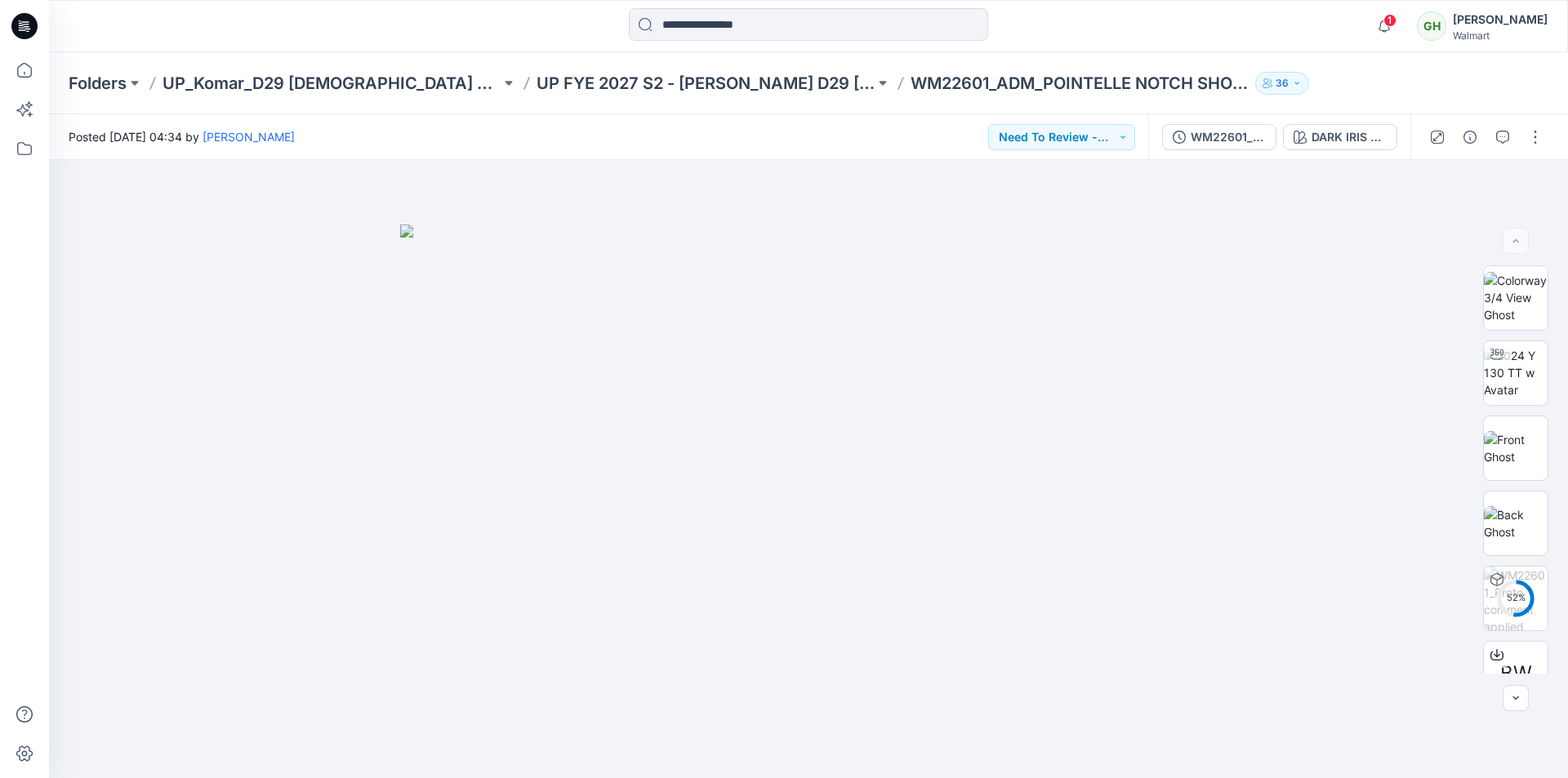
click at [34, 29] on icon at bounding box center [24, 26] width 26 height 26
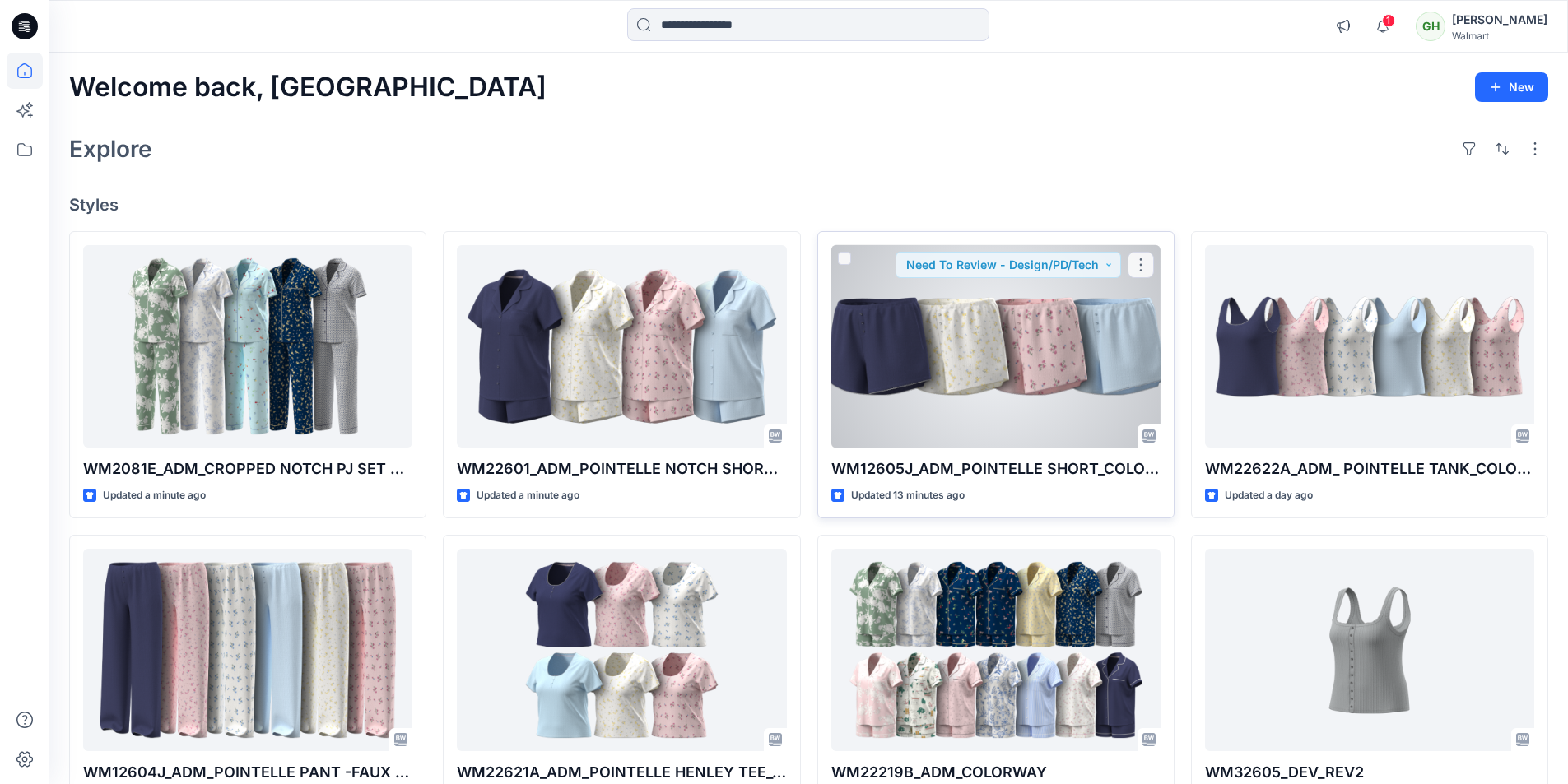
click at [1016, 380] on div at bounding box center [996, 346] width 329 height 203
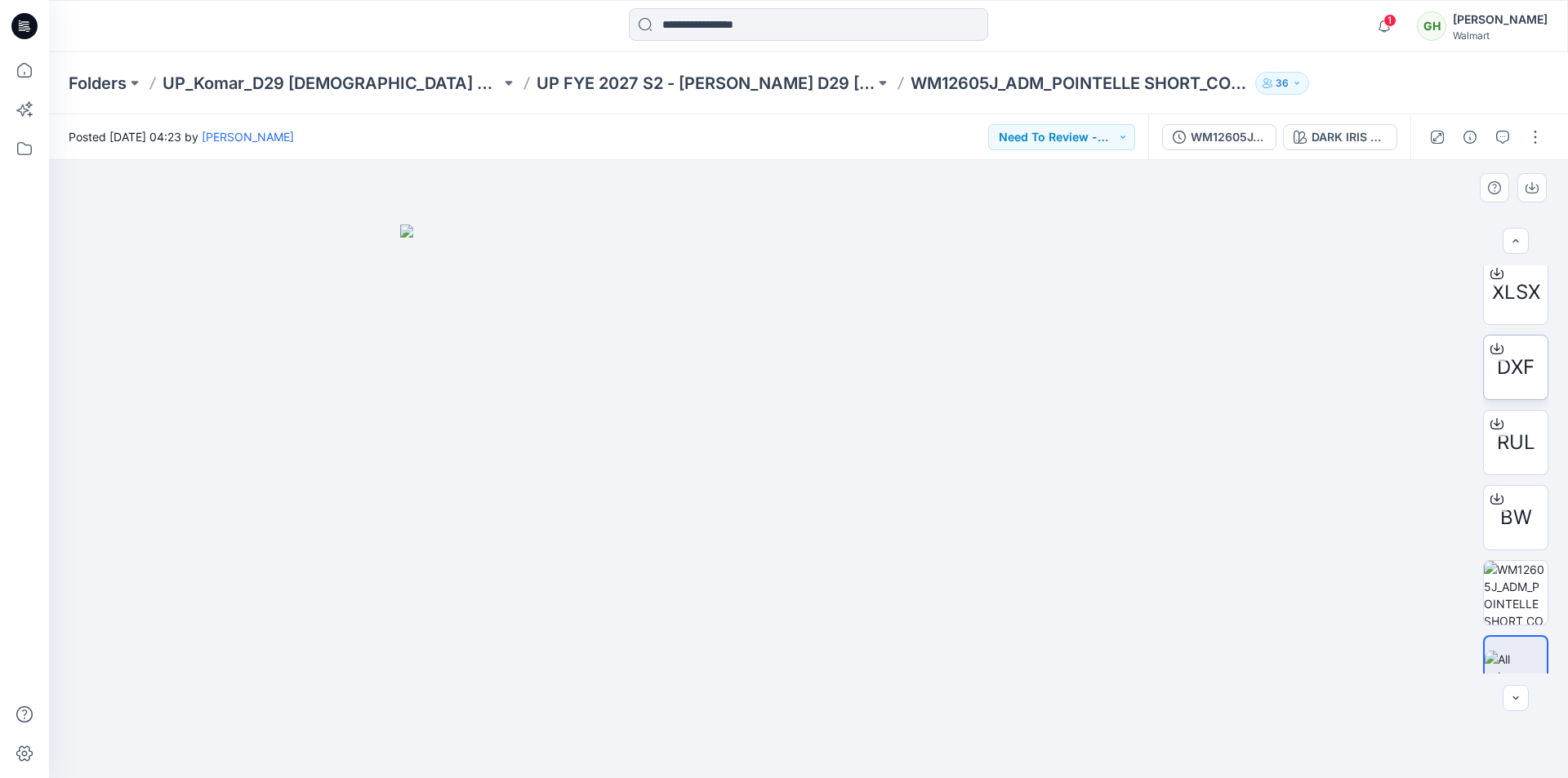
scroll to position [484, 0]
click at [36, 34] on icon at bounding box center [24, 26] width 26 height 52
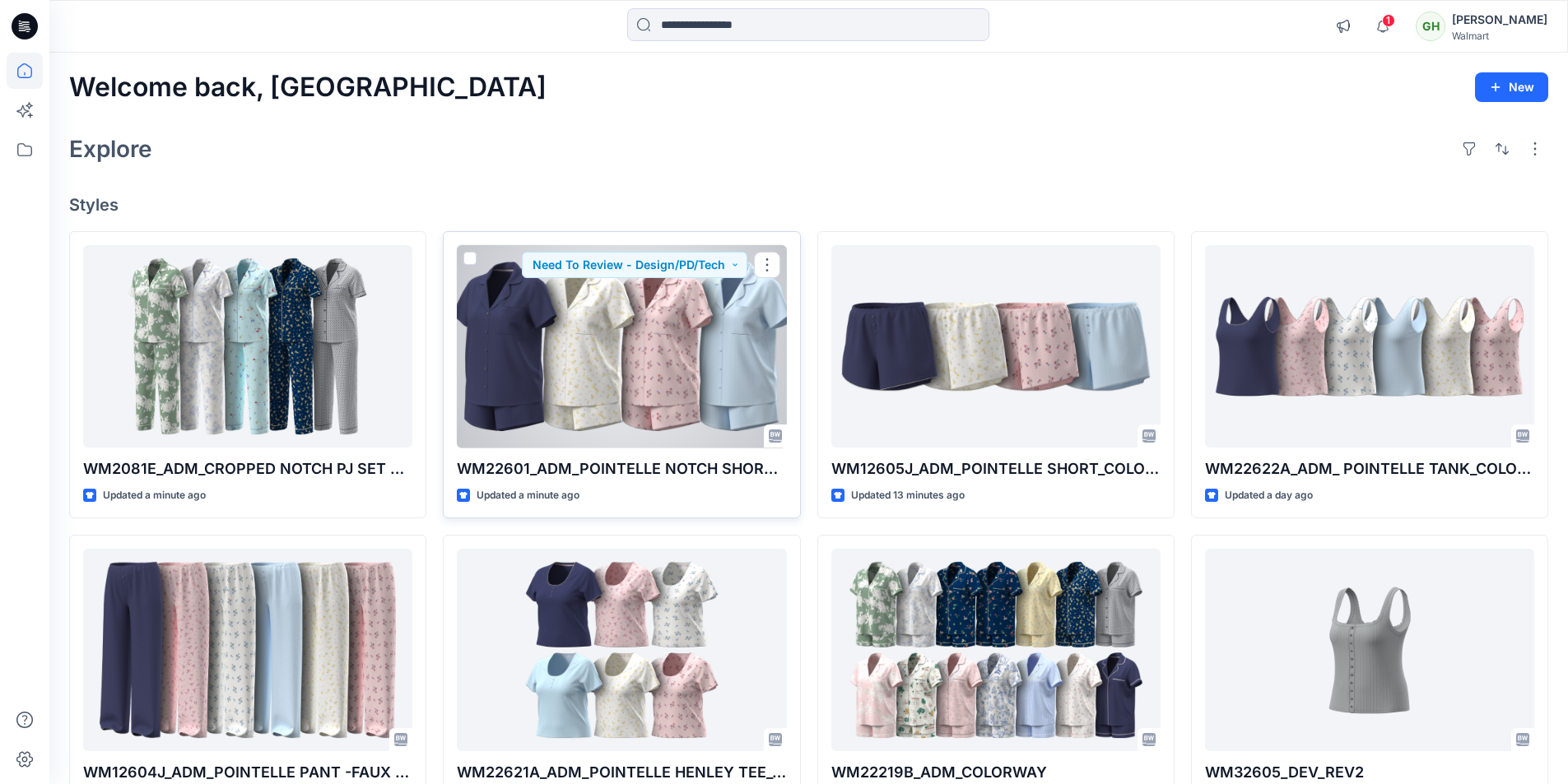
click at [589, 383] on div at bounding box center [621, 346] width 329 height 203
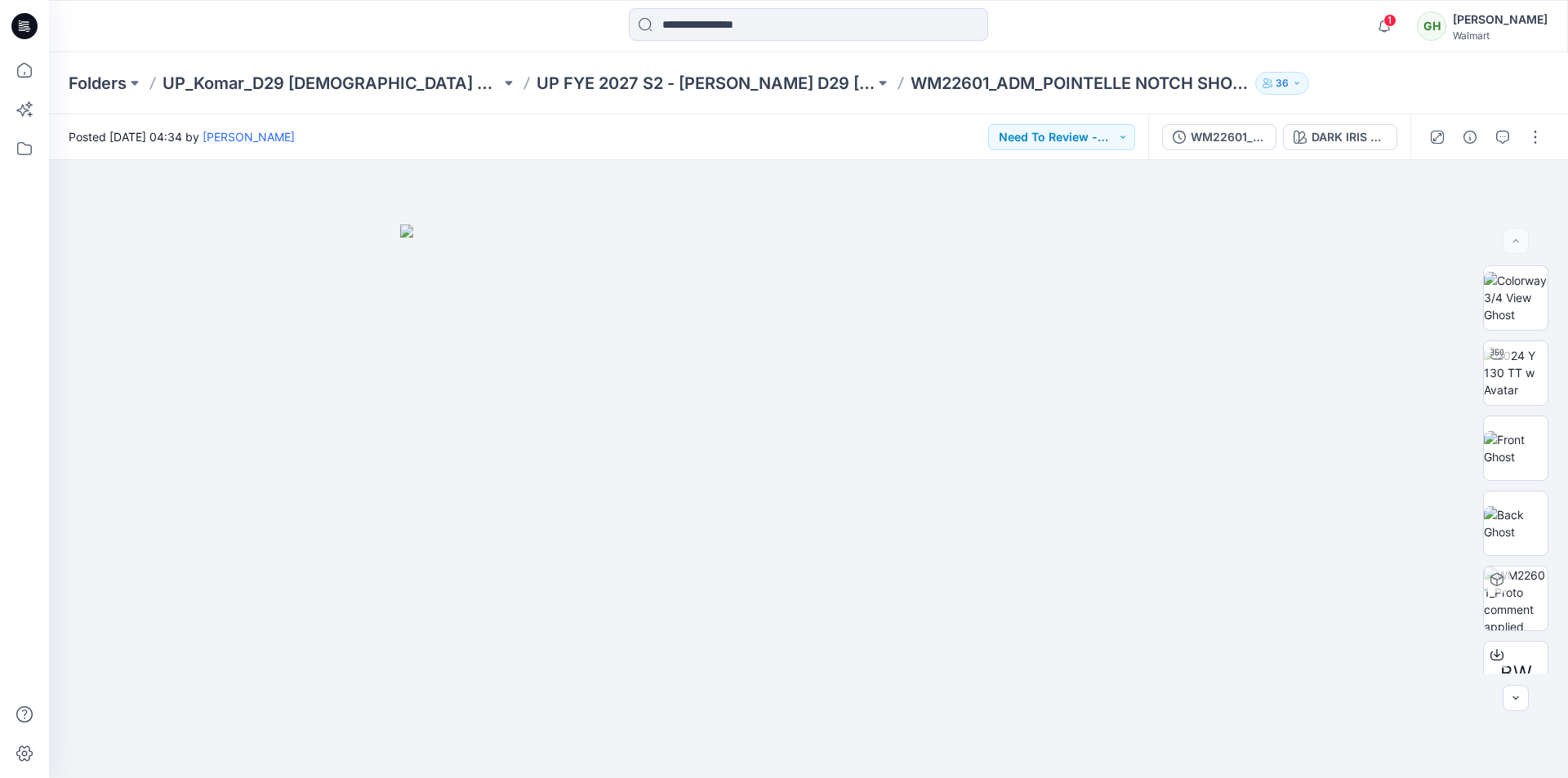
click at [36, 25] on icon at bounding box center [24, 26] width 26 height 26
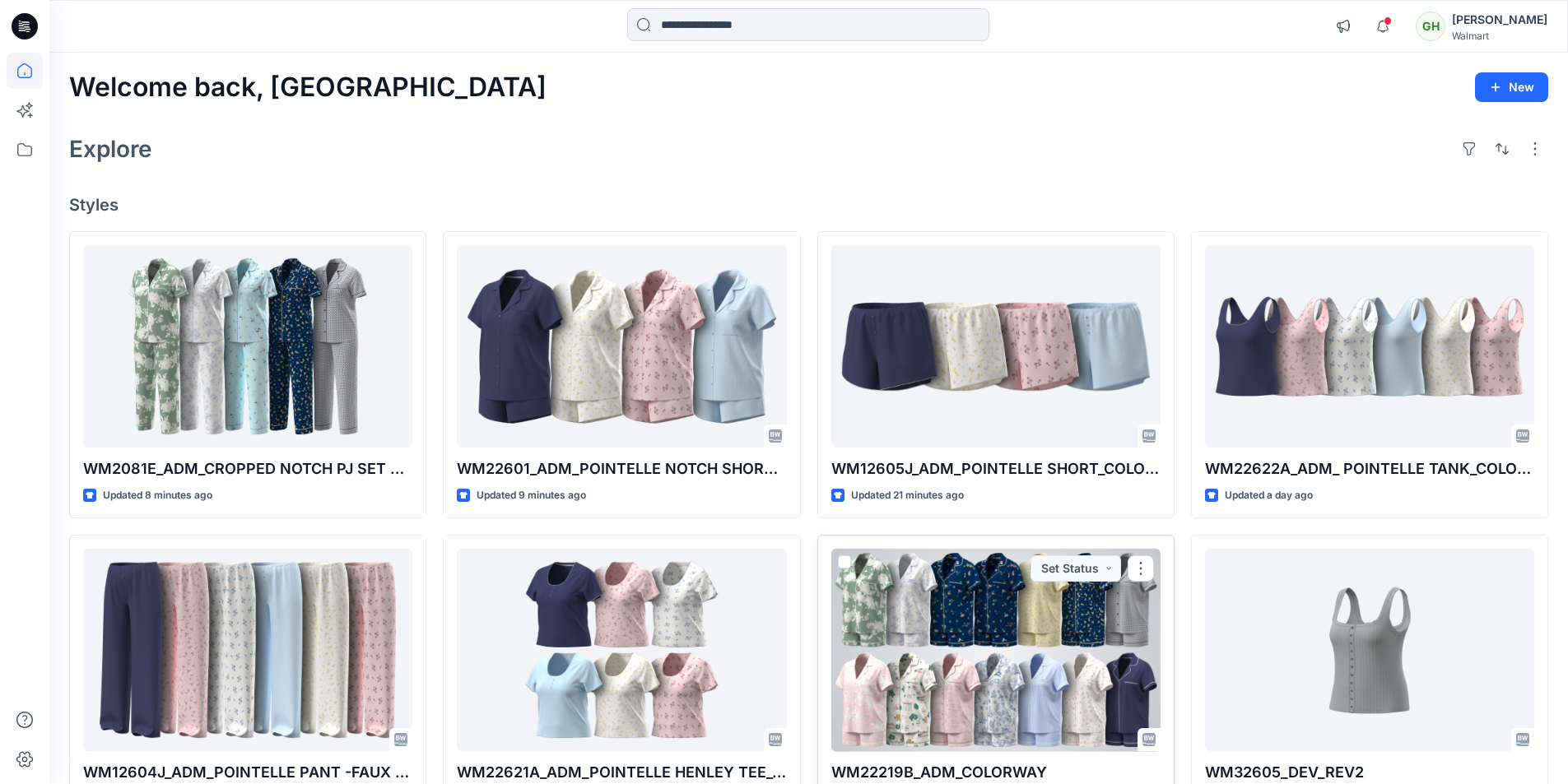
click at [1025, 634] on div at bounding box center [996, 650] width 329 height 203
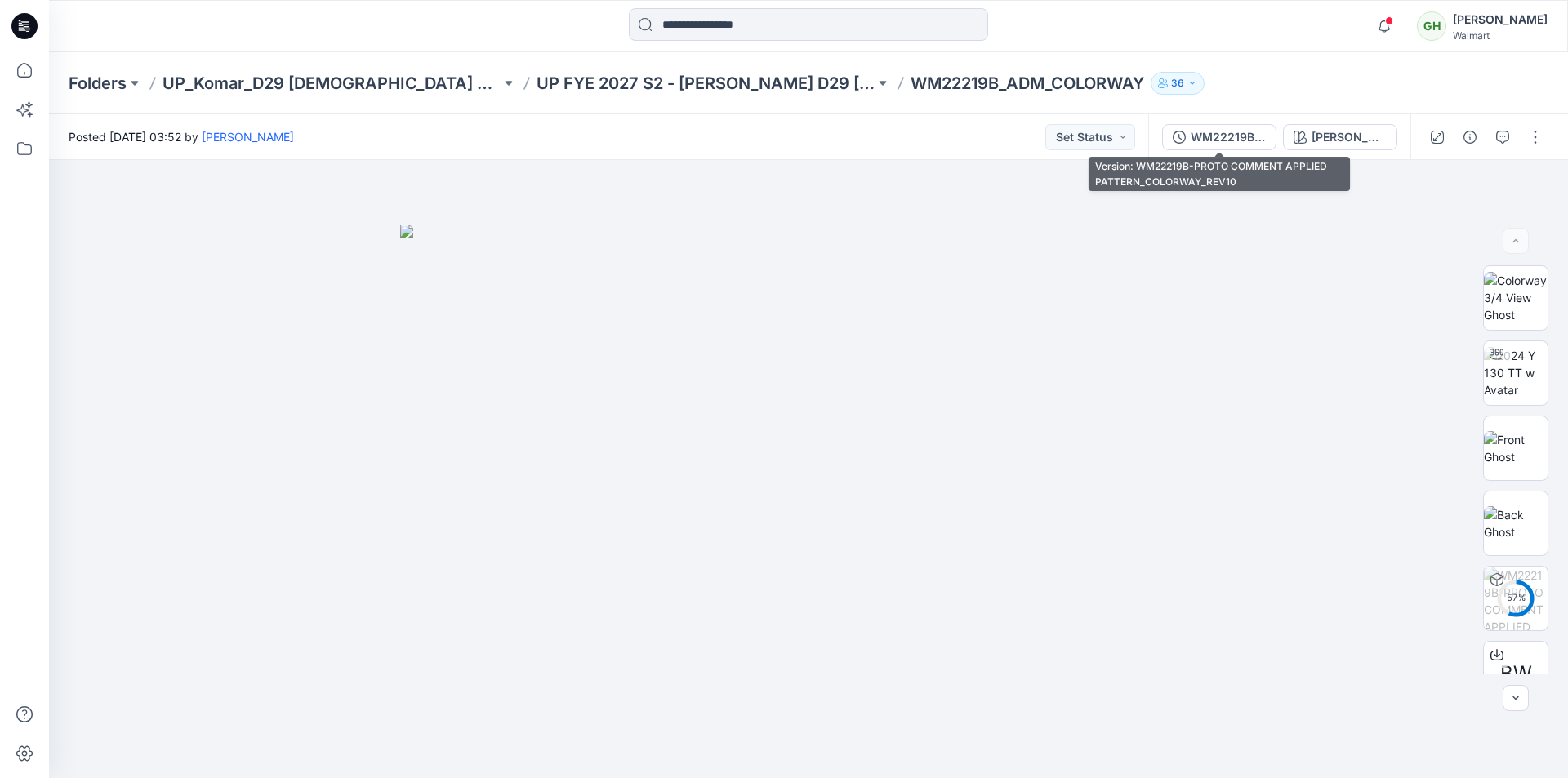
click at [1255, 139] on div "WM22219B-PROTO COMMENT APPLIED PATTERN_COLORWAY_REV10" at bounding box center [1228, 137] width 76 height 18
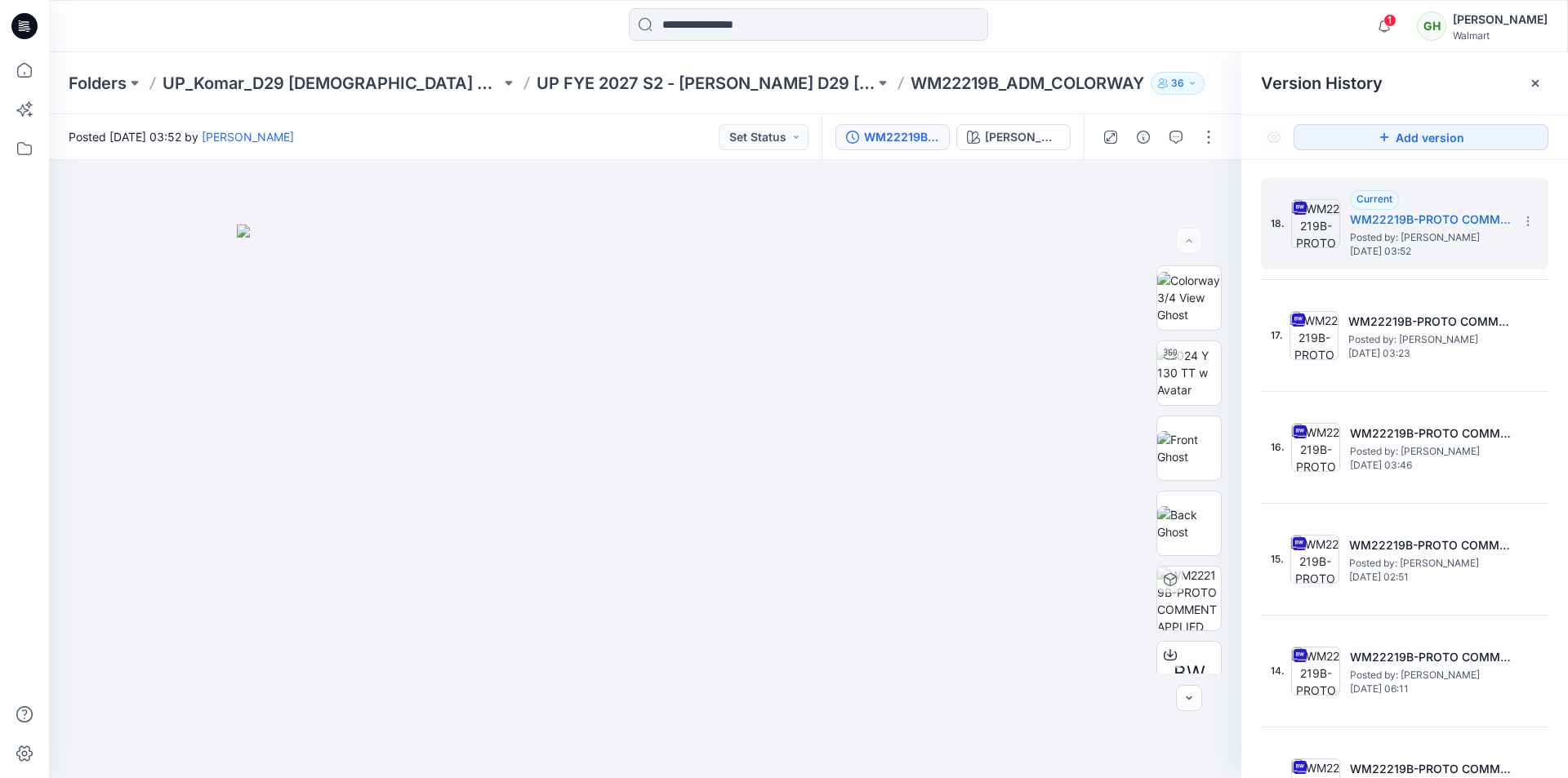
click at [30, 22] on icon at bounding box center [24, 26] width 26 height 26
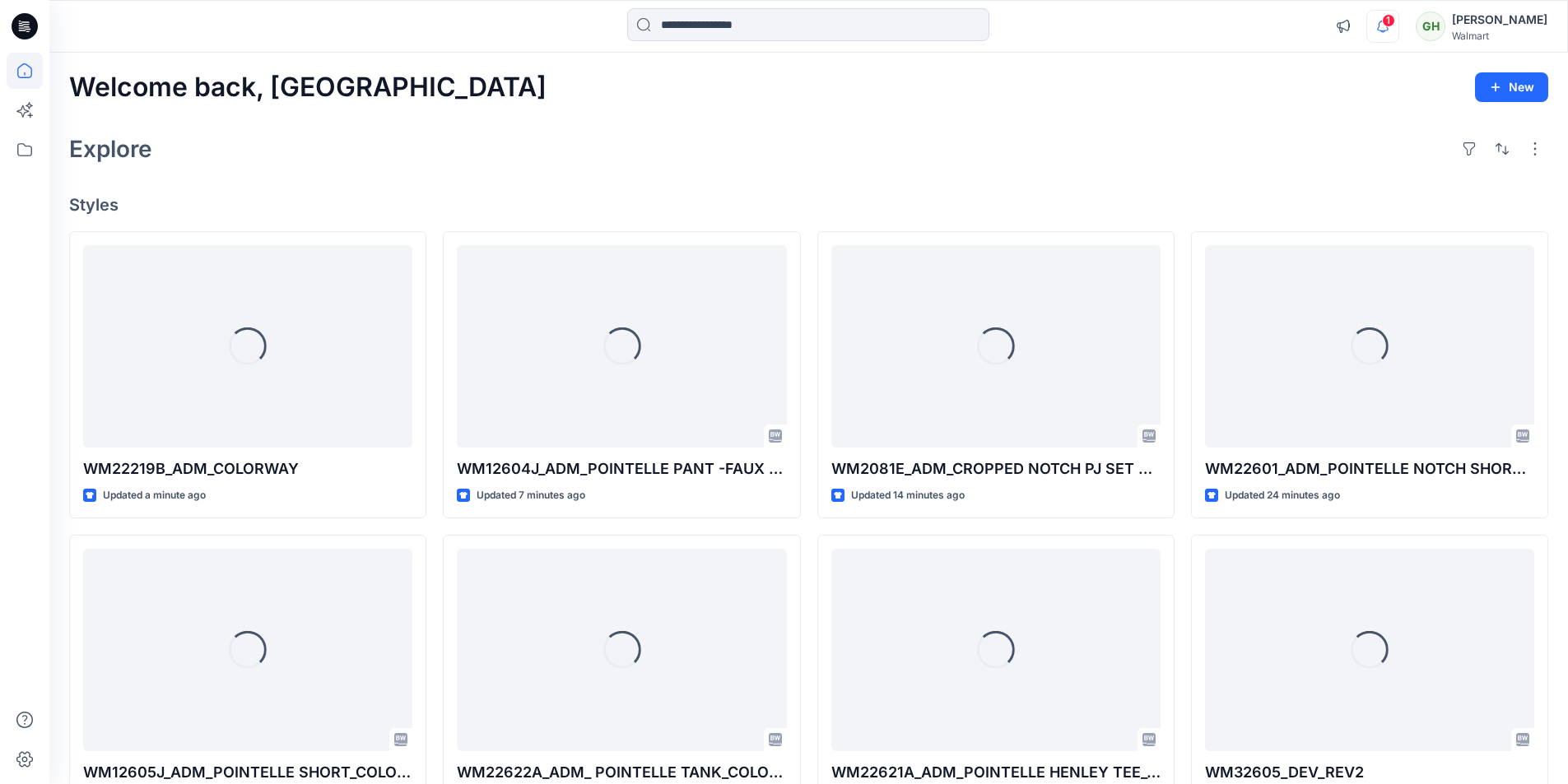
click at [1376, 27] on icon "button" at bounding box center [1382, 25] width 11 height 10
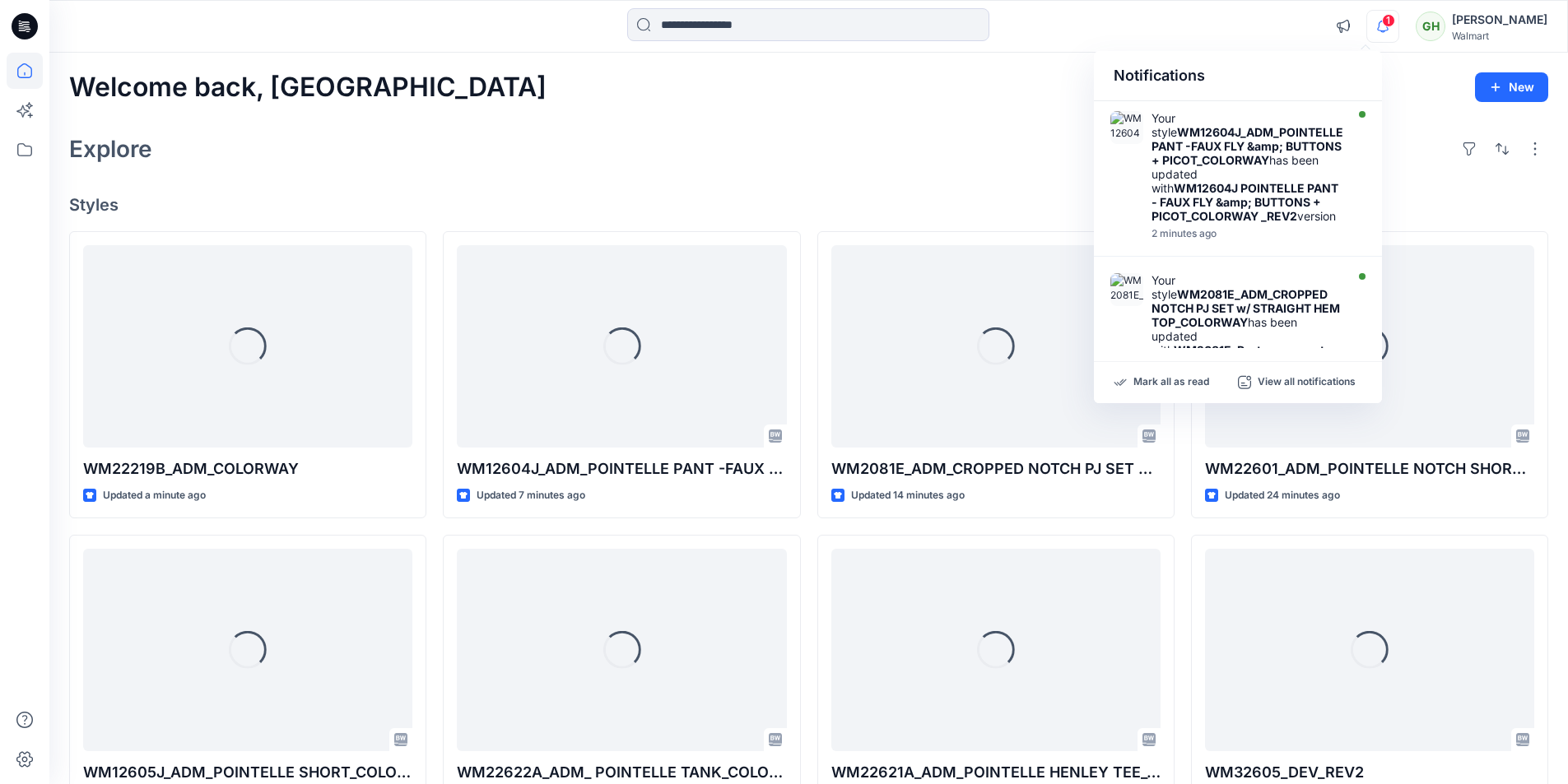
drag, startPoint x: 1141, startPoint y: 382, endPoint x: 1099, endPoint y: 355, distance: 49.9
click at [1141, 384] on p "Mark all as read" at bounding box center [1171, 382] width 76 height 15
click at [870, 172] on div "Welcome back, Gayan New Explore Styles Loading... WM22219B_ADM_COLORWAY Updated…" at bounding box center [809, 628] width 1518 height 1151
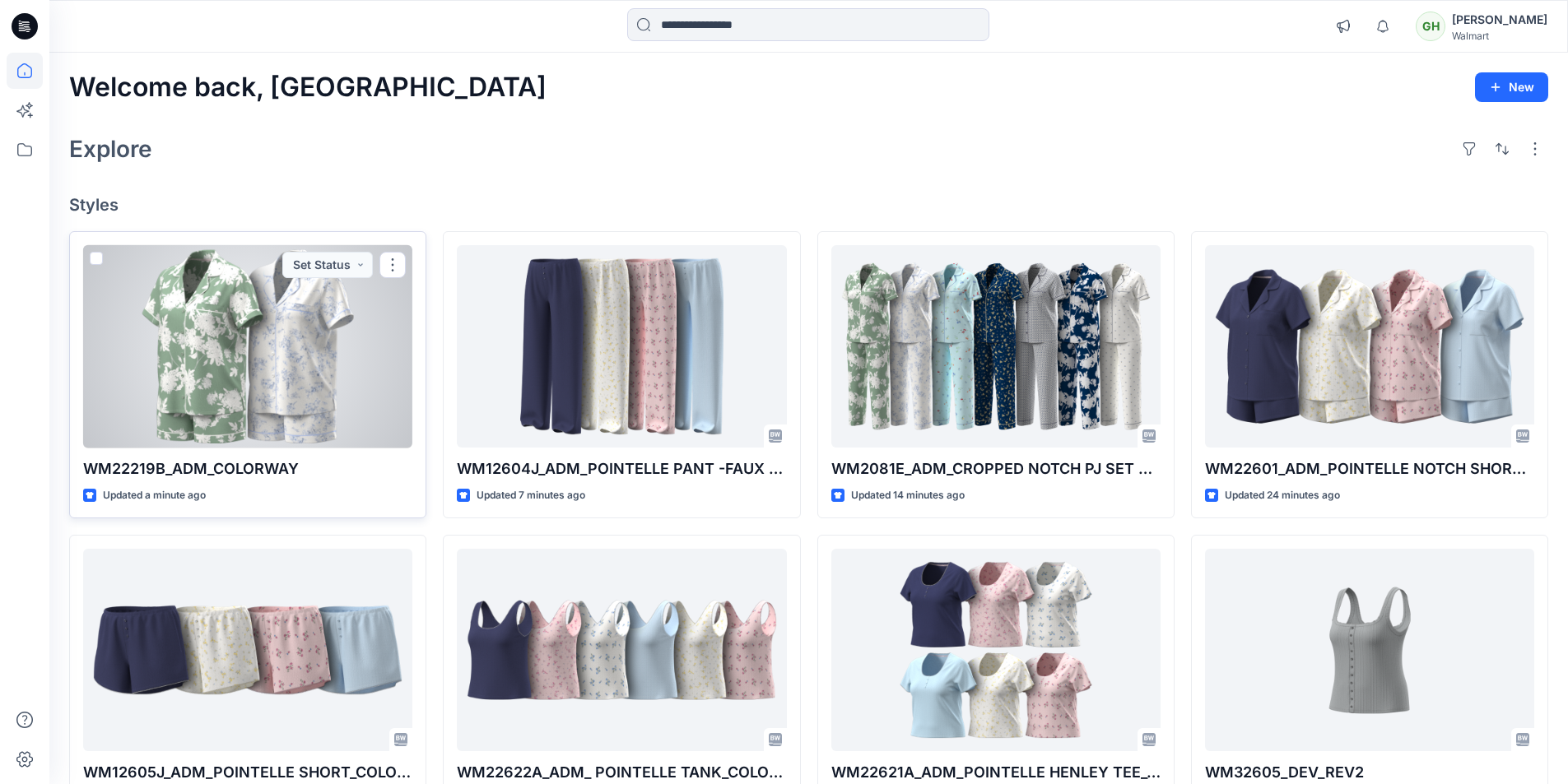
click at [280, 394] on div at bounding box center [247, 346] width 329 height 203
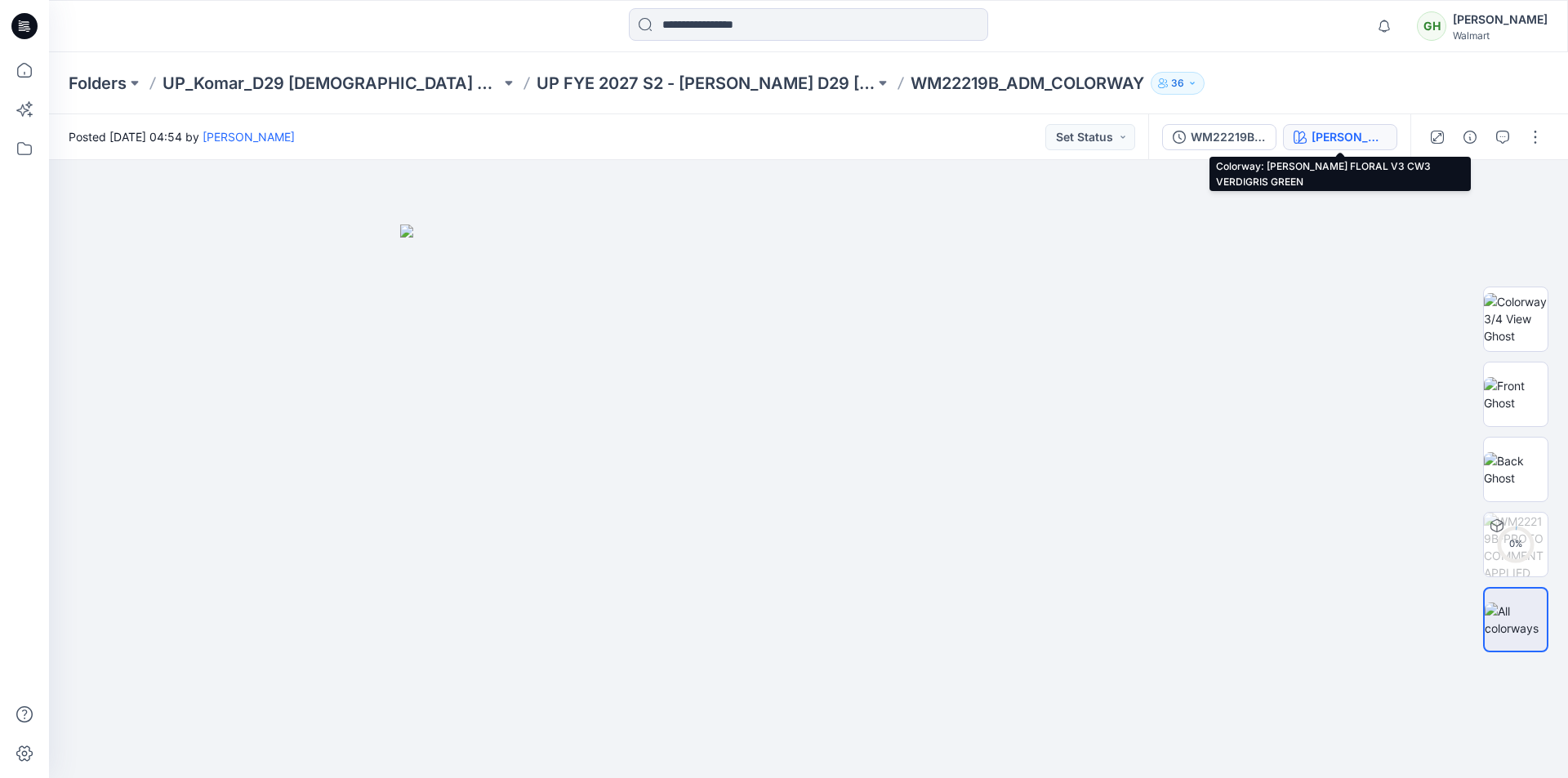
click at [1322, 138] on div "[PERSON_NAME] FLORAL V3 CW3 VERDIGRIS GREEN" at bounding box center [1349, 137] width 76 height 18
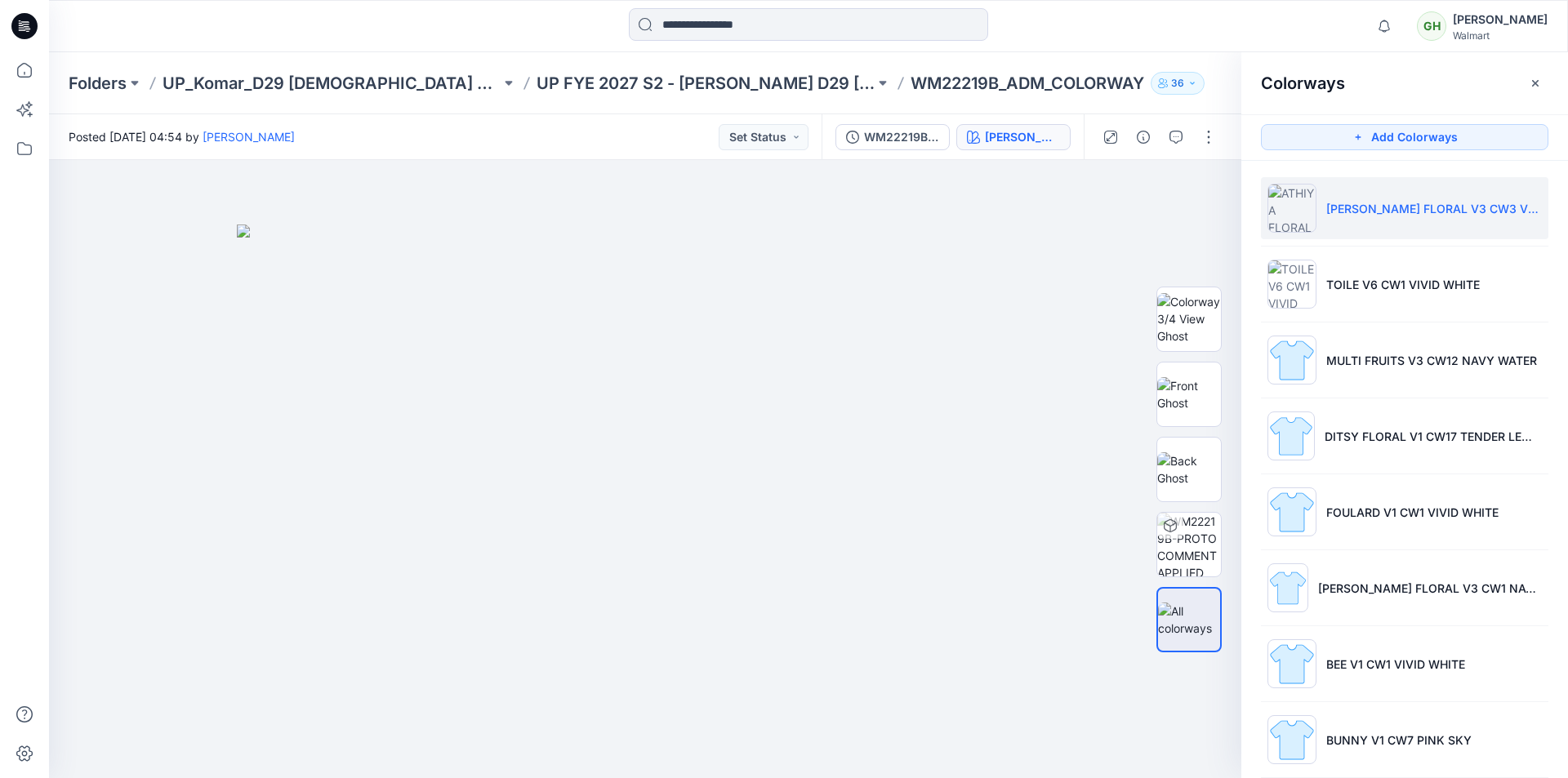
click at [27, 33] on icon at bounding box center [24, 26] width 26 height 26
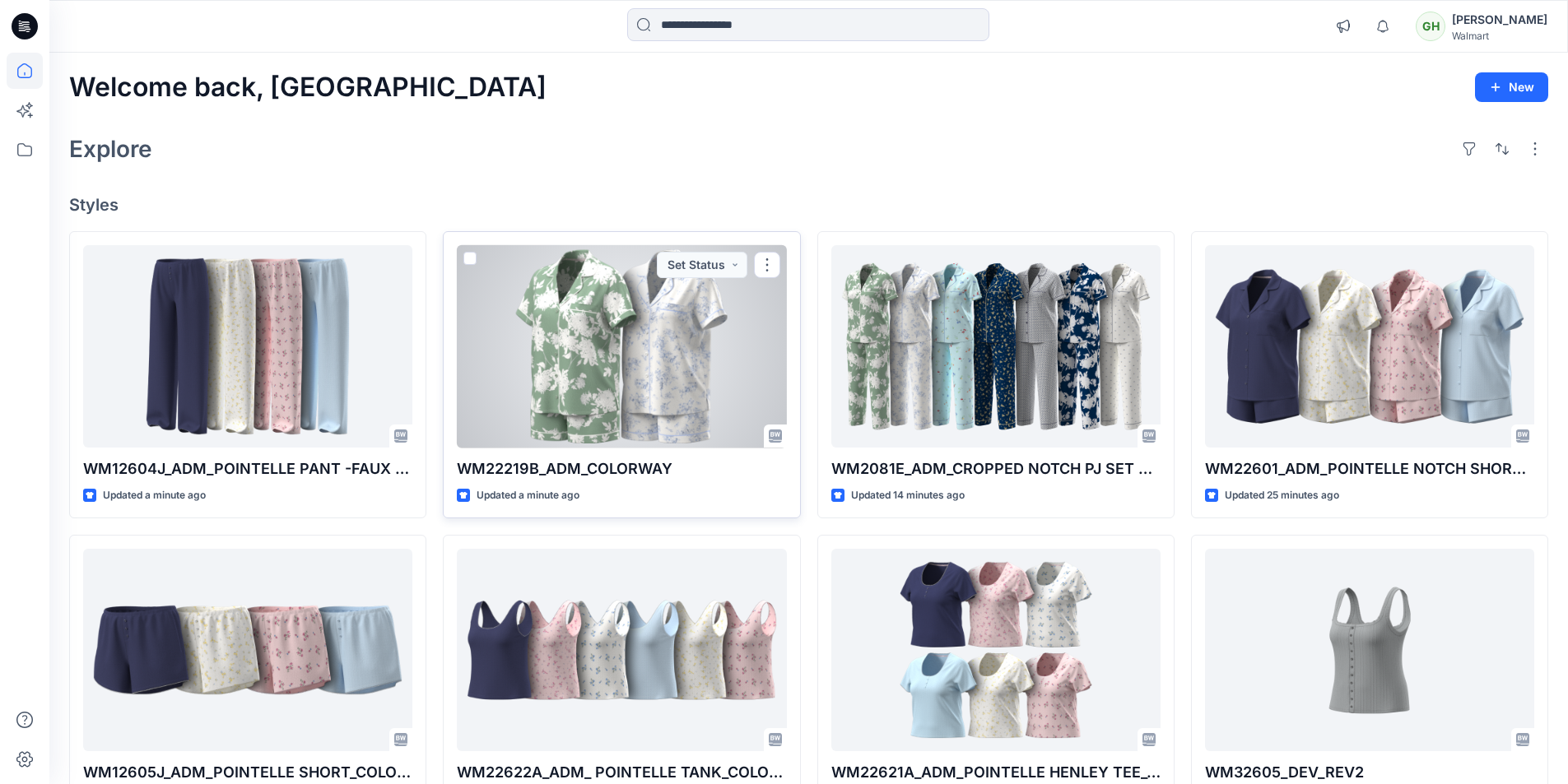
click at [585, 375] on div at bounding box center [621, 346] width 329 height 203
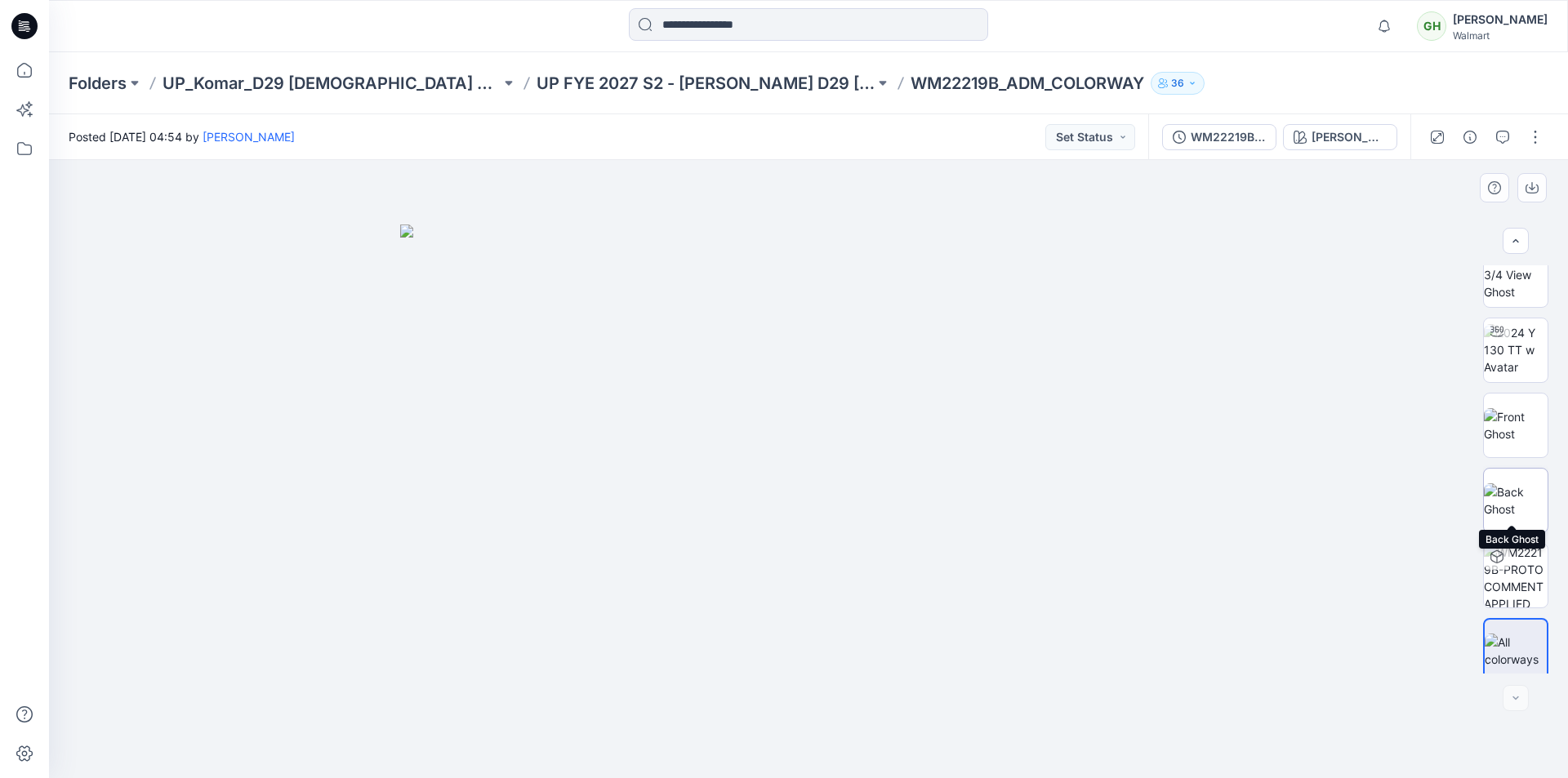
scroll to position [33, 0]
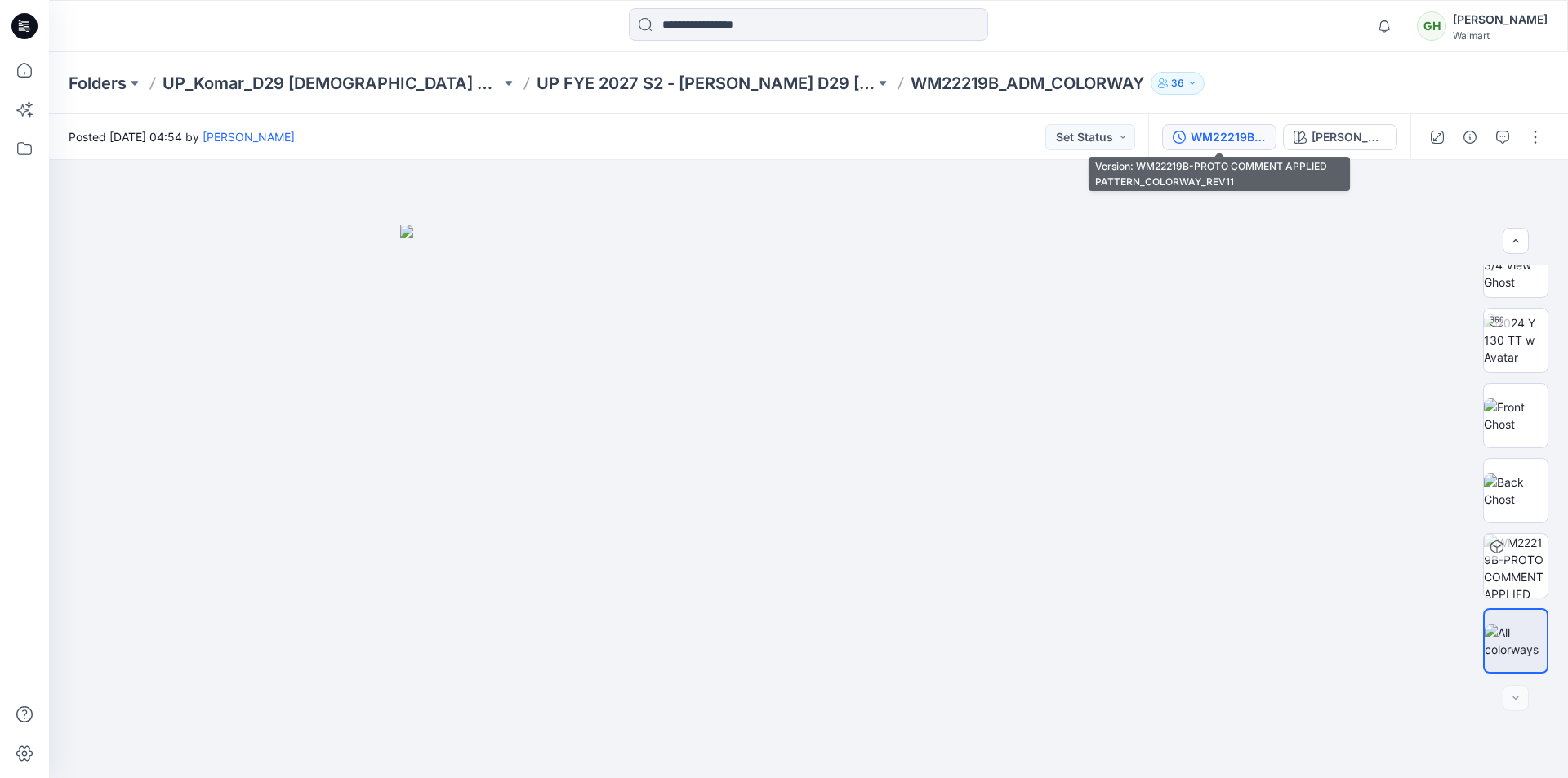
click at [1246, 135] on div "WM22219B-PROTO COMMENT APPLIED PATTERN_COLORWAY_REV11" at bounding box center [1228, 137] width 76 height 18
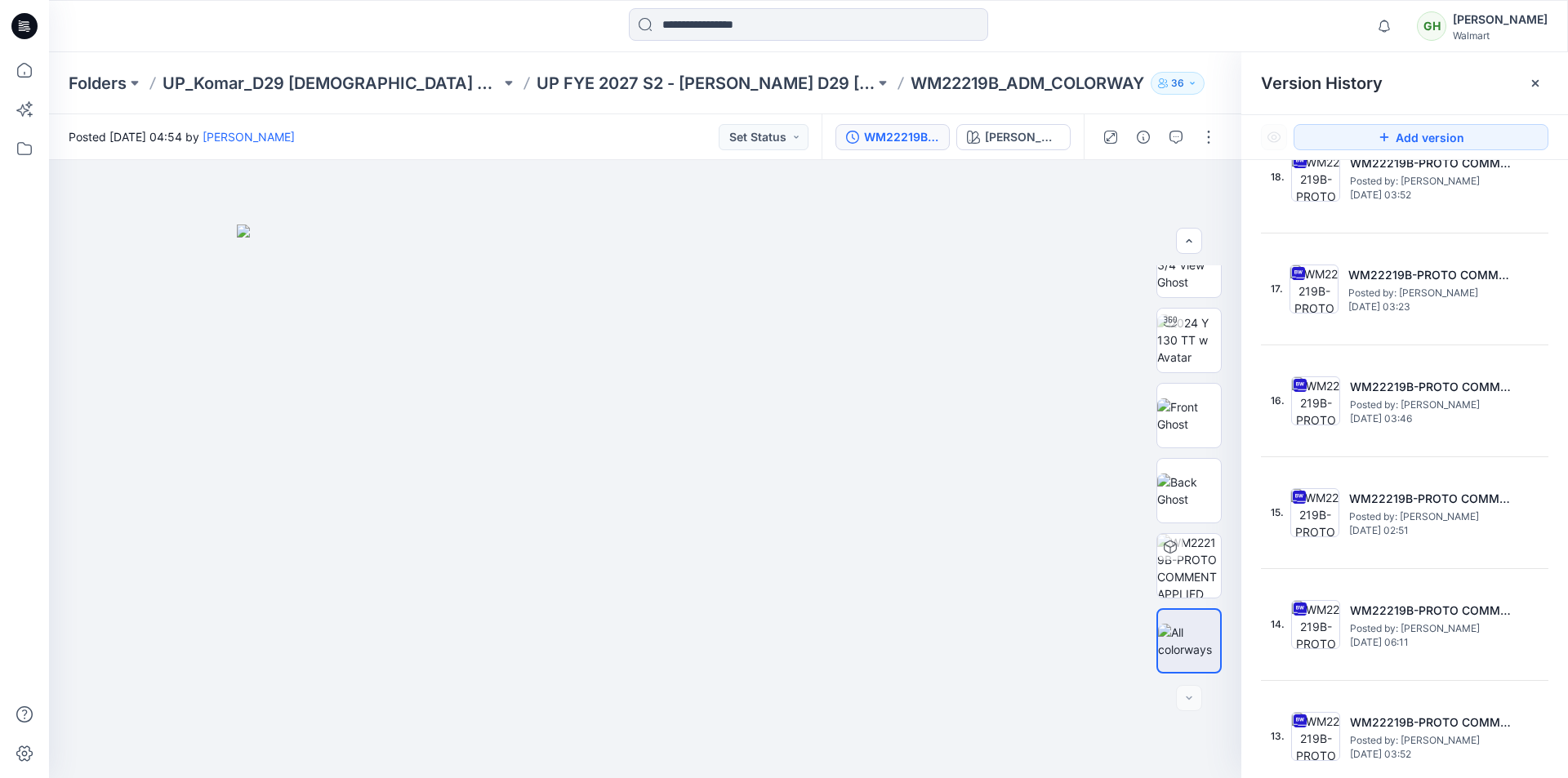
scroll to position [82, 0]
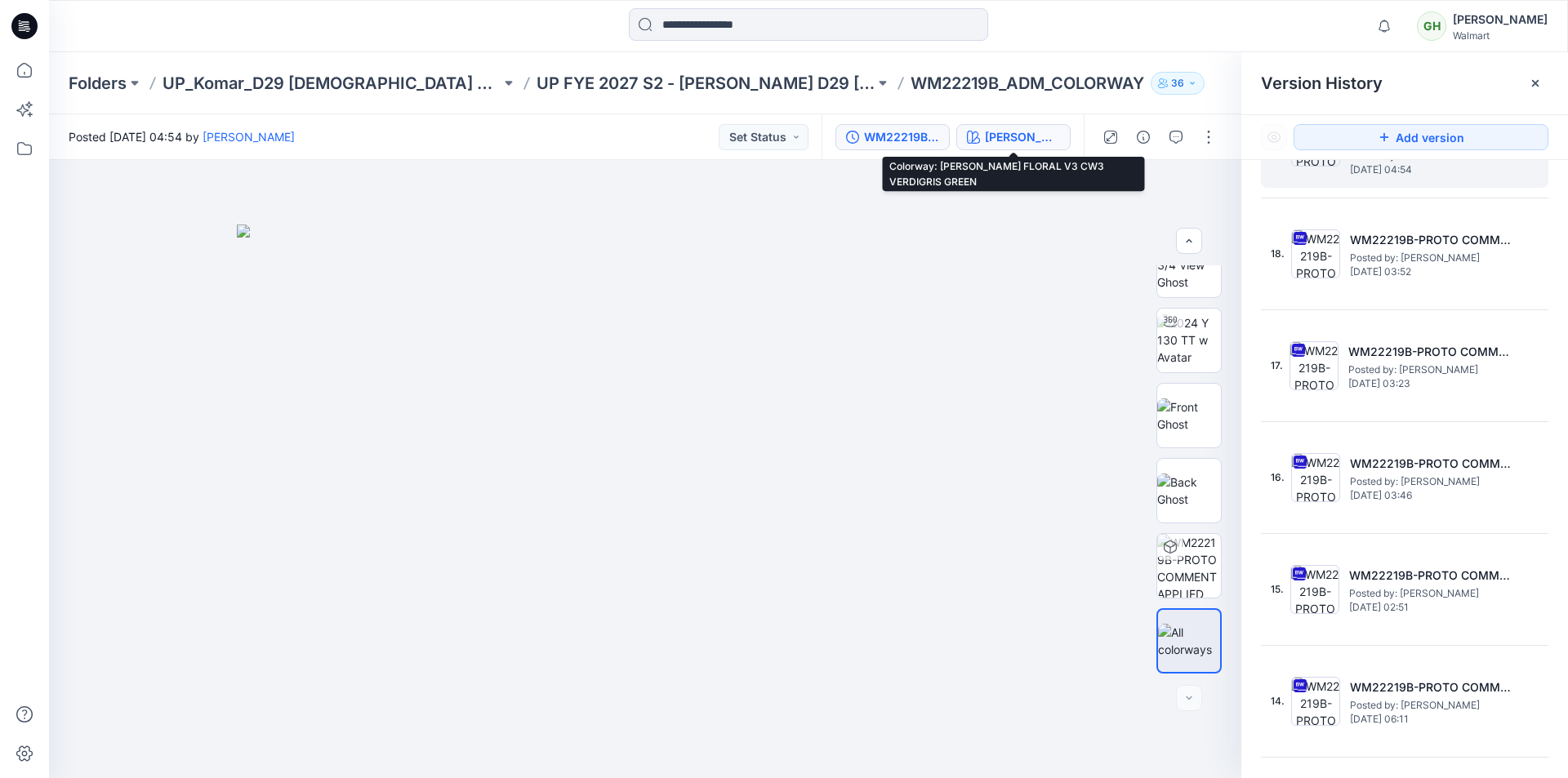
click at [1028, 143] on div "[PERSON_NAME] FLORAL V3 CW3 VERDIGRIS GREEN" at bounding box center [1022, 137] width 76 height 18
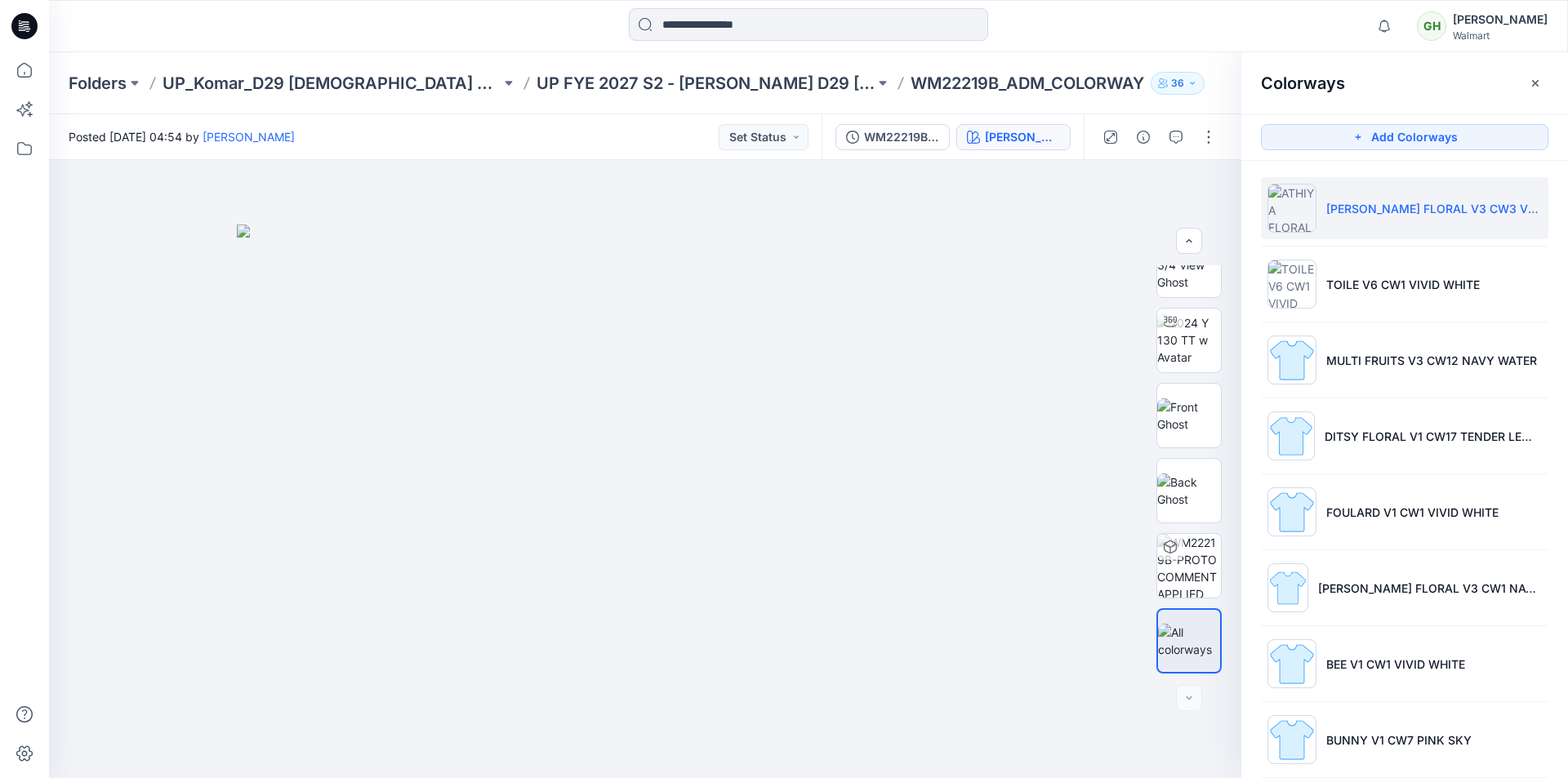
click at [19, 21] on icon at bounding box center [24, 26] width 26 height 52
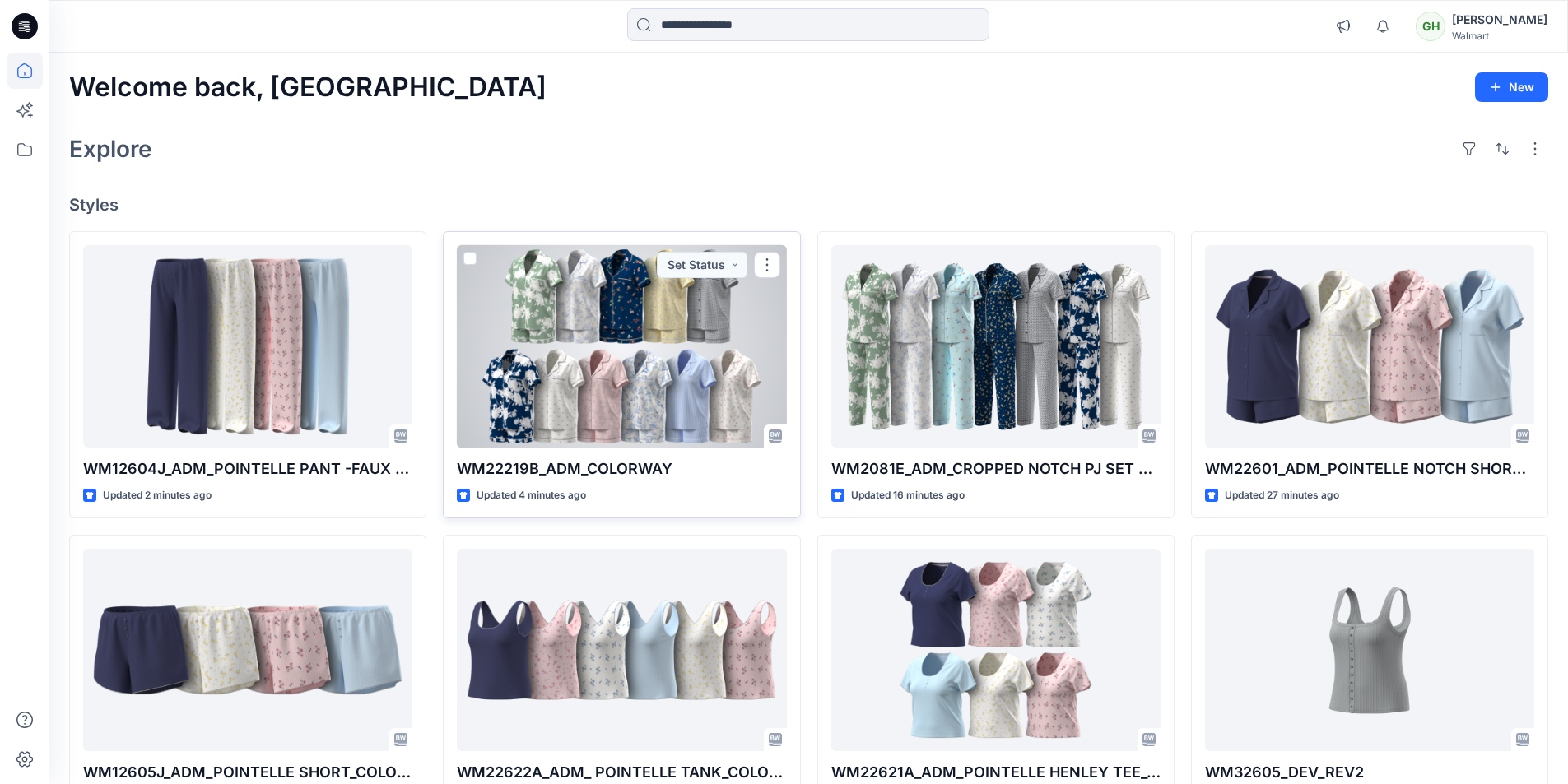
click at [656, 380] on div at bounding box center [621, 346] width 329 height 203
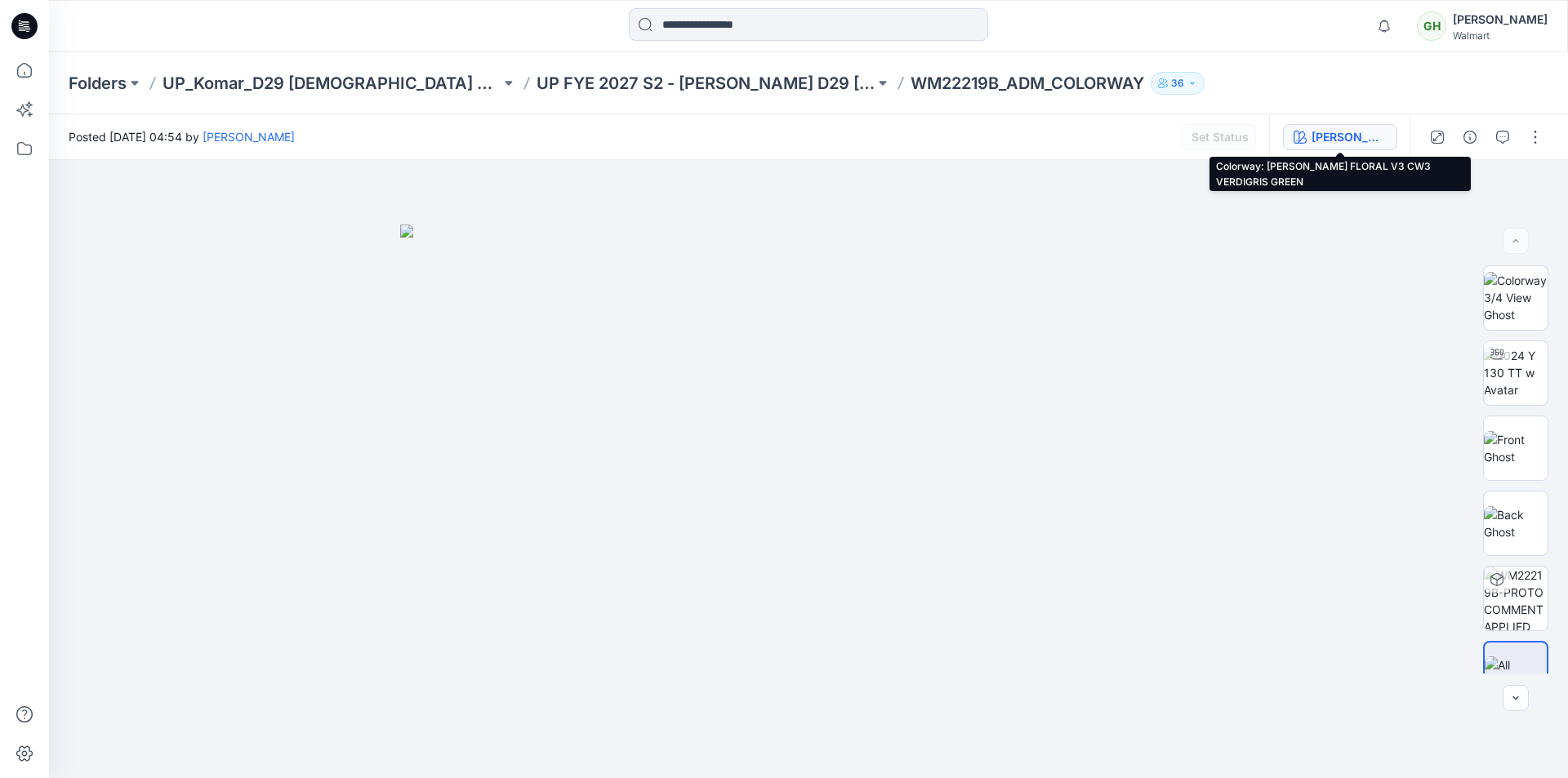
click at [1318, 137] on div "[PERSON_NAME] FLORAL V3 CW3 VERDIGRIS GREEN" at bounding box center [1349, 137] width 76 height 18
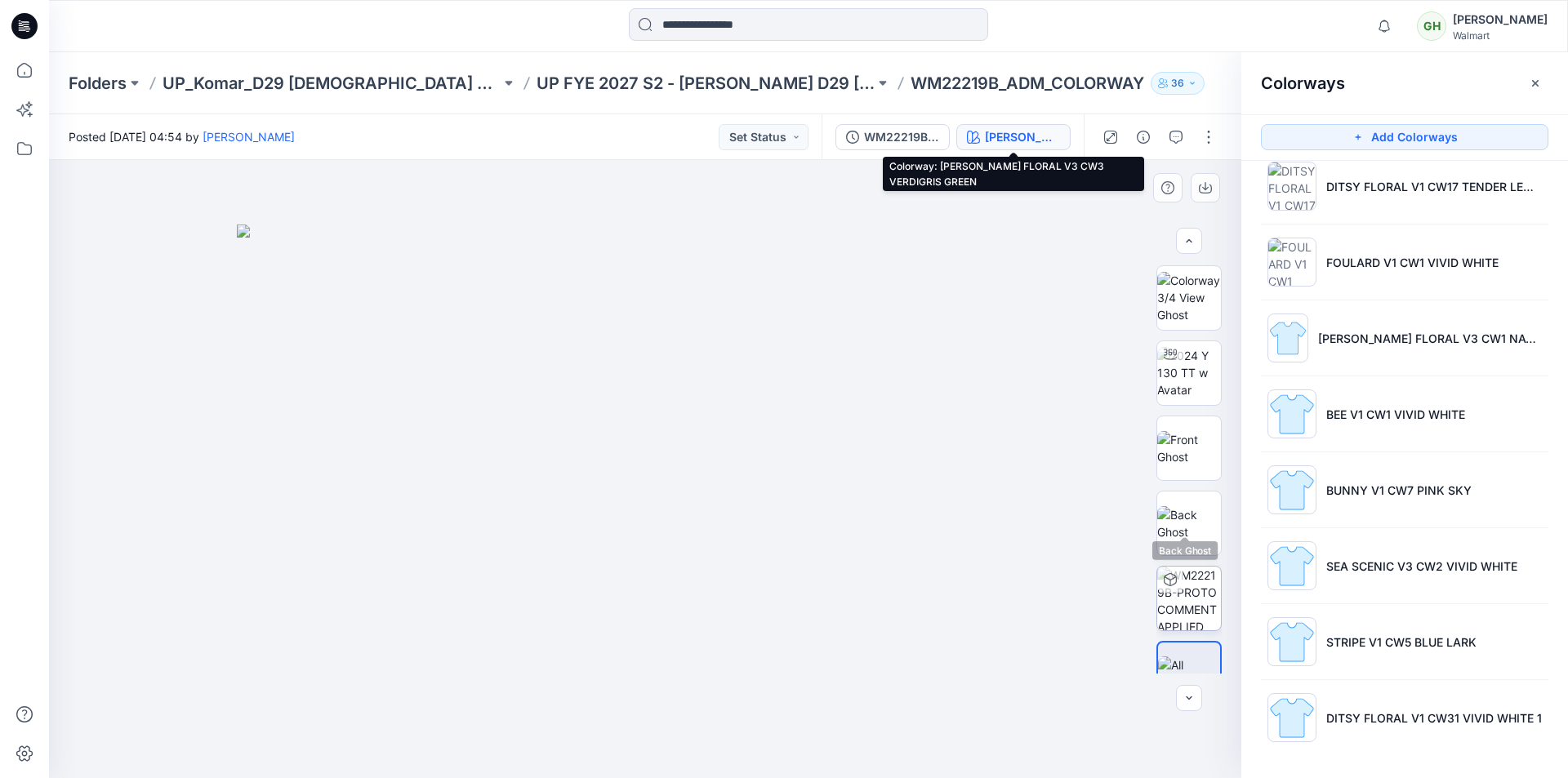
scroll to position [33, 0]
drag, startPoint x: 35, startPoint y: 34, endPoint x: 2, endPoint y: 28, distance: 33.5
click at [34, 33] on icon at bounding box center [24, 26] width 26 height 52
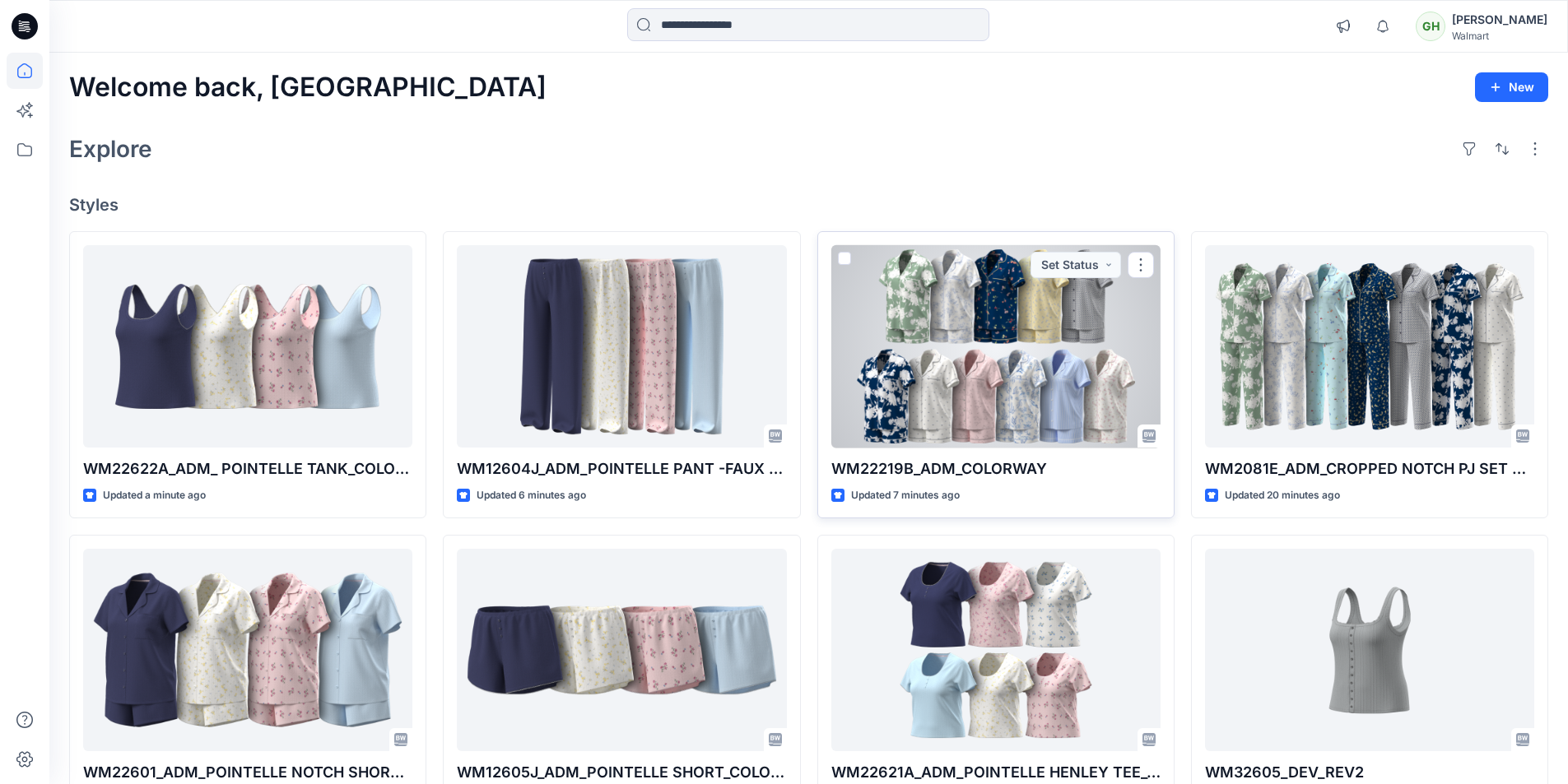
click at [1032, 368] on div at bounding box center [996, 346] width 329 height 203
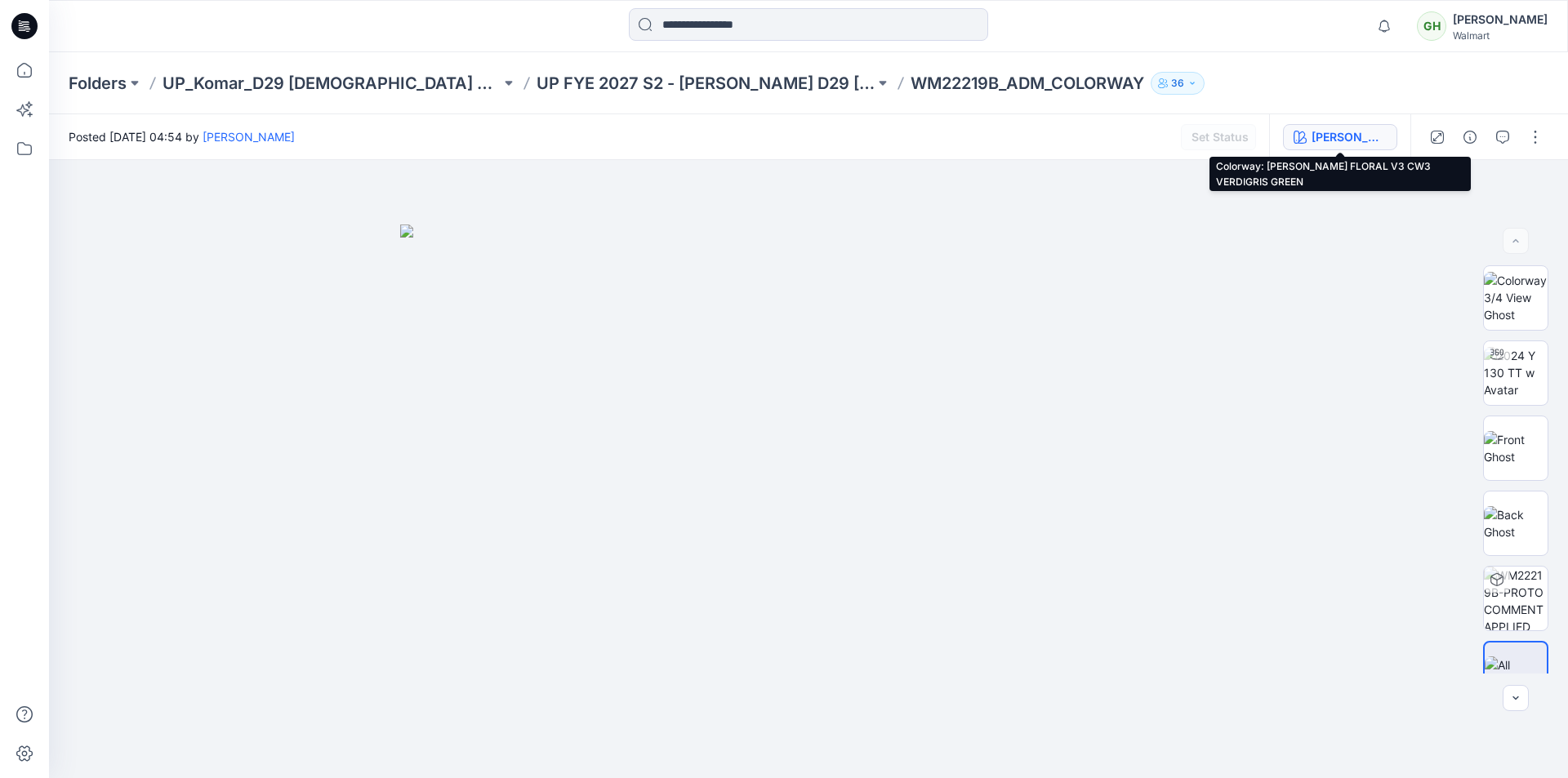
click at [1314, 141] on div "[PERSON_NAME] FLORAL V3 CW3 VERDIGRIS GREEN" at bounding box center [1349, 137] width 76 height 18
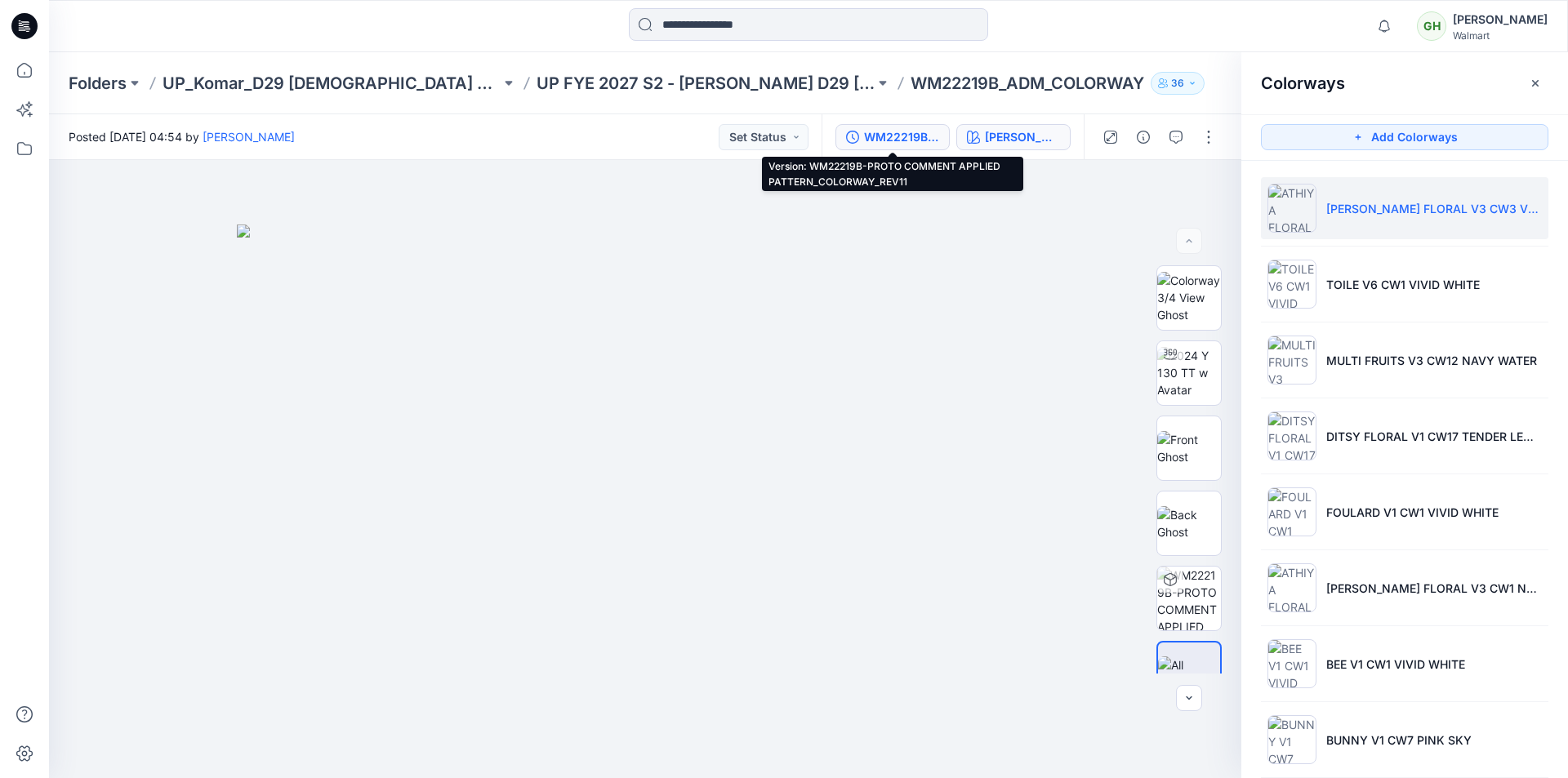
click at [911, 132] on div "WM22219B-PROTO COMMENT APPLIED PATTERN_COLORWAY_REV11" at bounding box center [901, 137] width 76 height 18
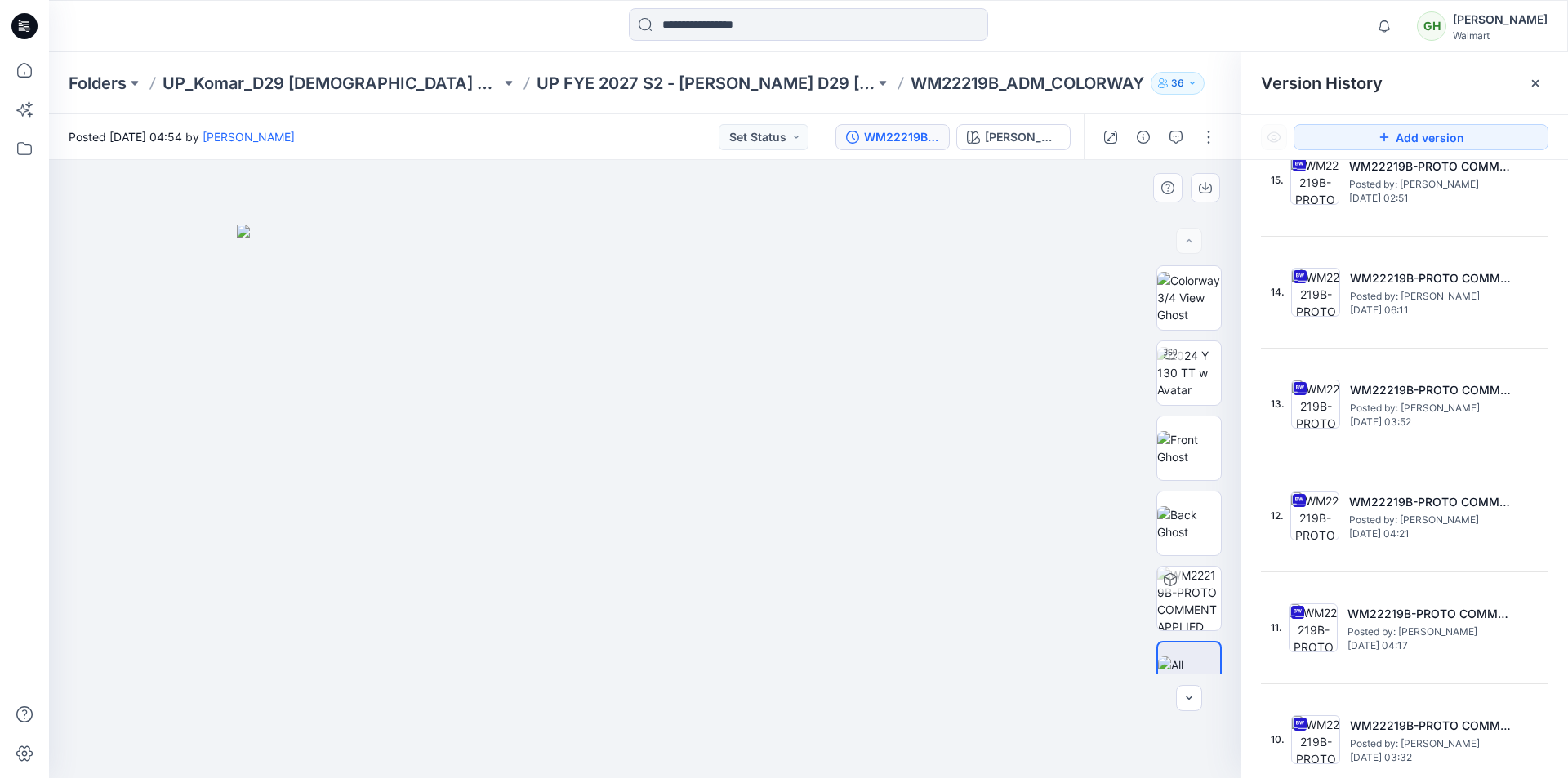
scroll to position [571, 0]
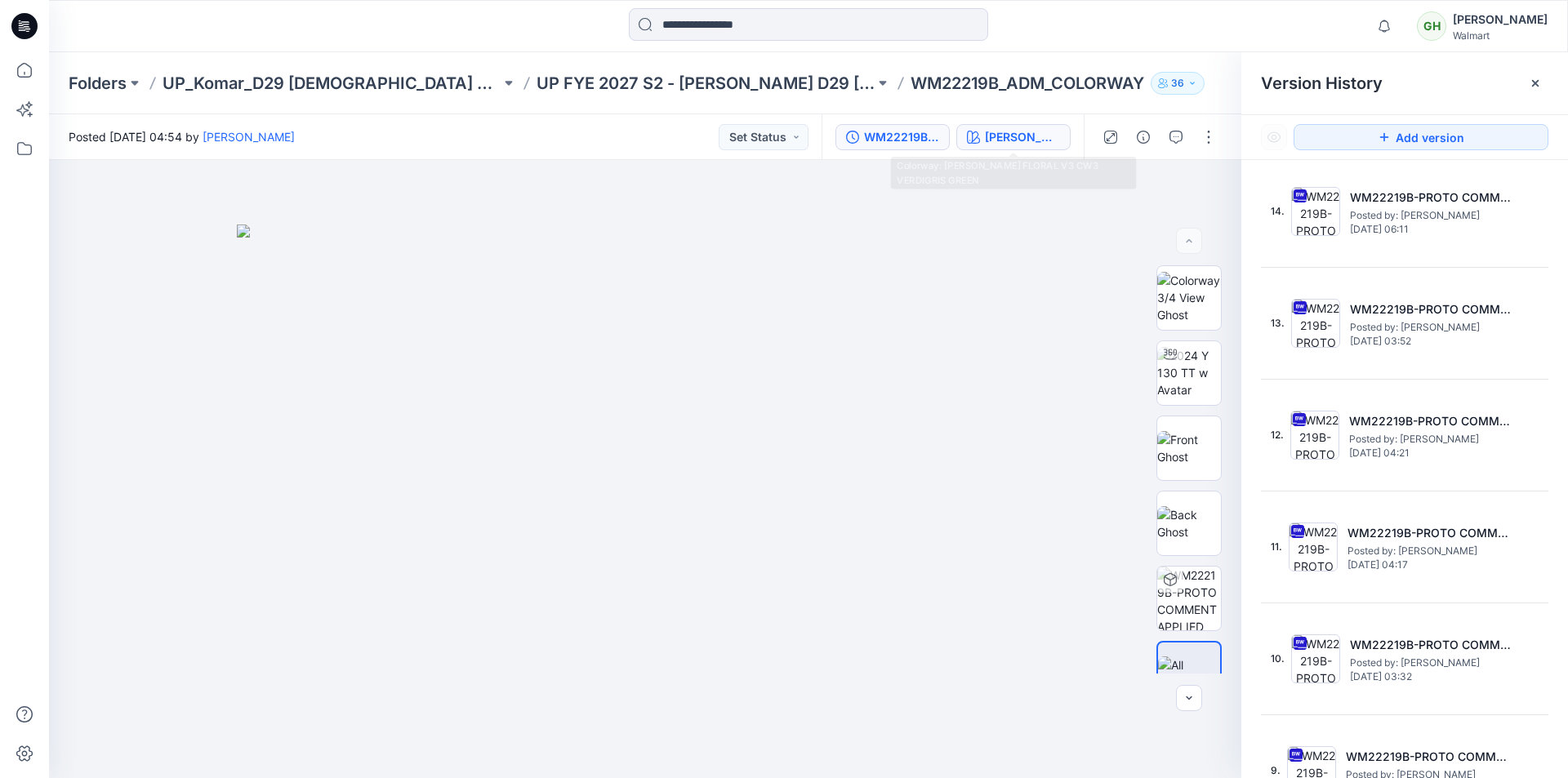
click at [1003, 143] on div "[PERSON_NAME] FLORAL V3 CW3 VERDIGRIS GREEN" at bounding box center [1022, 137] width 76 height 18
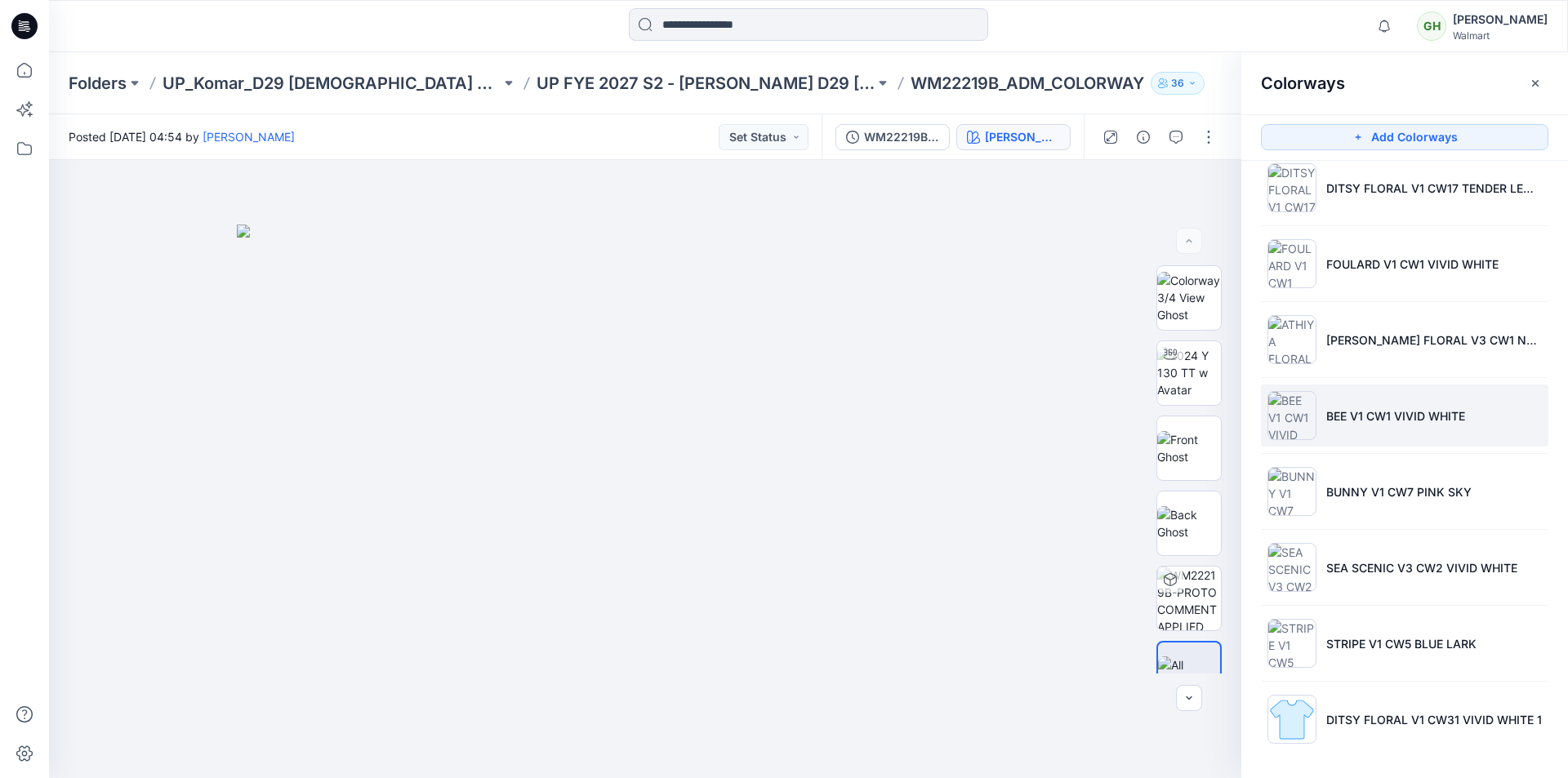
scroll to position [250, 0]
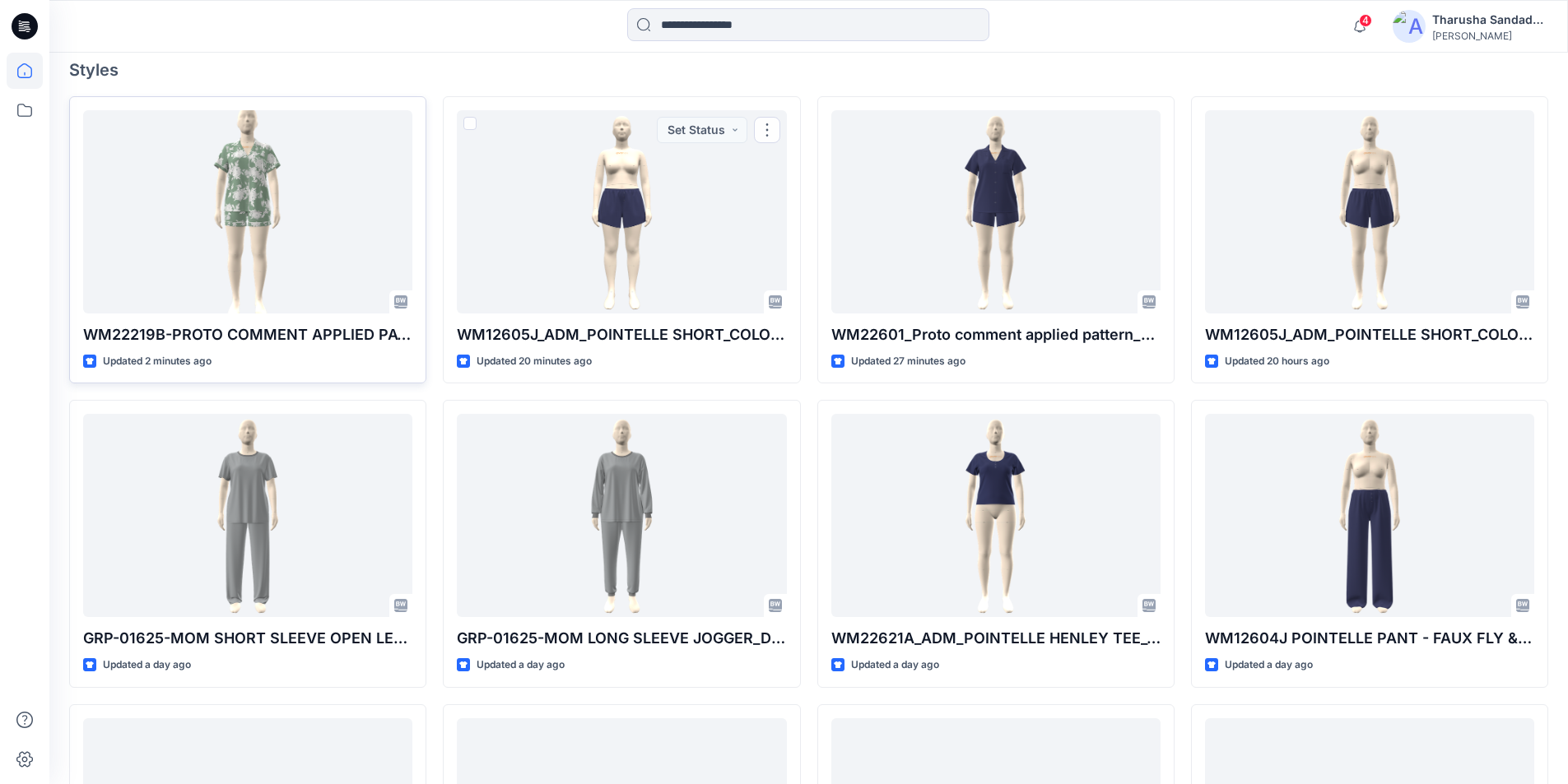
scroll to position [442, 0]
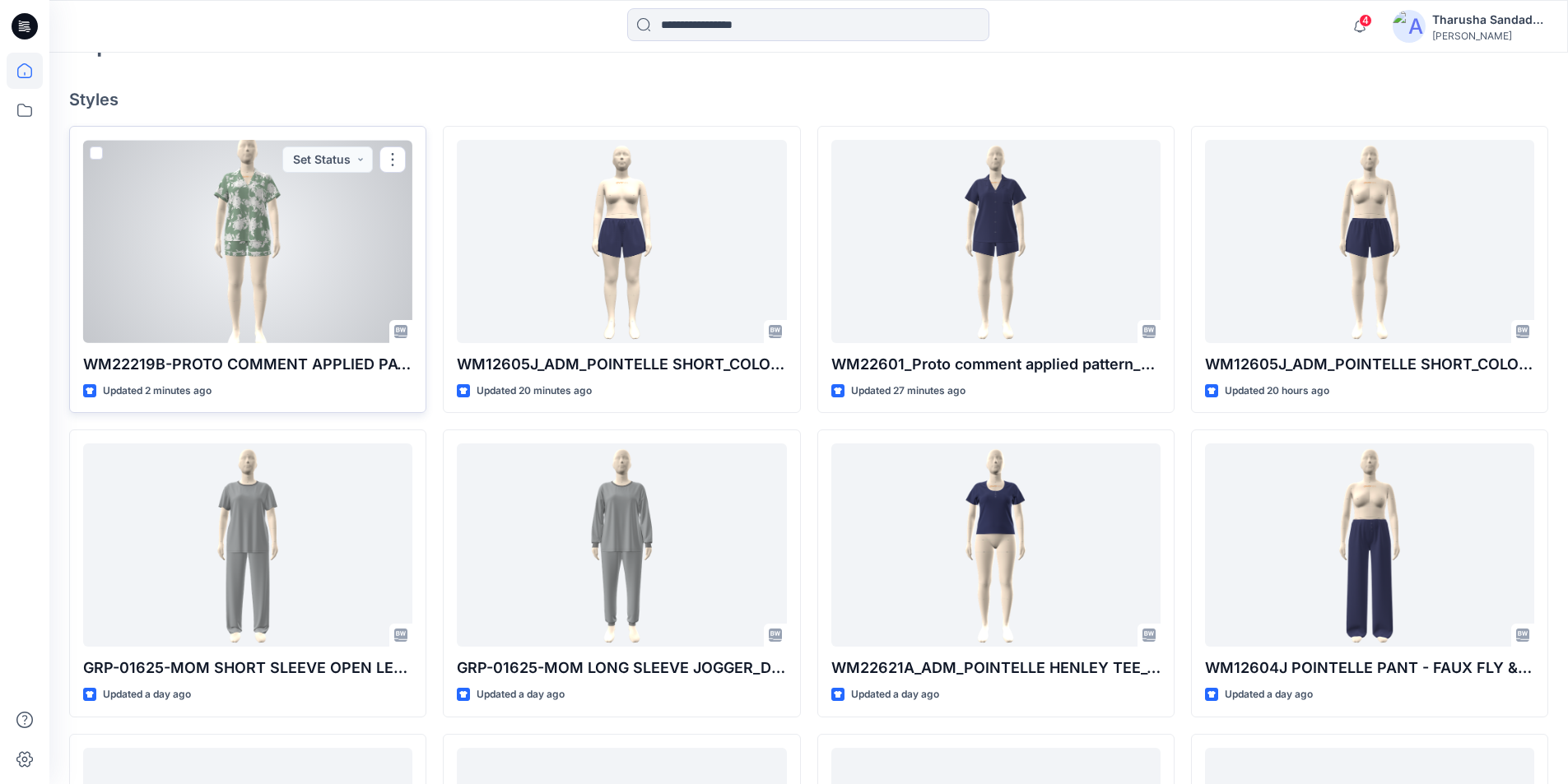
click at [257, 237] on div at bounding box center [247, 241] width 329 height 203
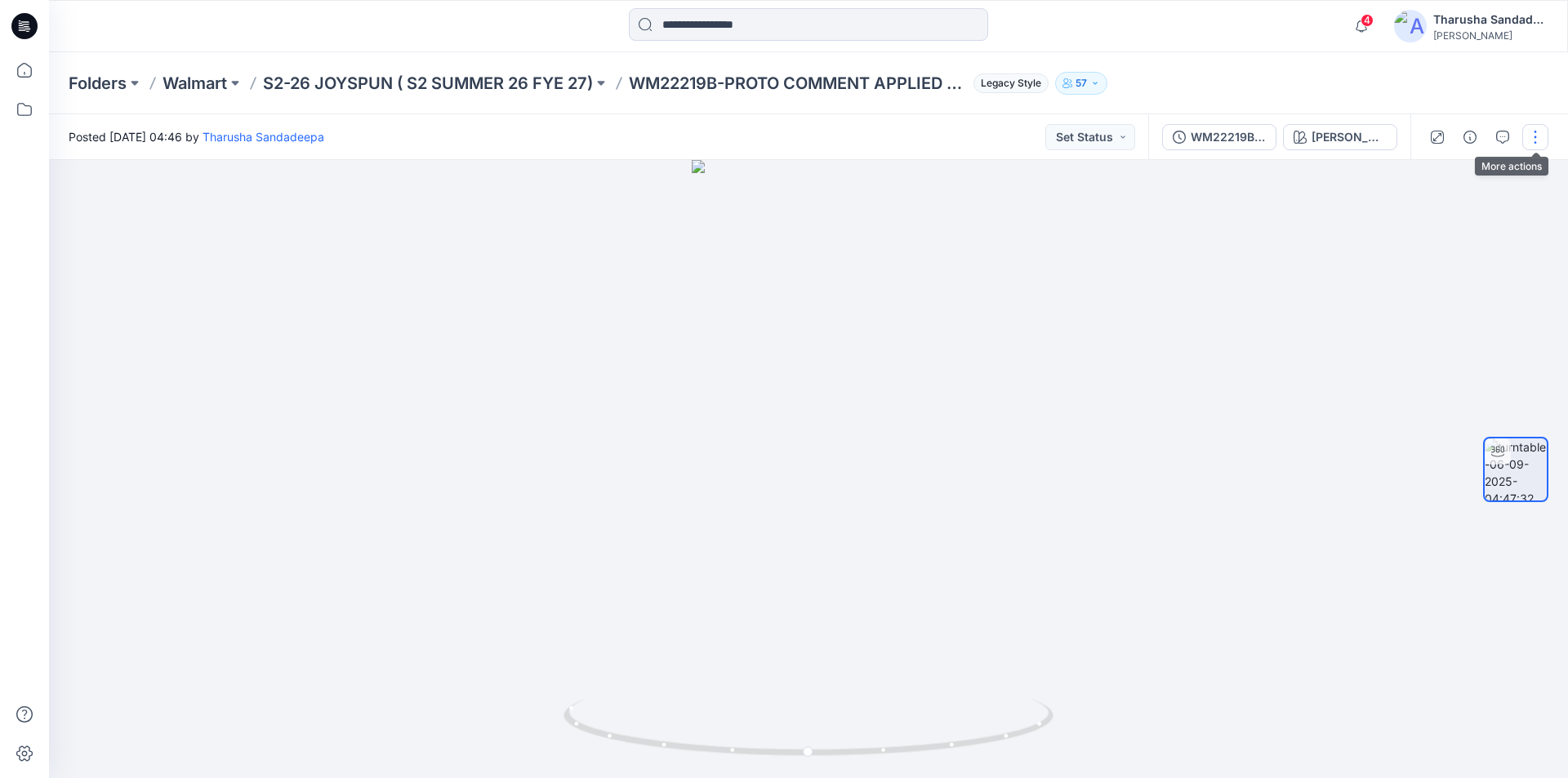
click at [1533, 149] on button "button" at bounding box center [1535, 137] width 26 height 26
click at [1450, 175] on button "Edit" at bounding box center [1466, 175] width 150 height 30
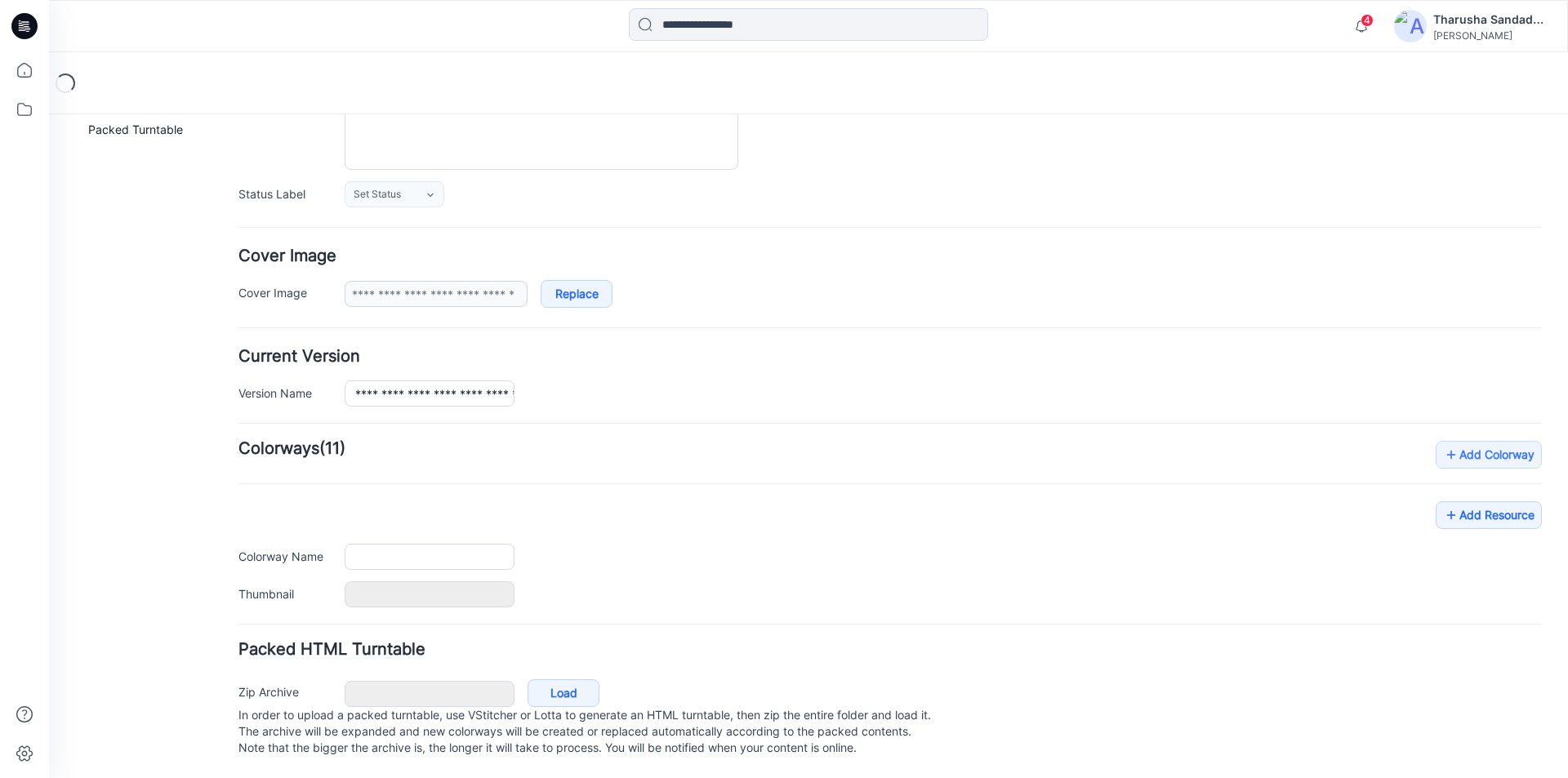
type input "**********"
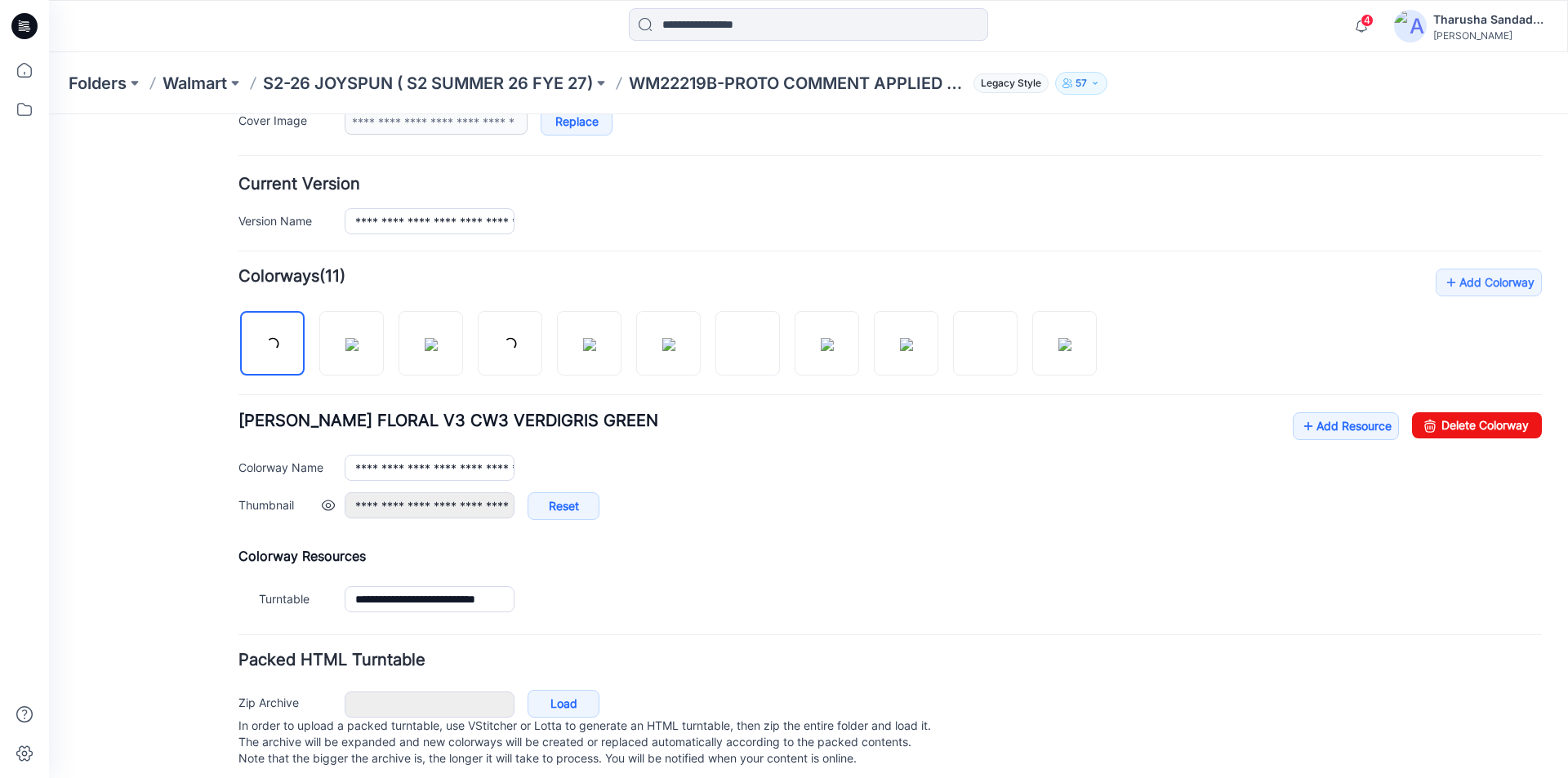
scroll to position [363, 0]
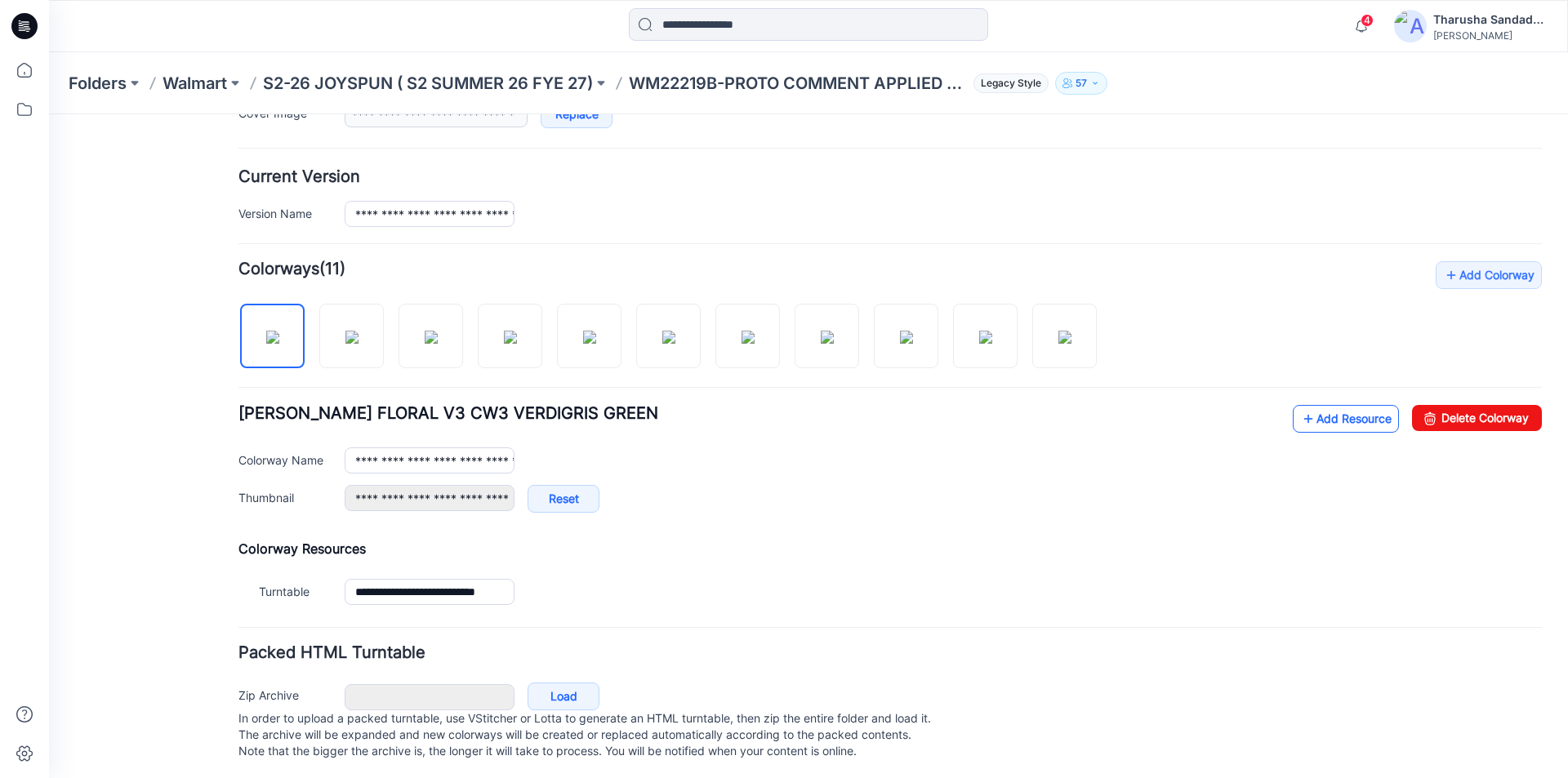
click at [1302, 426] on link "Add Resource" at bounding box center [1346, 418] width 106 height 28
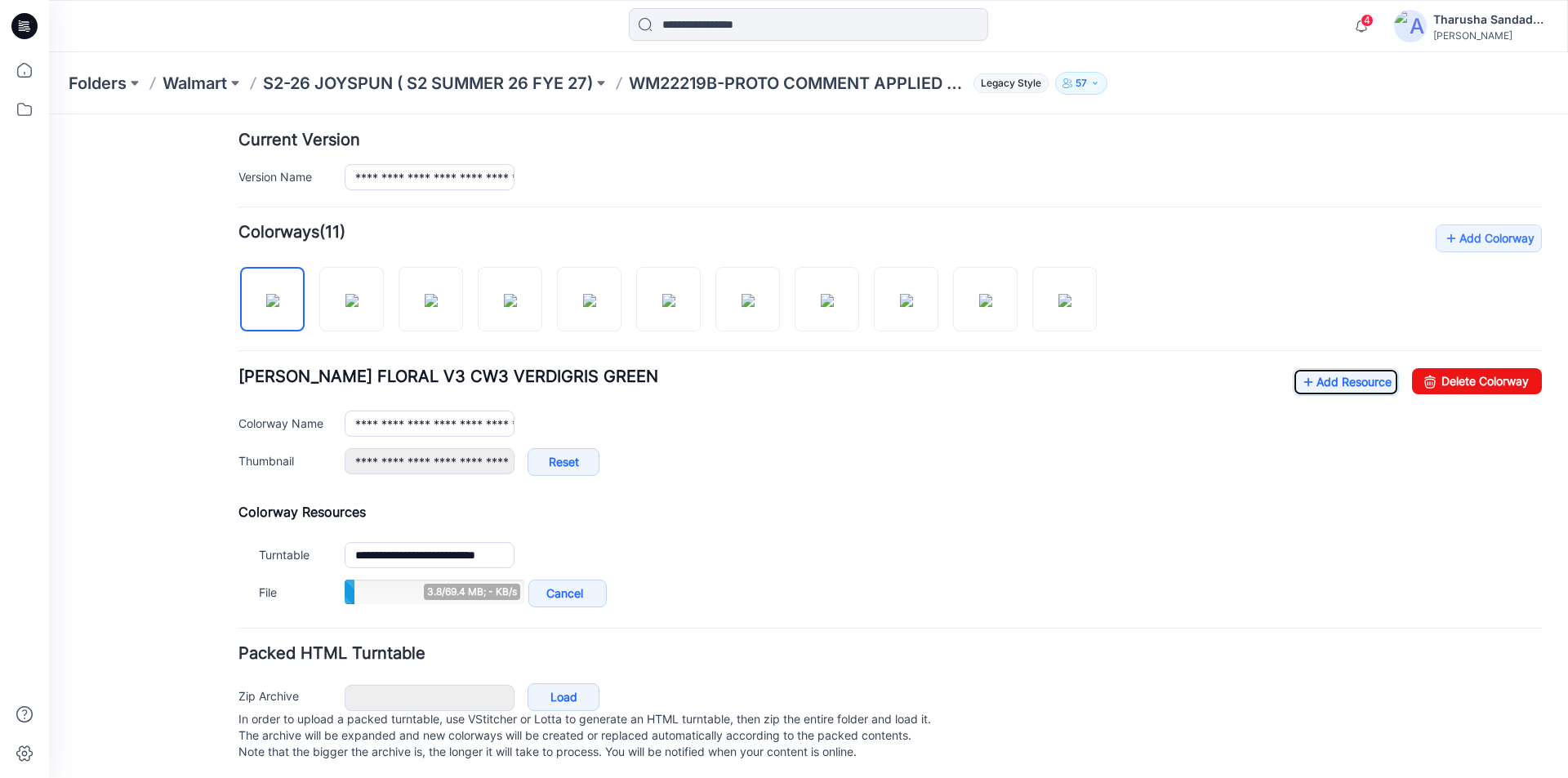
scroll to position [420, 0]
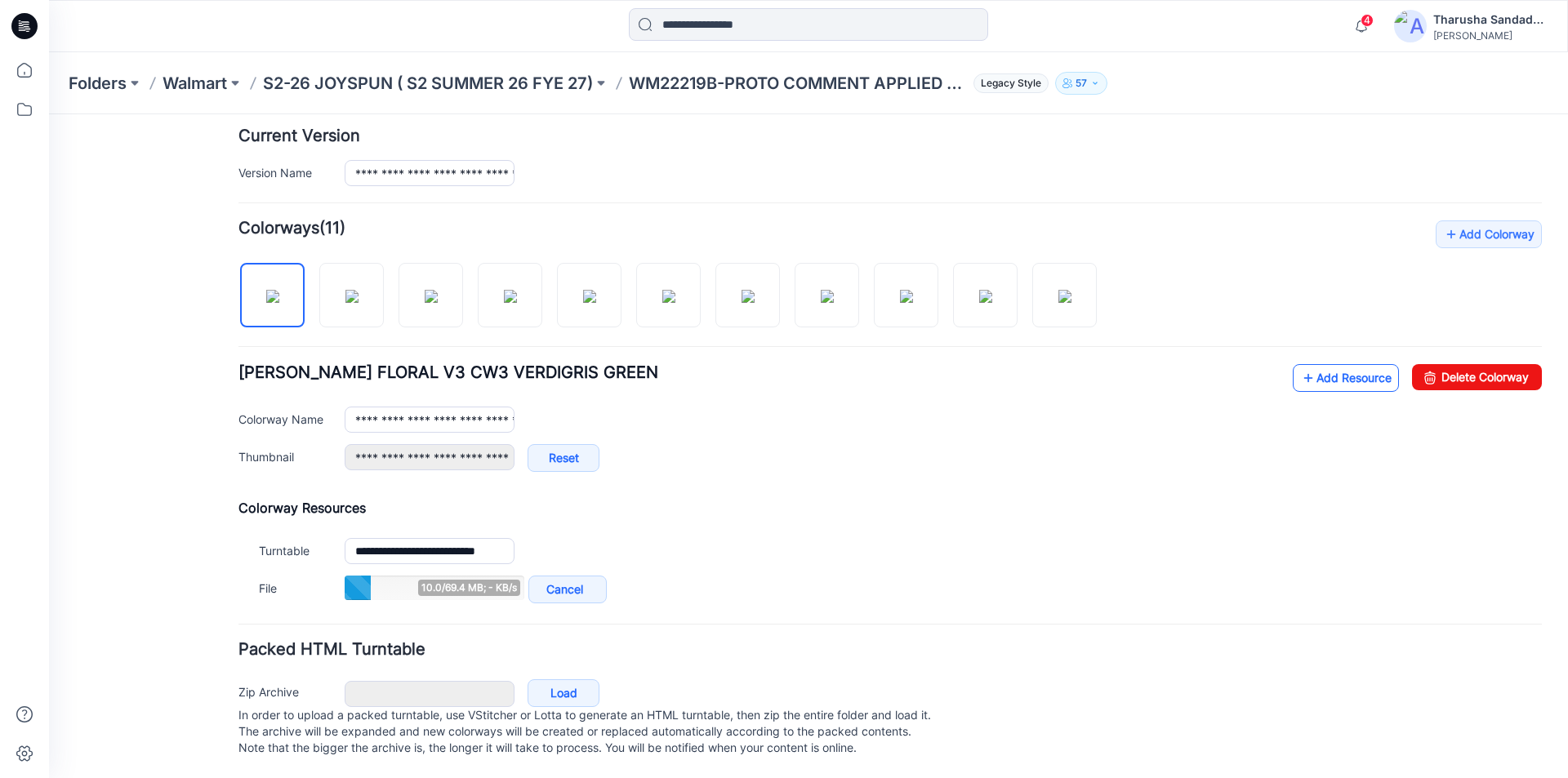
click at [1341, 365] on link "Add Resource" at bounding box center [1346, 378] width 106 height 28
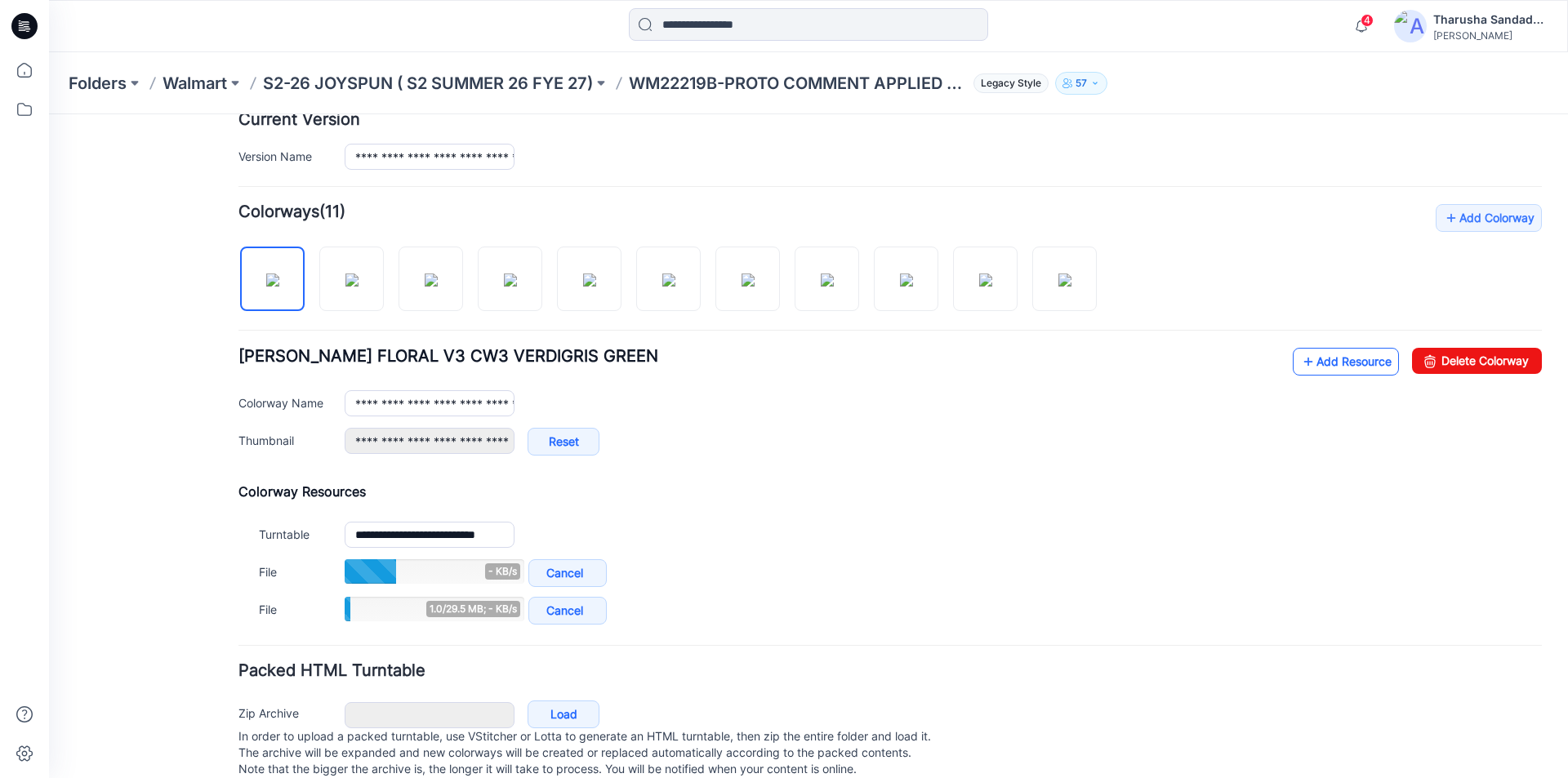
click at [1348, 370] on link "Add Resource" at bounding box center [1346, 362] width 106 height 28
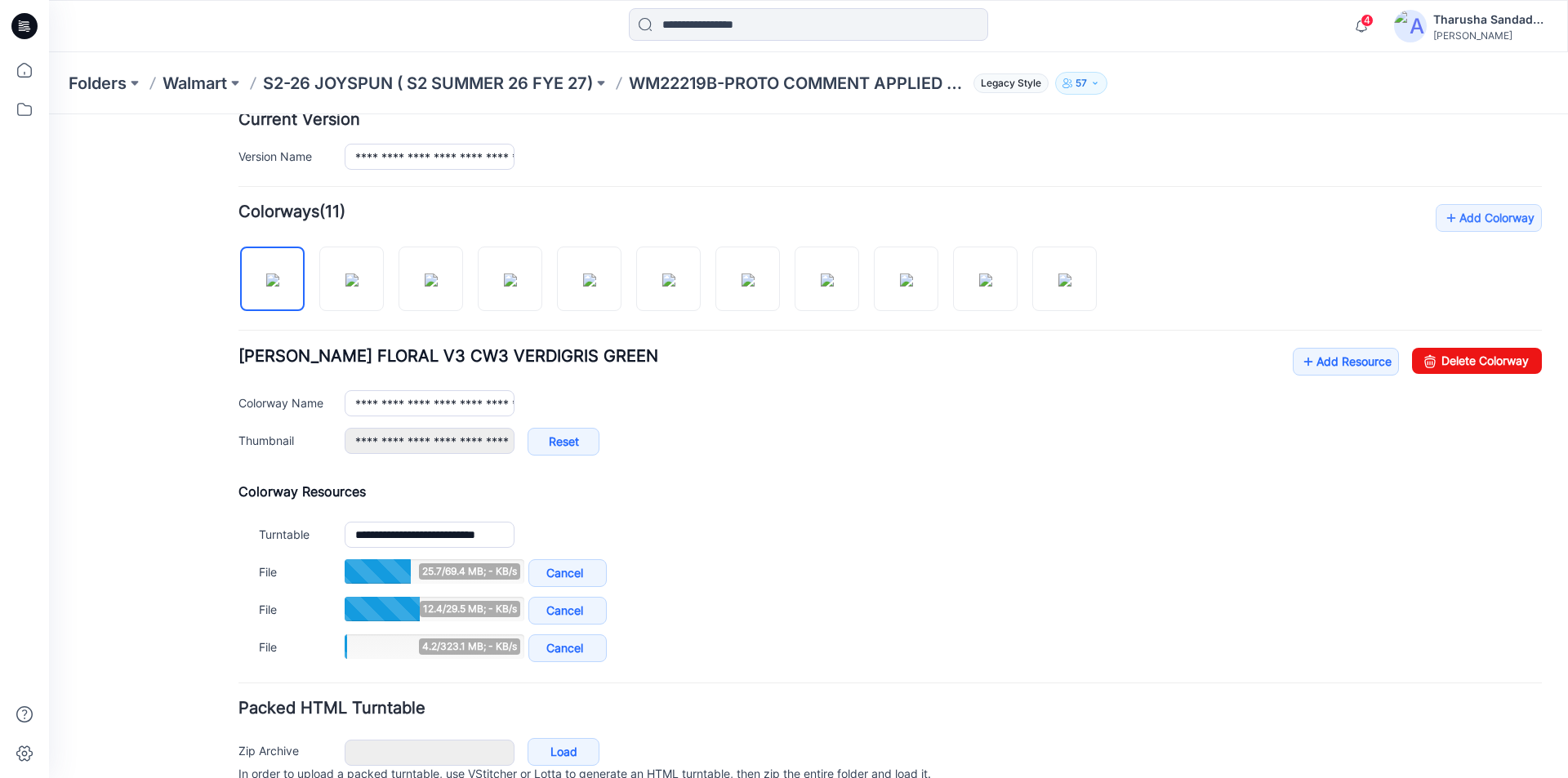
drag, startPoint x: 997, startPoint y: 486, endPoint x: 1316, endPoint y: 679, distance: 372.8
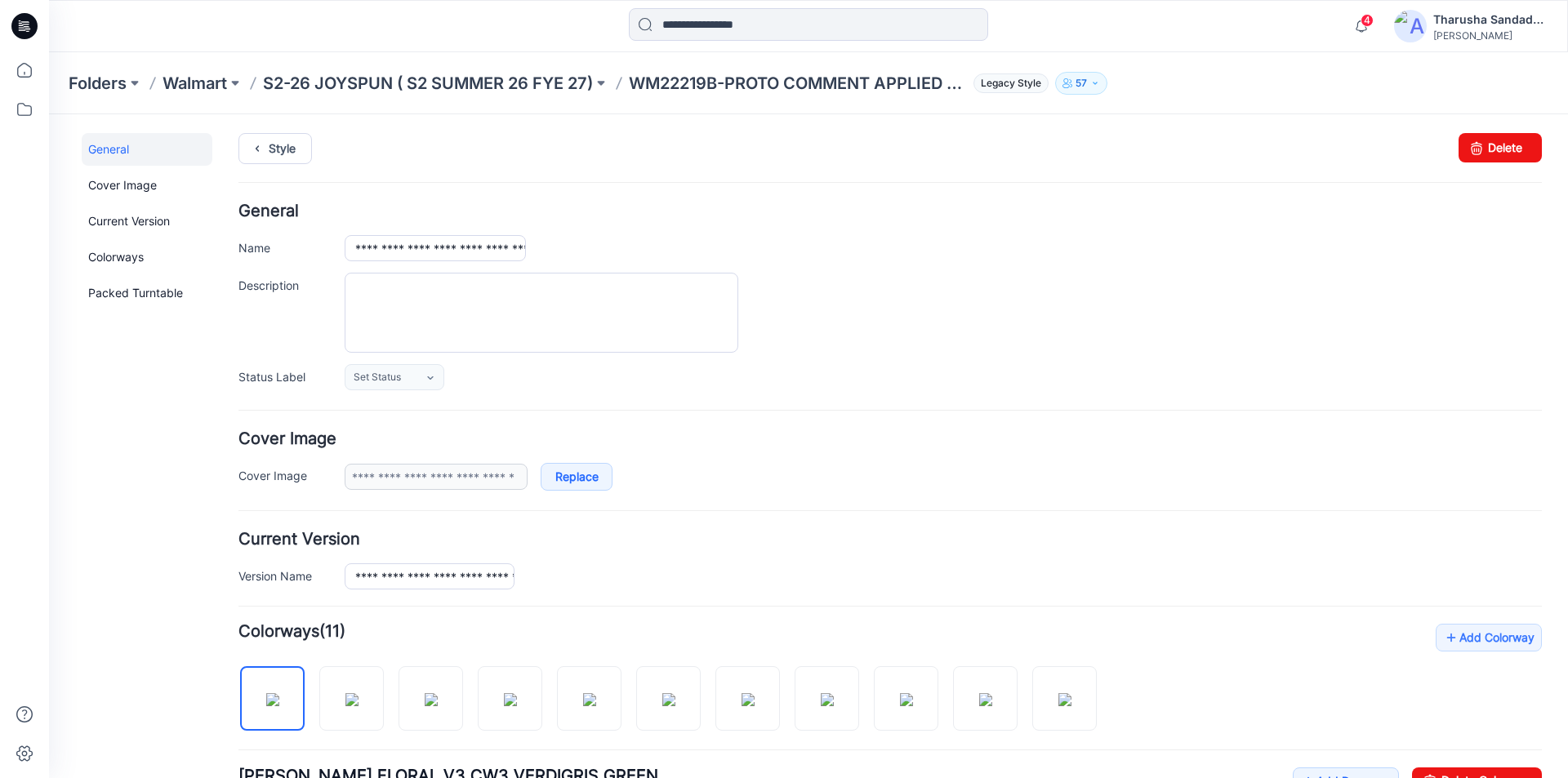
scroll to position [0, 0]
click at [273, 143] on link "Style" at bounding box center [275, 149] width 74 height 31
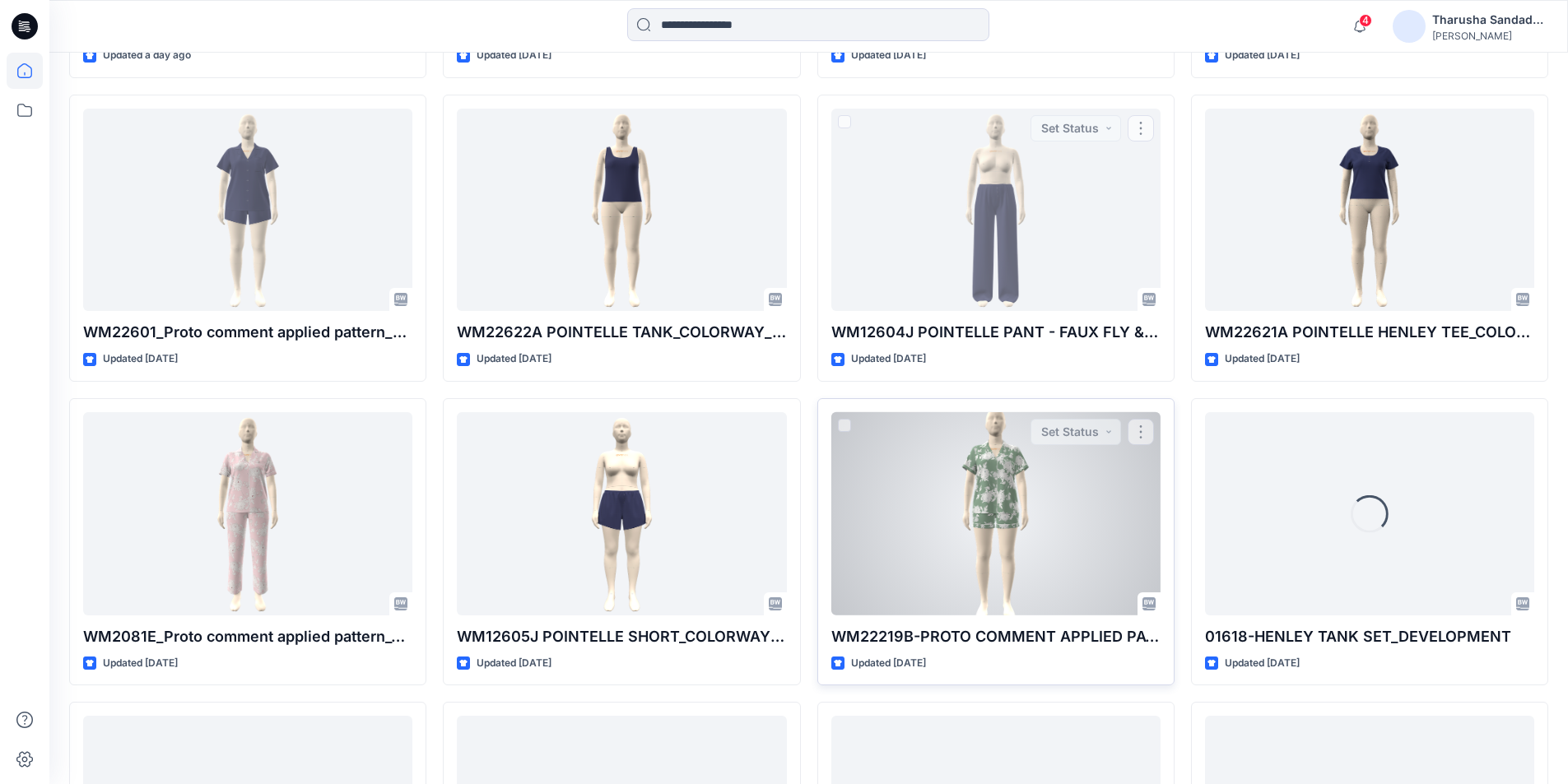
scroll to position [1416, 0]
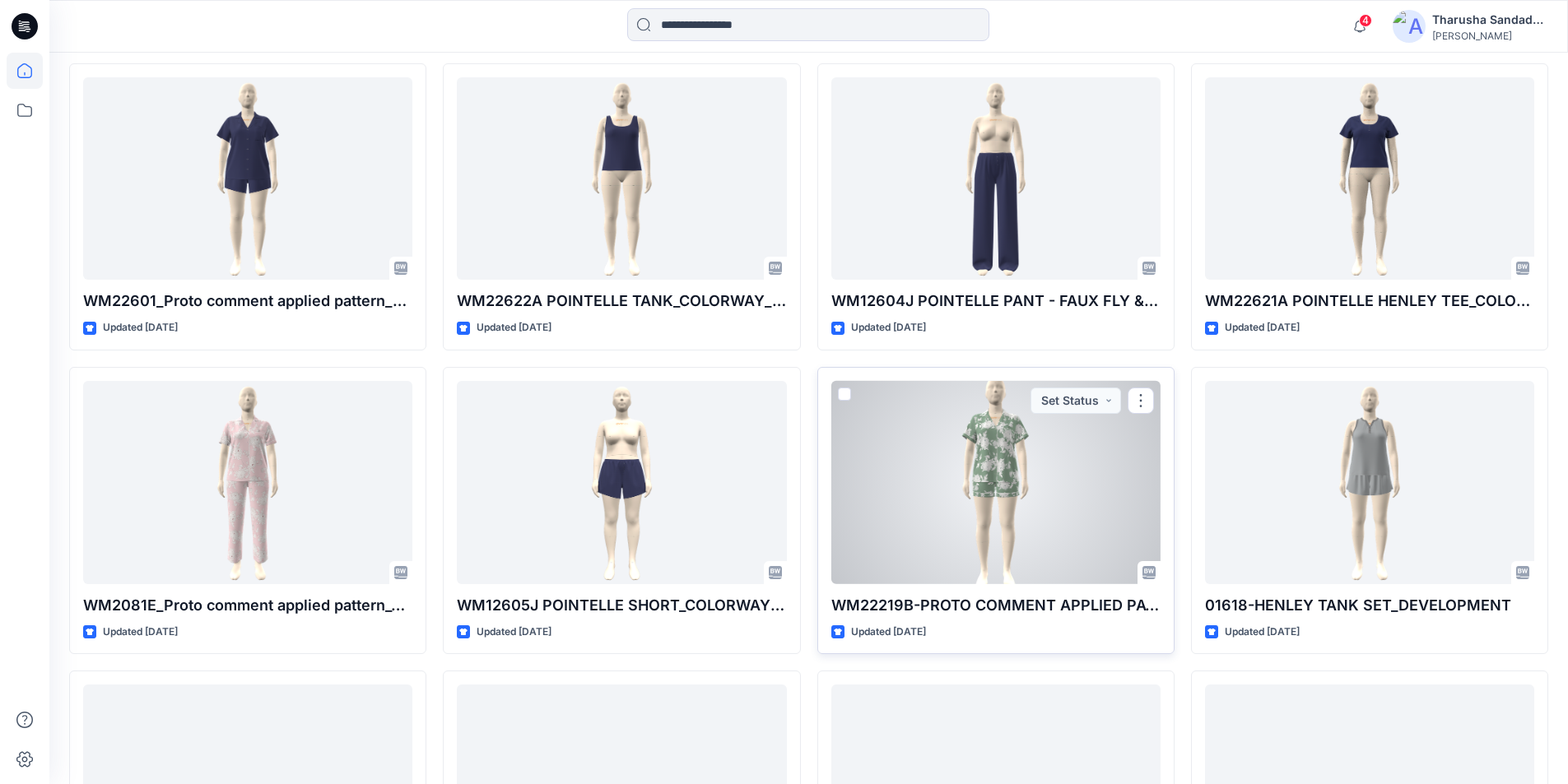
click at [1025, 479] on div at bounding box center [996, 483] width 329 height 203
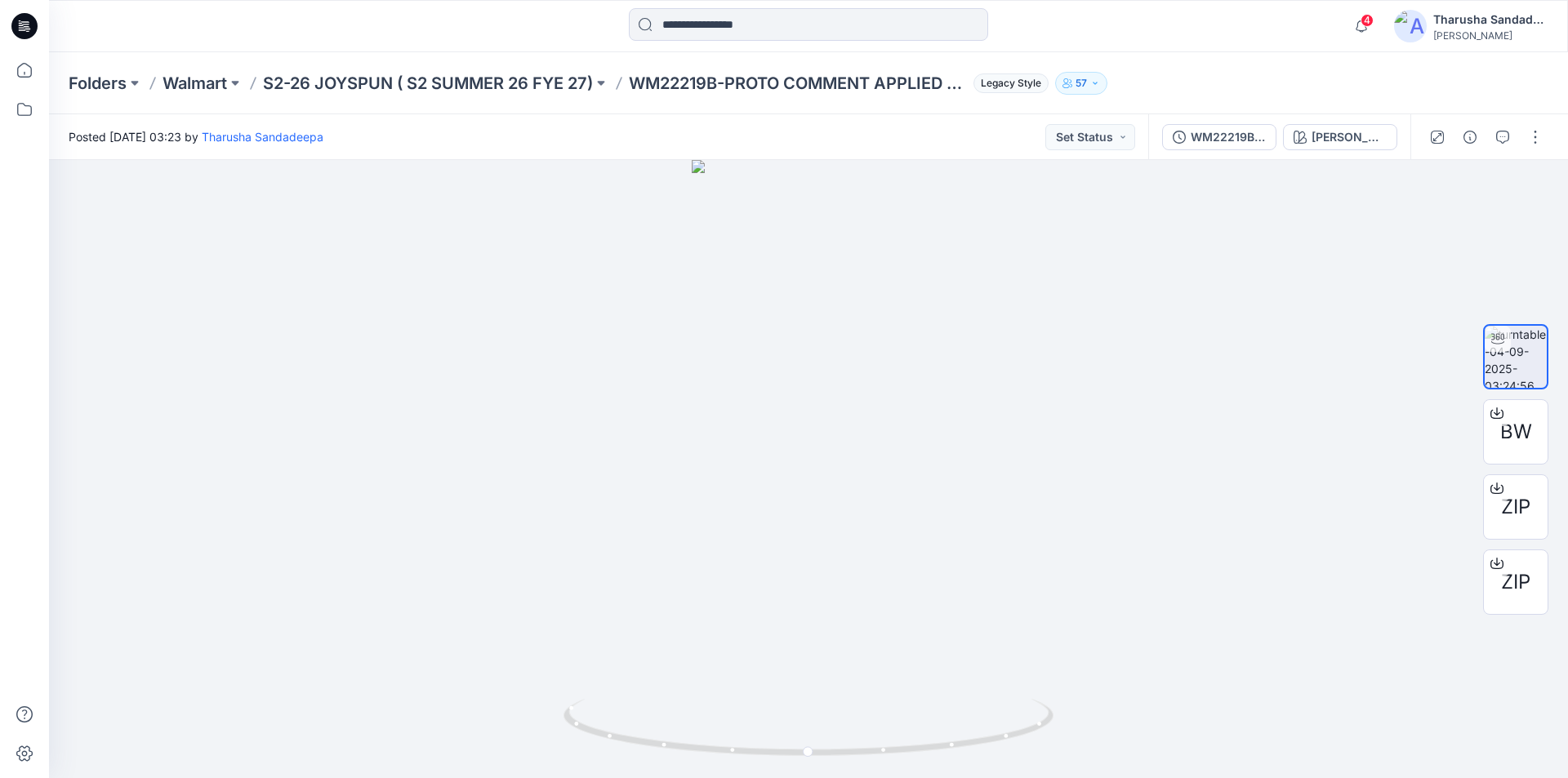
click at [21, 23] on icon at bounding box center [21, 23] width 4 height 1
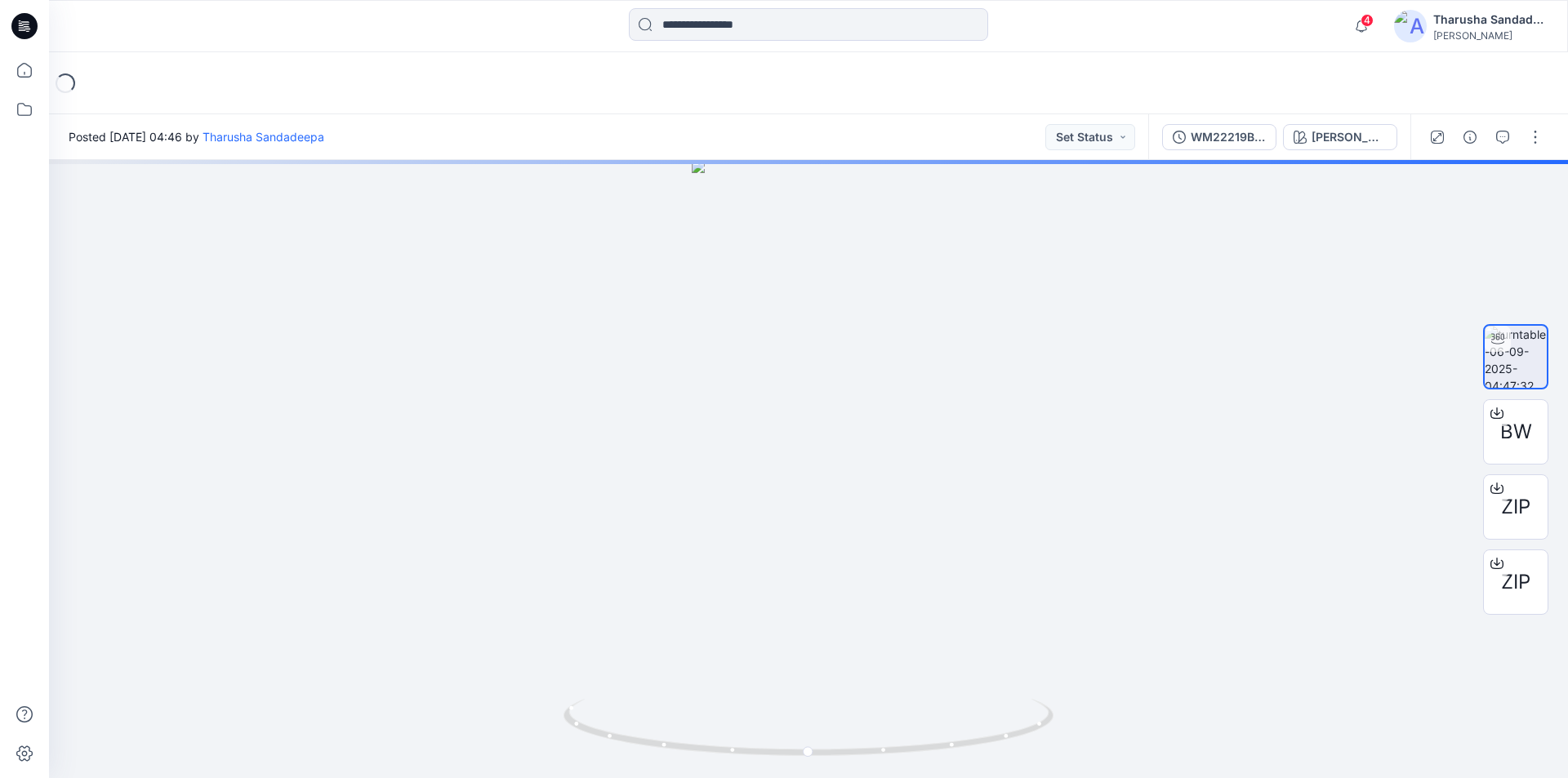
click at [467, 33] on div at bounding box center [808, 26] width 760 height 36
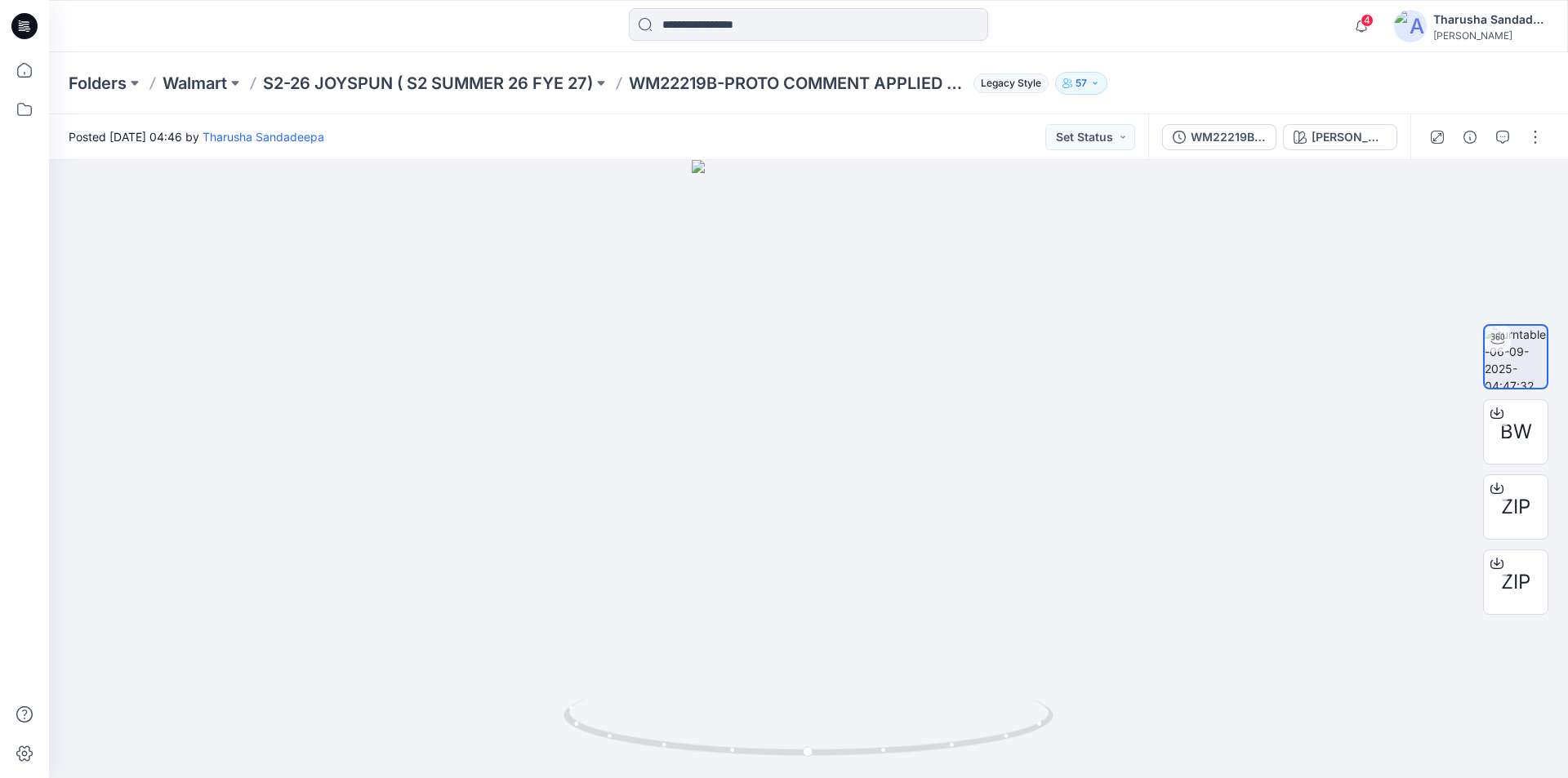
click at [19, 23] on icon at bounding box center [21, 23] width 4 height 1
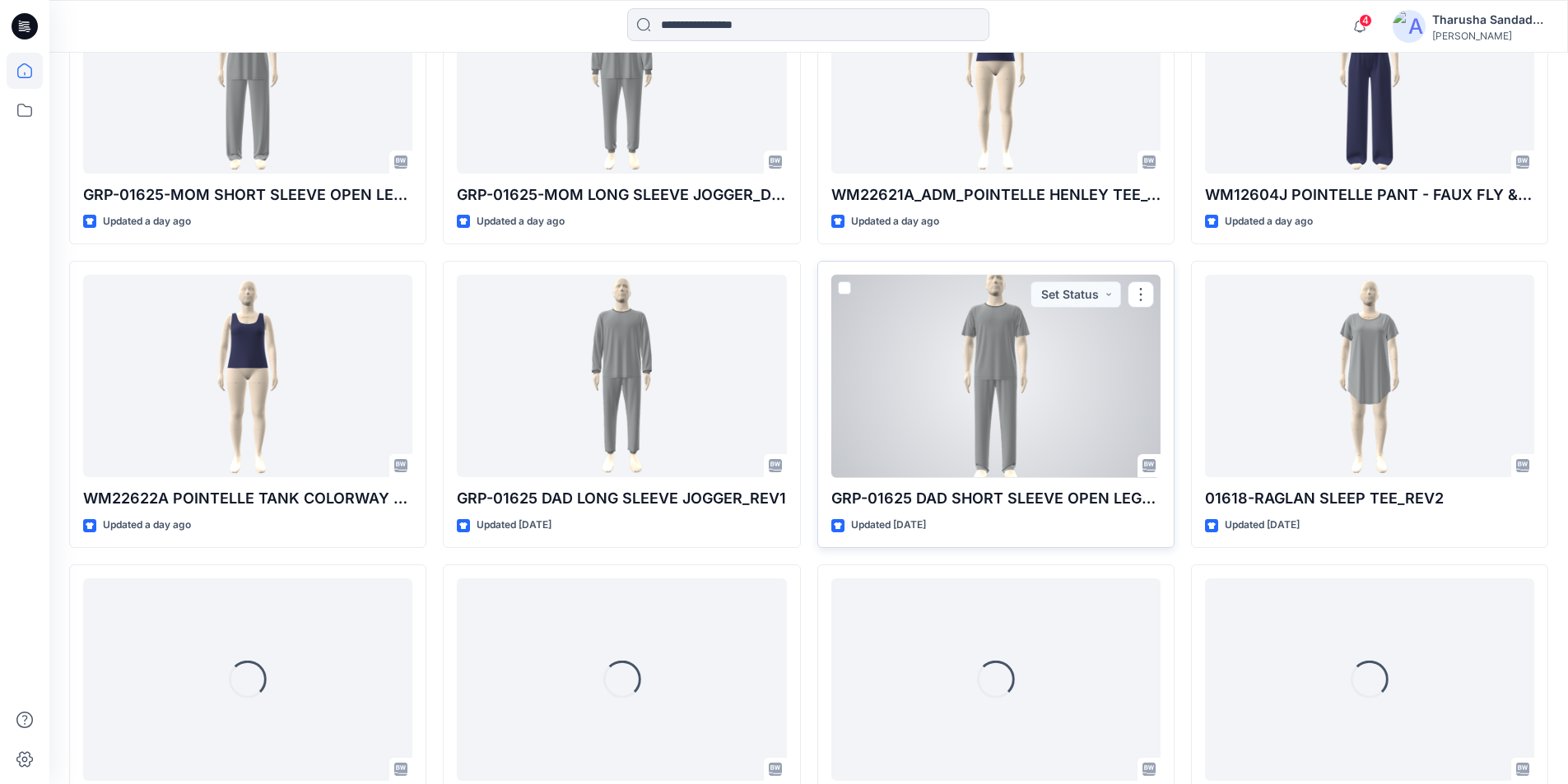
scroll to position [1334, 0]
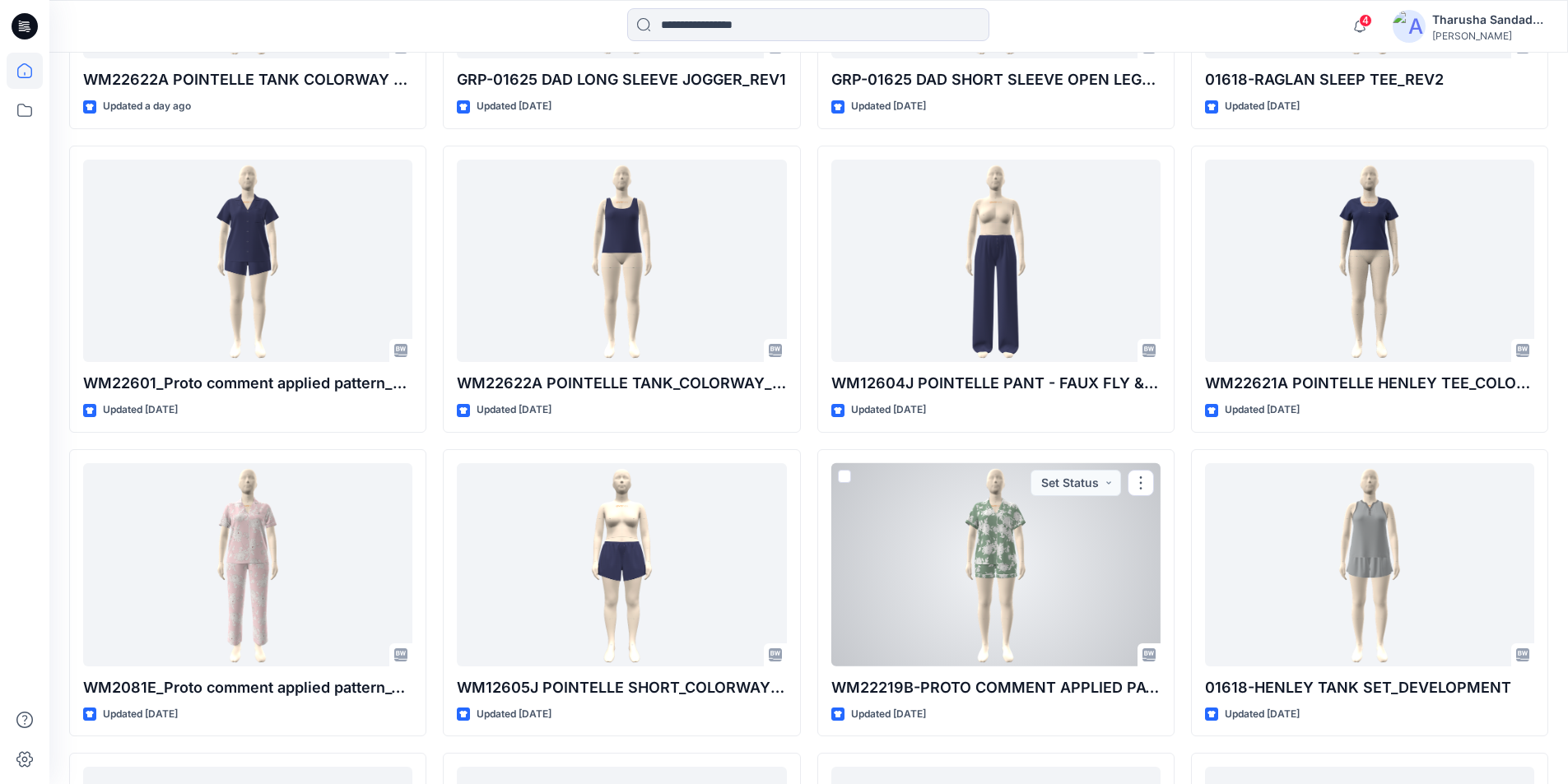
drag, startPoint x: 1005, startPoint y: 534, endPoint x: 1070, endPoint y: 537, distance: 65.1
click at [1005, 534] on div at bounding box center [996, 564] width 329 height 203
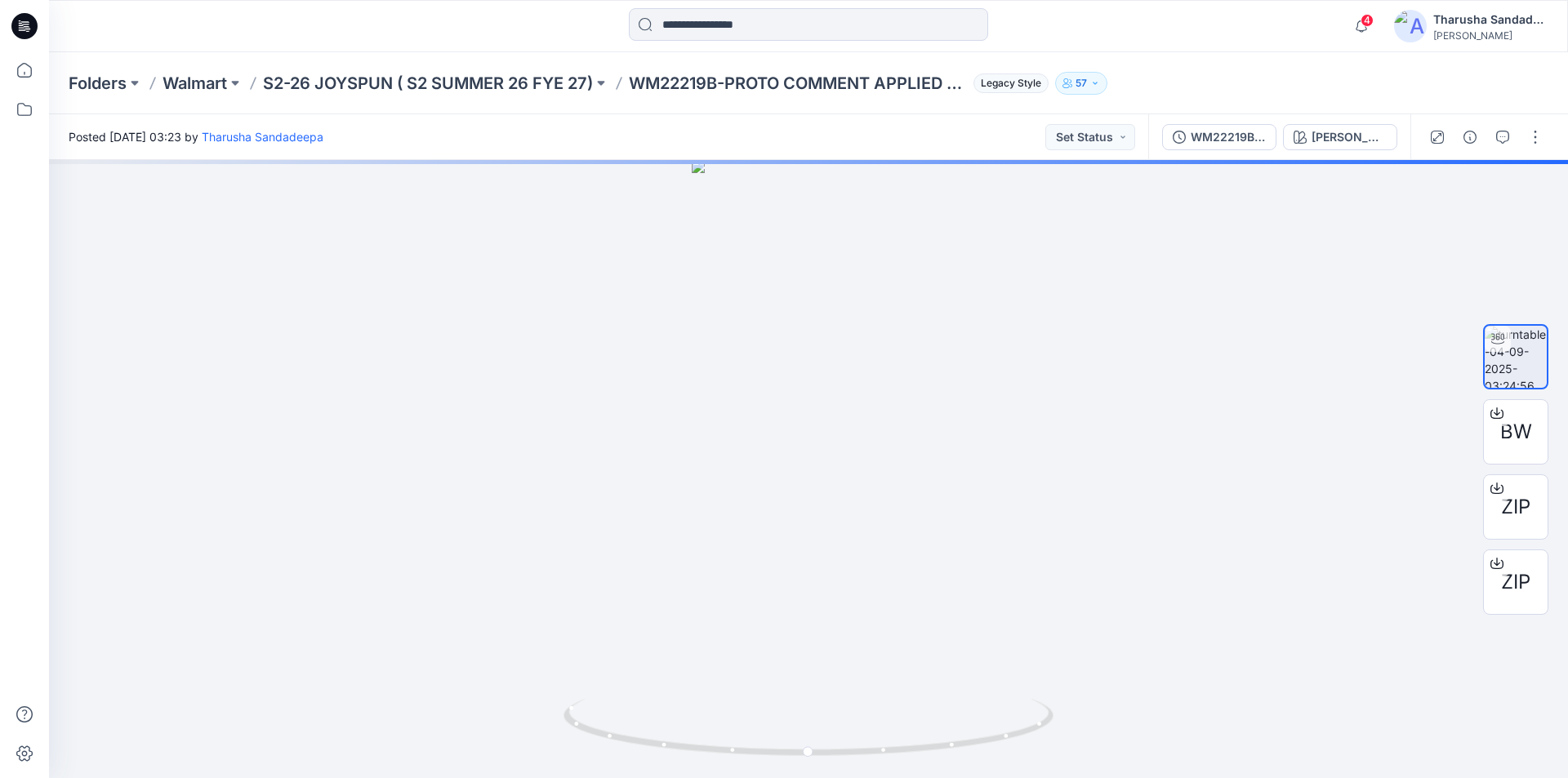
click at [28, 29] on icon at bounding box center [27, 29] width 6 height 1
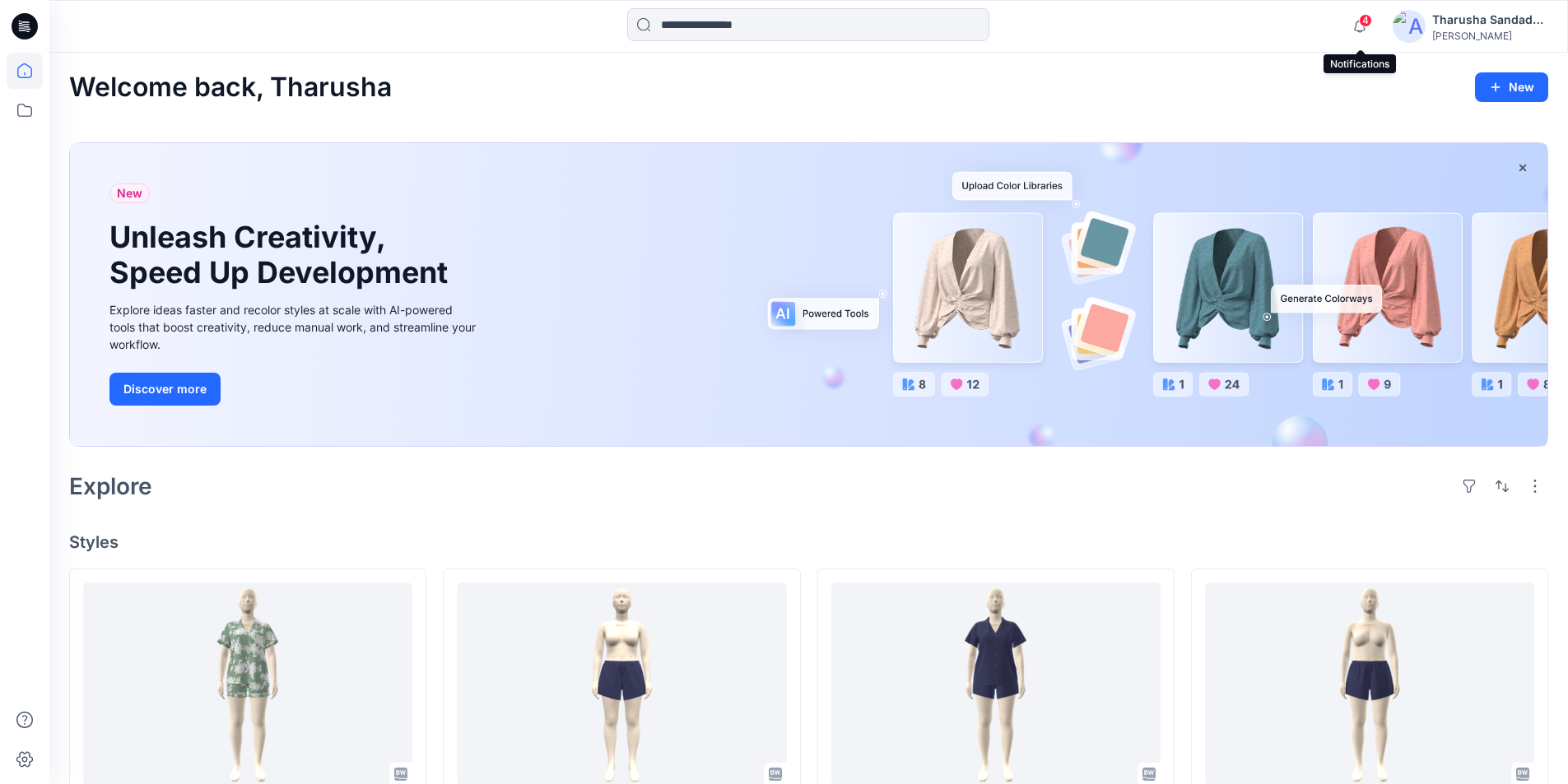
click at [1361, 23] on span "4" at bounding box center [1365, 21] width 13 height 13
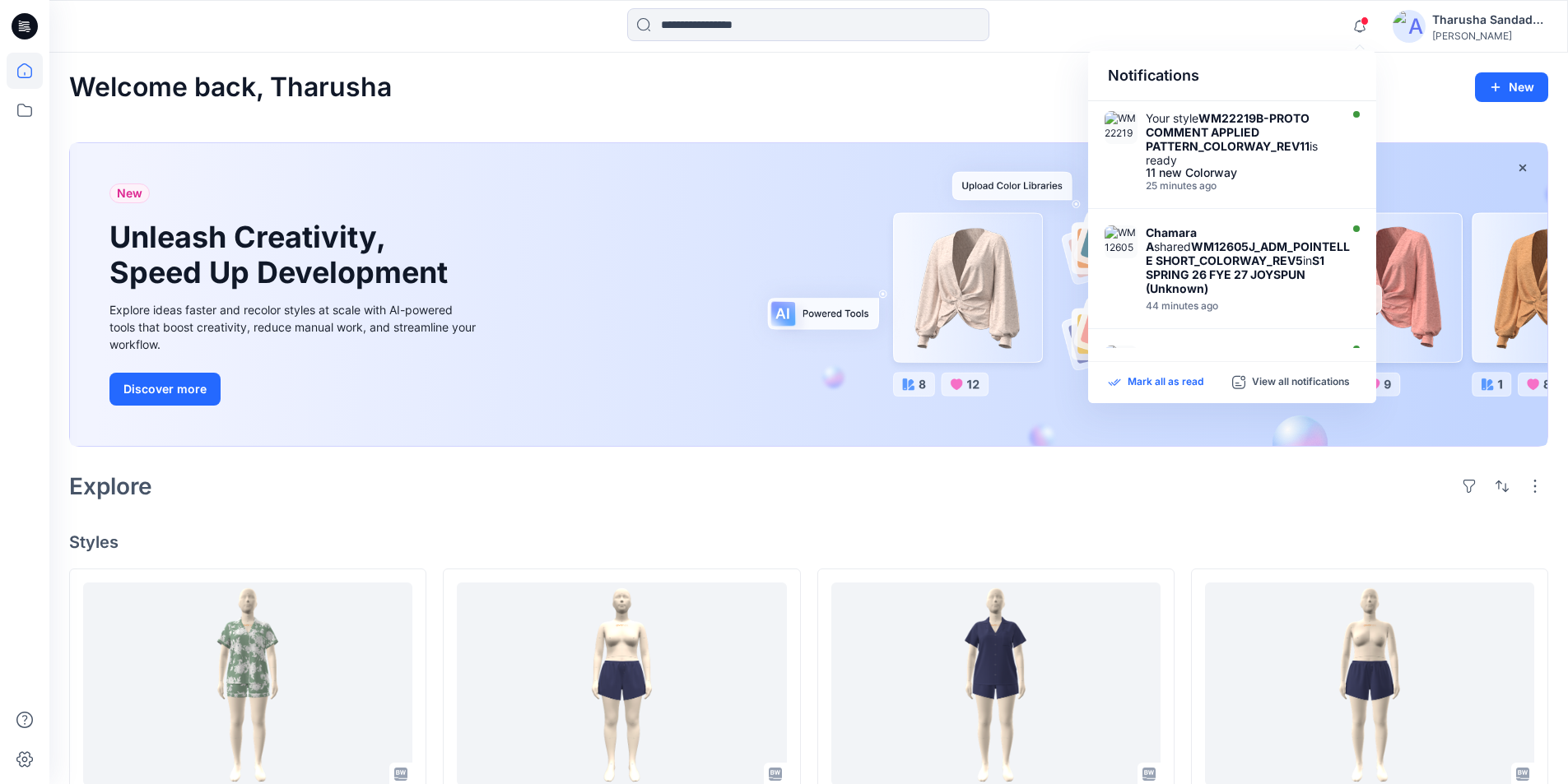
click at [1195, 385] on p "Mark all as read" at bounding box center [1165, 382] width 76 height 15
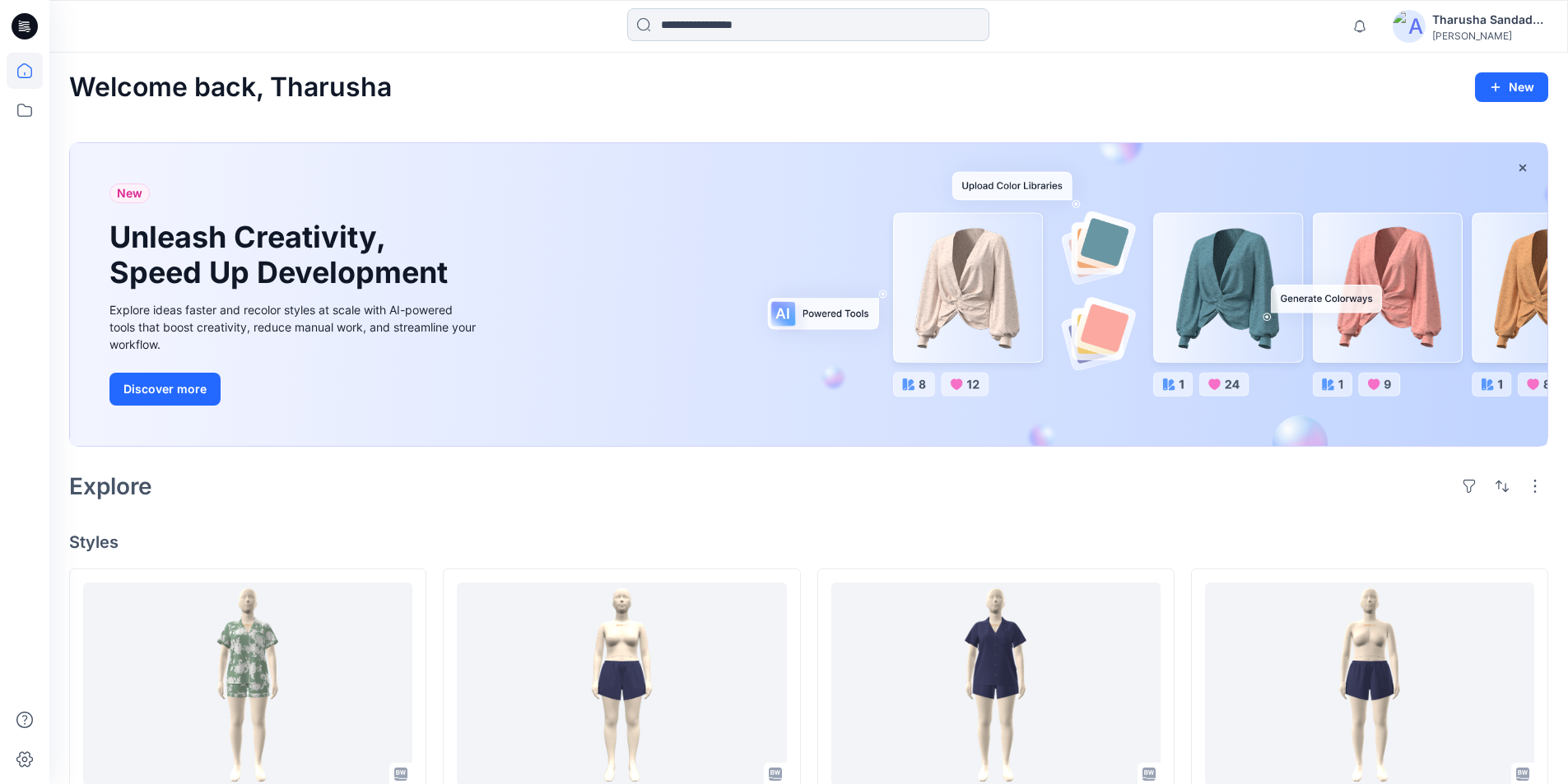
click at [734, 18] on input at bounding box center [807, 24] width 362 height 33
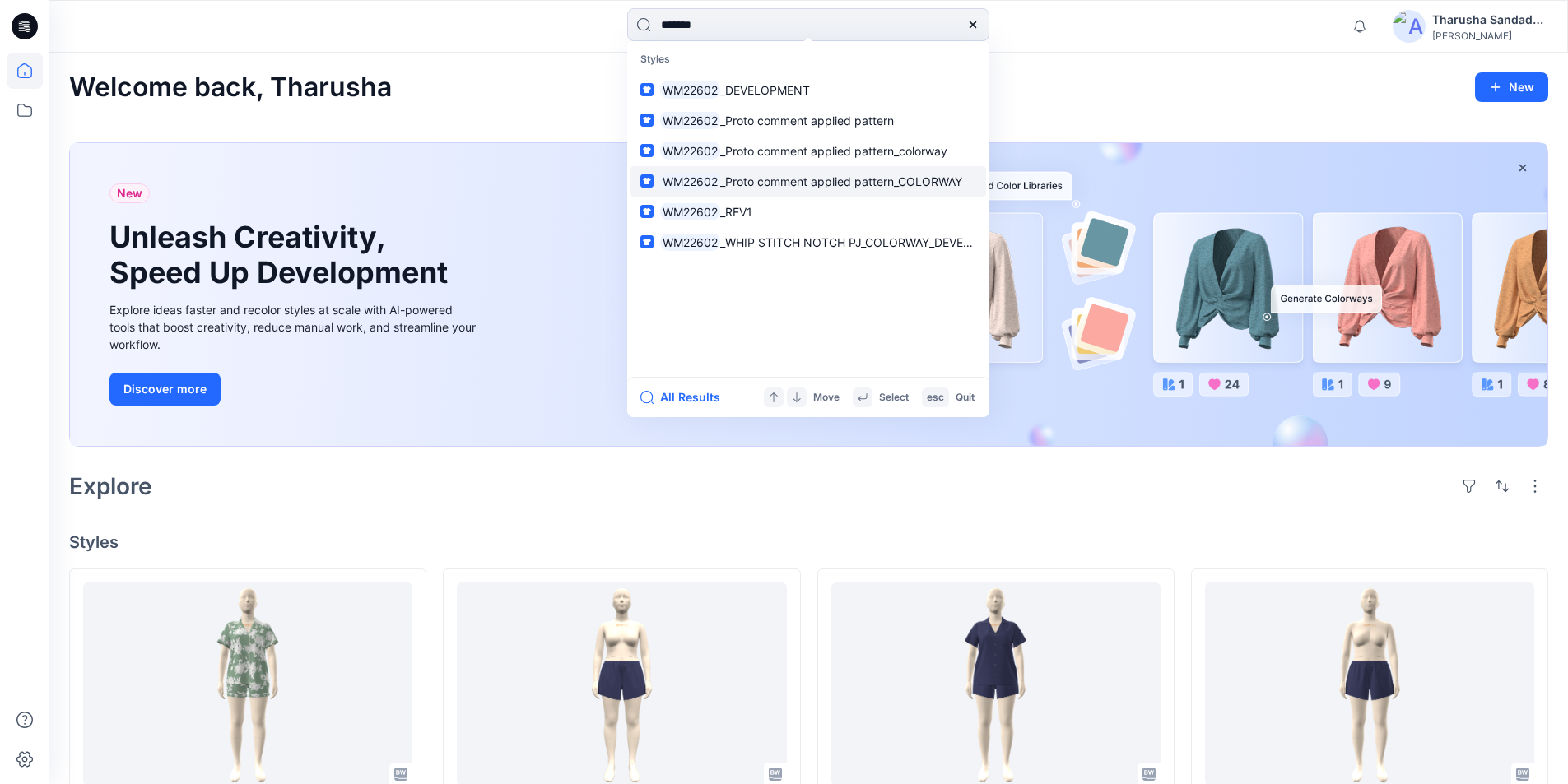
type input "*******"
click at [814, 183] on span "_Proto comment applied pattern_COLORWAY" at bounding box center [841, 181] width 242 height 14
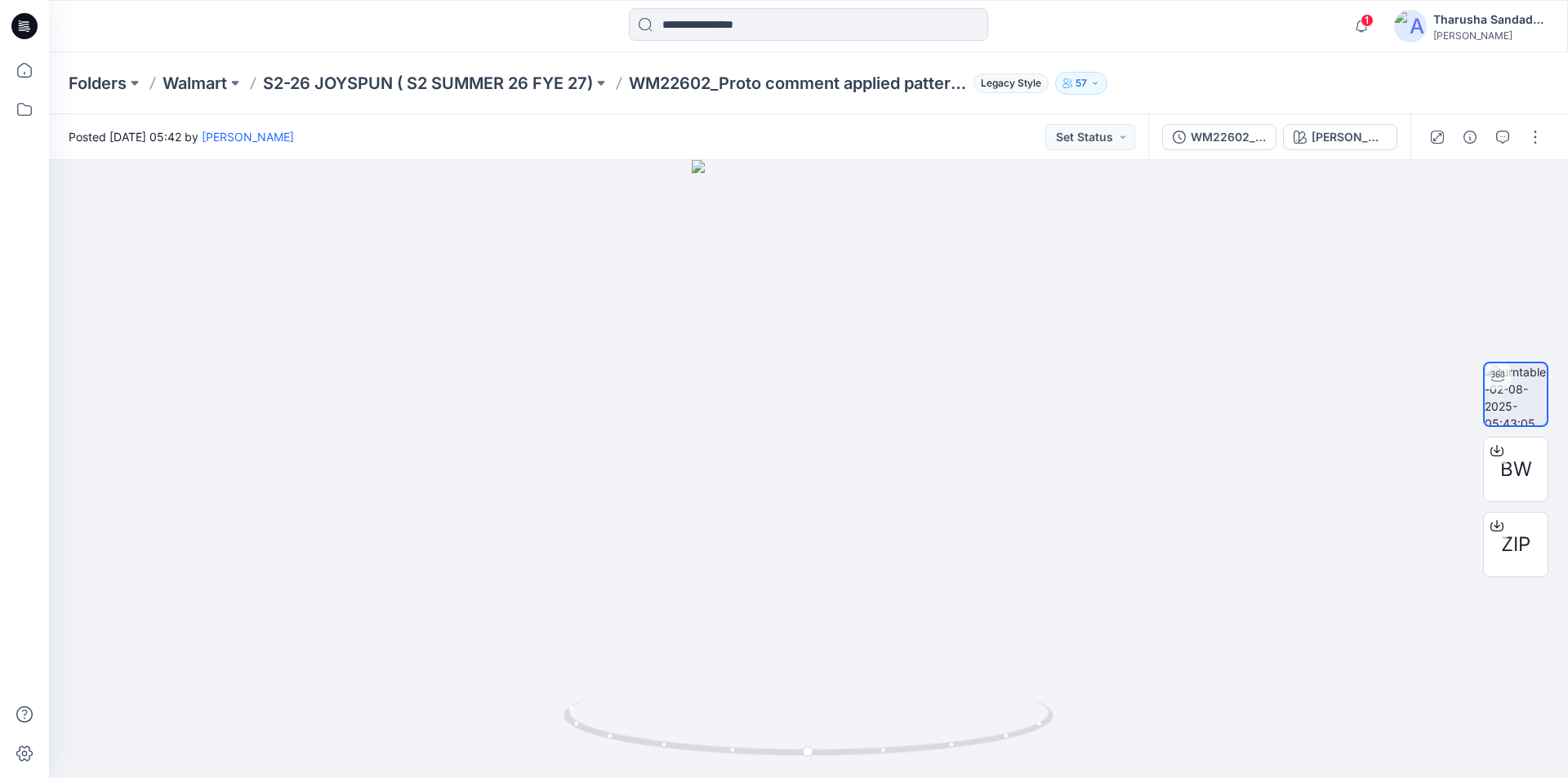
click at [36, 31] on icon at bounding box center [24, 26] width 26 height 26
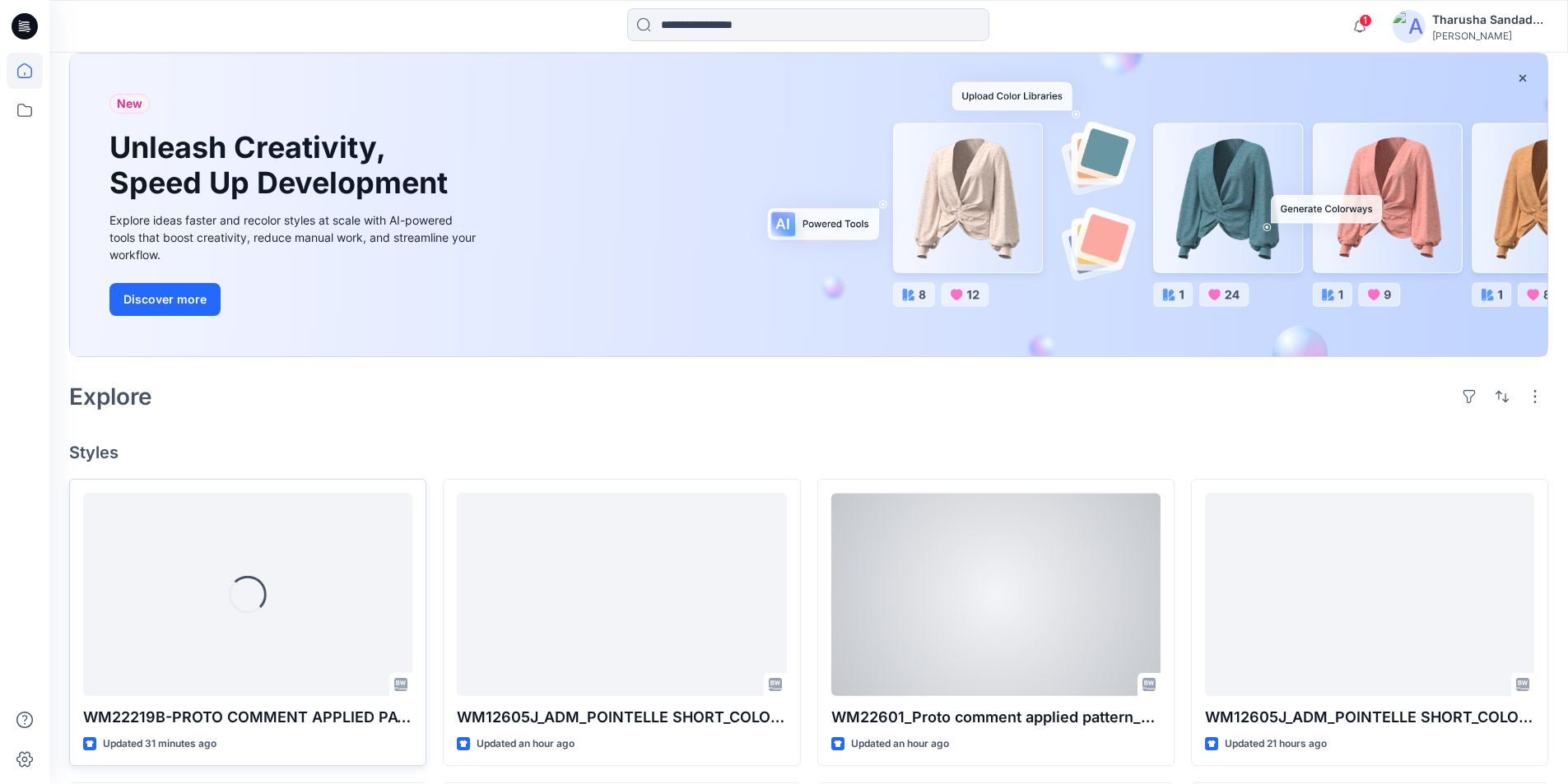
scroll to position [247, 0]
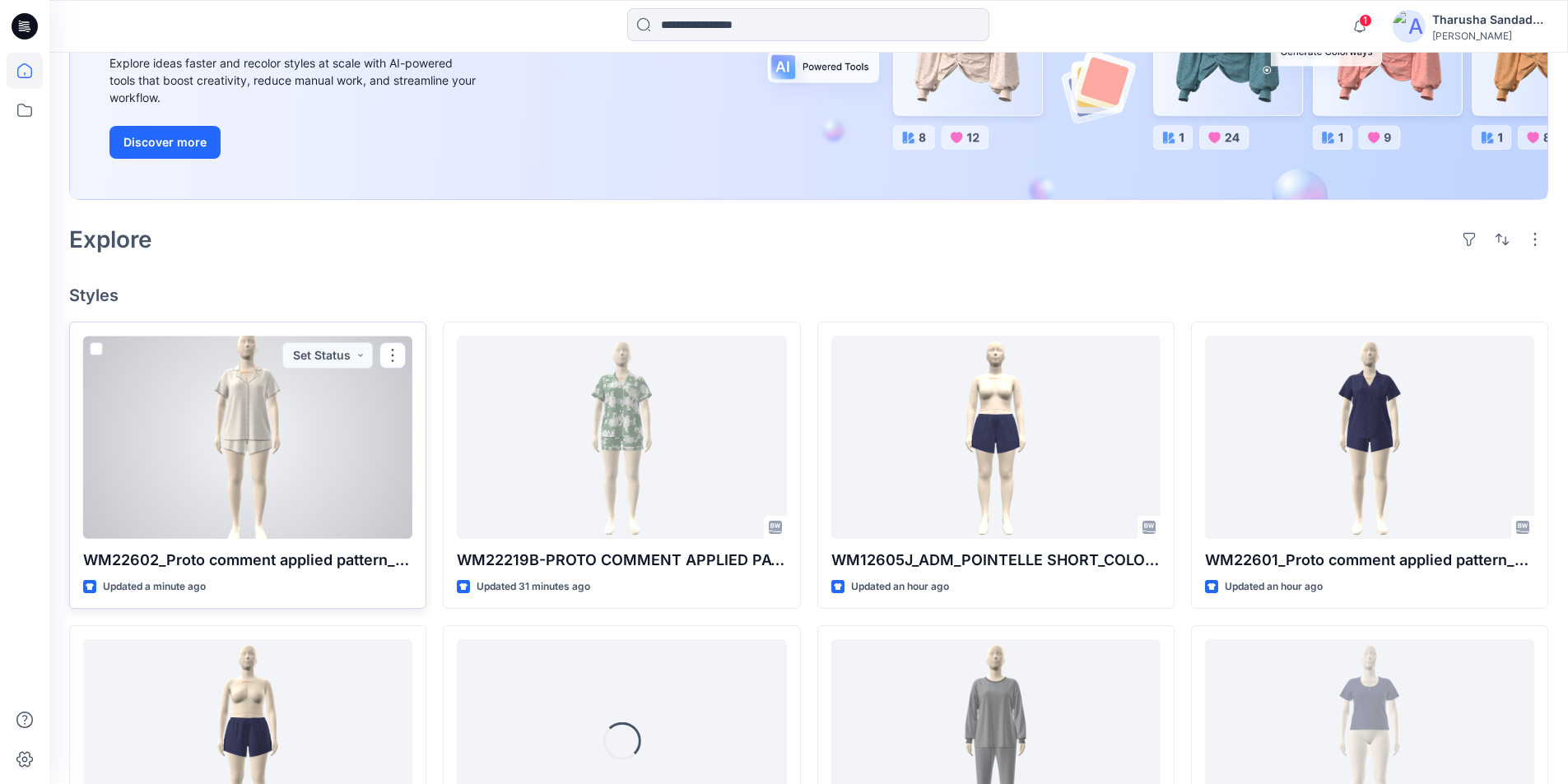
click at [216, 437] on div at bounding box center [247, 437] width 329 height 203
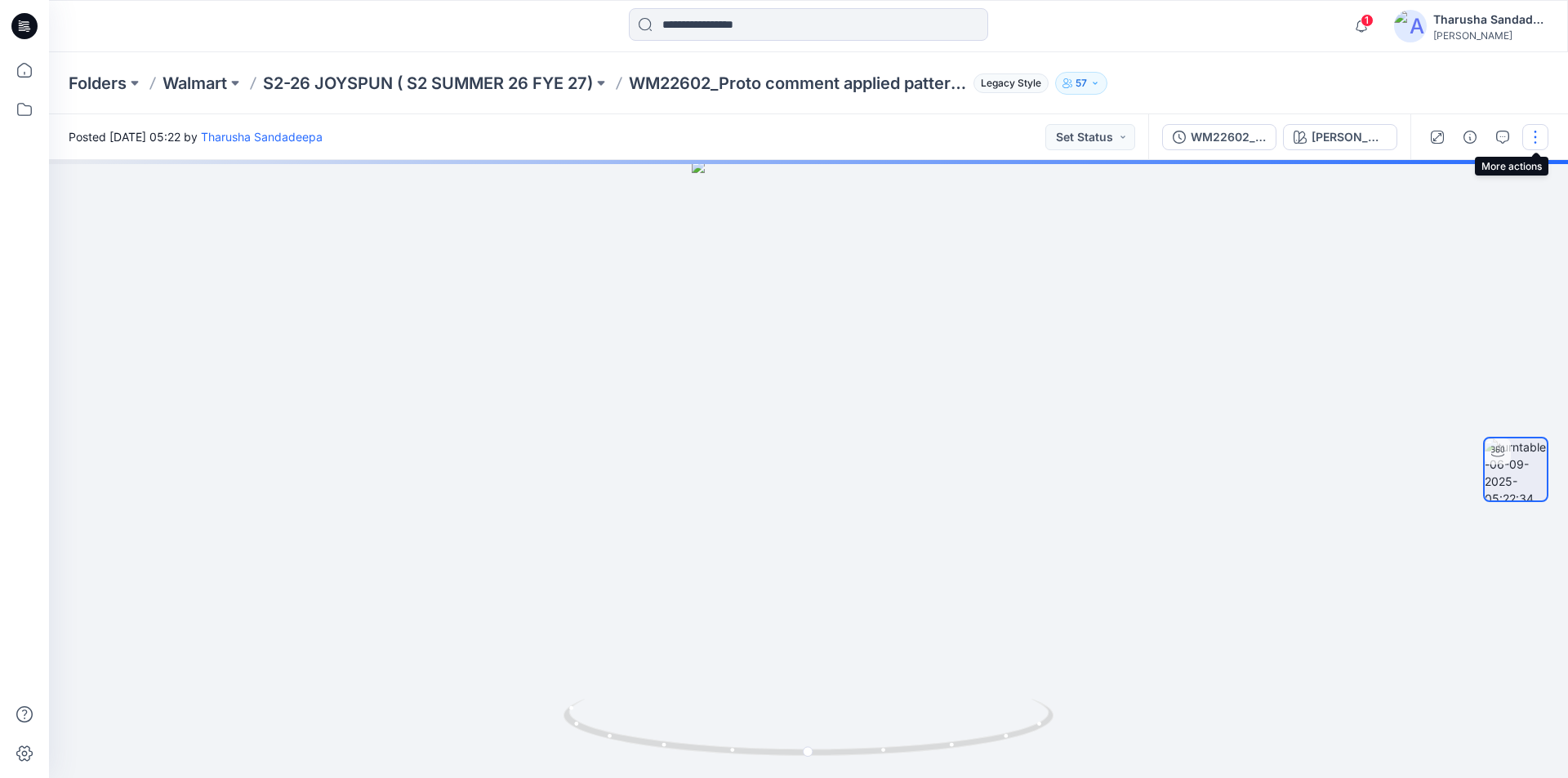
click at [1534, 132] on button "button" at bounding box center [1535, 137] width 26 height 26
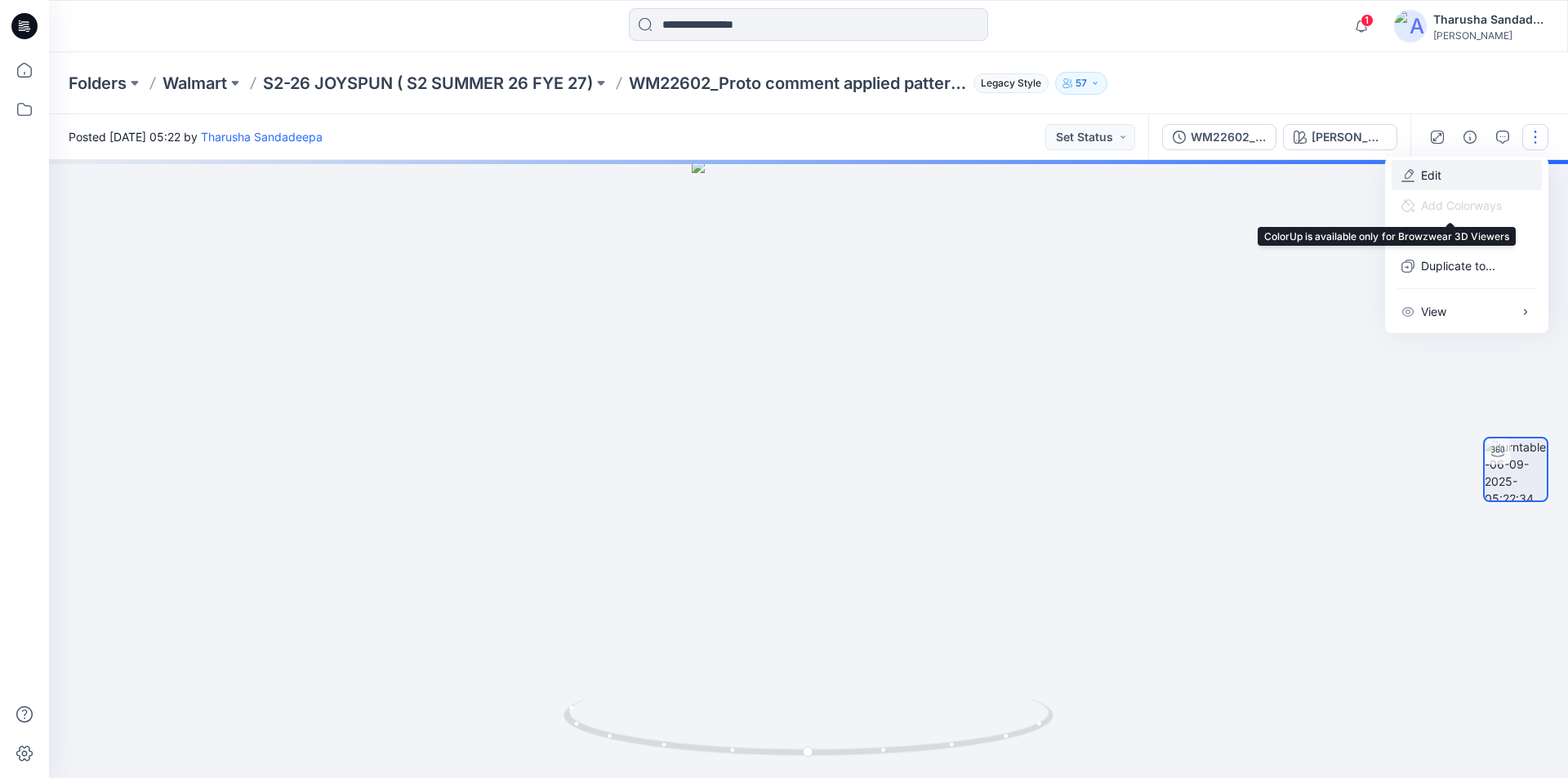
click at [1479, 182] on button "Edit" at bounding box center [1466, 175] width 150 height 30
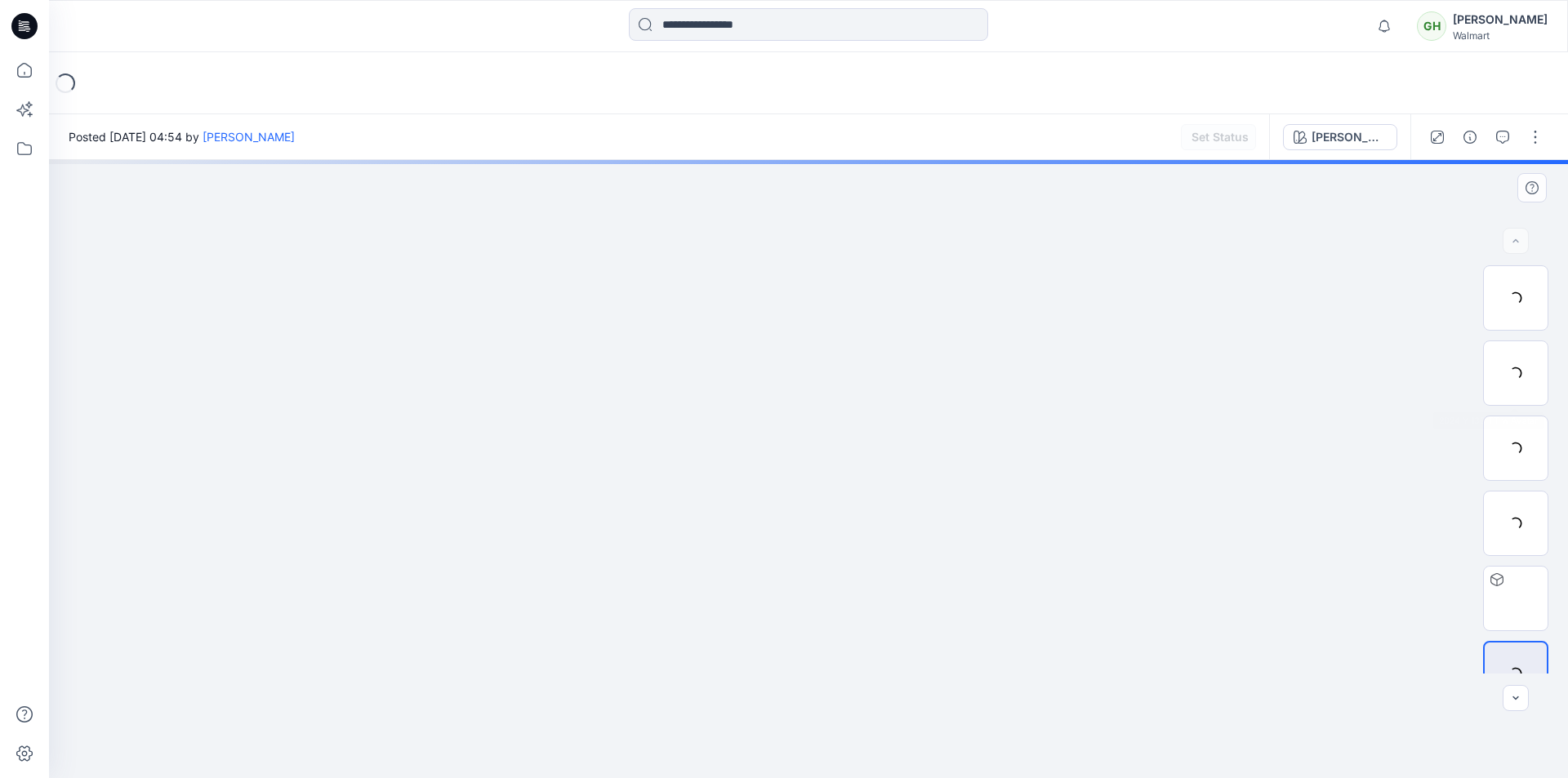
scroll to position [33, 0]
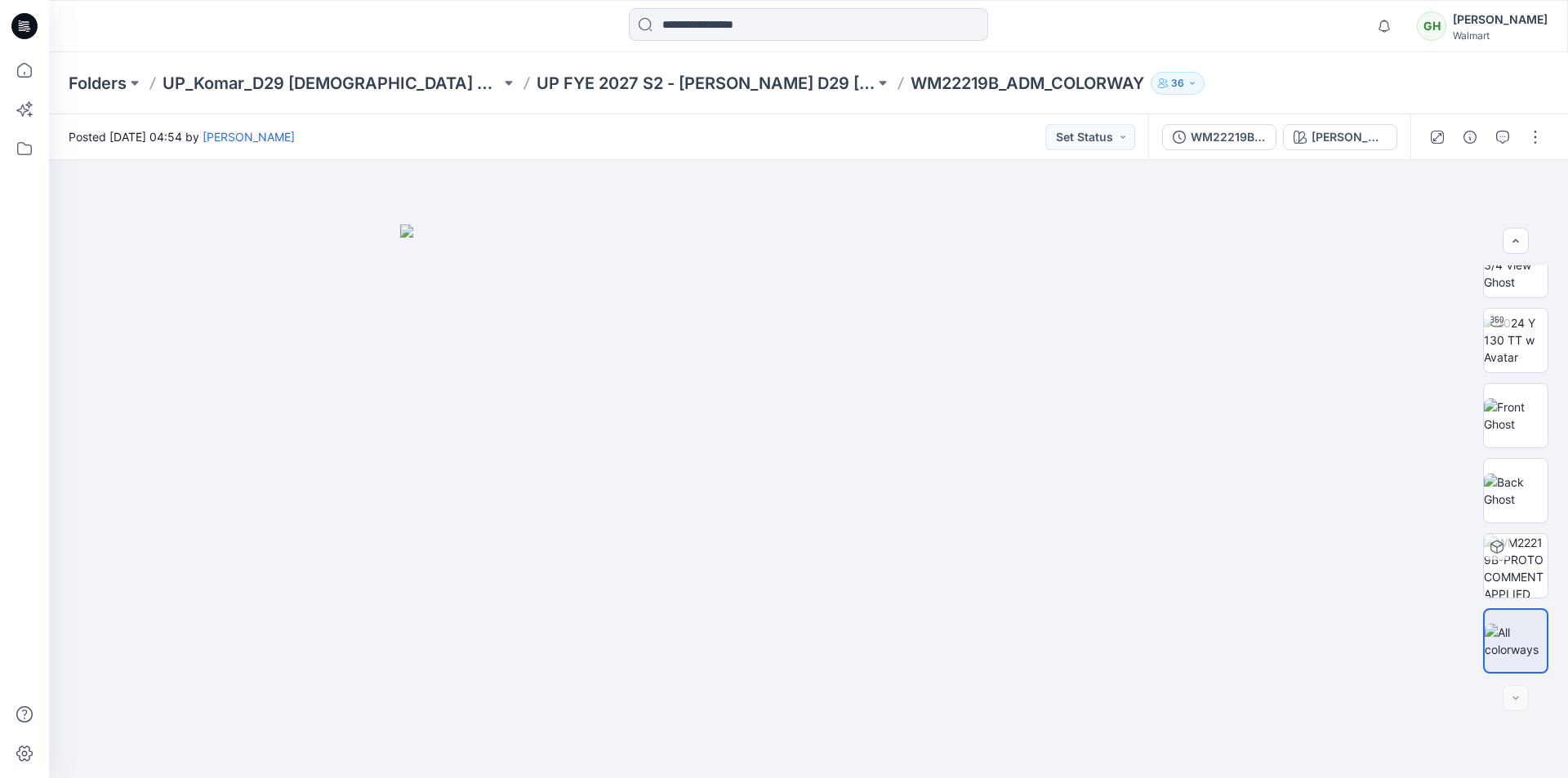
click at [18, 24] on icon at bounding box center [24, 26] width 26 height 26
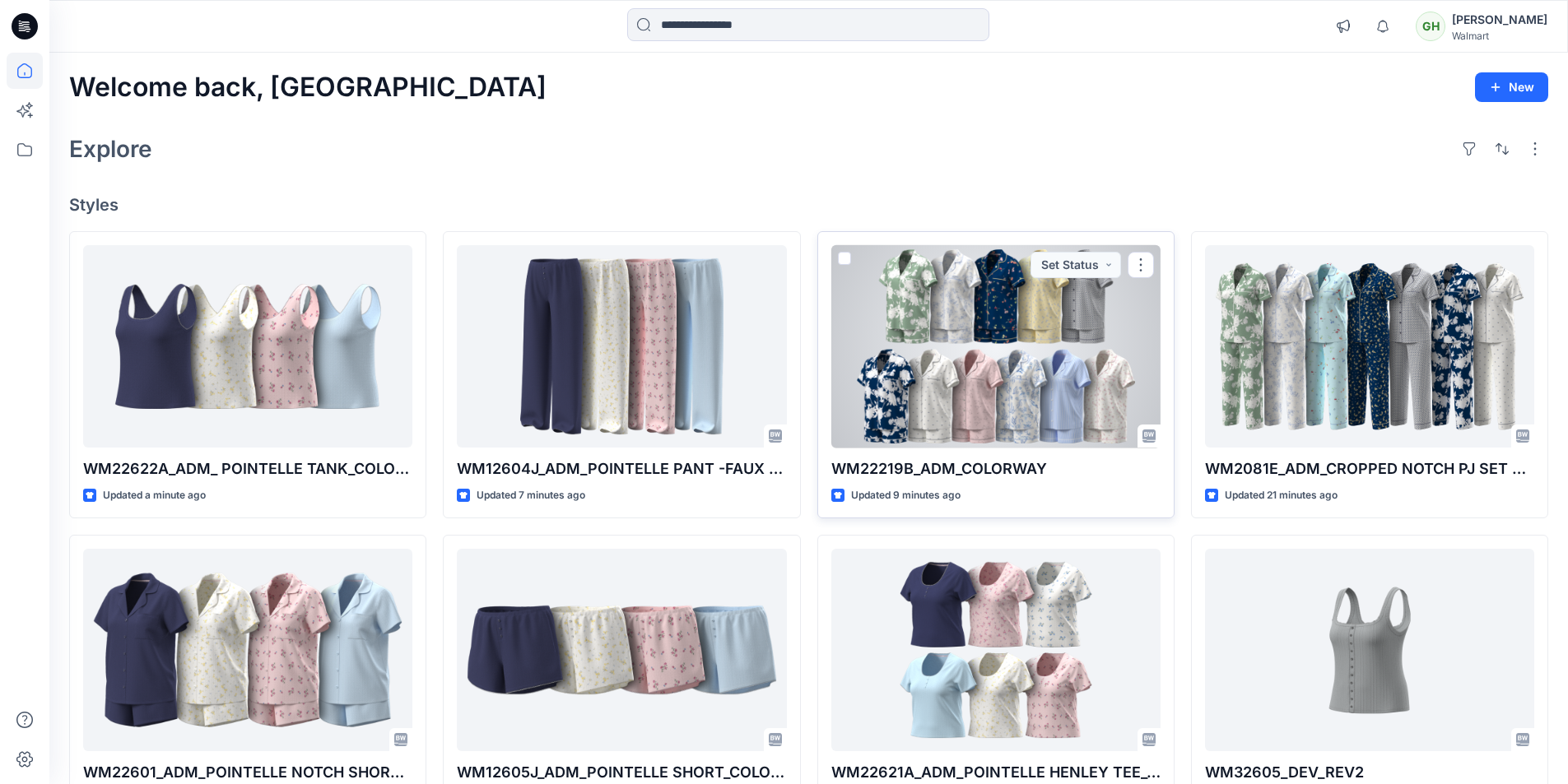
click at [1031, 379] on div at bounding box center [996, 346] width 329 height 203
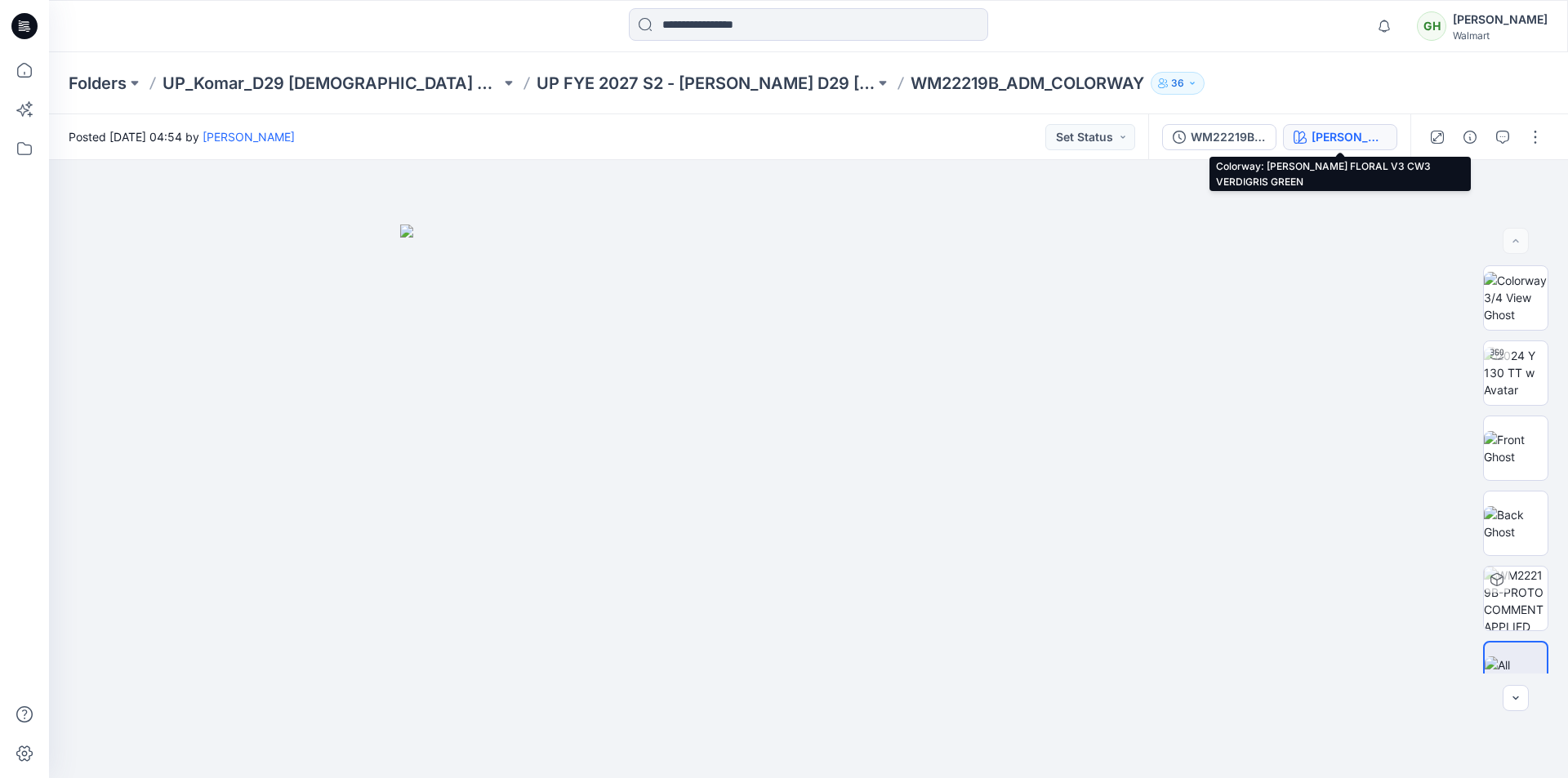
click at [1315, 137] on div "[PERSON_NAME] FLORAL V3 CW3 VERDIGRIS GREEN" at bounding box center [1349, 137] width 76 height 18
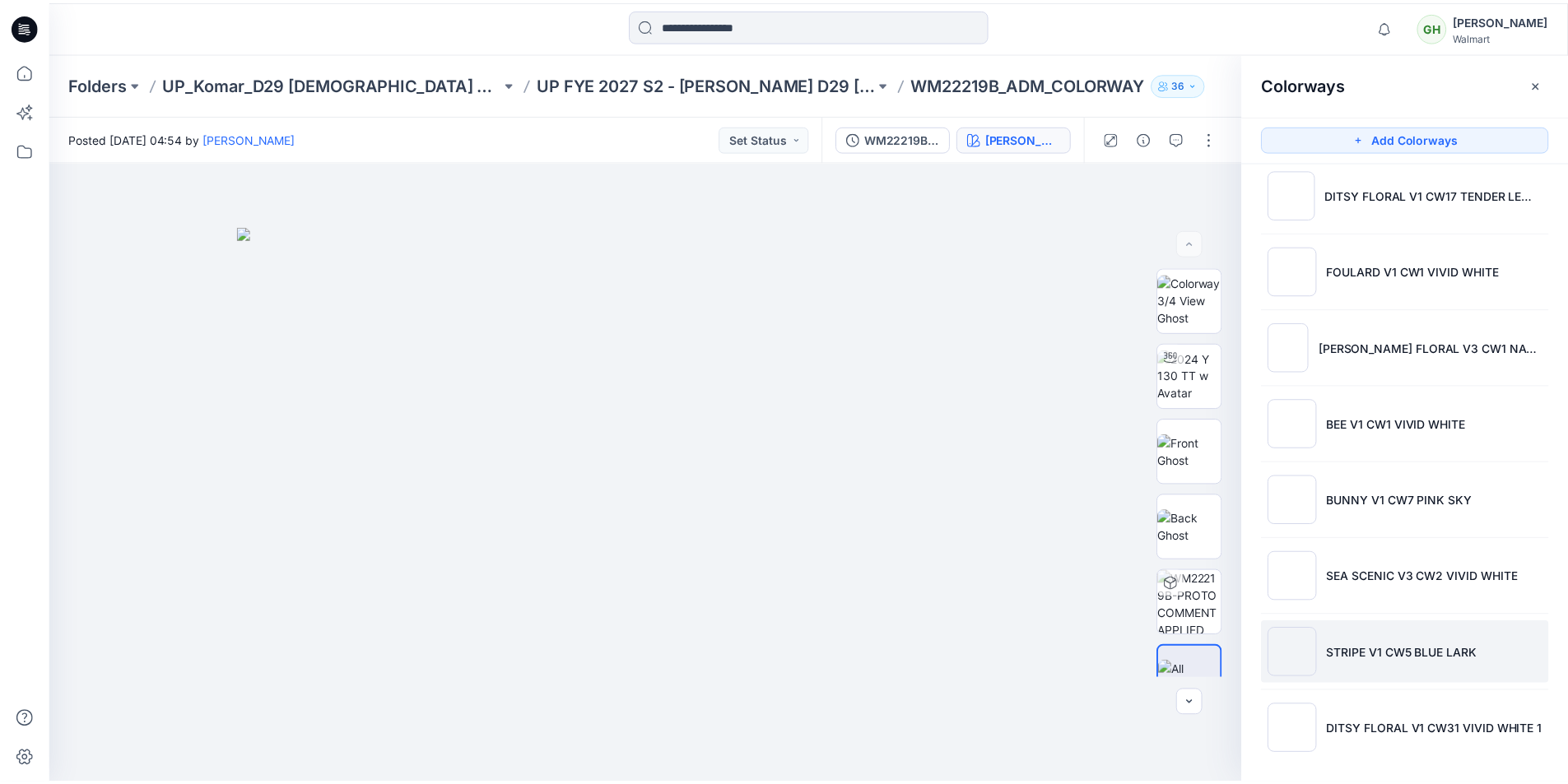
scroll to position [252, 0]
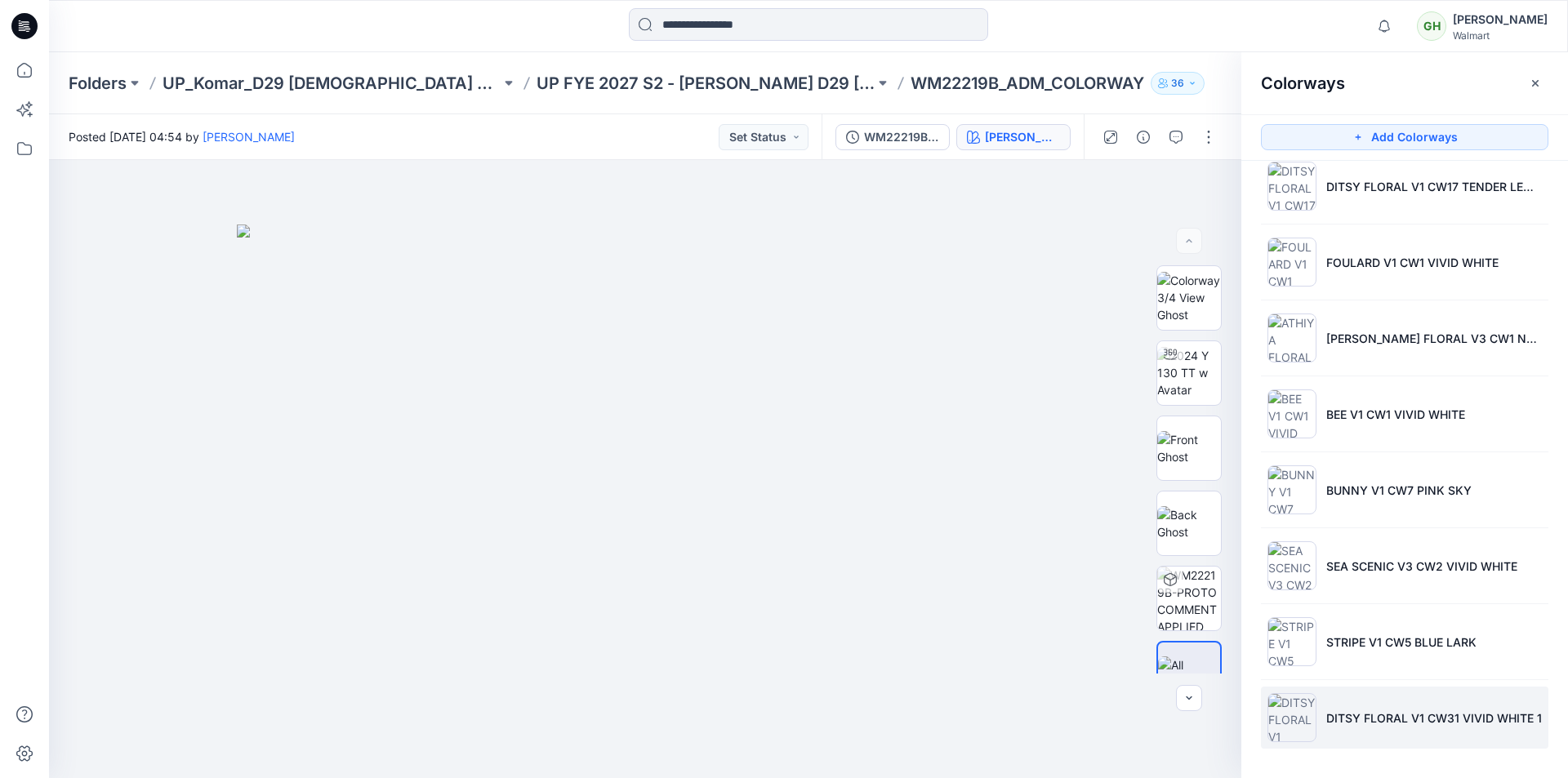
click at [1344, 721] on p "DITSY FLORAL V1 CW31 VIVID WHITE 1" at bounding box center [1434, 717] width 215 height 17
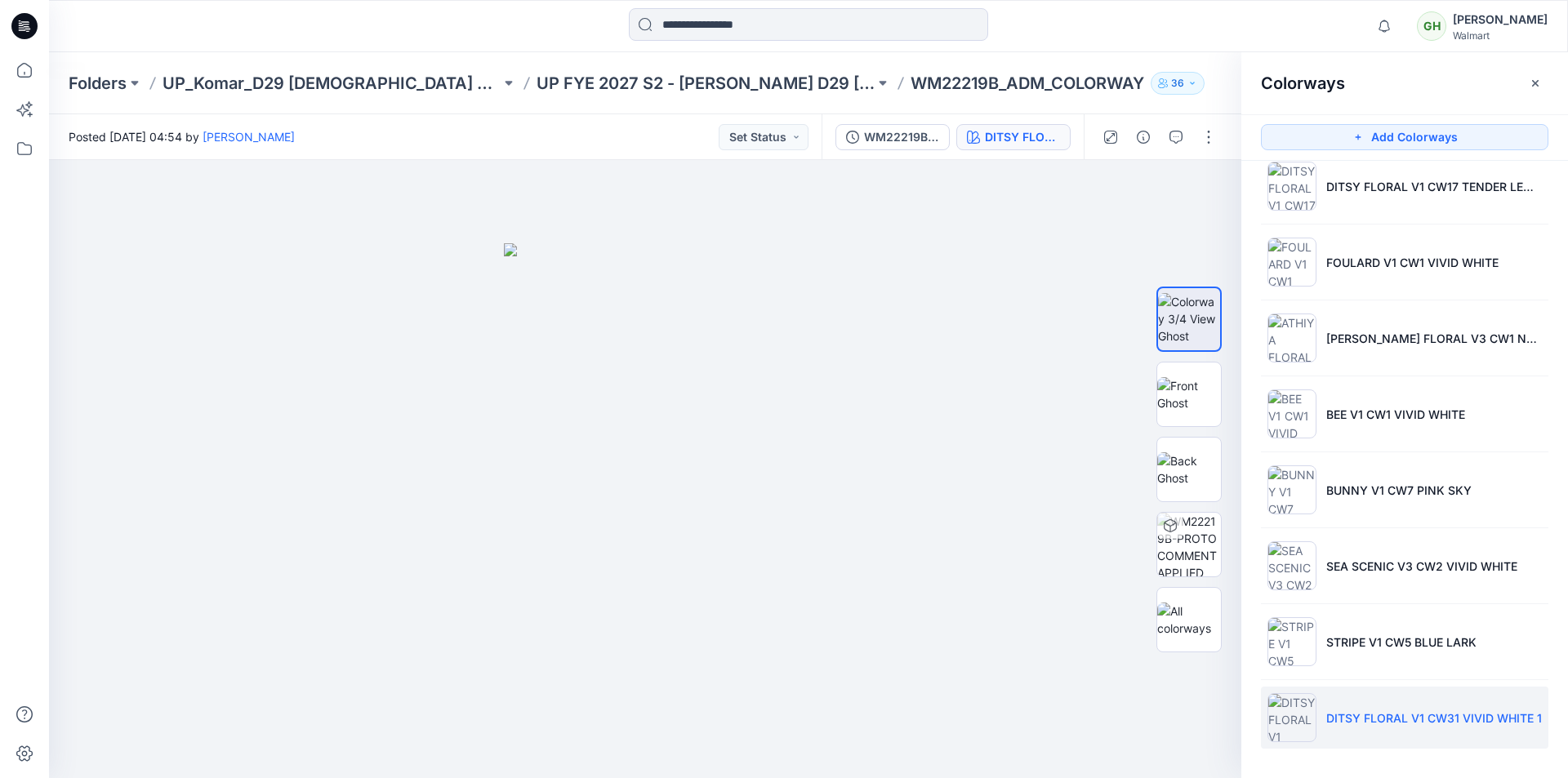
click at [25, 29] on icon at bounding box center [27, 29] width 6 height 1
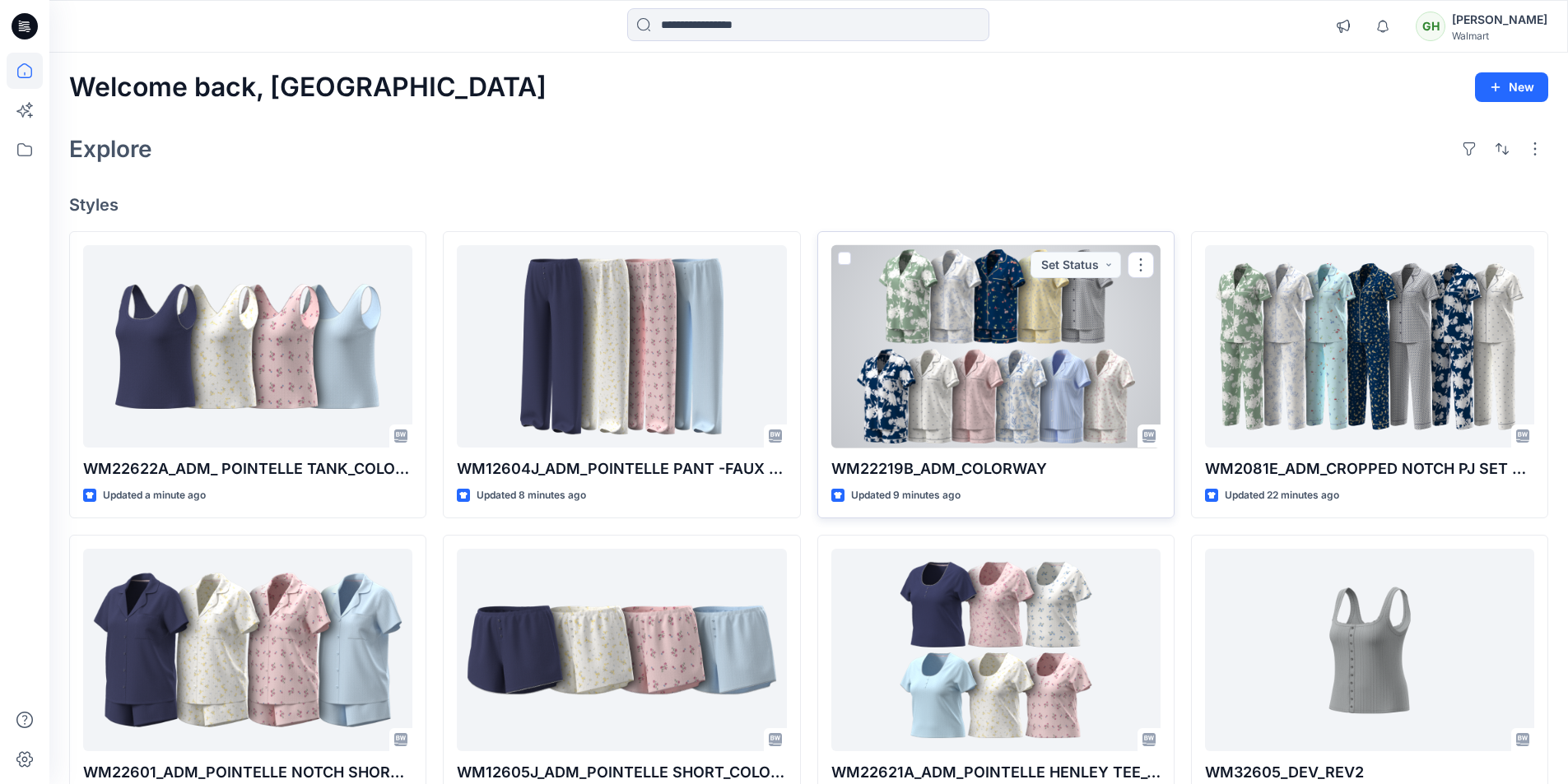
click at [1034, 342] on div at bounding box center [996, 346] width 329 height 203
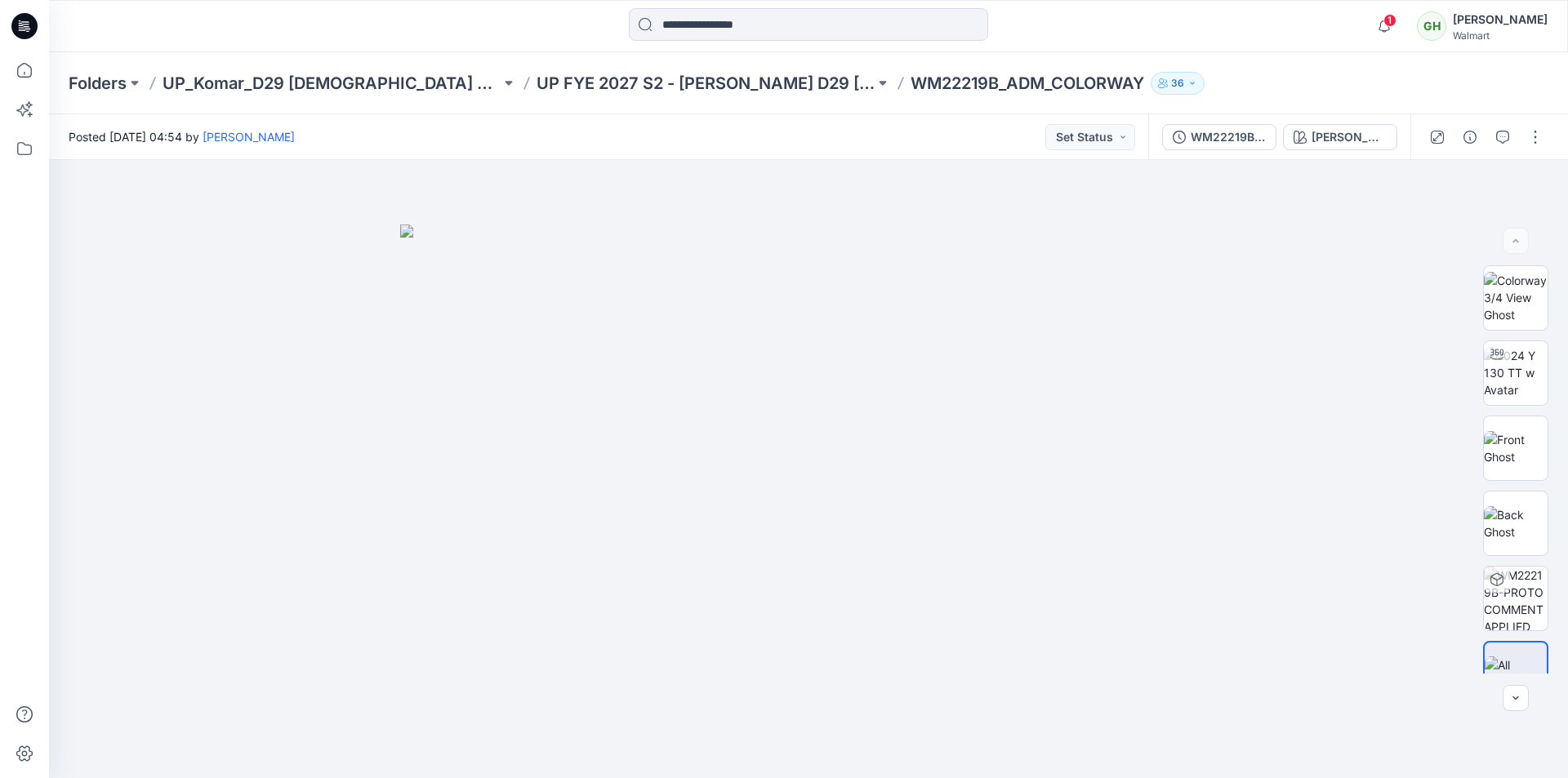
click at [30, 26] on icon at bounding box center [24, 26] width 26 height 26
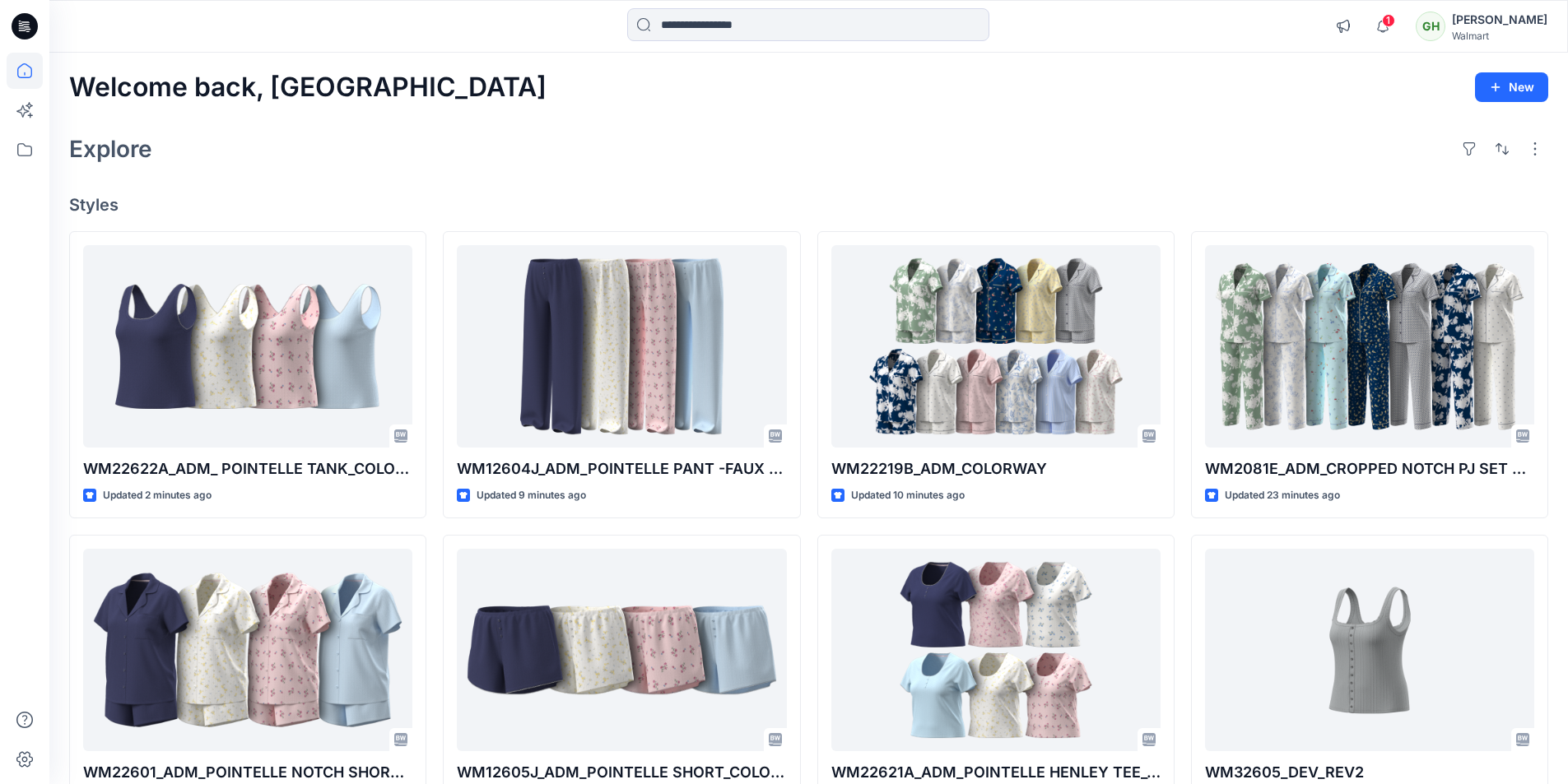
click at [32, 25] on icon at bounding box center [24, 26] width 26 height 26
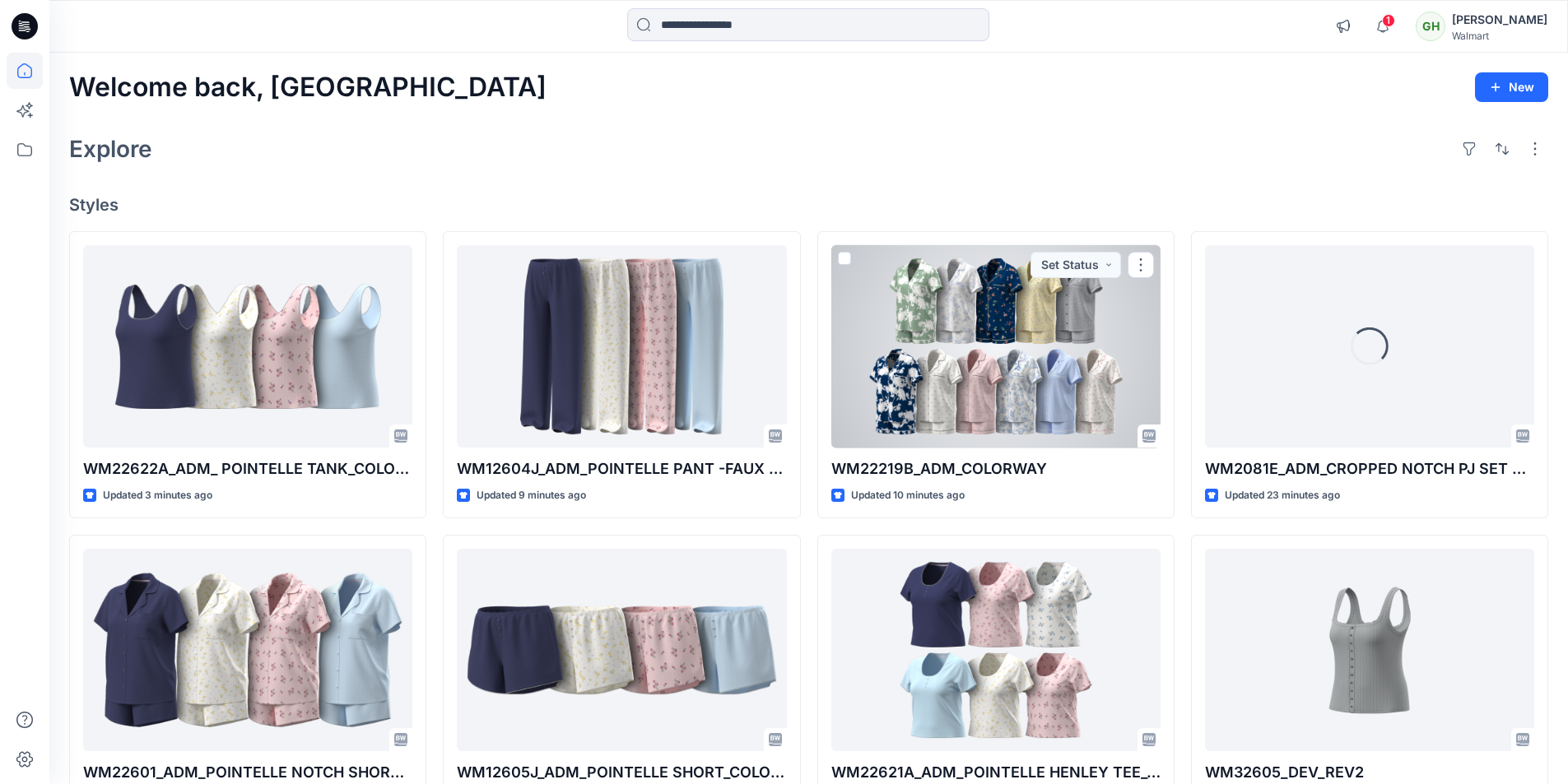
click at [1012, 341] on div at bounding box center [996, 346] width 329 height 203
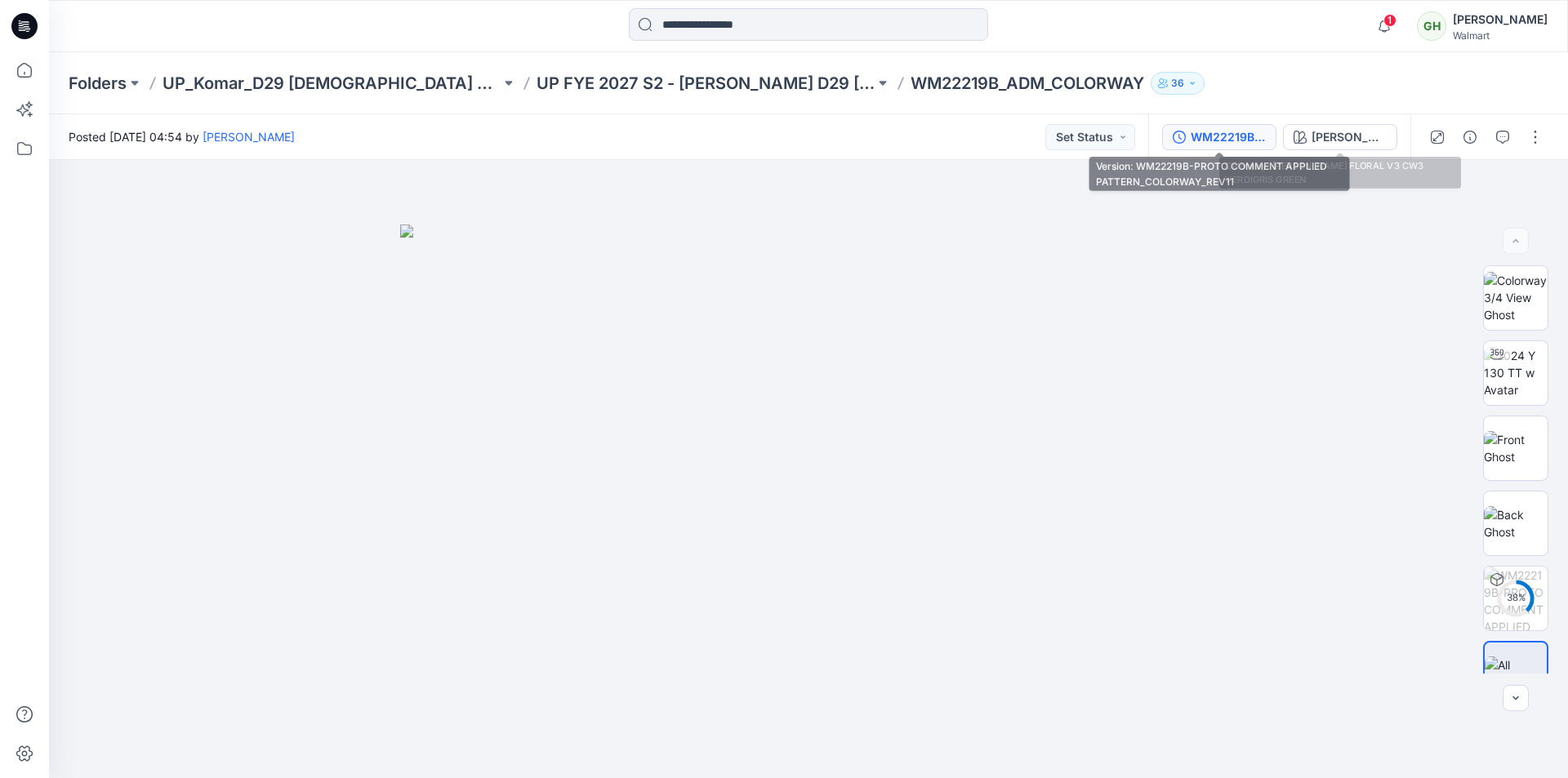
click at [1220, 136] on div "WM22219B-PROTO COMMENT APPLIED PATTERN_COLORWAY_REV11" at bounding box center [1228, 137] width 76 height 18
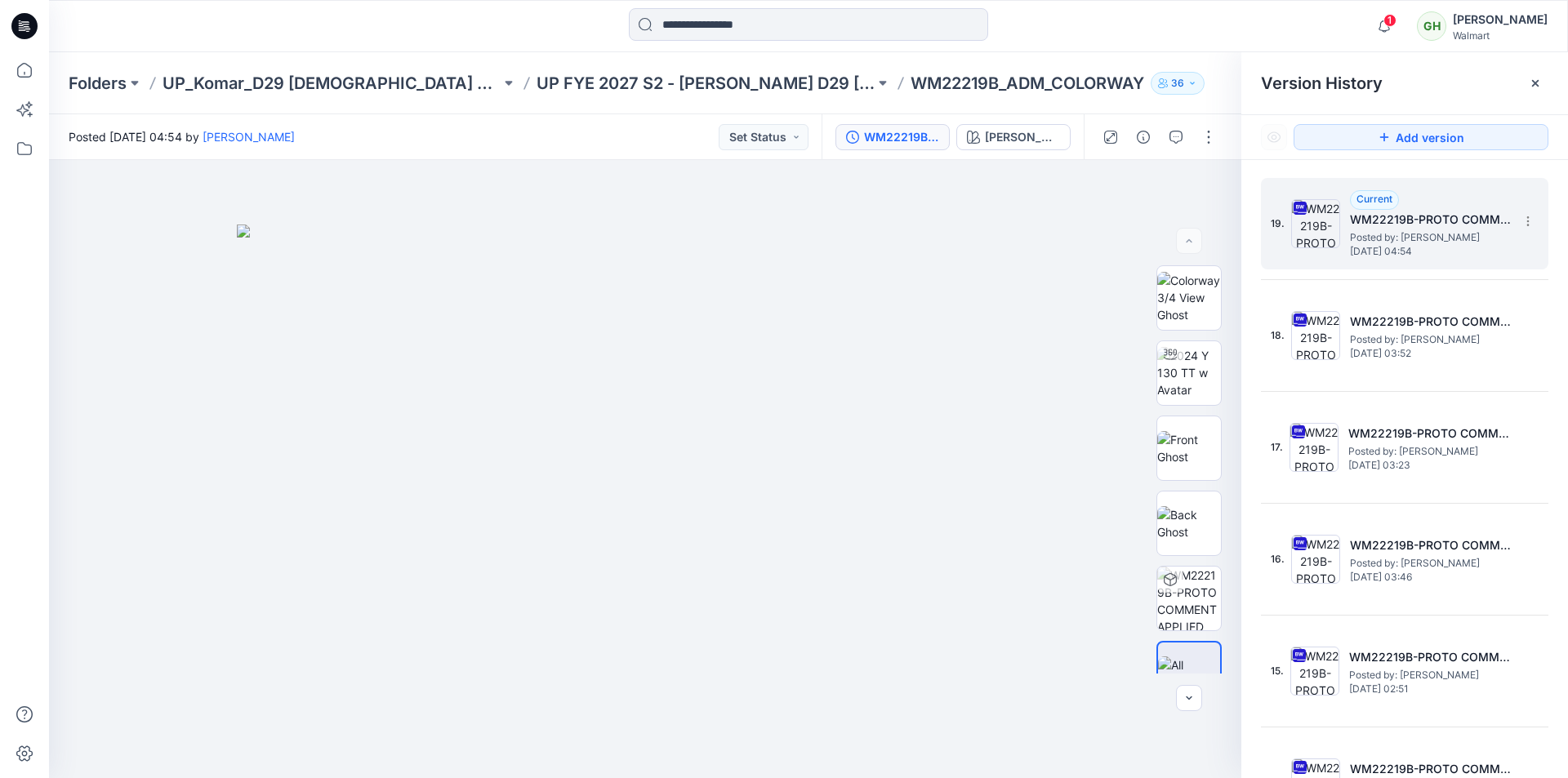
click at [1442, 231] on span "Posted by: [PERSON_NAME]" at bounding box center [1431, 238] width 163 height 17
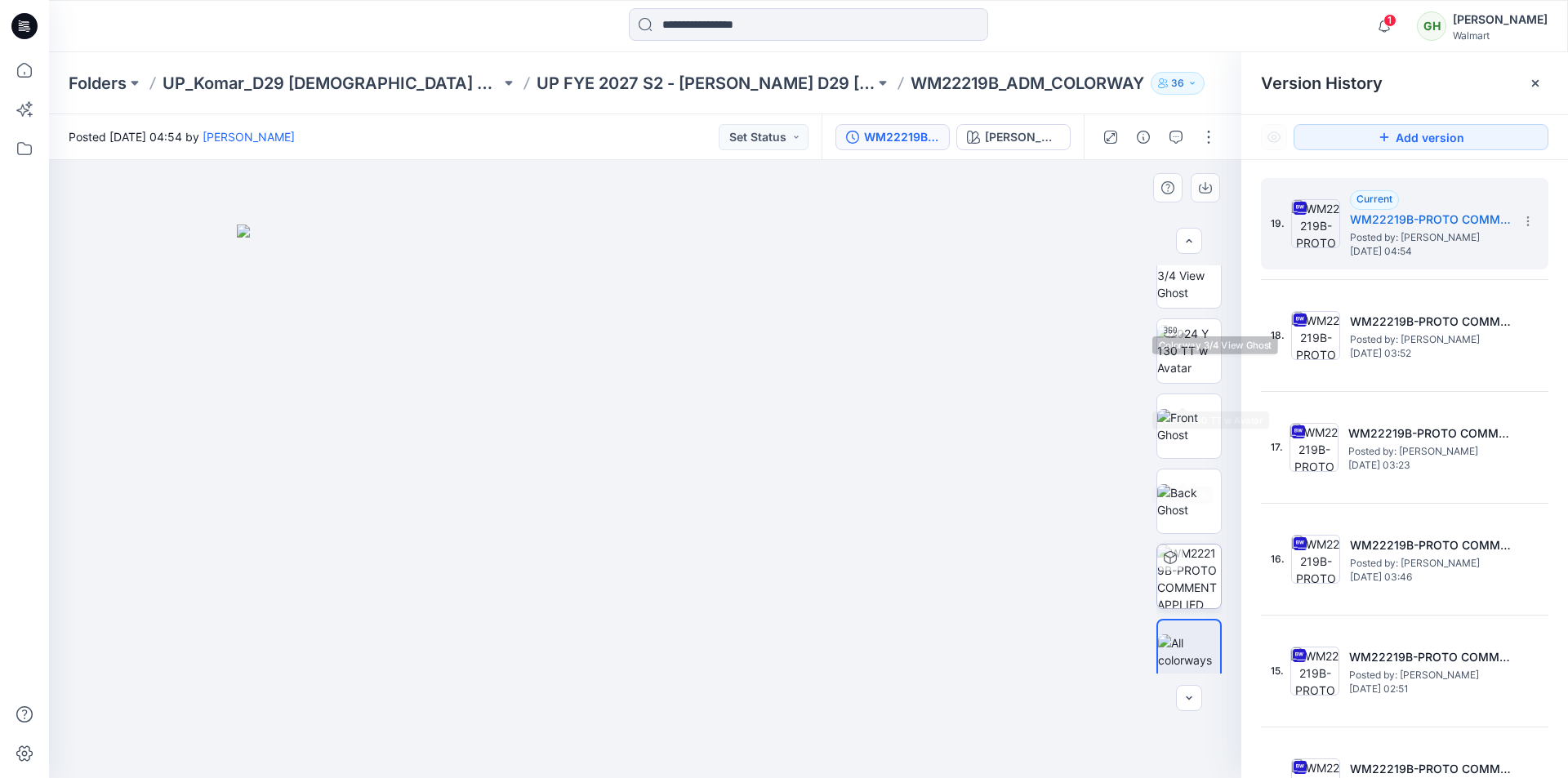
scroll to position [33, 0]
click at [1208, 134] on button "button" at bounding box center [1208, 137] width 26 height 26
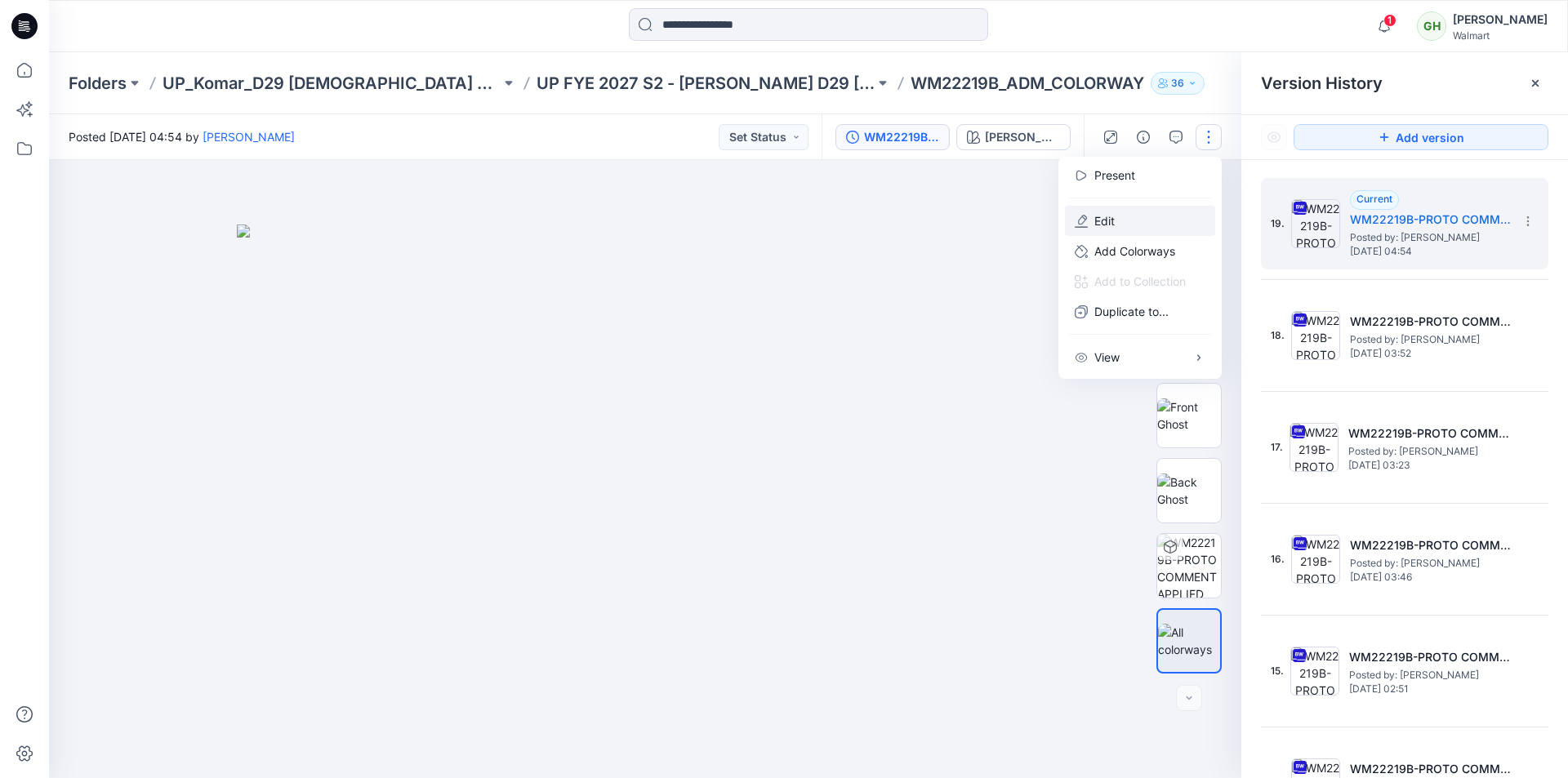
click at [1100, 213] on p "Edit" at bounding box center [1105, 221] width 21 height 17
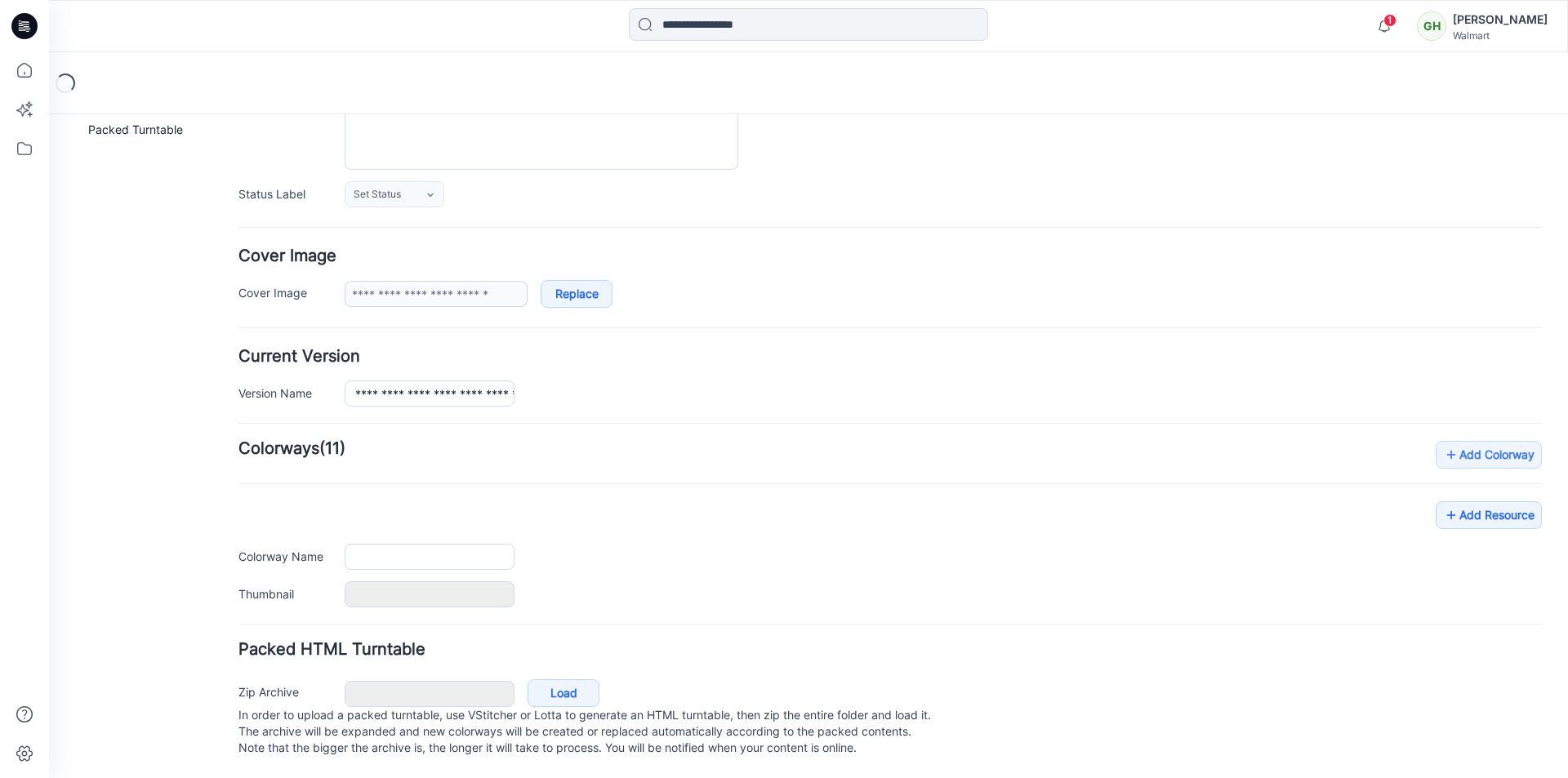
type input "**********"
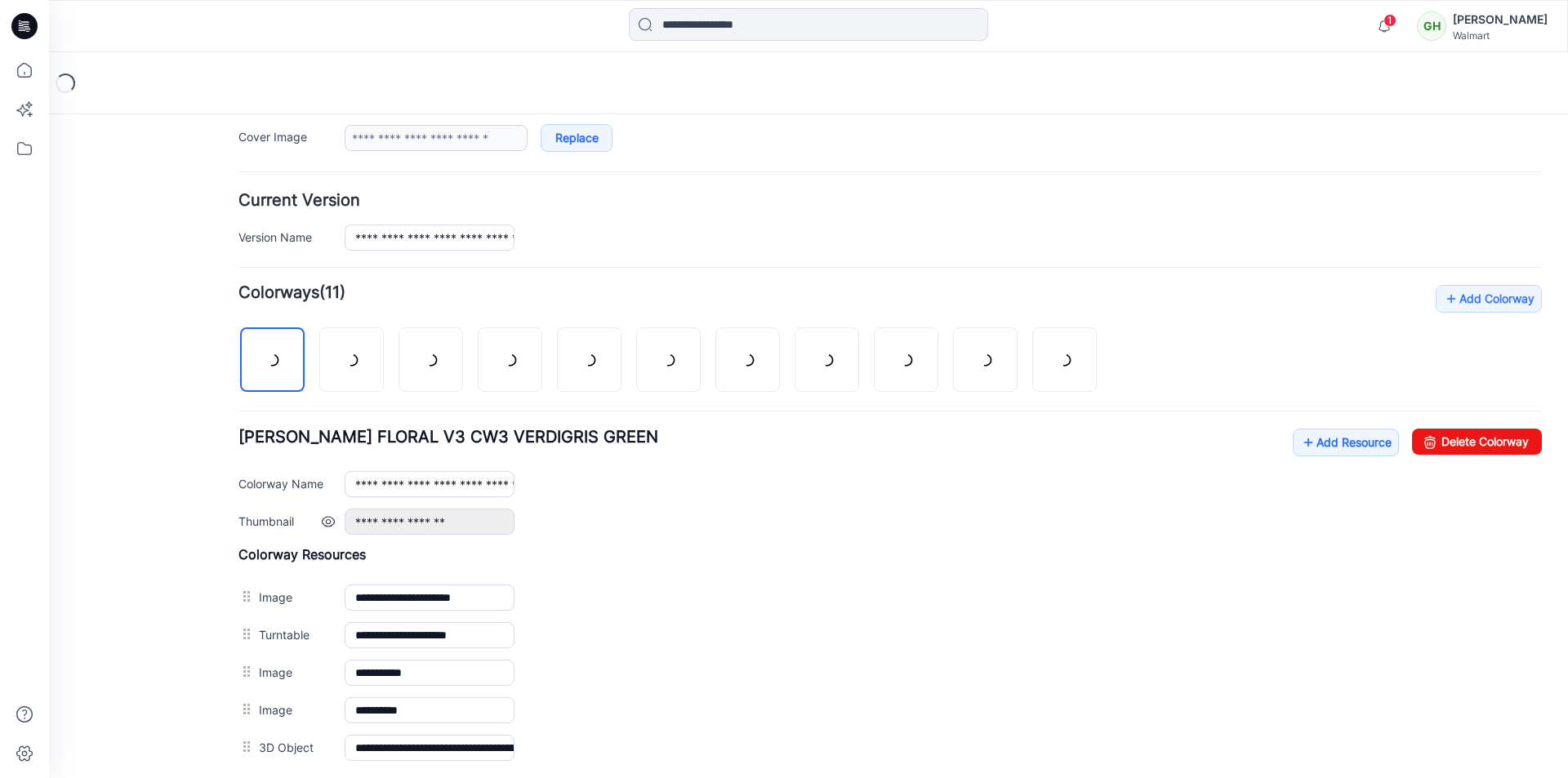
scroll to position [515, 0]
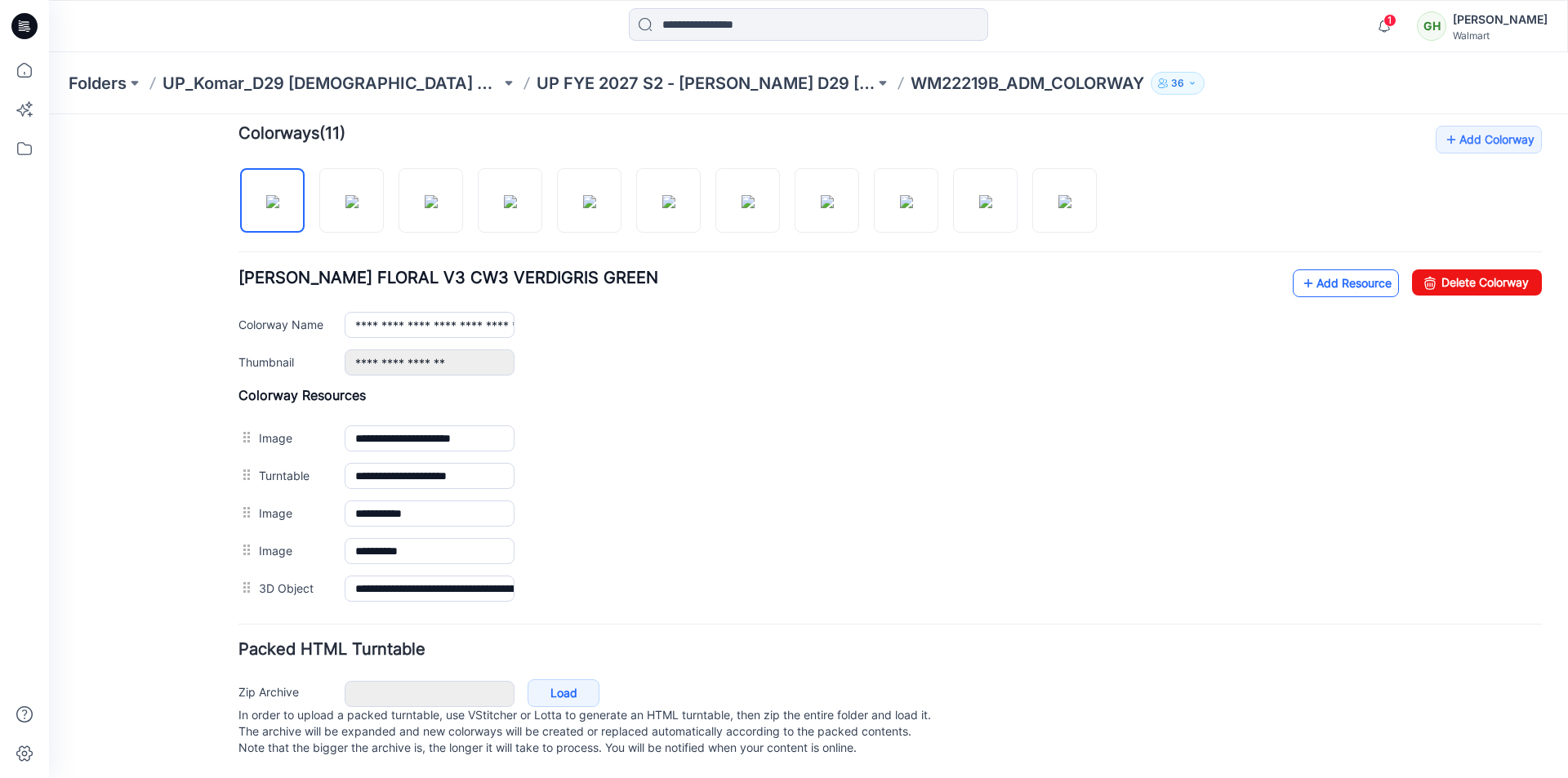
click at [1336, 273] on link "Add Resource" at bounding box center [1346, 283] width 106 height 28
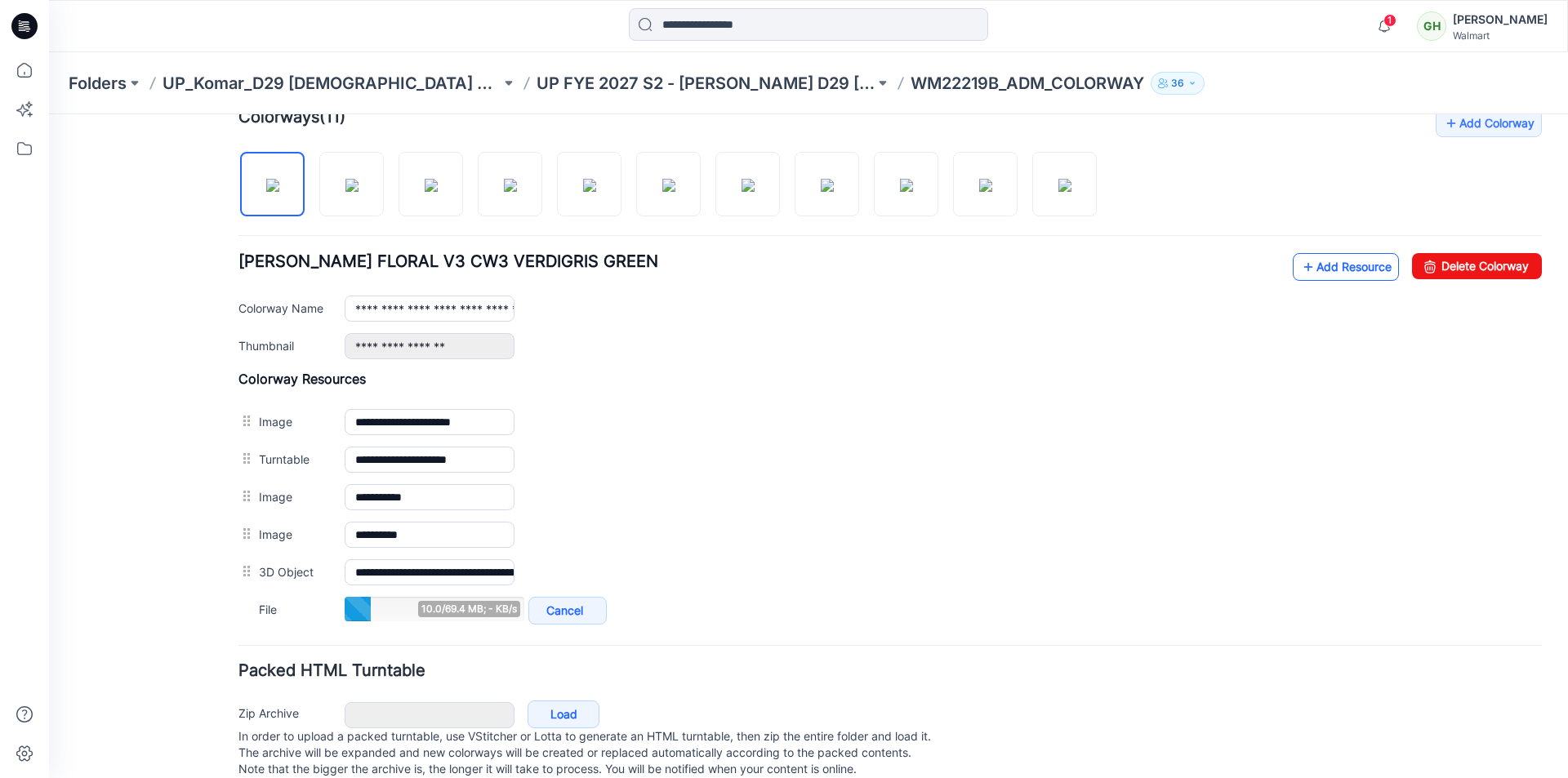
click at [1300, 277] on icon at bounding box center [1308, 266] width 17 height 26
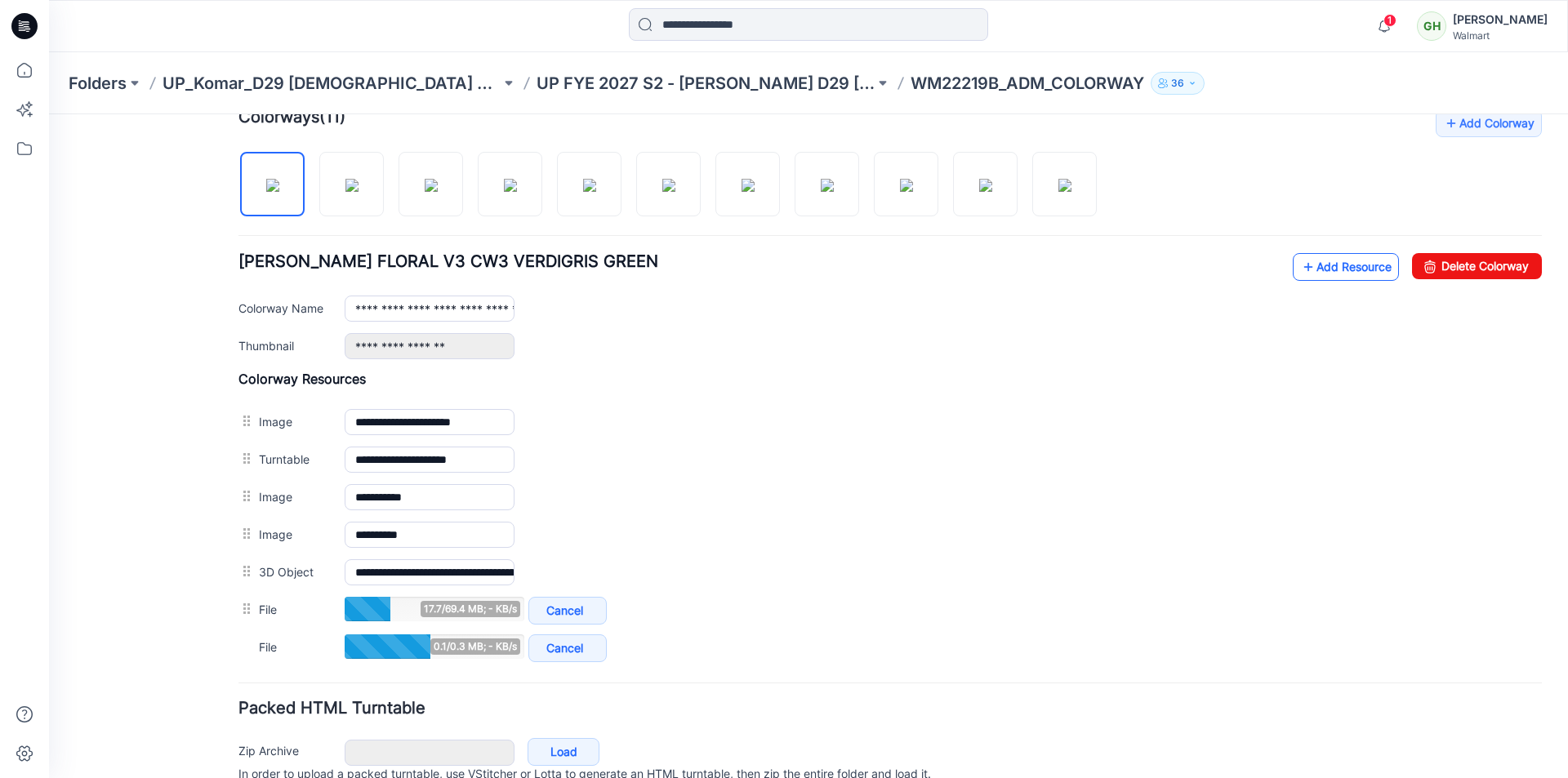
click at [1320, 266] on link "Add Resource" at bounding box center [1346, 267] width 106 height 28
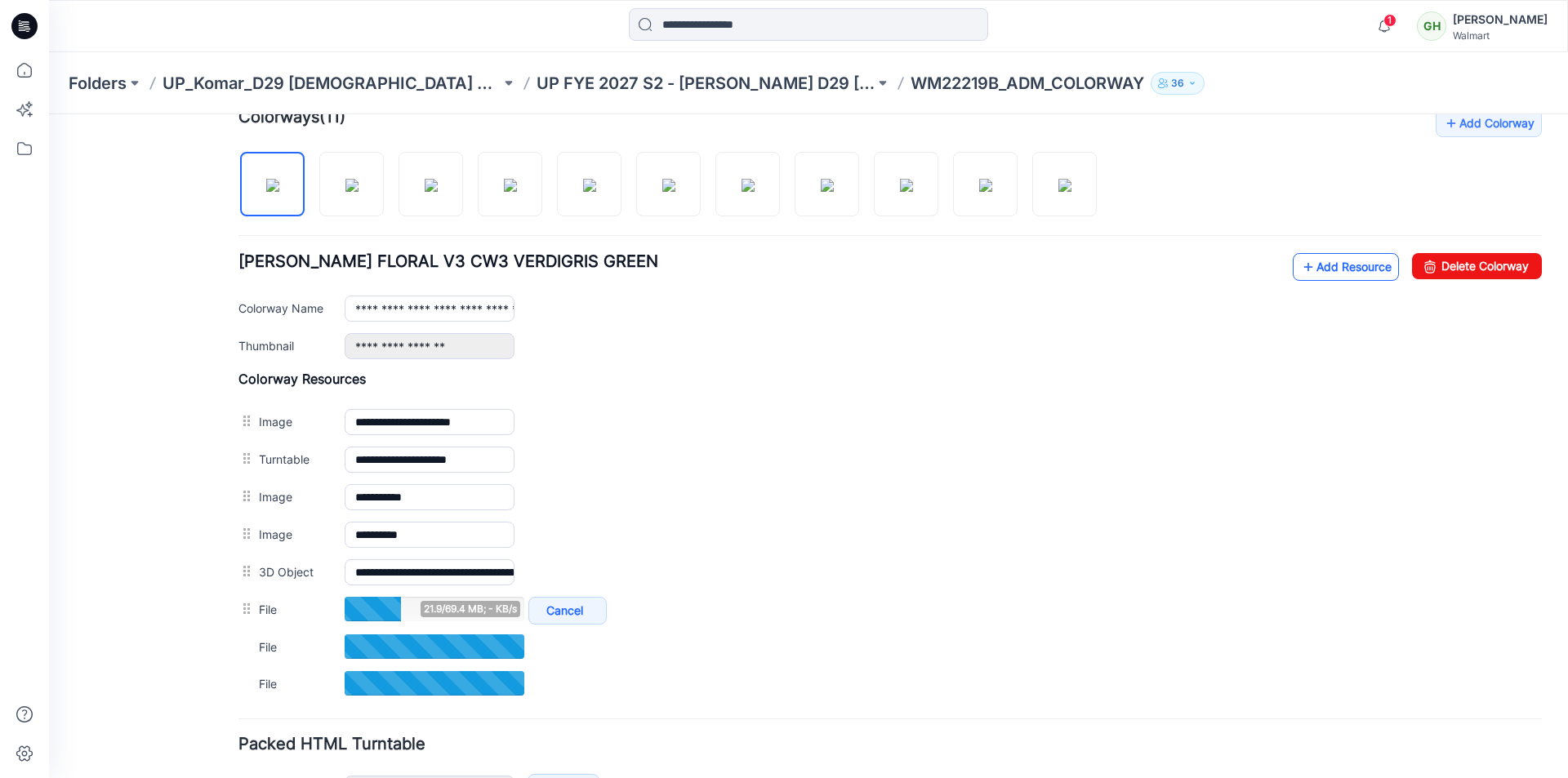
click at [1338, 261] on link "Add Resource" at bounding box center [1346, 267] width 106 height 28
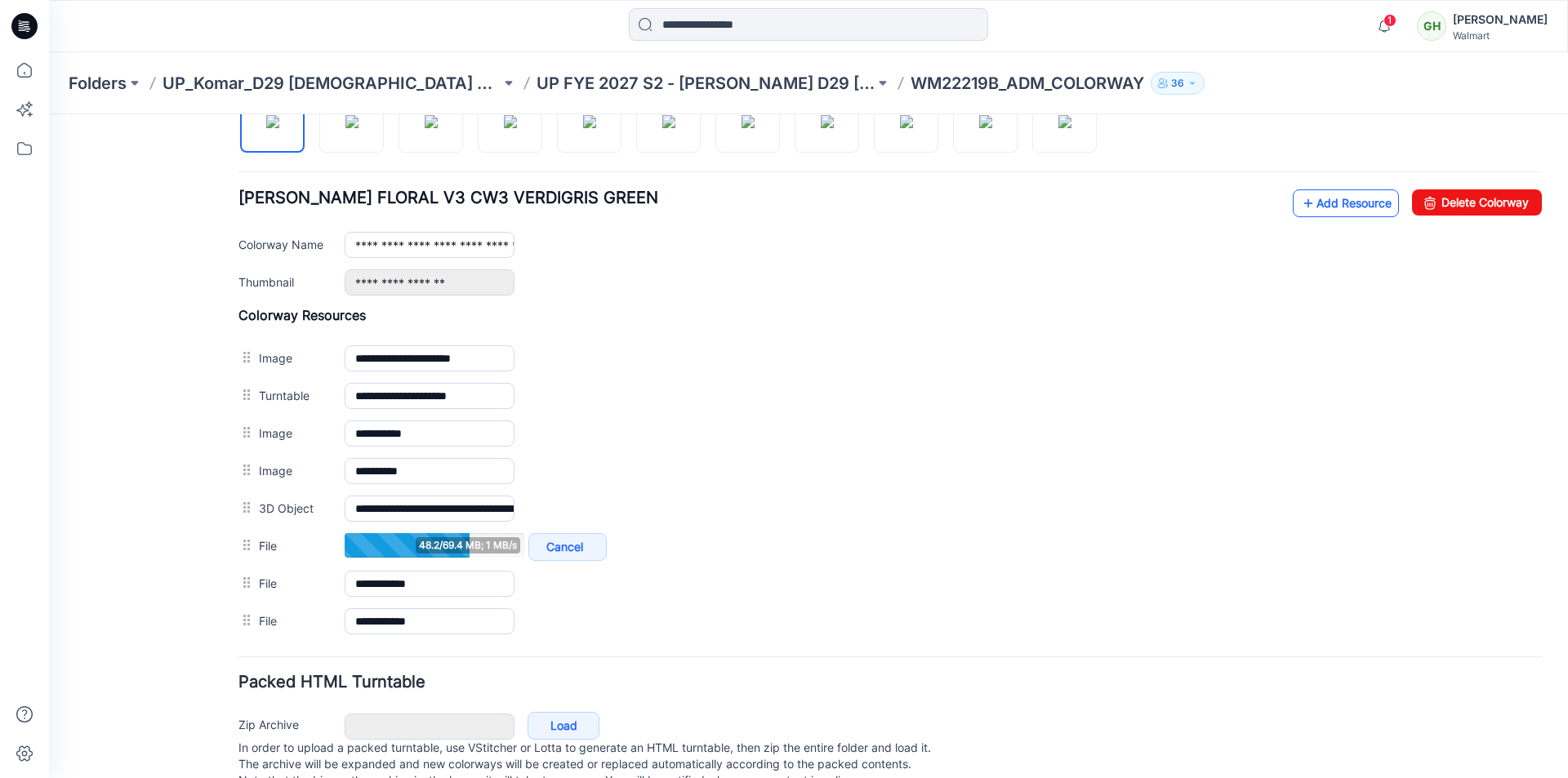
scroll to position [628, 0]
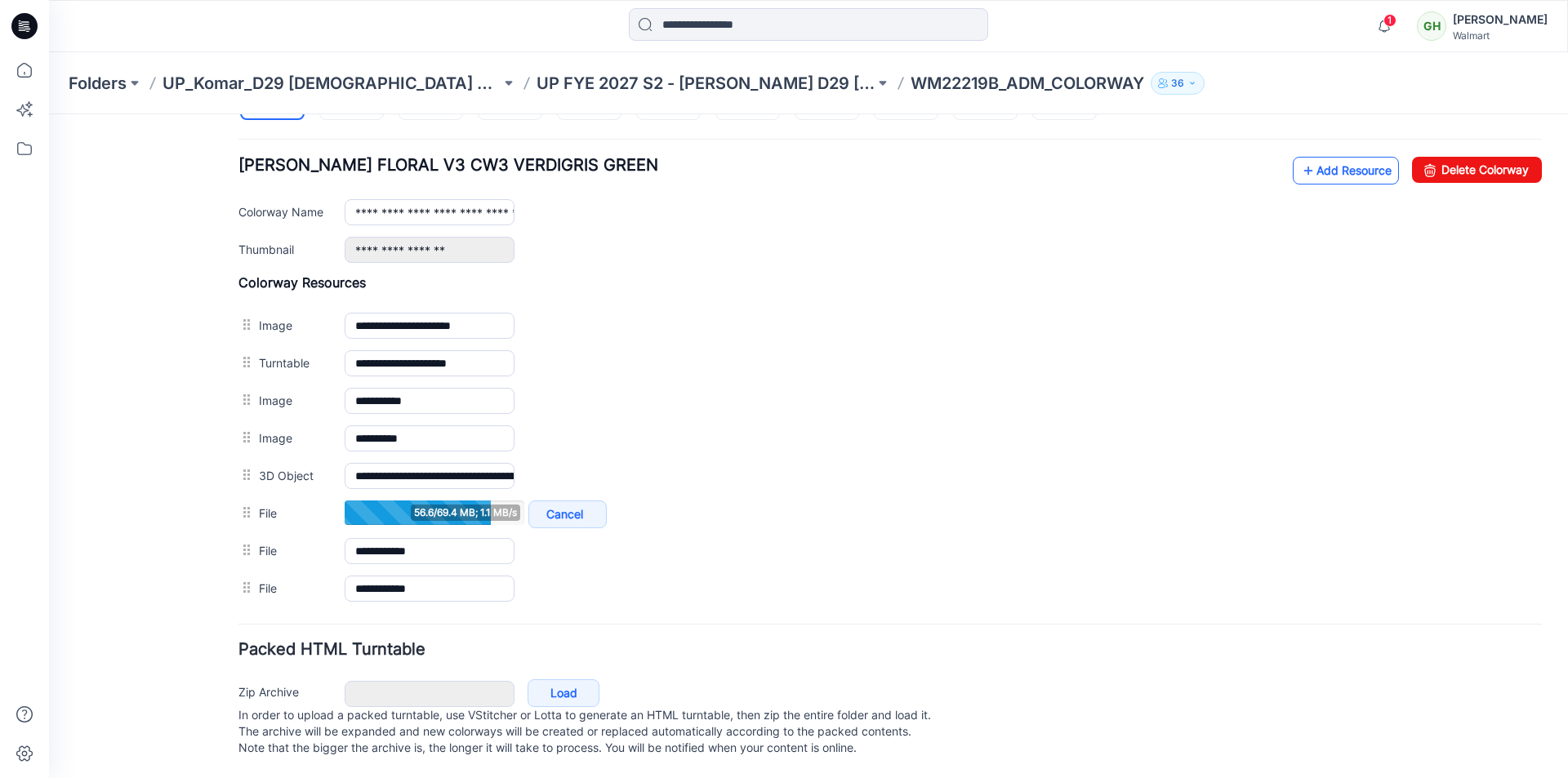
click at [1340, 164] on link "Add Resource" at bounding box center [1346, 171] width 106 height 28
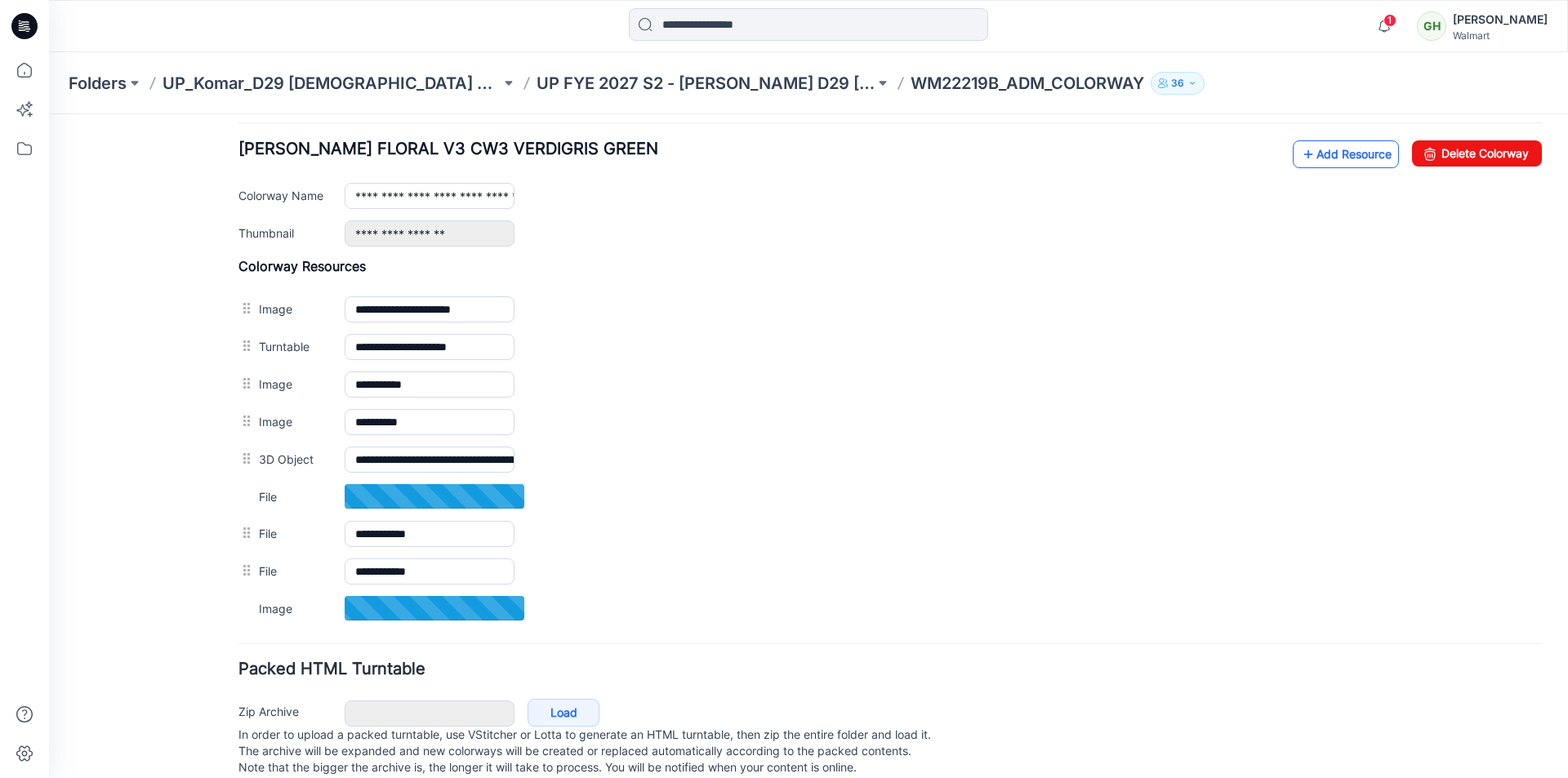
click at [1331, 160] on link "Add Resource" at bounding box center [1346, 155] width 106 height 28
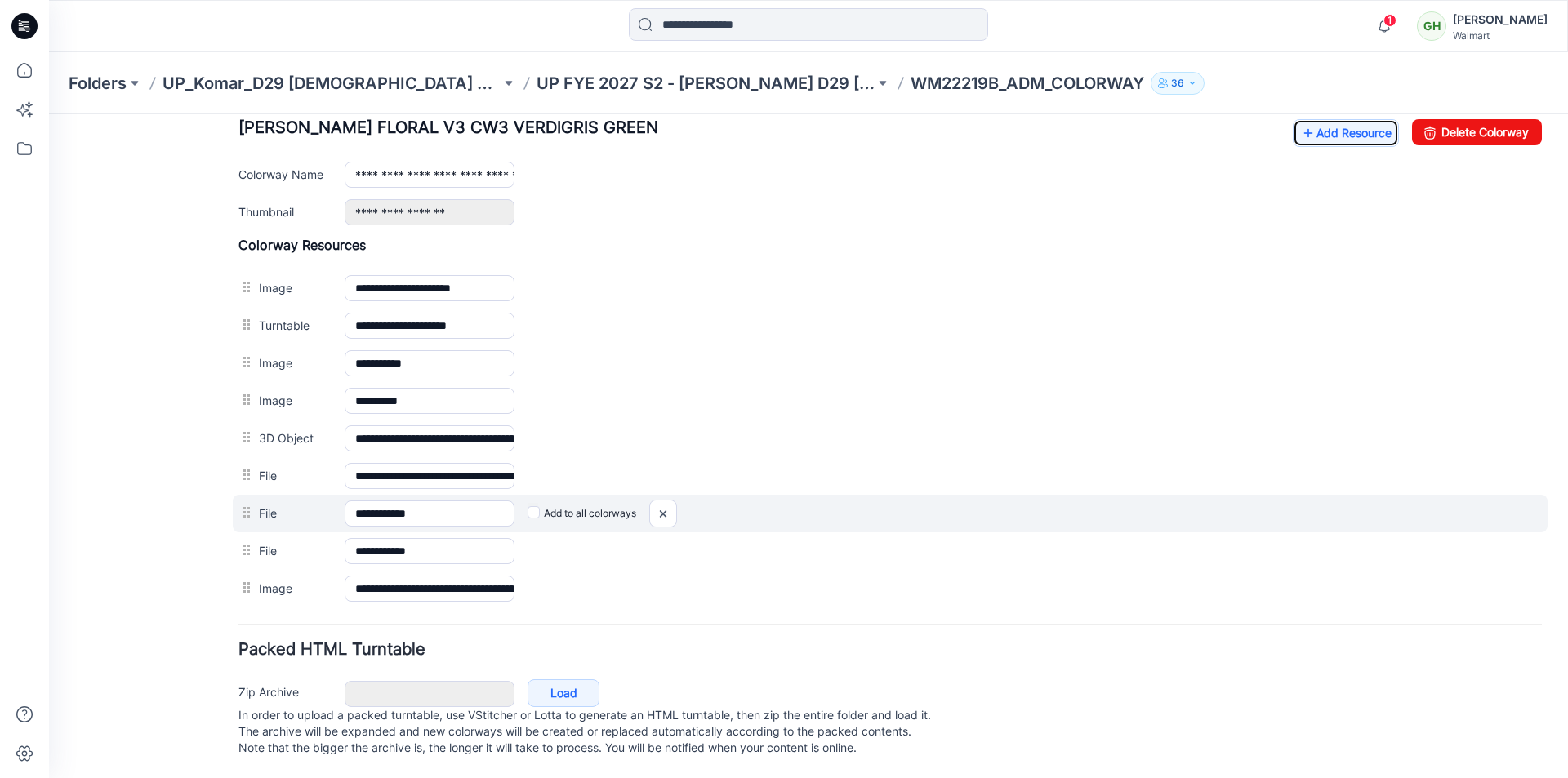
scroll to position [665, 0]
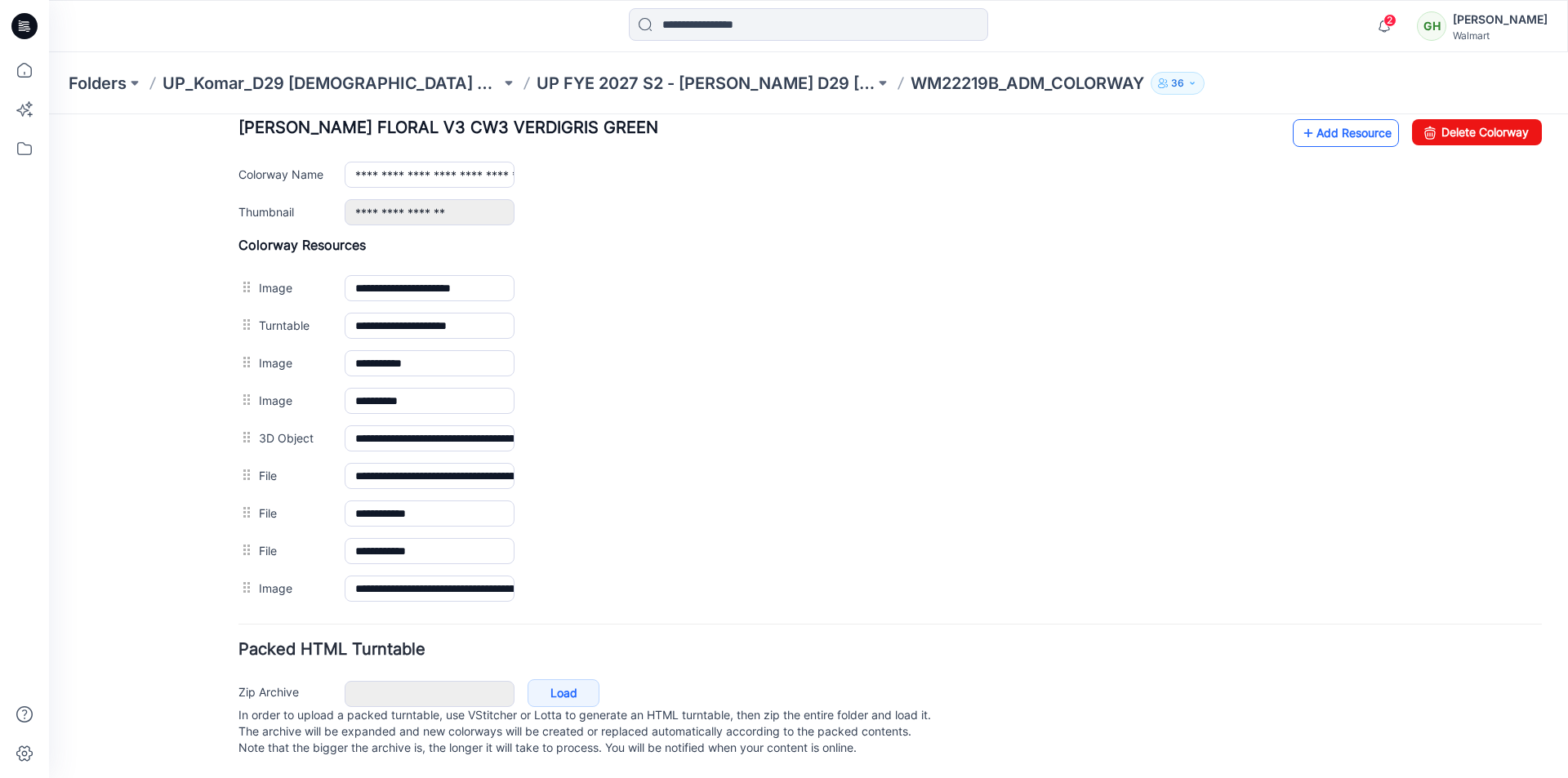
click at [1314, 122] on link "Add Resource" at bounding box center [1346, 133] width 106 height 28
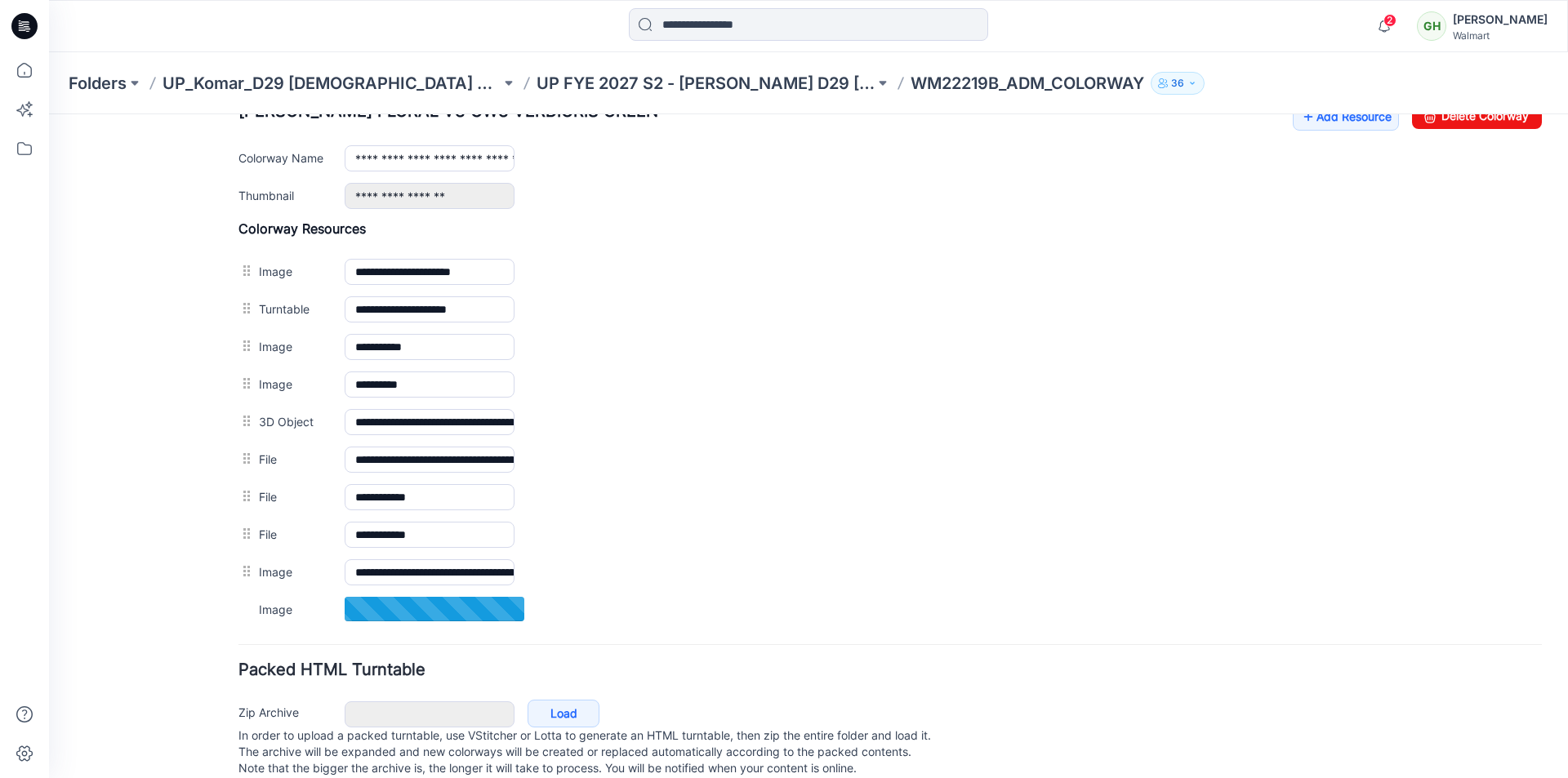
click at [1340, 112] on div "Folders UP_Komar_D29 [DEMOGRAPHIC_DATA] Sleep UP FYE 2027 S2 - [PERSON_NAME] D2…" at bounding box center [808, 83] width 1519 height 62
click at [1330, 126] on link "Add Resource" at bounding box center [1346, 116] width 106 height 28
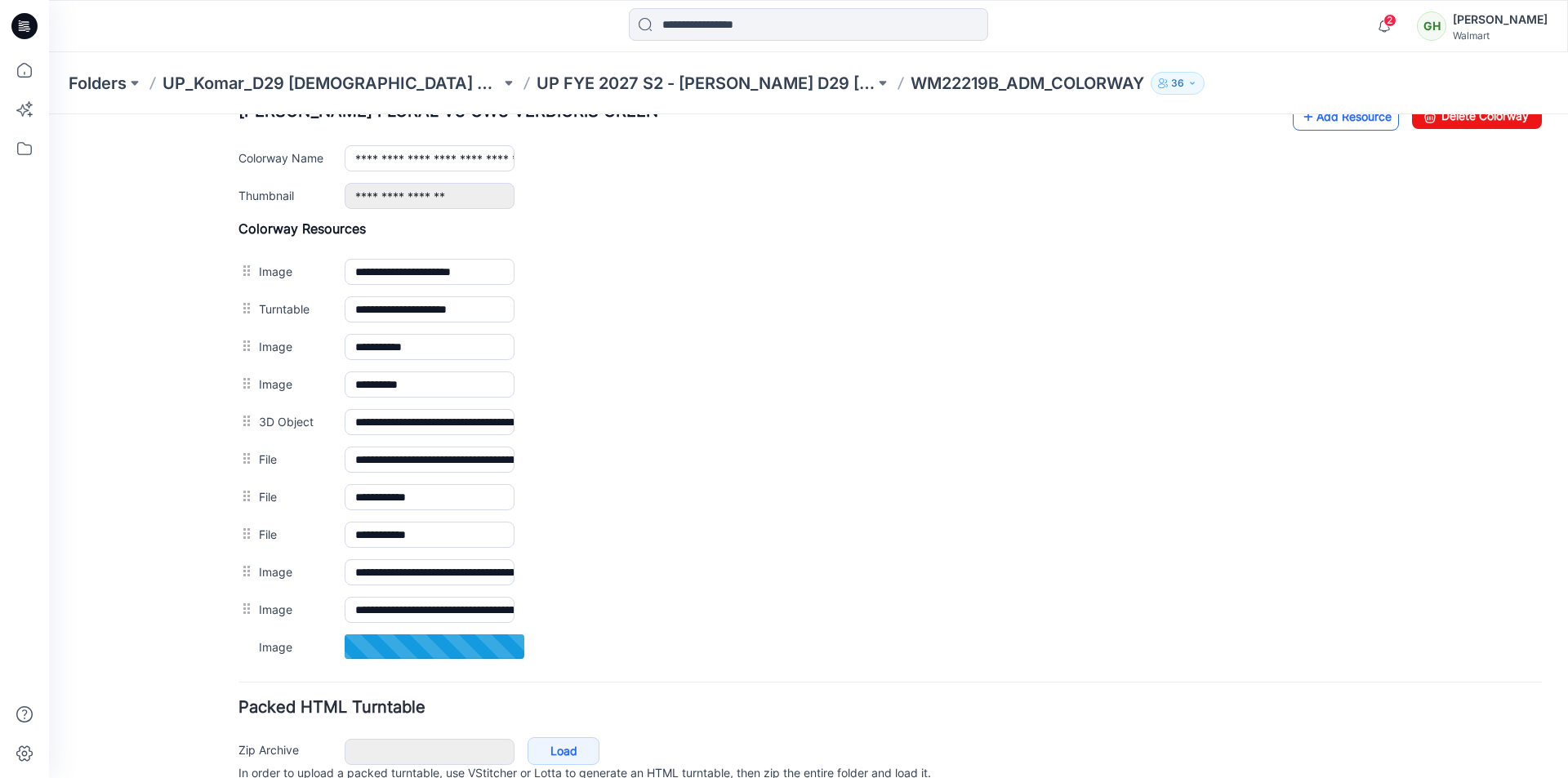
click at [1331, 125] on link "Add Resource" at bounding box center [1346, 116] width 106 height 28
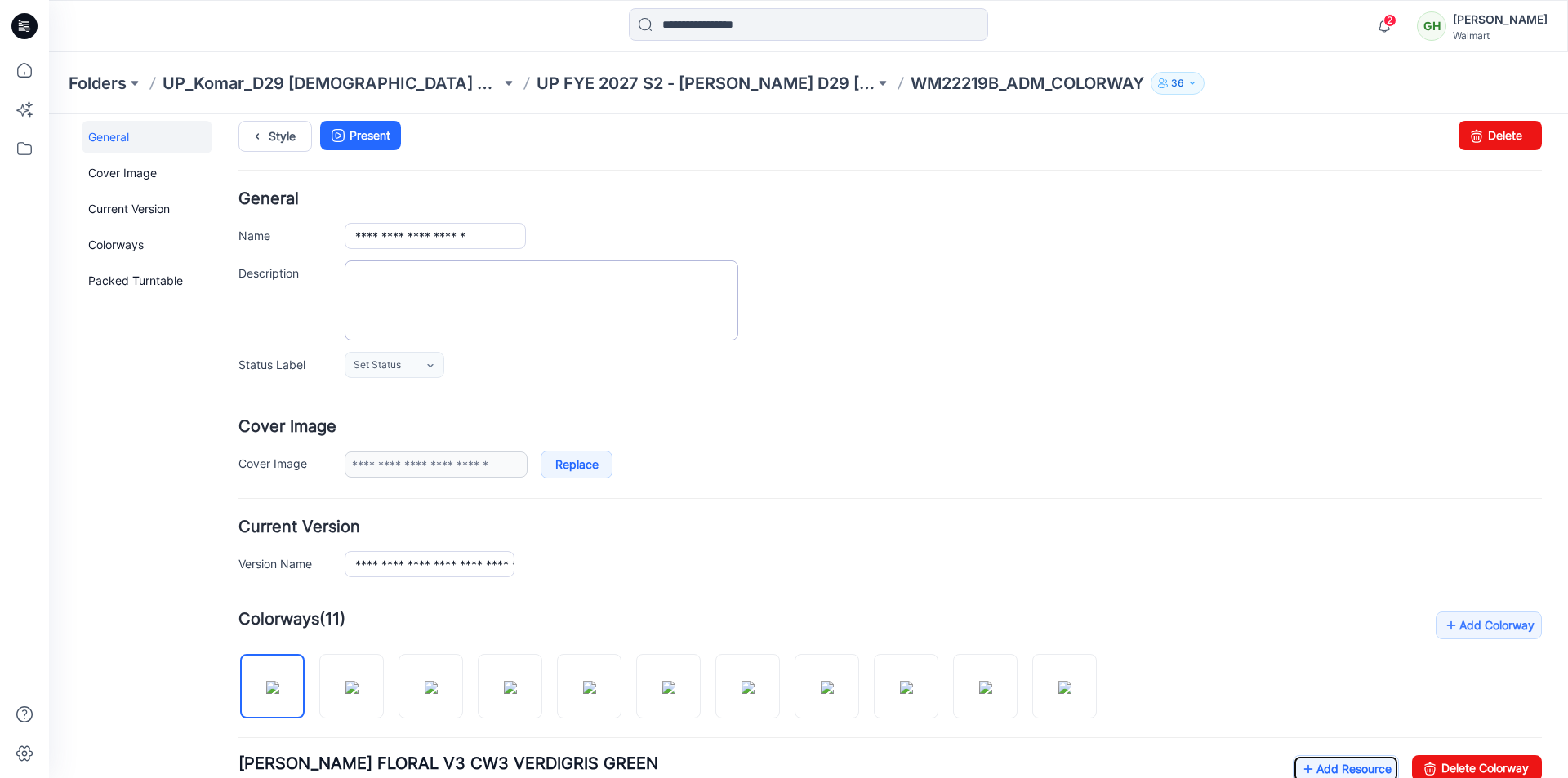
scroll to position [0, 0]
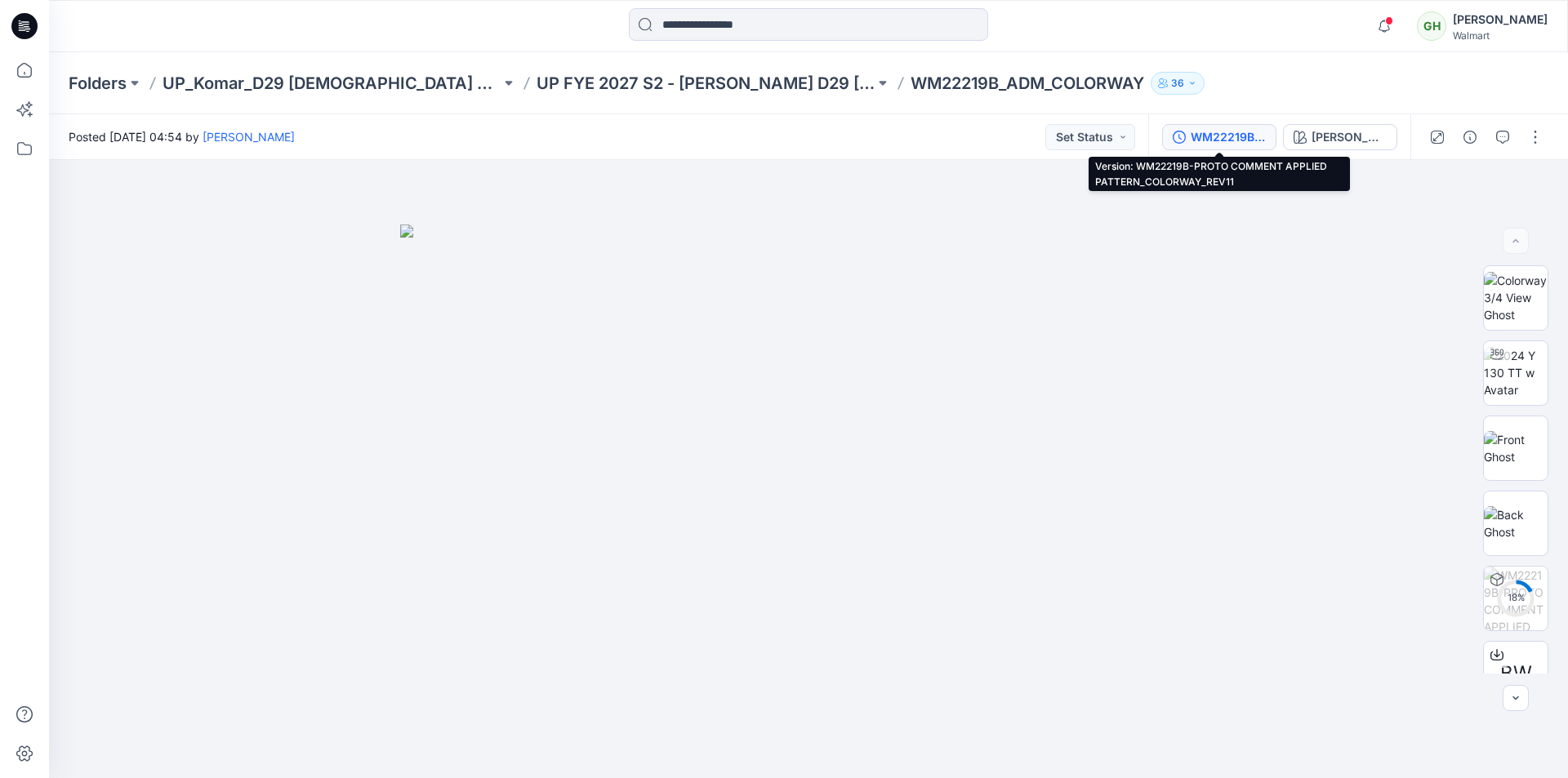
click at [1233, 142] on div "WM22219B-PROTO COMMENT APPLIED PATTERN_COLORWAY_REV11" at bounding box center [1228, 137] width 76 height 18
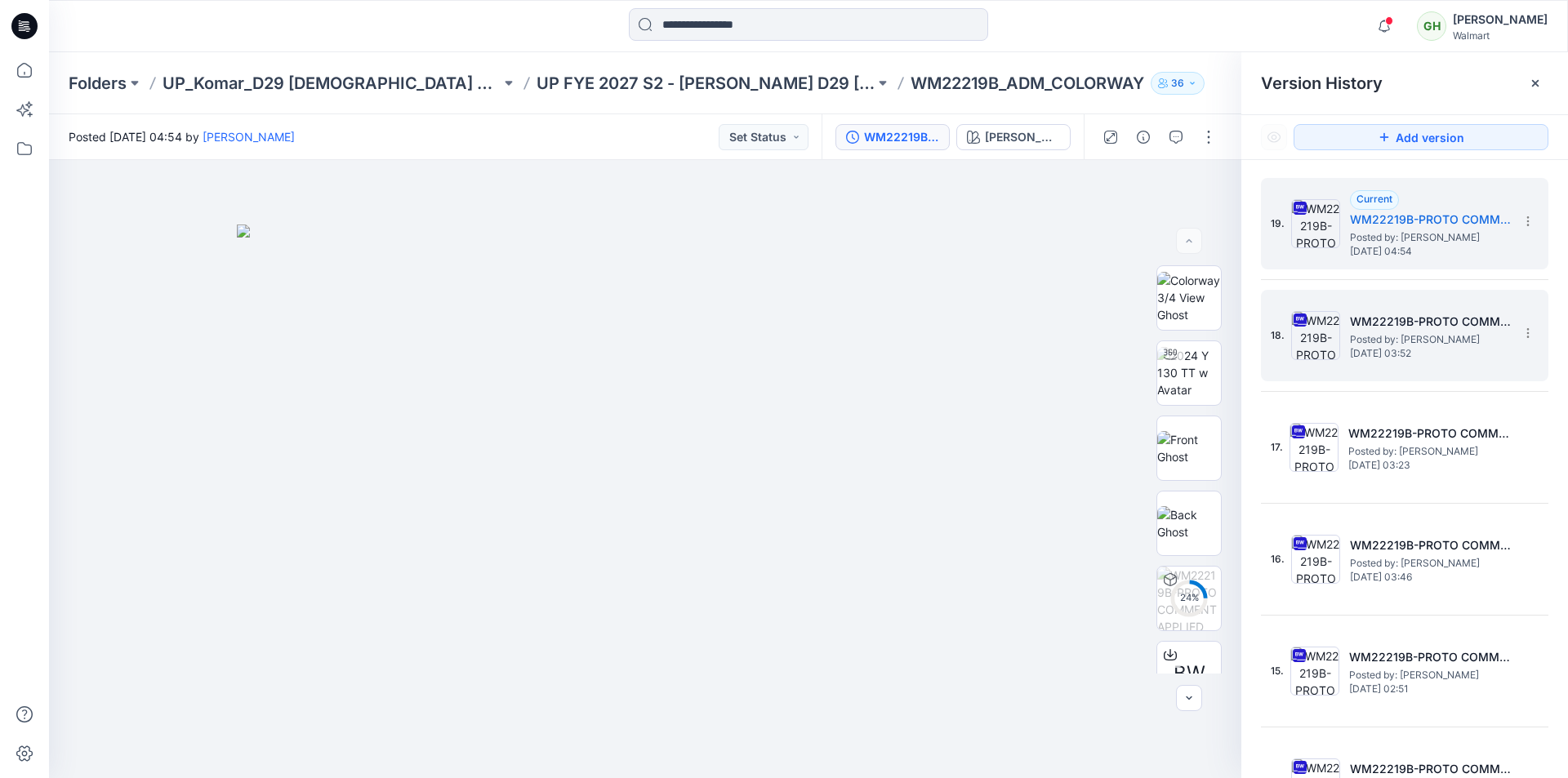
click at [1393, 332] on span "Posted by: Gayan Hettiarachchi" at bounding box center [1431, 340] width 163 height 17
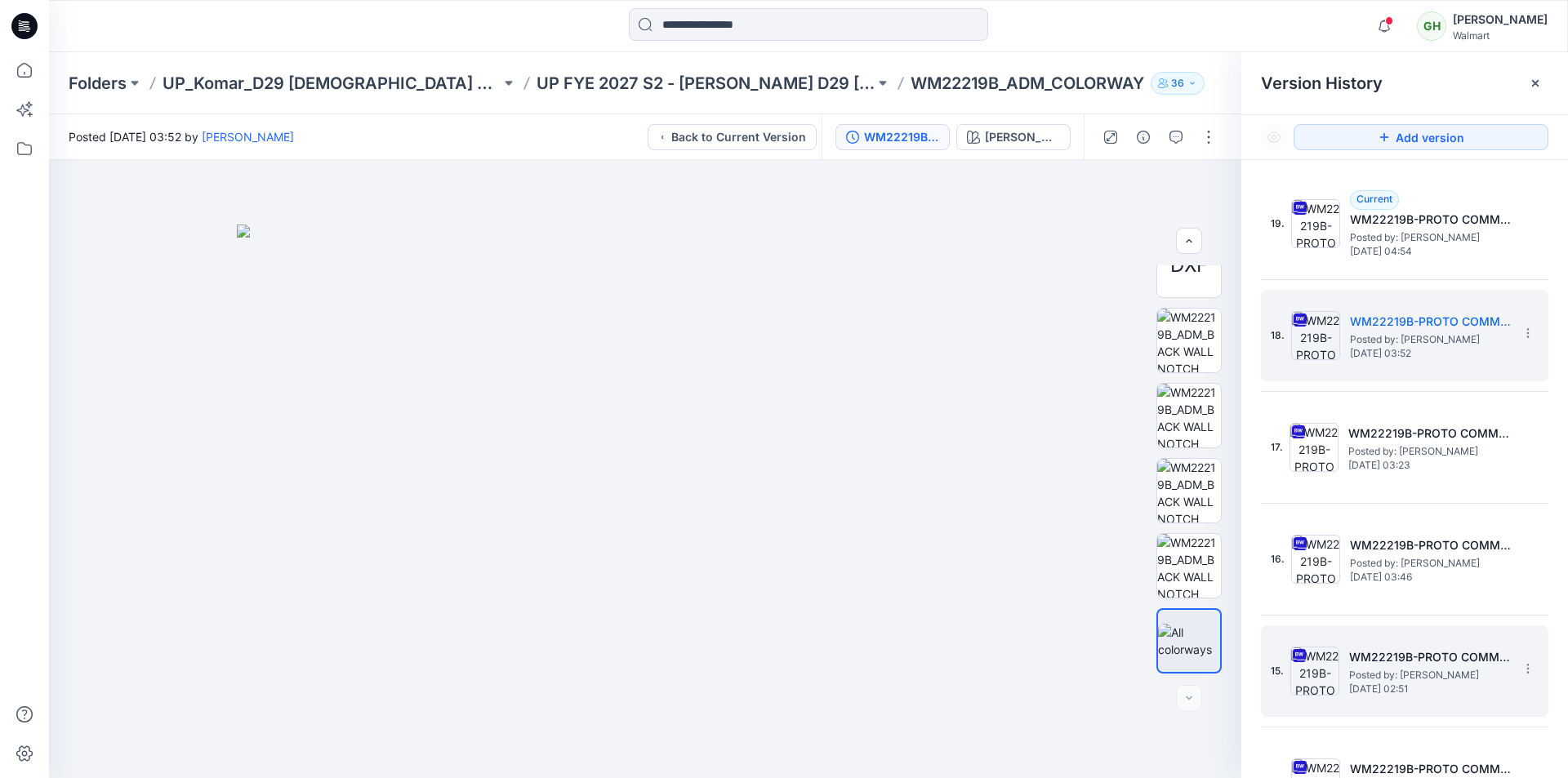
click at [1410, 231] on span "Posted by: Gayan Hettiarachchi" at bounding box center [1431, 238] width 163 height 17
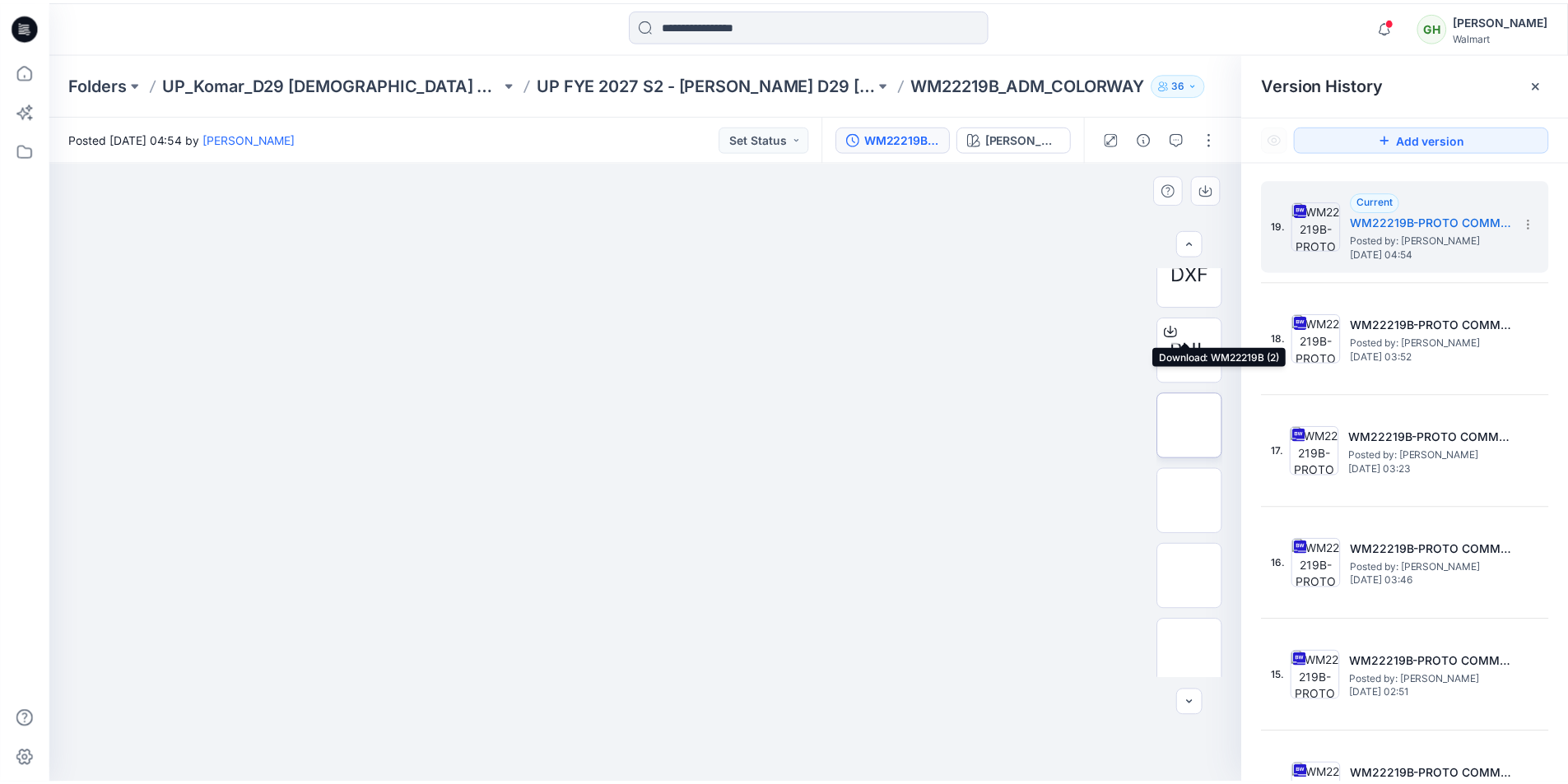
scroll to position [562, 0]
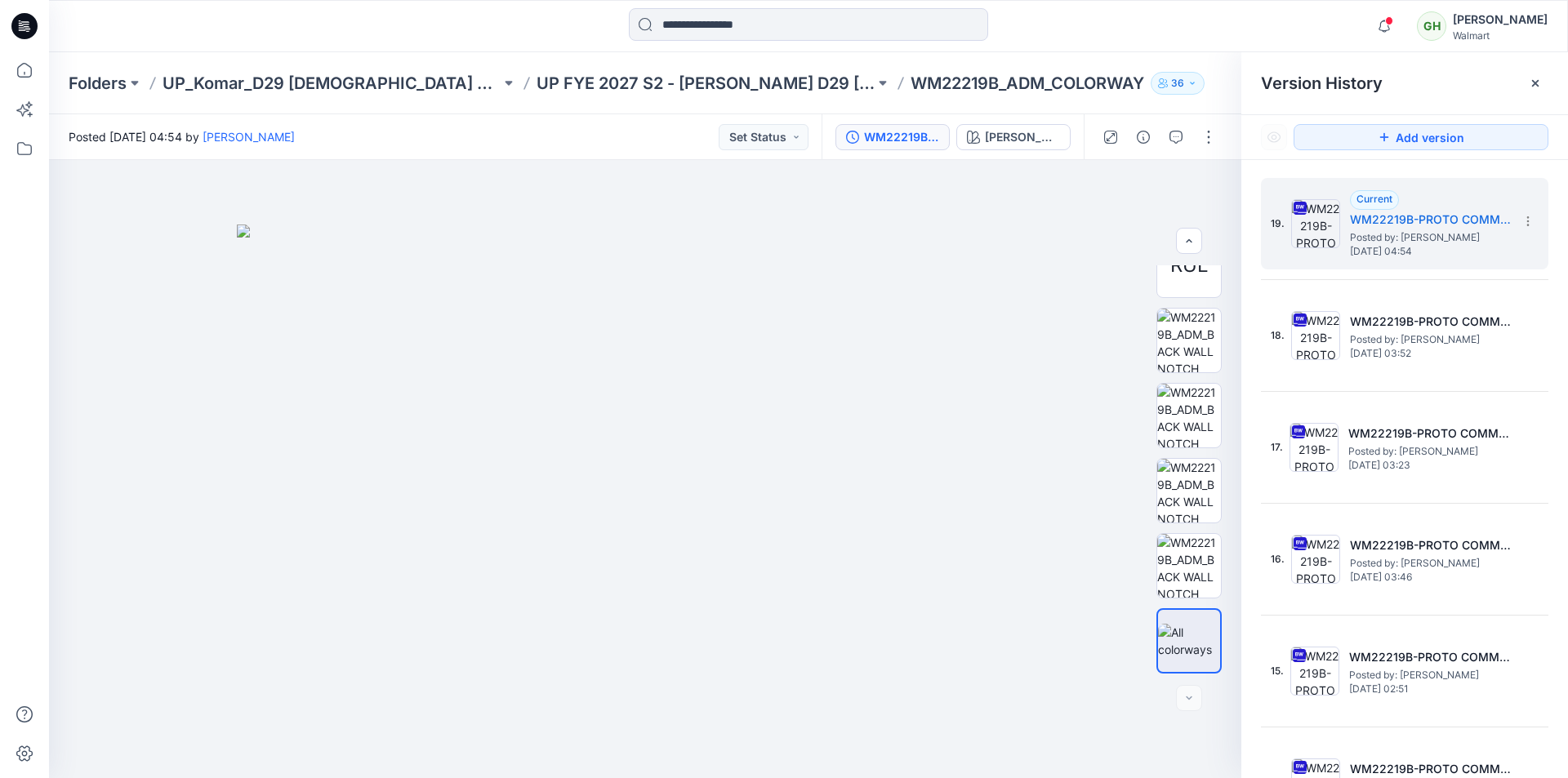
click at [34, 30] on icon at bounding box center [24, 26] width 26 height 26
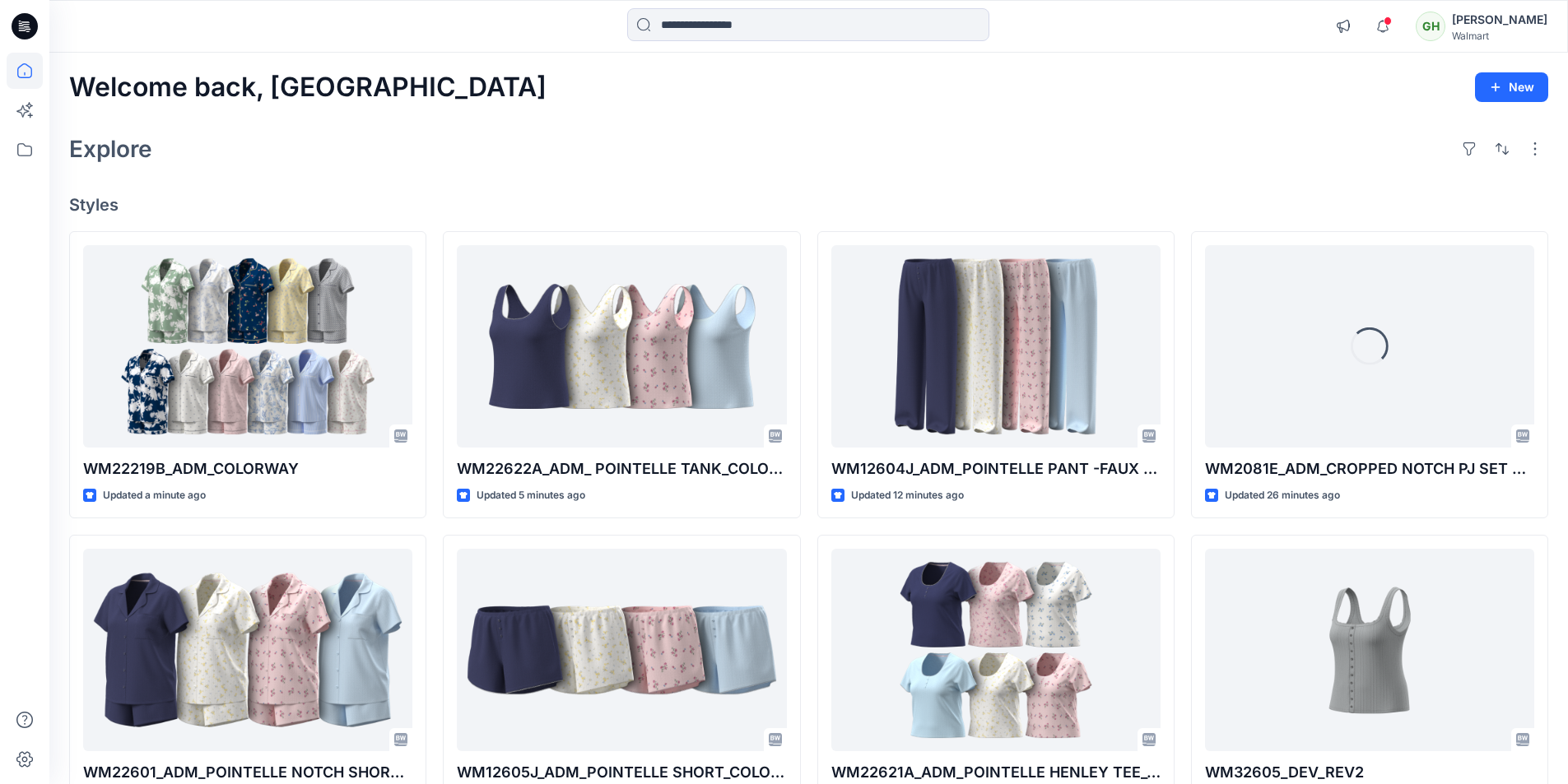
click at [1123, 157] on div "Explore" at bounding box center [809, 149] width 1479 height 39
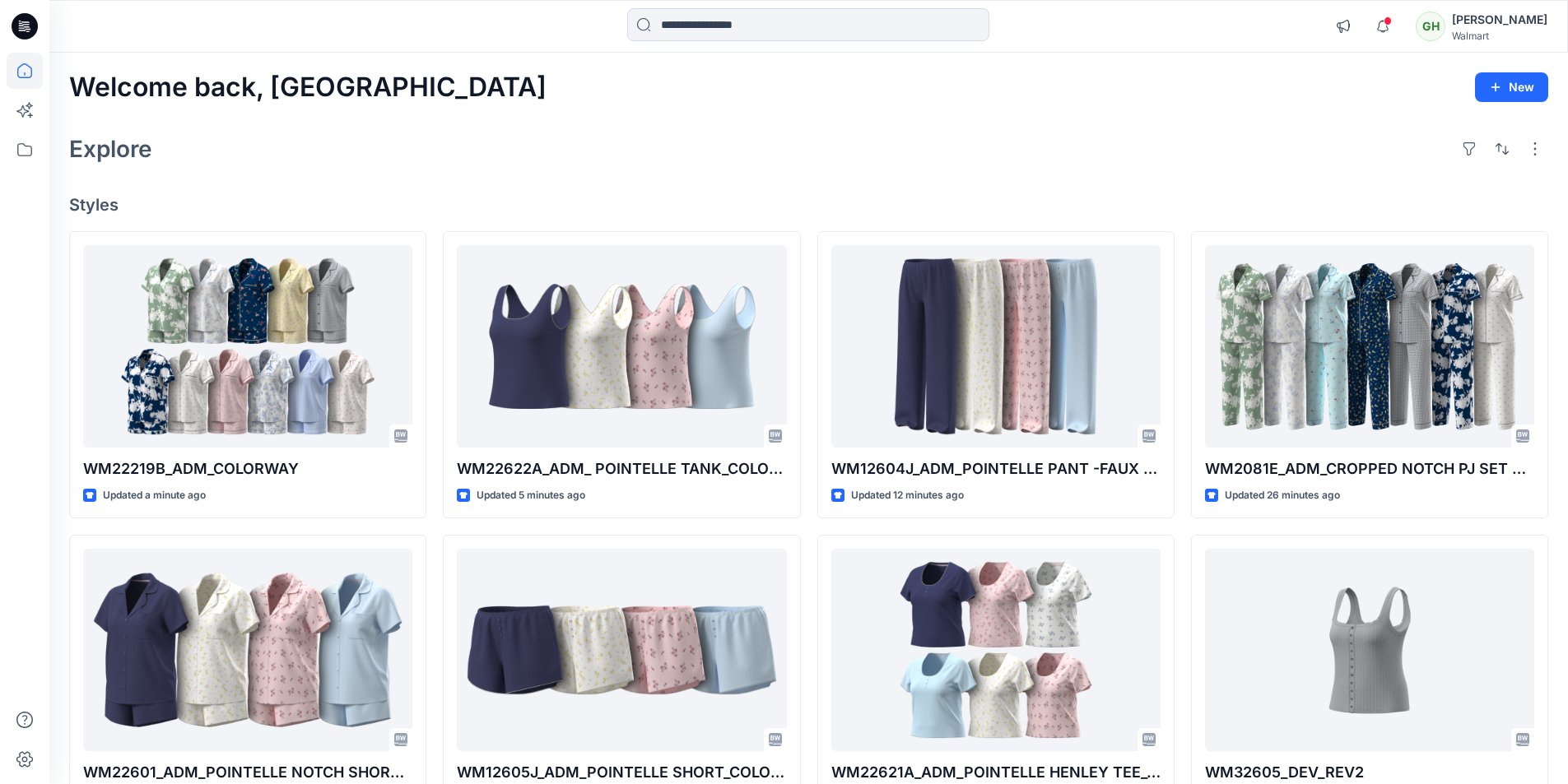
click at [31, 18] on icon at bounding box center [24, 26] width 26 height 26
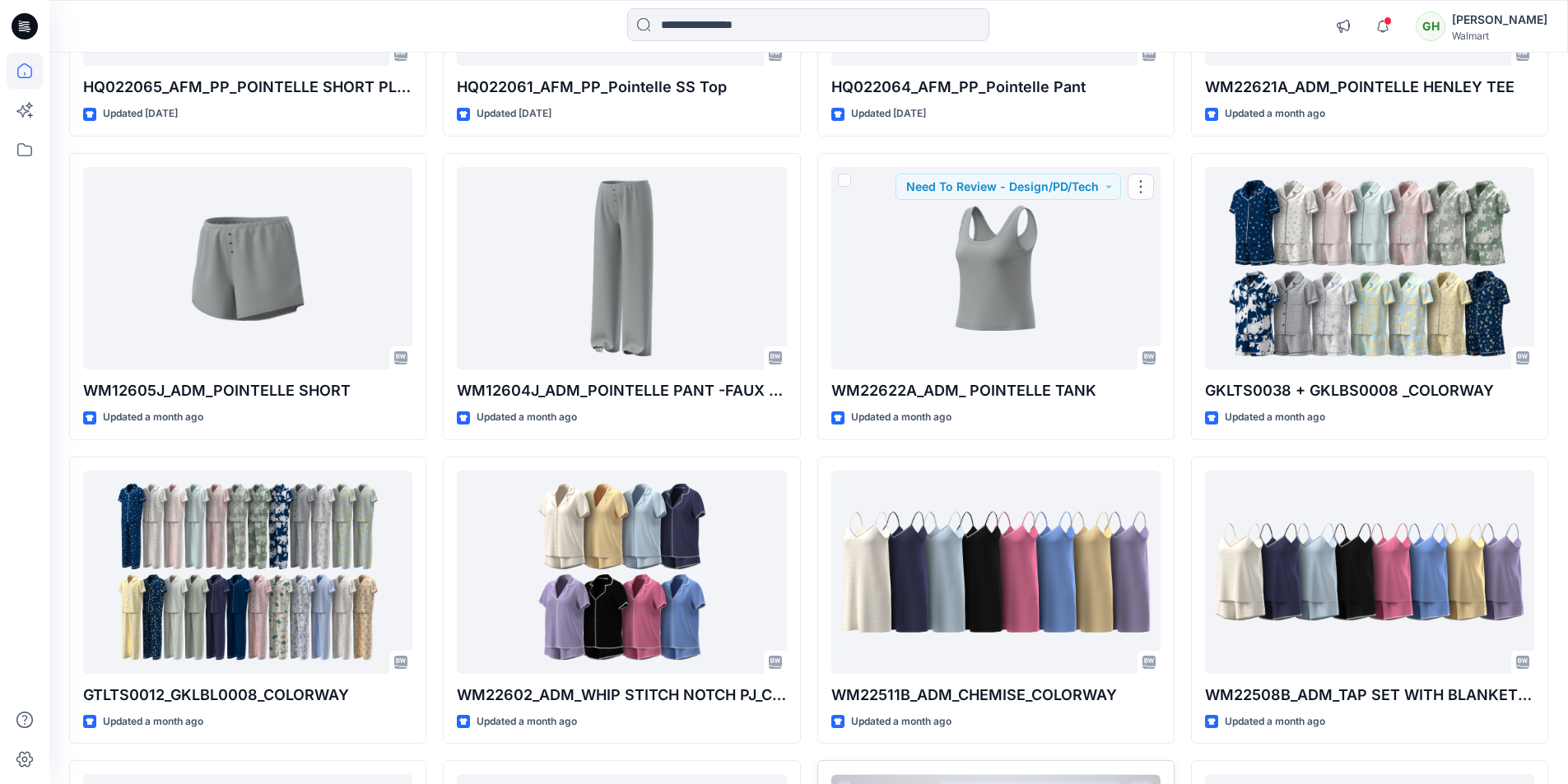
scroll to position [3975, 0]
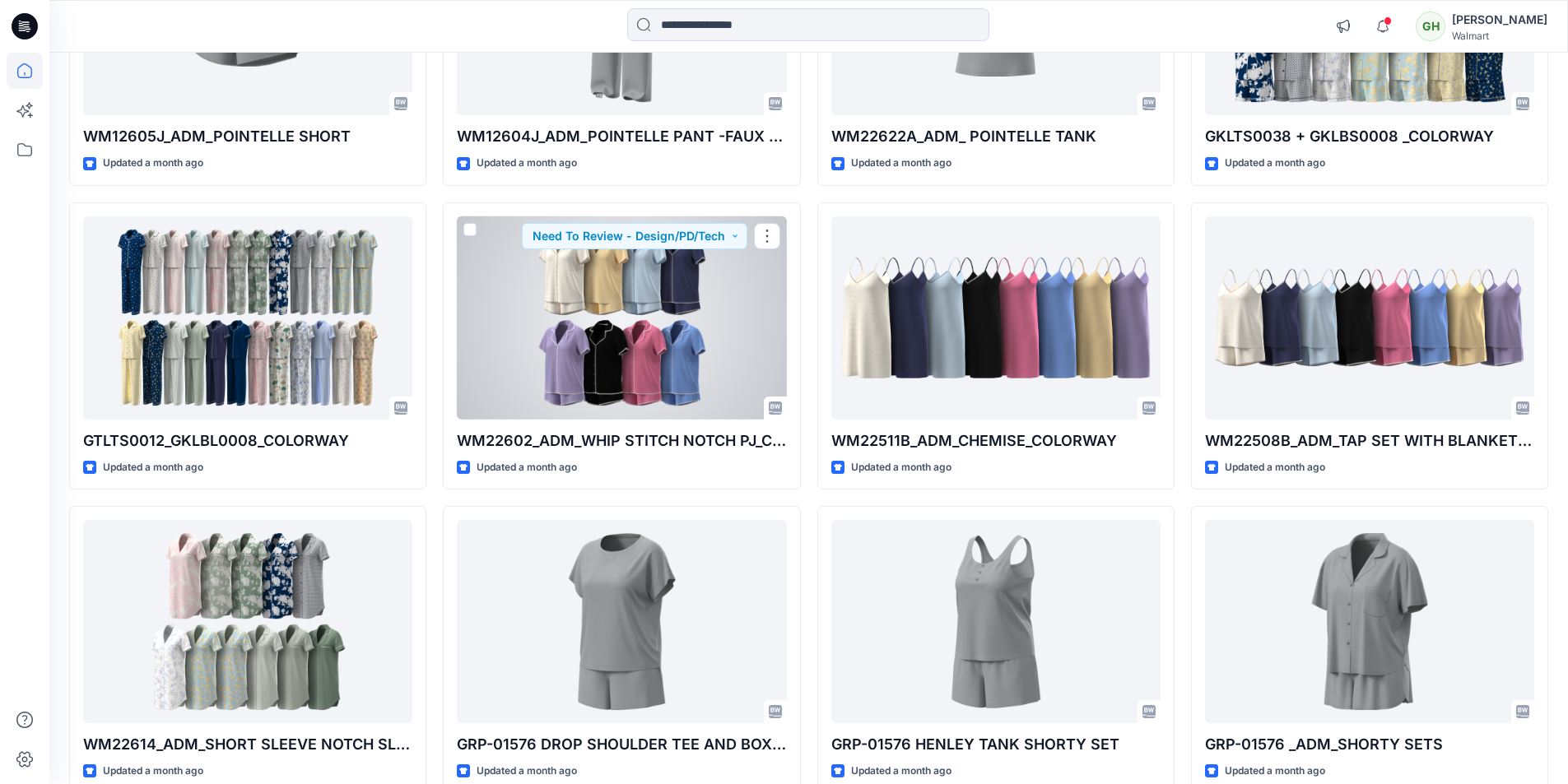
click at [606, 386] on div at bounding box center [621, 317] width 329 height 203
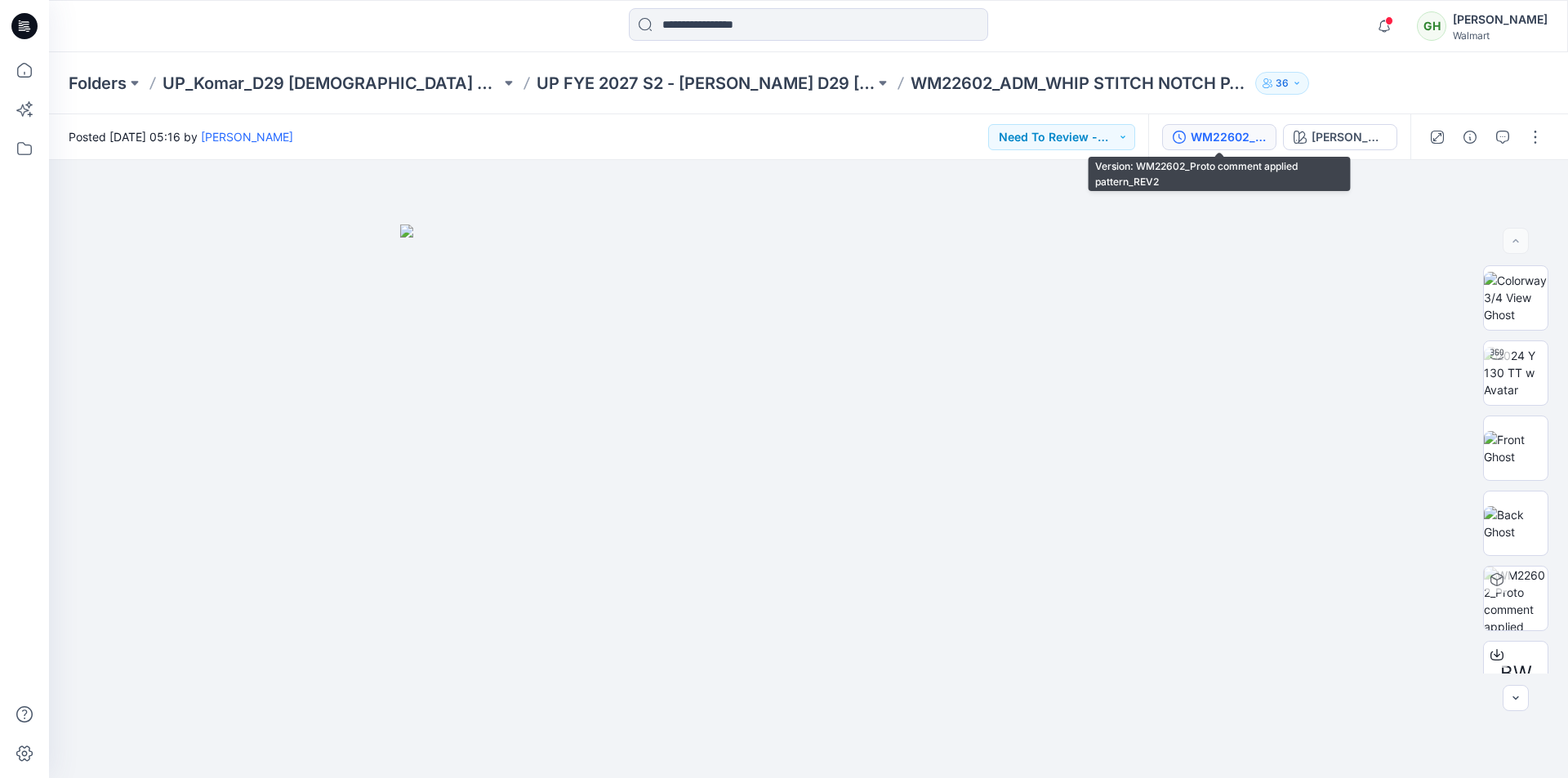
click at [1239, 141] on div "WM22602_Proto comment applied pattern_REV2" at bounding box center [1228, 137] width 76 height 18
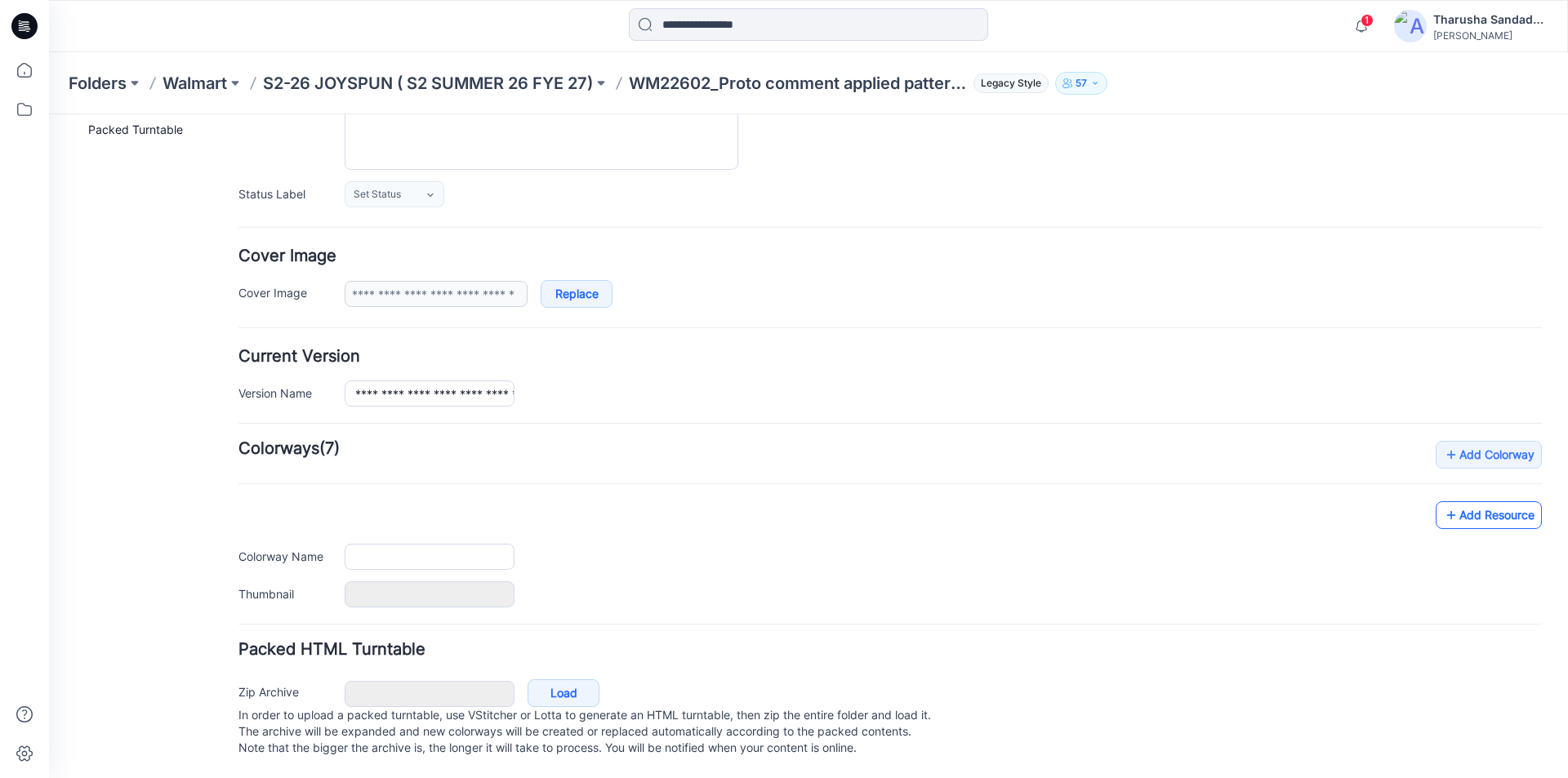
type input "**********"
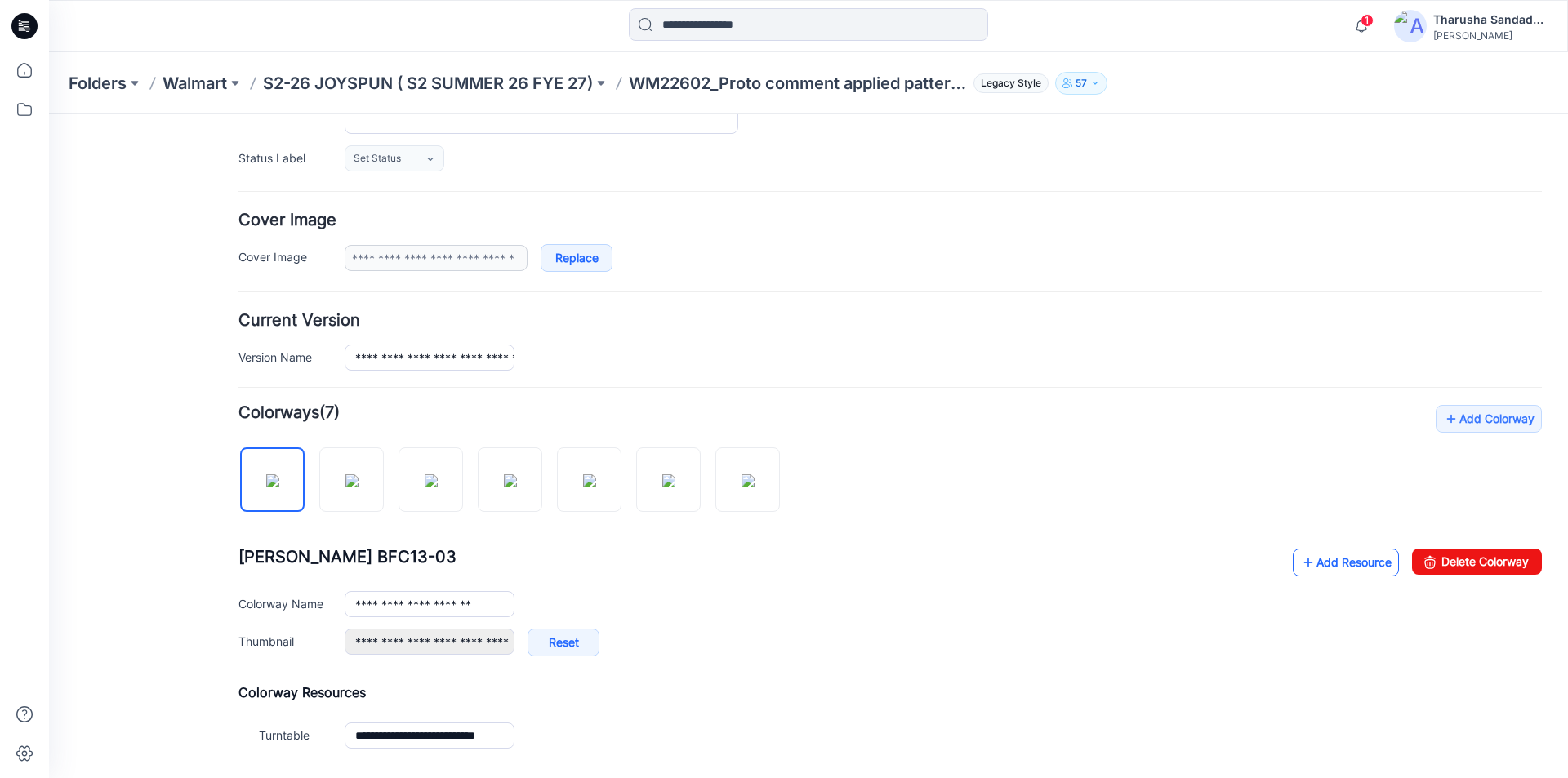
click at [1300, 561] on icon at bounding box center [1308, 563] width 17 height 26
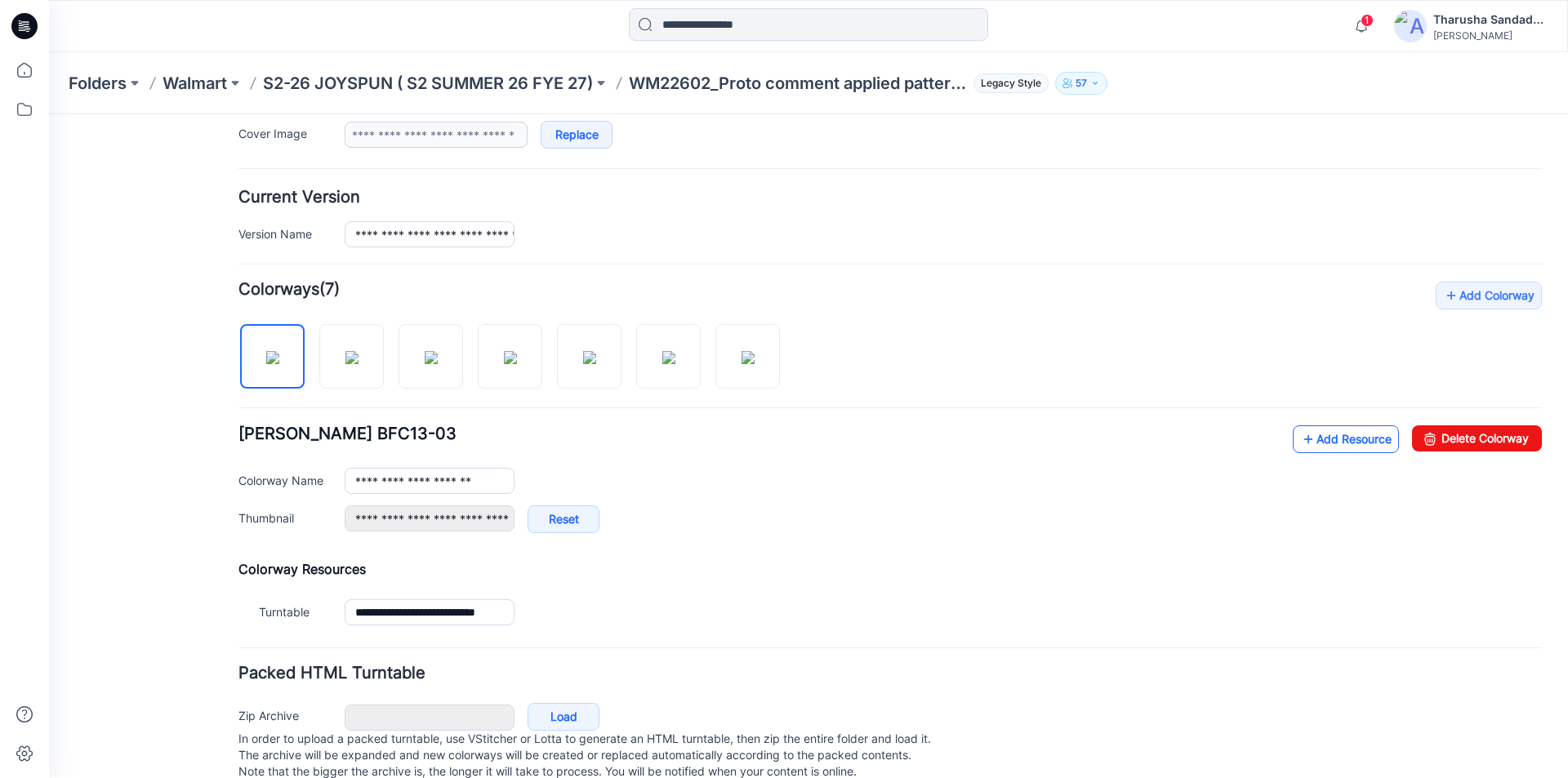
scroll to position [383, 0]
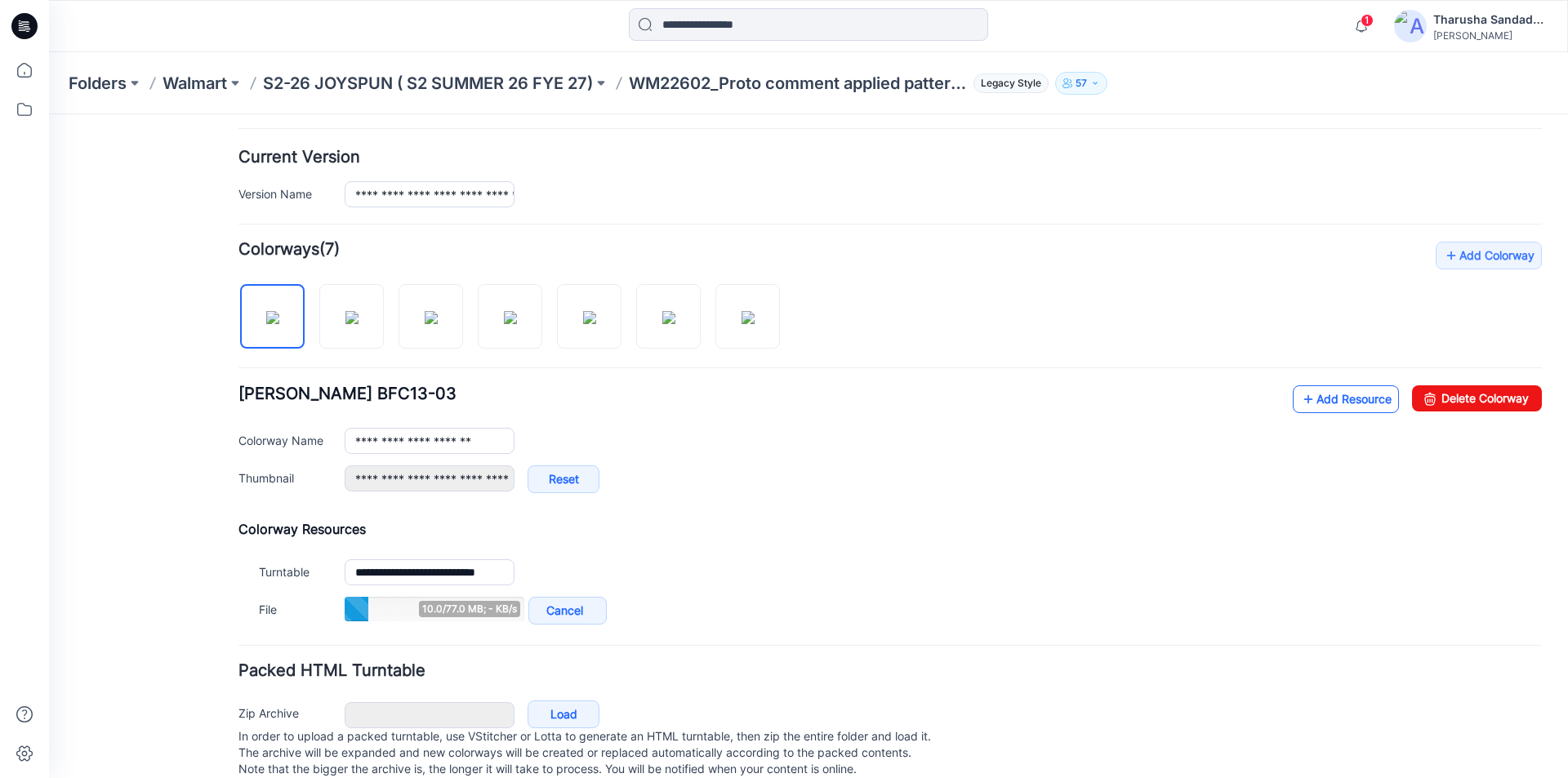
click at [1302, 402] on link "Add Resource" at bounding box center [1346, 399] width 106 height 28
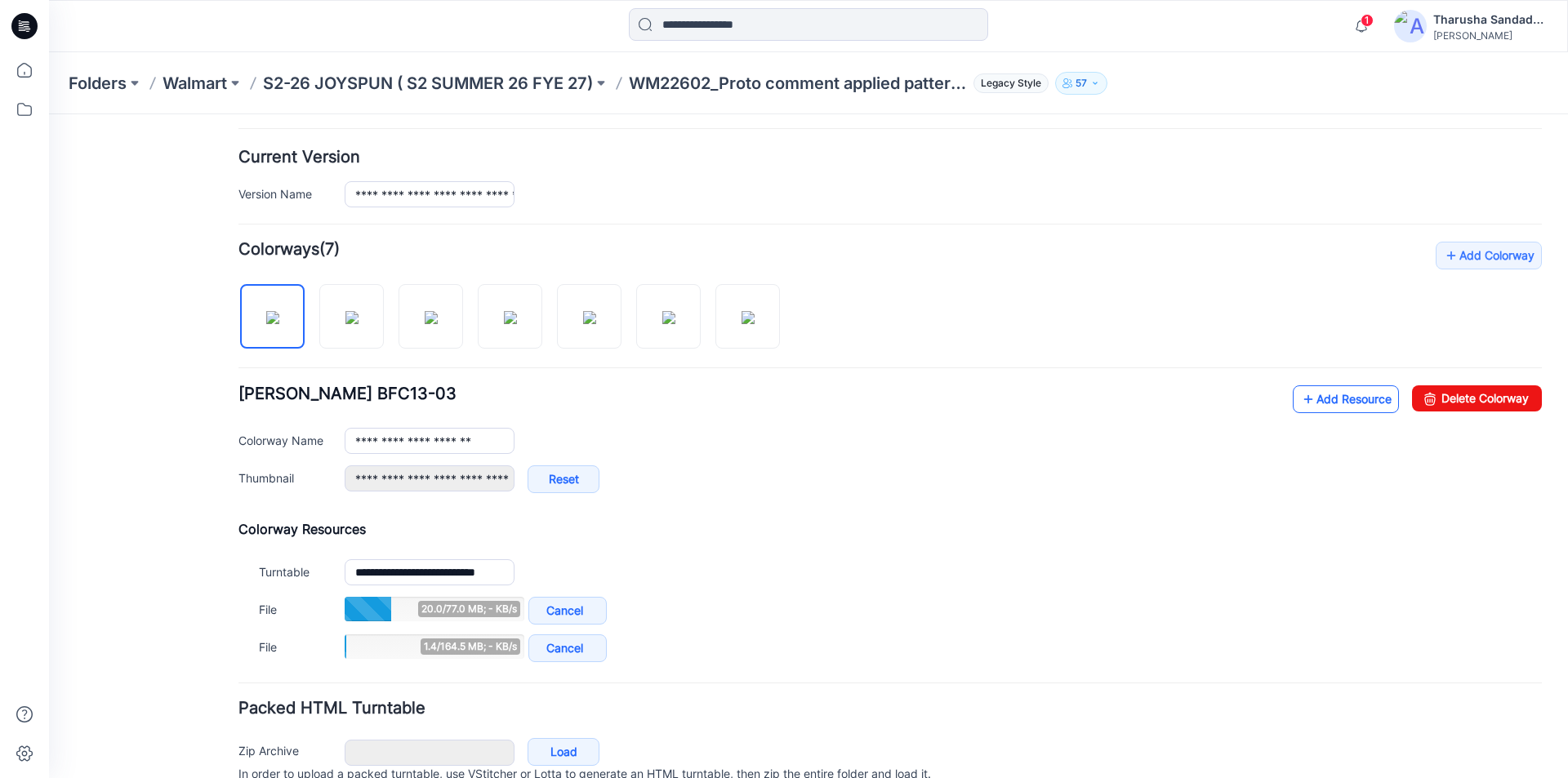
click at [1353, 405] on link "Add Resource" at bounding box center [1346, 399] width 106 height 28
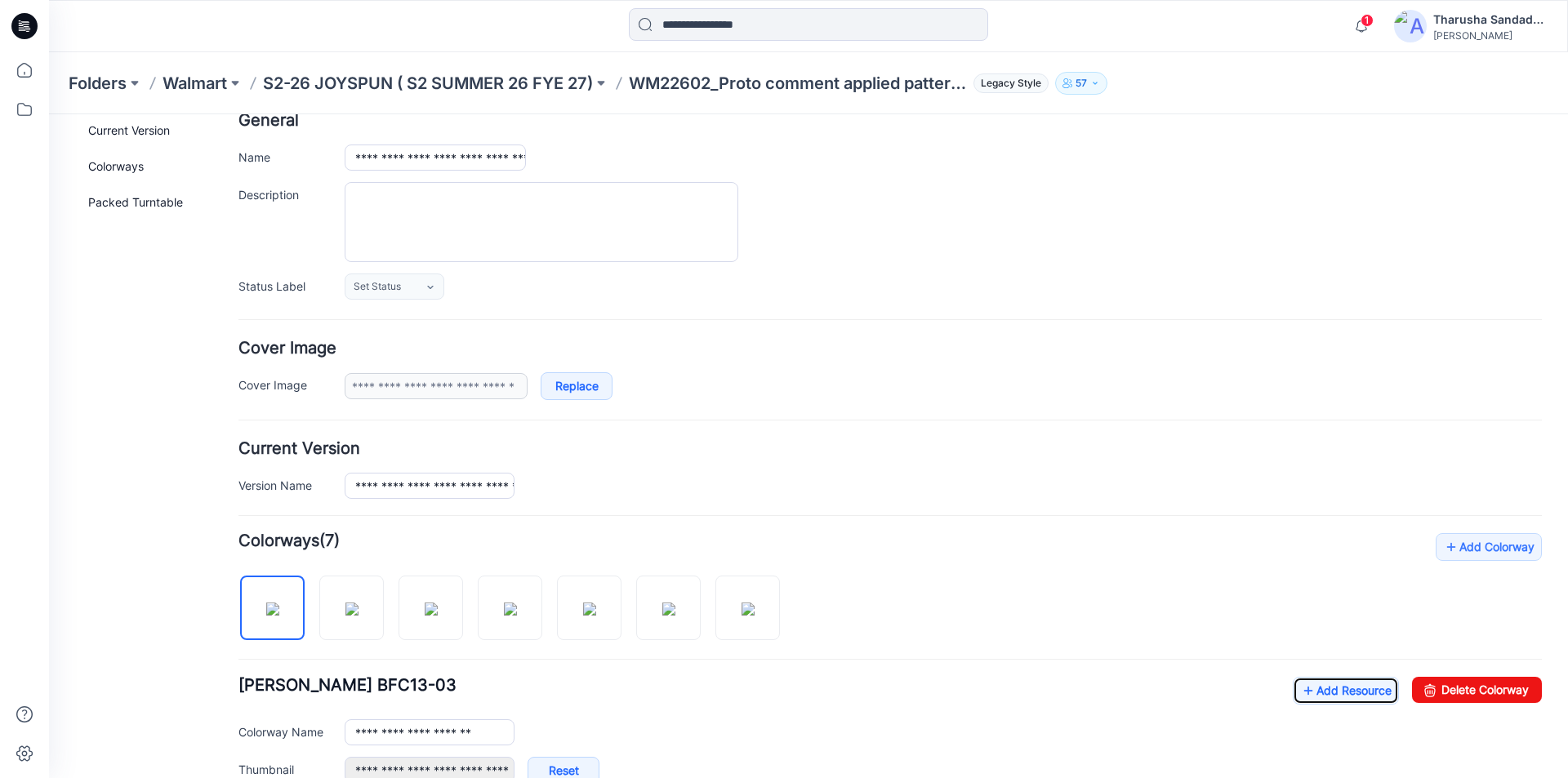
scroll to position [0, 0]
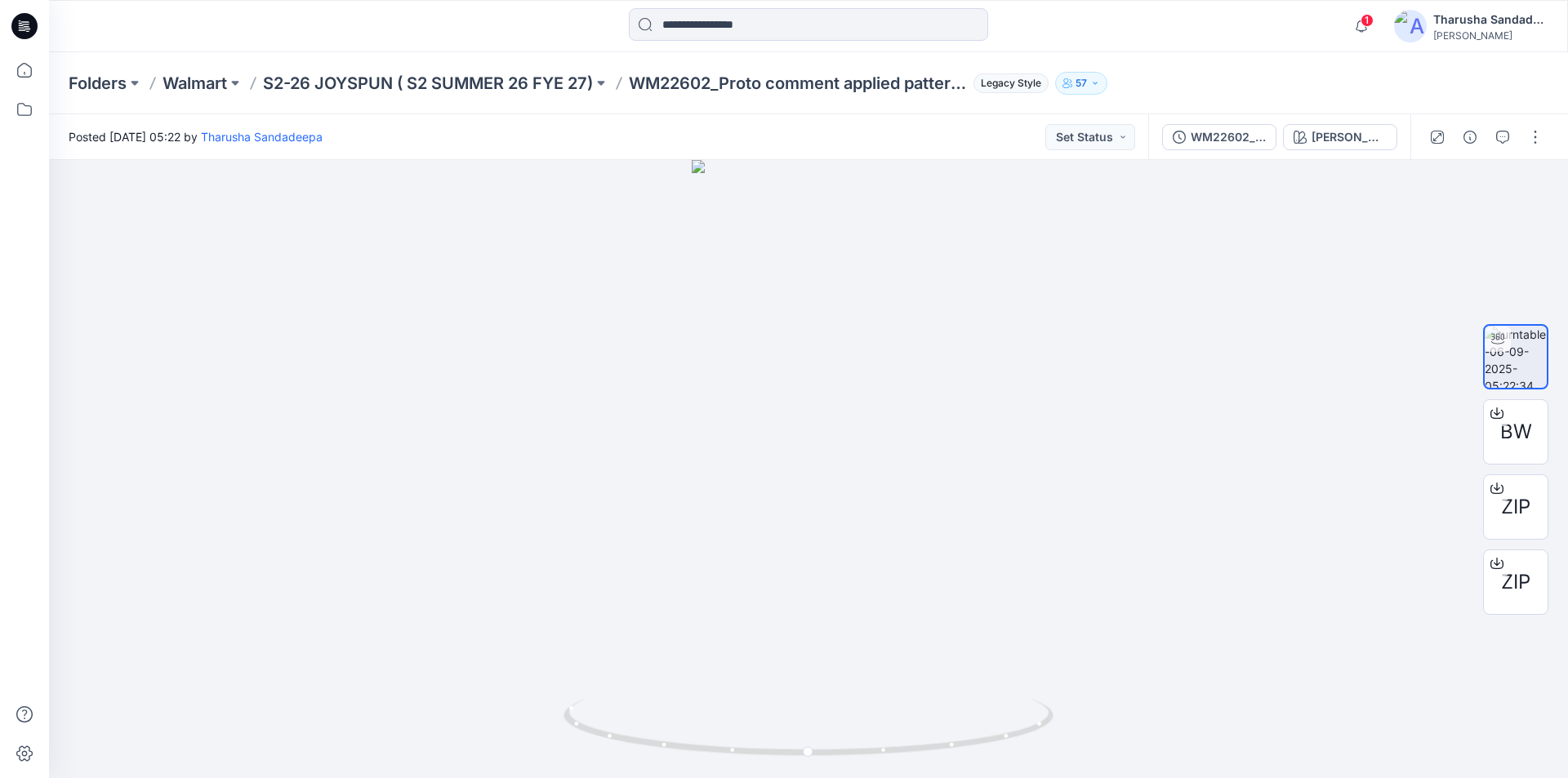
click at [30, 23] on icon at bounding box center [24, 26] width 26 height 26
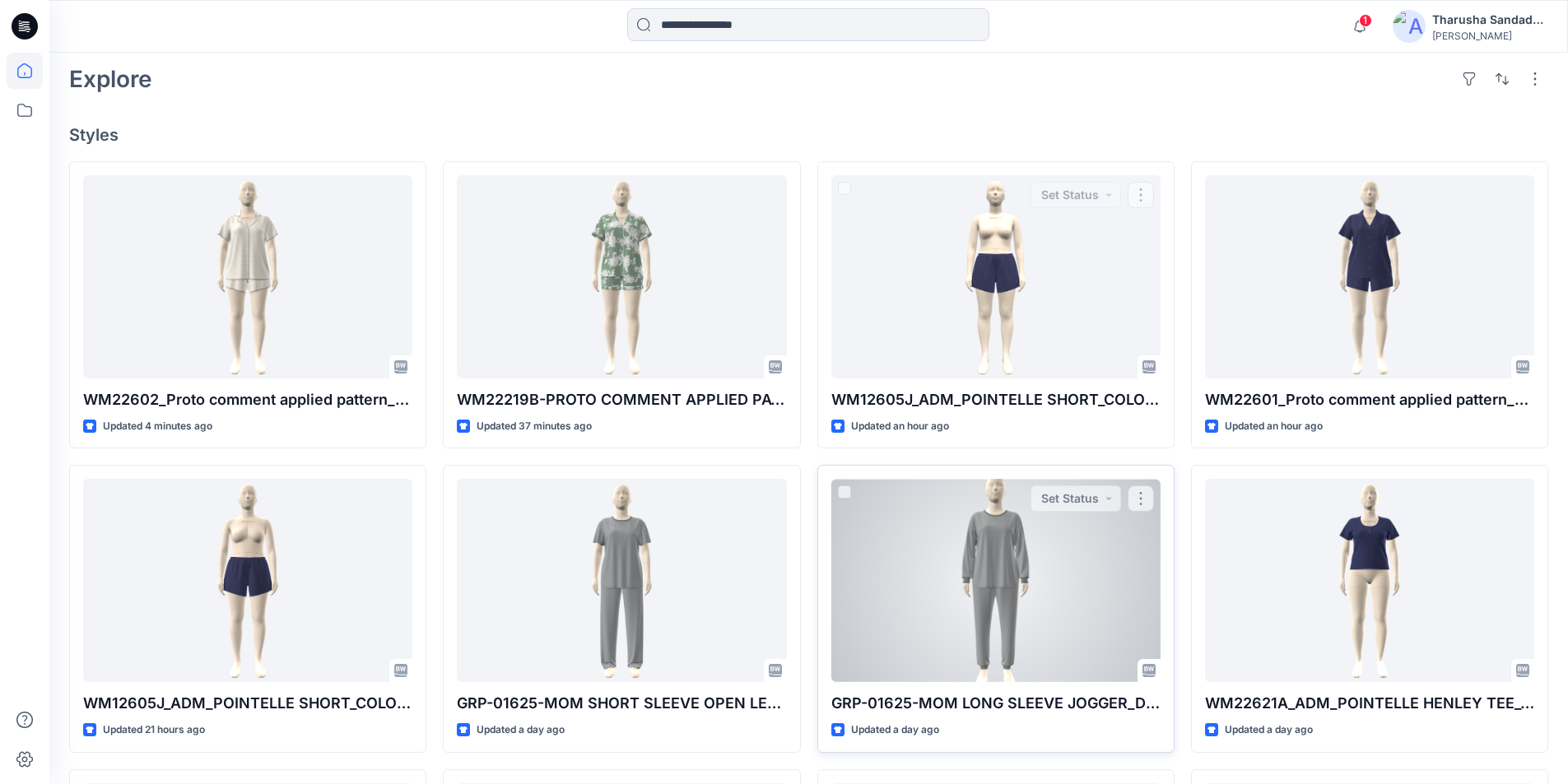
scroll to position [411, 0]
